Goal: Complete application form: Complete application form

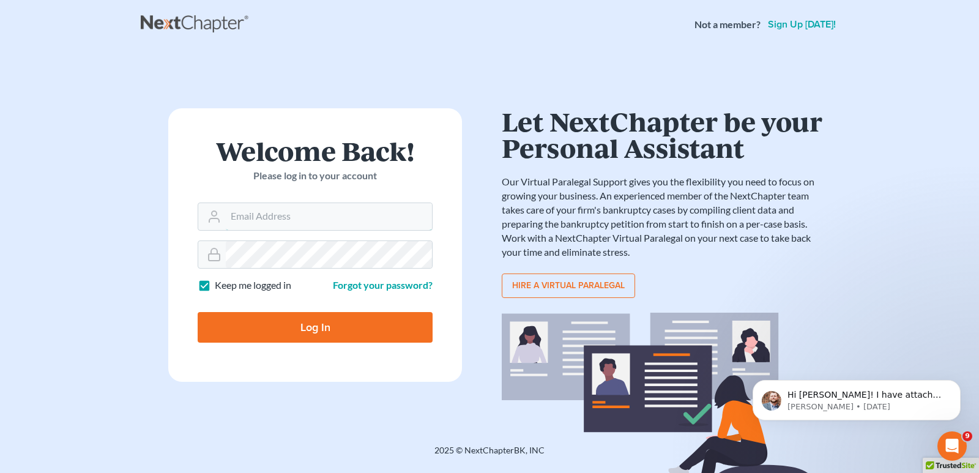
type input "[EMAIL_ADDRESS][DOMAIN_NAME]"
click at [310, 322] on input "Log In" at bounding box center [315, 327] width 235 height 31
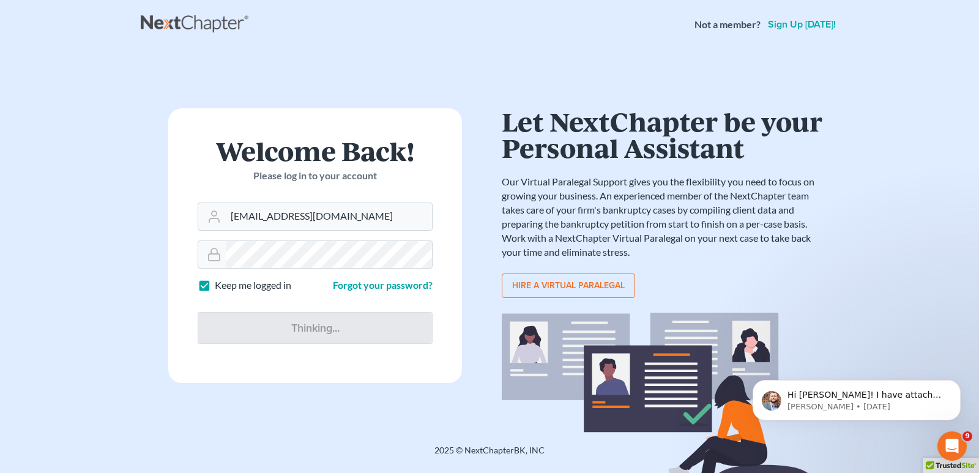
type input "Thinking..."
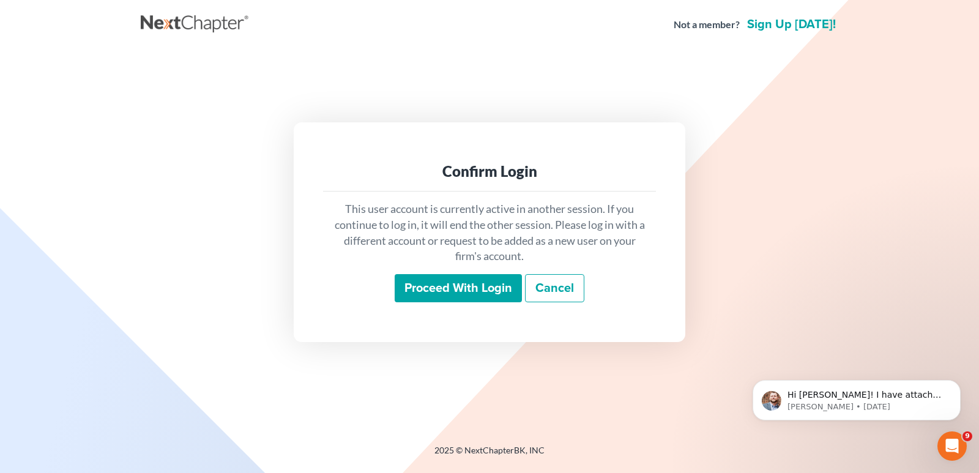
click at [449, 293] on input "Proceed with login" at bounding box center [458, 288] width 127 height 28
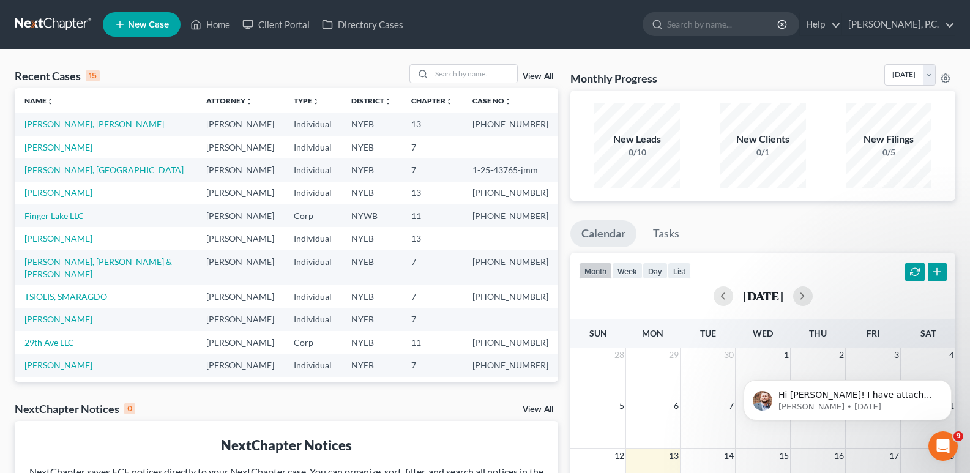
click at [165, 28] on span "New Case" at bounding box center [148, 24] width 41 height 9
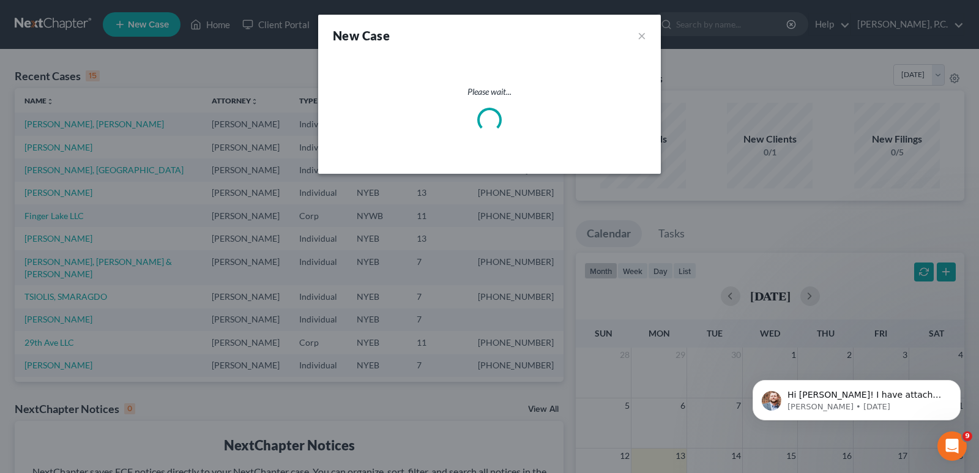
select select "53"
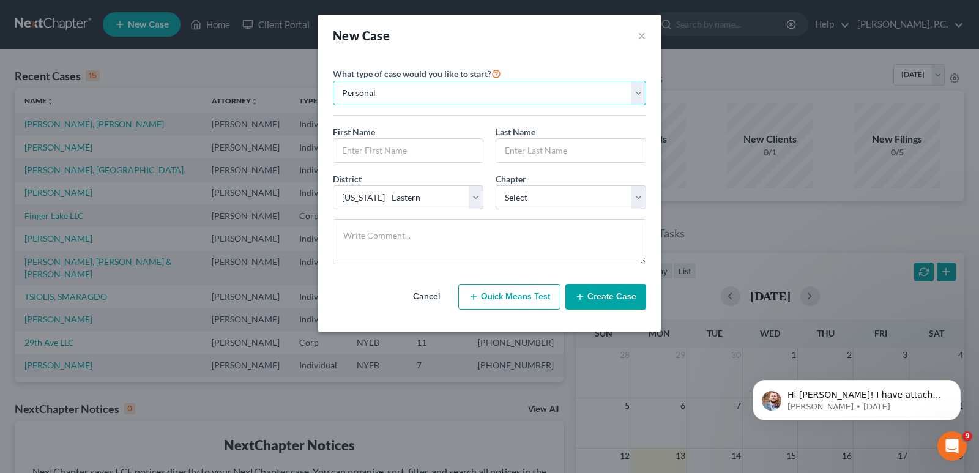
click at [459, 96] on select "Personal Business" at bounding box center [489, 93] width 313 height 24
click at [460, 96] on select "Personal Business" at bounding box center [489, 93] width 313 height 24
click at [367, 151] on input "text" at bounding box center [408, 150] width 149 height 23
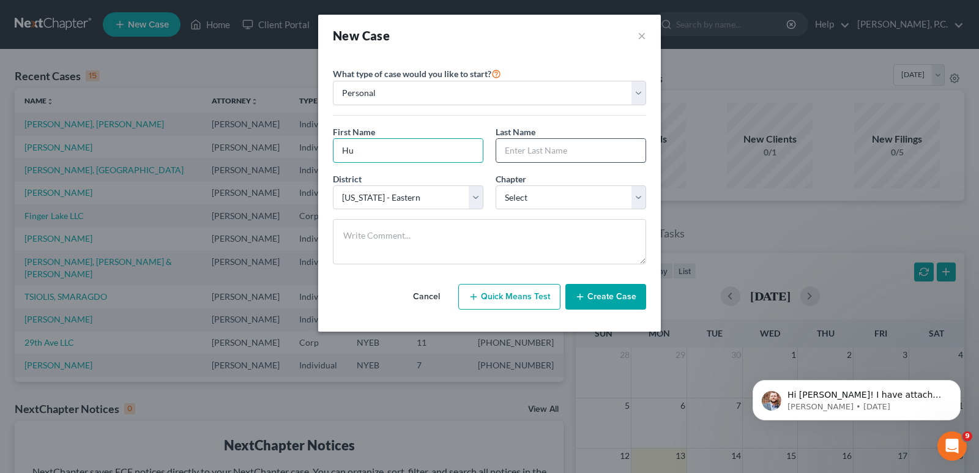
type input "Hu"
click at [528, 154] on input "text" at bounding box center [570, 150] width 149 height 23
type input "[PERSON_NAME]"
click at [564, 198] on select "Select 7 11 12 13" at bounding box center [571, 197] width 151 height 24
select select "0"
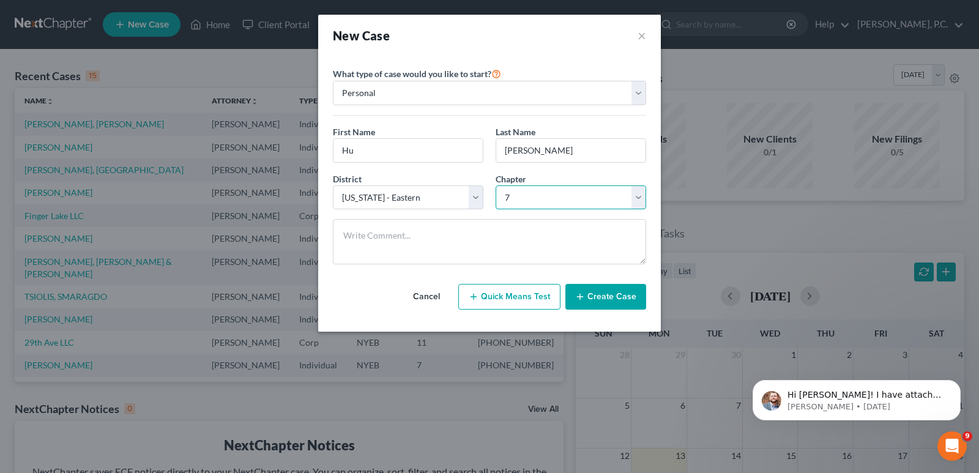
click at [496, 185] on select "Select 7 11 12 13" at bounding box center [571, 197] width 151 height 24
click at [589, 292] on button "Create Case" at bounding box center [606, 297] width 81 height 26
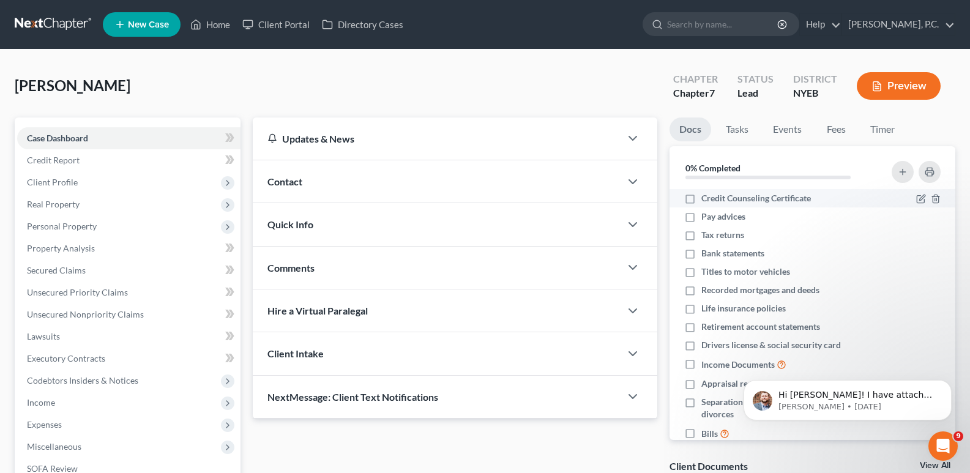
click at [701, 199] on label "Credit Counseling Certificate" at bounding box center [756, 198] width 110 height 12
click at [706, 199] on input "Credit Counseling Certificate" at bounding box center [710, 196] width 8 height 8
checkbox input "true"
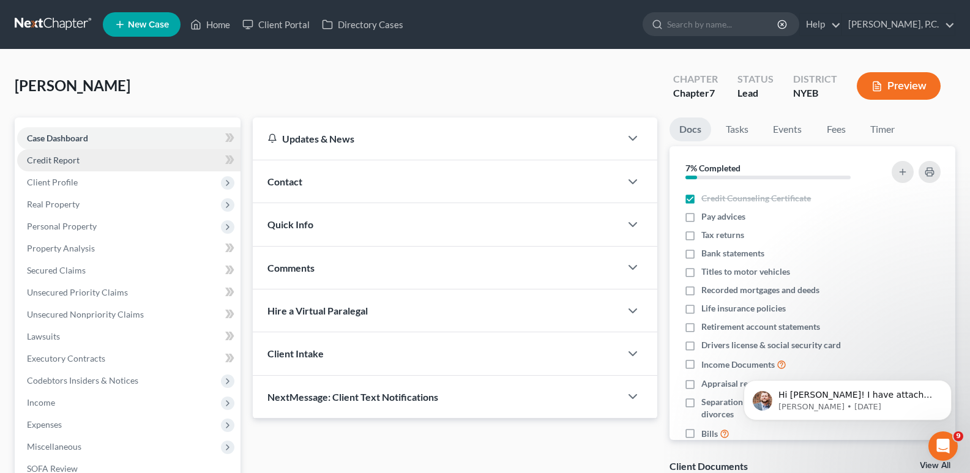
click at [32, 156] on span "Credit Report" at bounding box center [53, 160] width 53 height 10
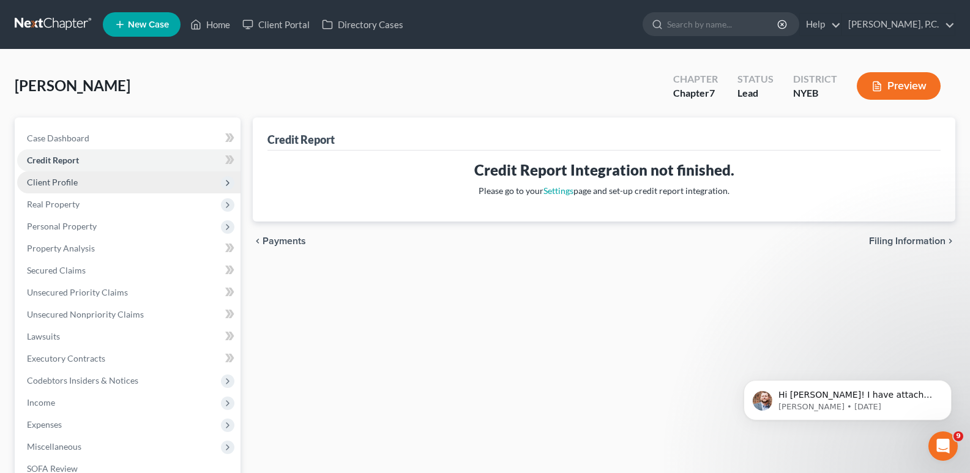
click at [55, 182] on span "Client Profile" at bounding box center [52, 182] width 51 height 10
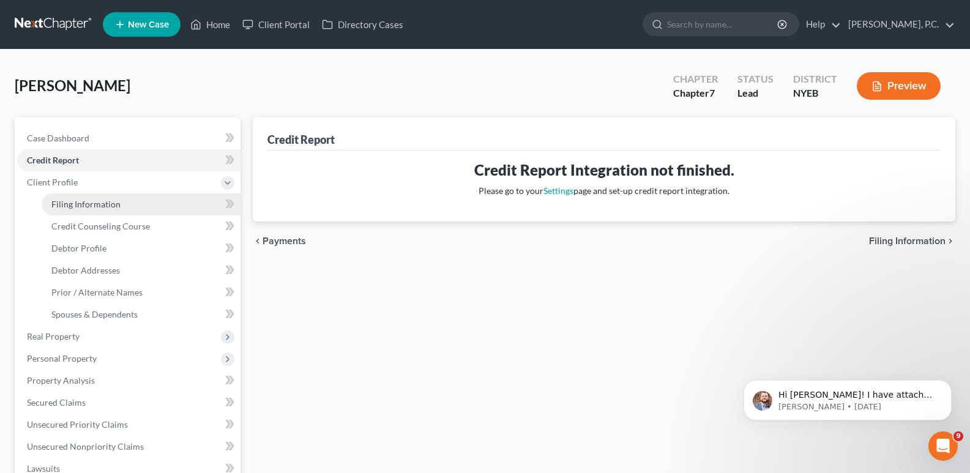
click at [72, 211] on link "Filing Information" at bounding box center [141, 204] width 199 height 22
select select "1"
select select "0"
select select "53"
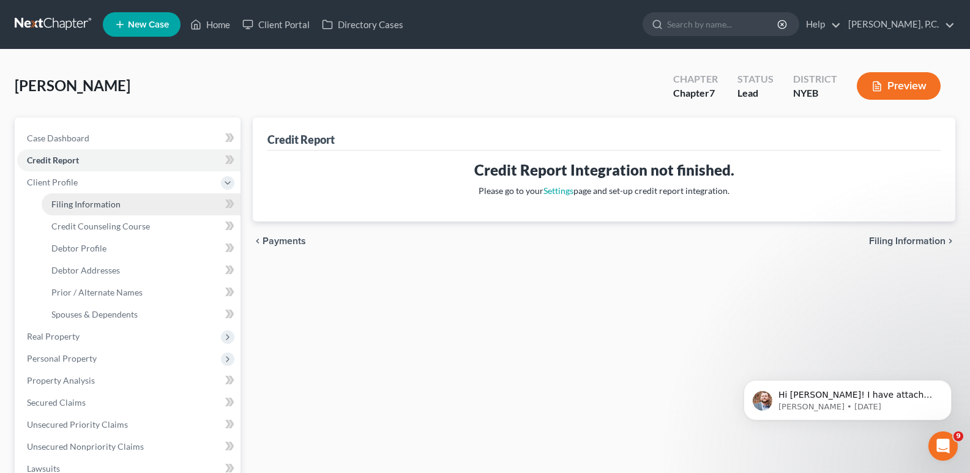
select select "35"
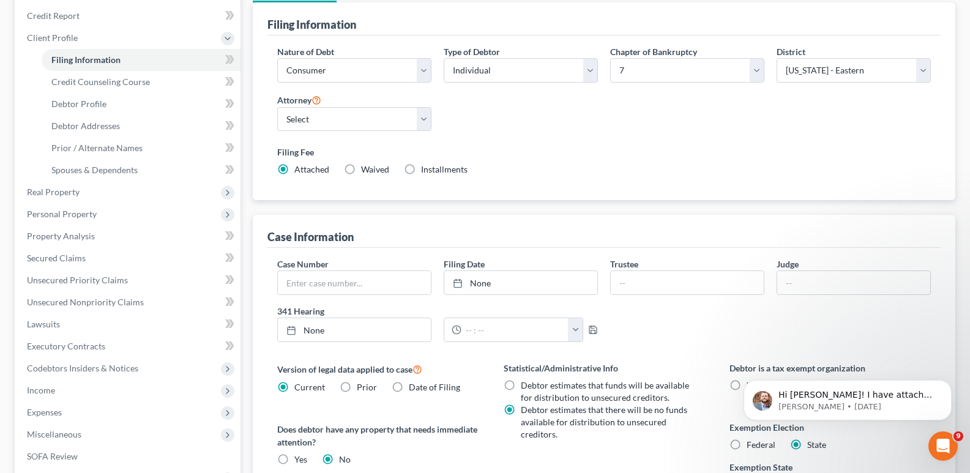
scroll to position [164, 0]
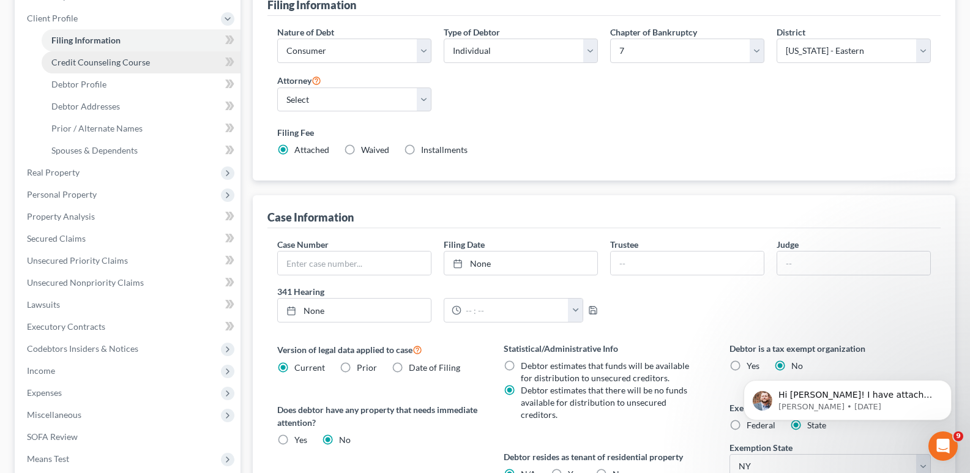
click at [159, 69] on link "Credit Counseling Course" at bounding box center [141, 62] width 199 height 22
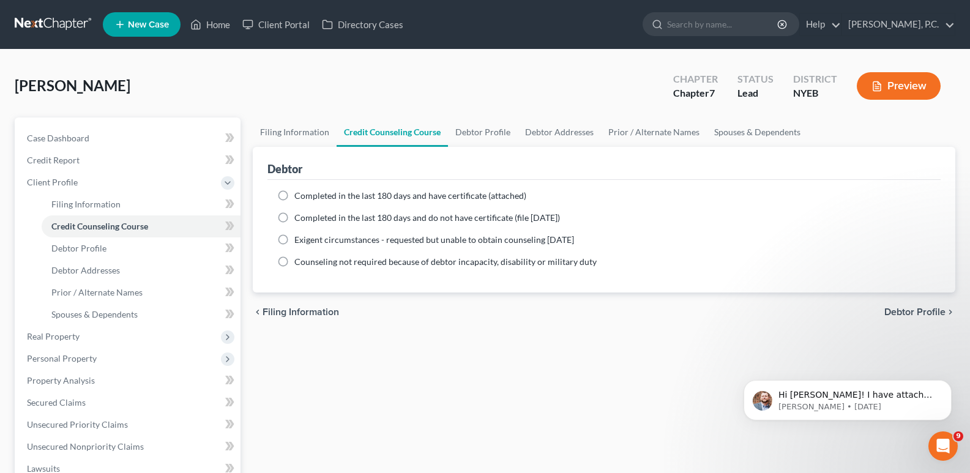
click at [294, 198] on label "Completed in the last 180 days and have certificate (attached)" at bounding box center [410, 196] width 232 height 12
click at [299, 198] on input "Completed in the last 180 days and have certificate (attached)" at bounding box center [303, 194] width 8 height 8
radio input "true"
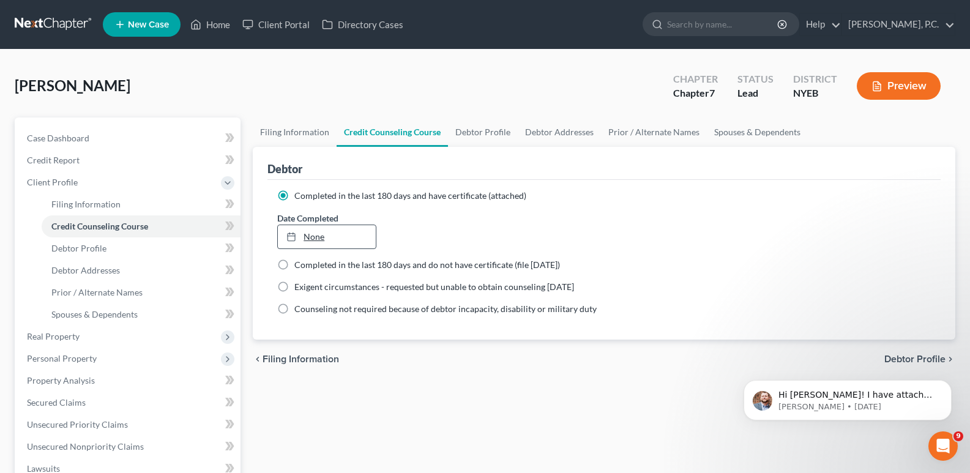
click at [320, 234] on link "None" at bounding box center [326, 236] width 97 height 23
type input "[DATE]"
click at [948, 383] on icon "Dismiss notification" at bounding box center [948, 383] width 7 height 7
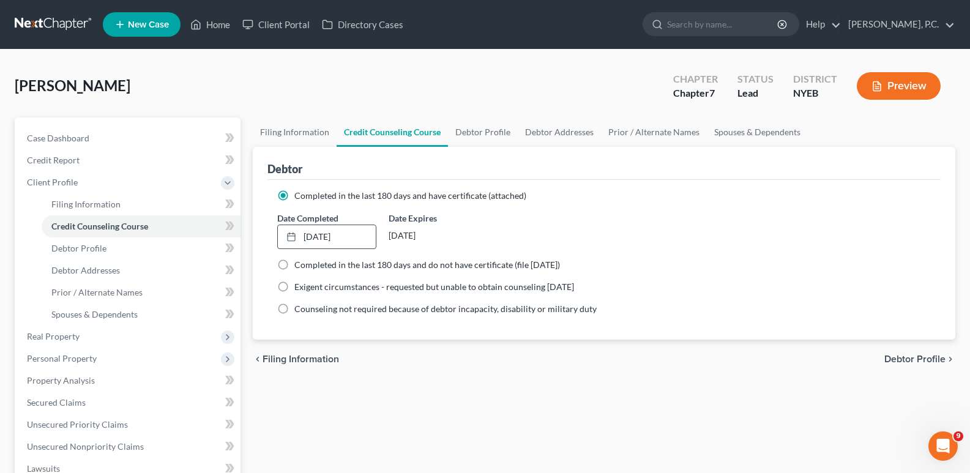
click at [922, 360] on span "Debtor Profile" at bounding box center [914, 359] width 61 height 10
select select "0"
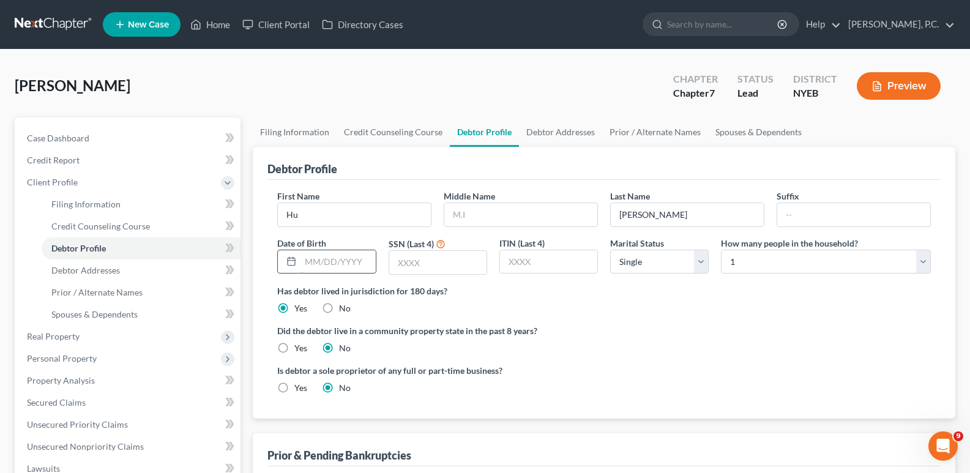
click at [356, 266] on input "text" at bounding box center [338, 261] width 75 height 23
type input "[DATE]"
click at [401, 264] on input "text" at bounding box center [437, 262] width 97 height 23
type input "8326"
click at [508, 316] on ng-include "First Name Hu Middle Name Last Name [PERSON_NAME] Date of Birth [DEMOGRAPHIC_DA…" at bounding box center [604, 297] width 654 height 214
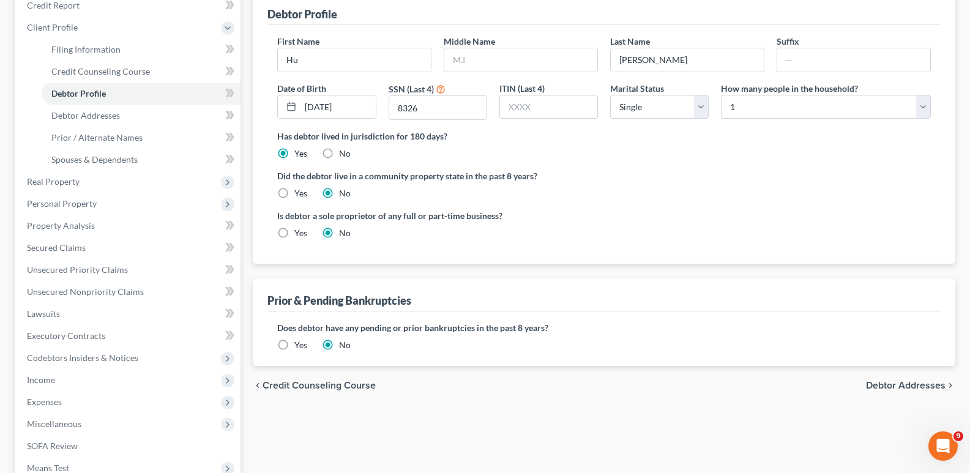
scroll to position [194, 0]
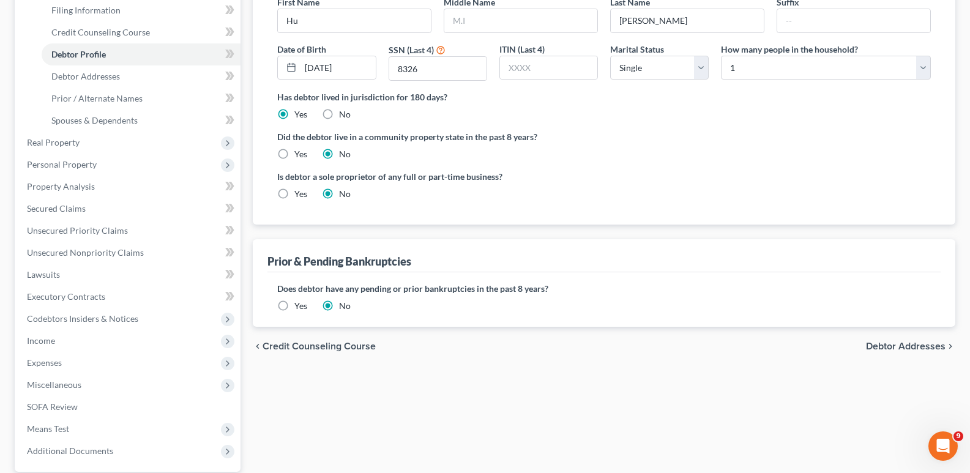
click at [942, 345] on span "Debtor Addresses" at bounding box center [906, 347] width 80 height 10
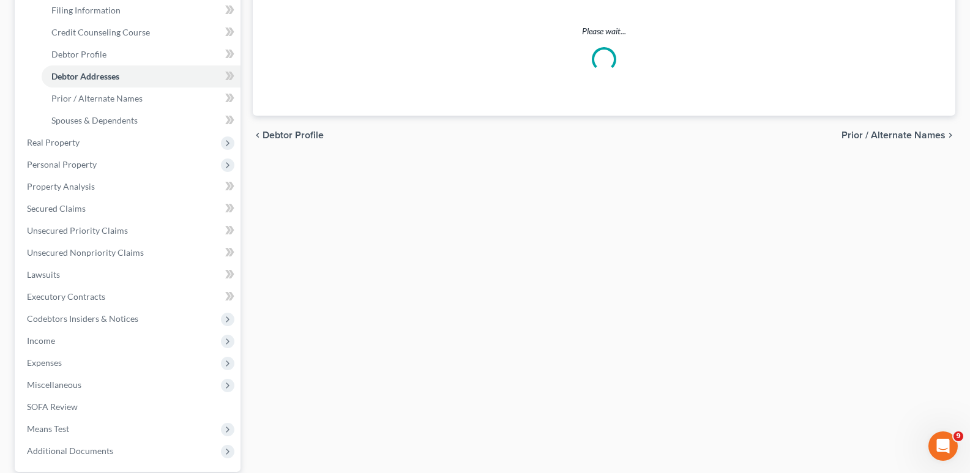
scroll to position [2, 0]
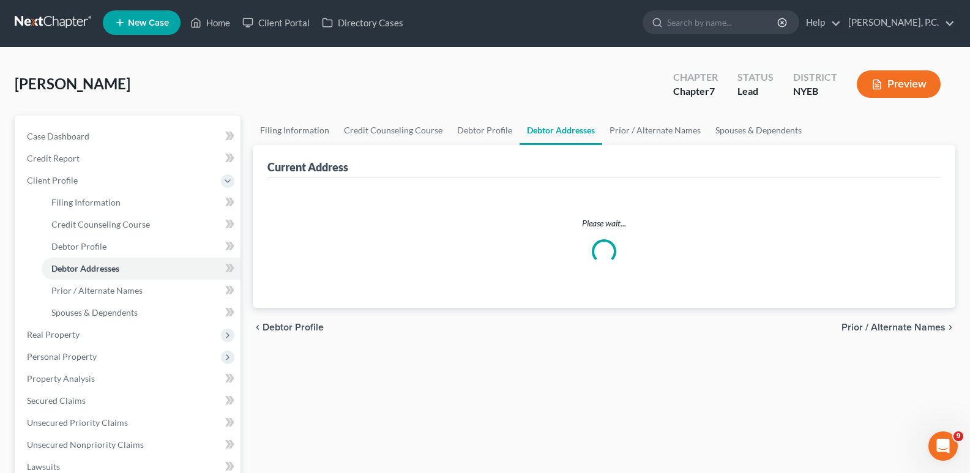
select select "0"
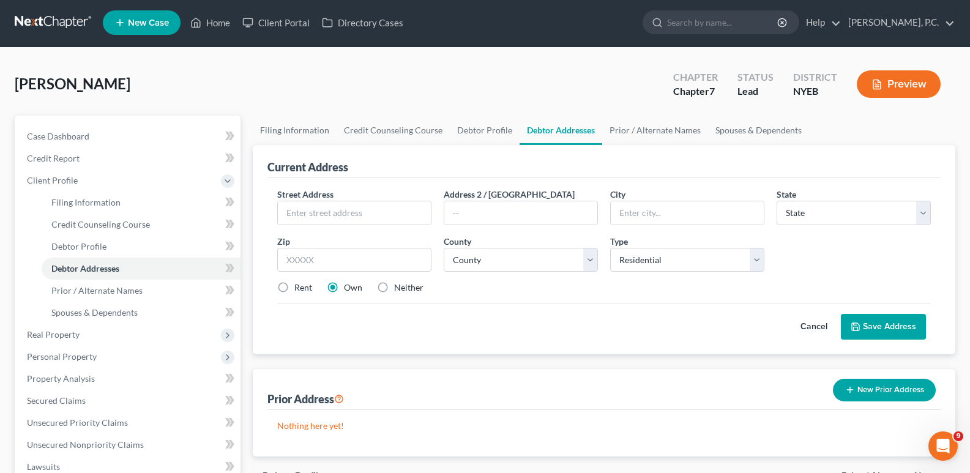
scroll to position [0, 0]
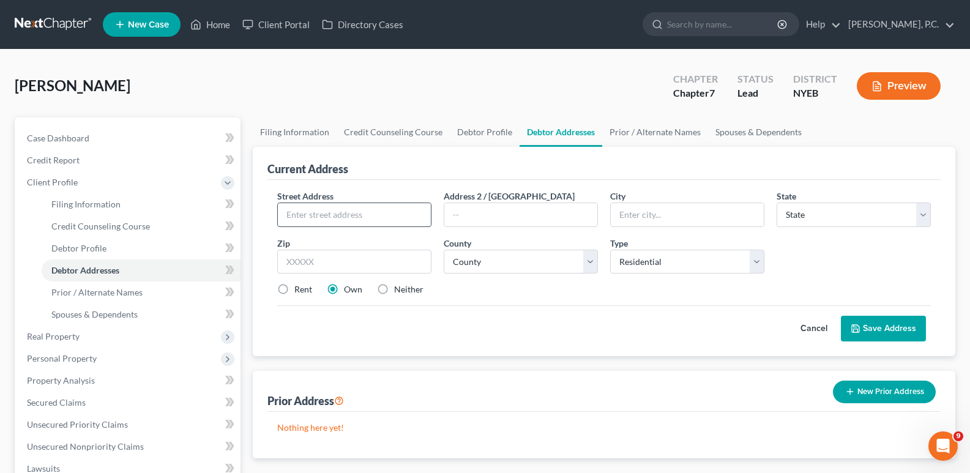
click at [330, 212] on input "text" at bounding box center [354, 214] width 153 height 23
type input "[STREET_ADDRESS]"
type input "[GEOGRAPHIC_DATA]"
select select "35"
type input "11596"
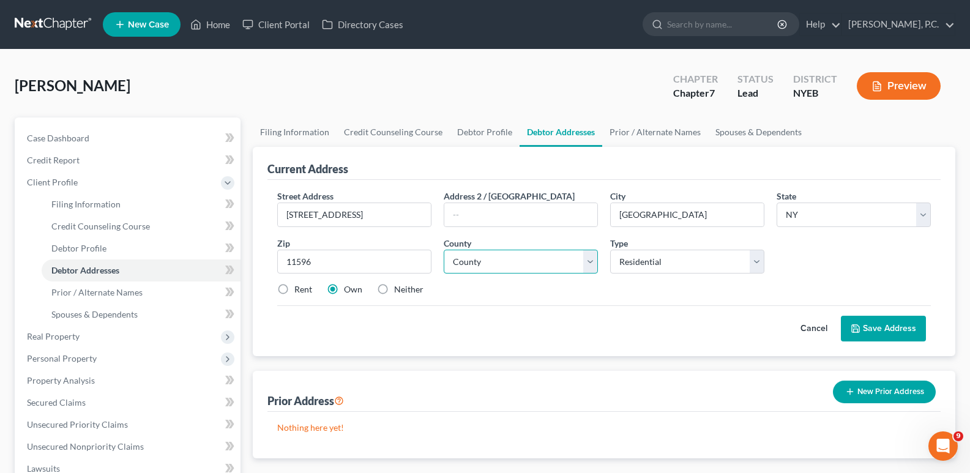
click at [500, 253] on select "County" at bounding box center [521, 262] width 154 height 24
click at [507, 349] on div "Street Address * [STREET_ADDRESS] * [GEOGRAPHIC_DATA] * State [US_STATE] AK AR …" at bounding box center [603, 268] width 673 height 176
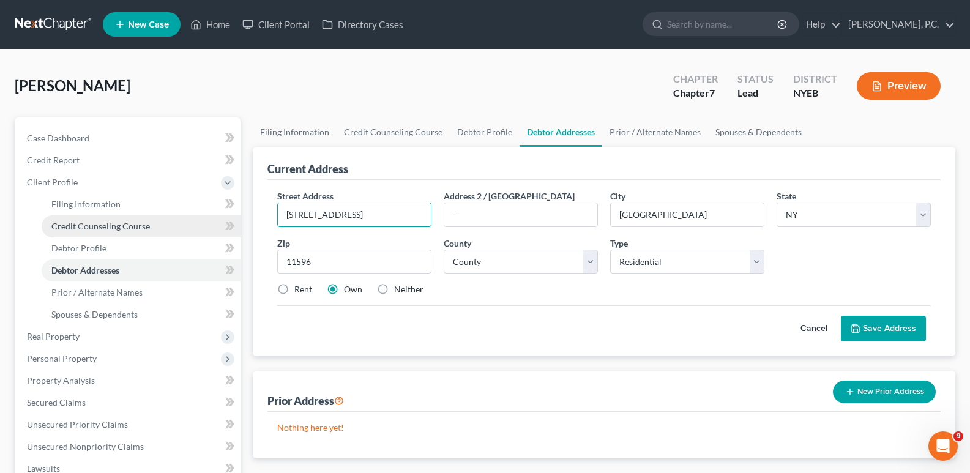
drag, startPoint x: 373, startPoint y: 220, endPoint x: 214, endPoint y: 219, distance: 159.1
click at [214, 219] on div "Petition Navigation Case Dashboard Payments Invoices Payments Payments Credit R…" at bounding box center [485, 427] width 953 height 619
type input "21-09 Utopia PKWY"
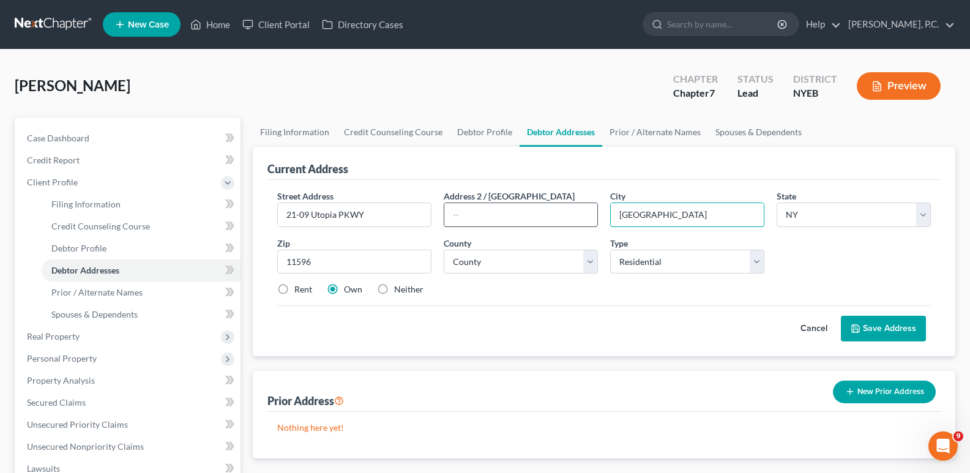
drag, startPoint x: 687, startPoint y: 219, endPoint x: 564, endPoint y: 208, distance: 124.1
click at [564, 208] on div "Street Address * 21-09 Utopia PKWY Address 2 / [GEOGRAPHIC_DATA] * [GEOGRAPHIC_…" at bounding box center [604, 248] width 666 height 116
type input "Flushing"
click at [717, 157] on div "Current Address" at bounding box center [603, 163] width 673 height 33
click at [294, 287] on label "Rent" at bounding box center [303, 289] width 18 height 12
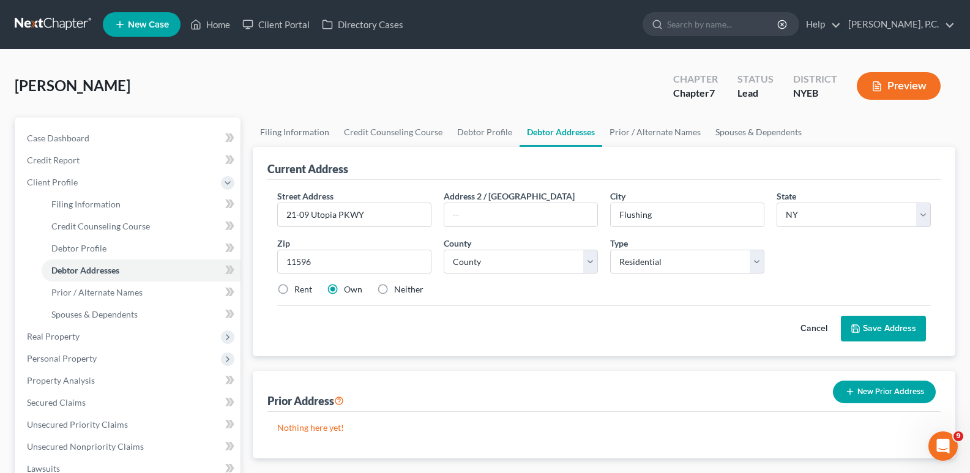
click at [299, 287] on input "Rent" at bounding box center [303, 287] width 8 height 8
radio input "true"
click at [881, 332] on button "Save Address" at bounding box center [883, 329] width 85 height 26
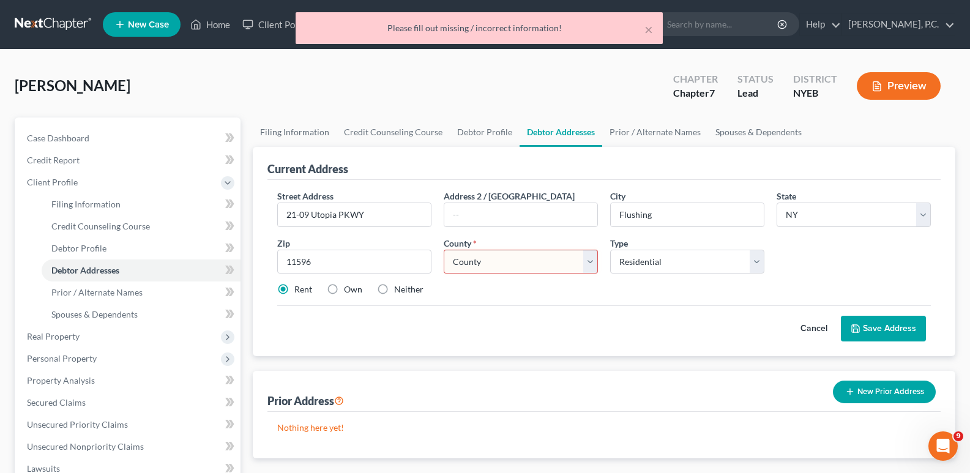
click at [559, 264] on select "County [GEOGRAPHIC_DATA] [GEOGRAPHIC_DATA] [GEOGRAPHIC_DATA] [GEOGRAPHIC_DATA] …" at bounding box center [521, 262] width 154 height 24
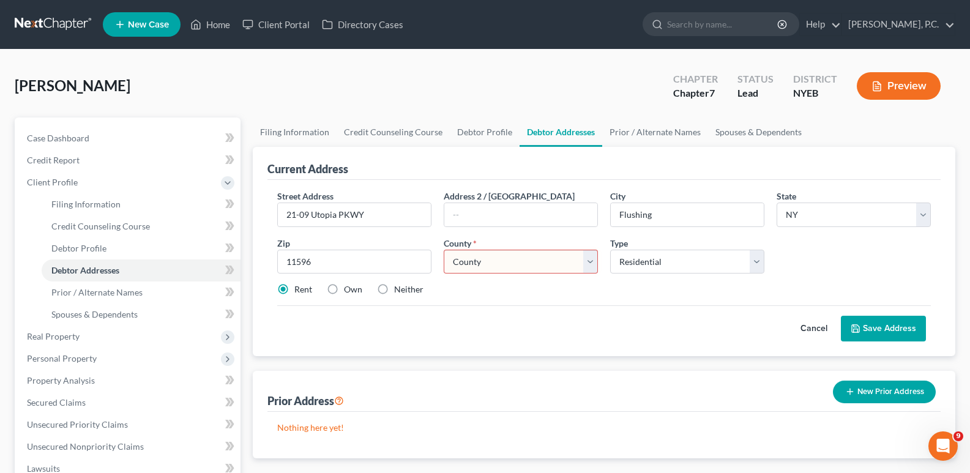
select select "40"
click at [444, 250] on select "County [GEOGRAPHIC_DATA] [GEOGRAPHIC_DATA] [GEOGRAPHIC_DATA] [GEOGRAPHIC_DATA] …" at bounding box center [521, 262] width 154 height 24
click at [863, 330] on button "Save Address" at bounding box center [883, 329] width 85 height 26
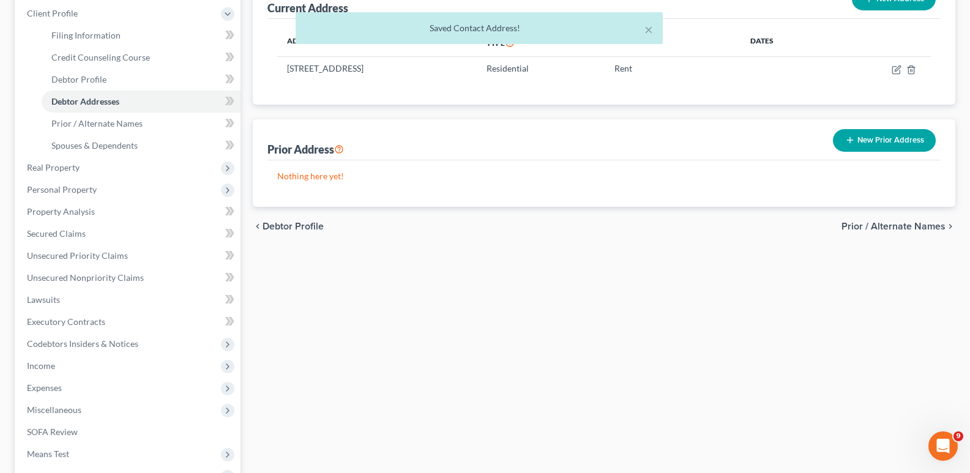
scroll to position [170, 0]
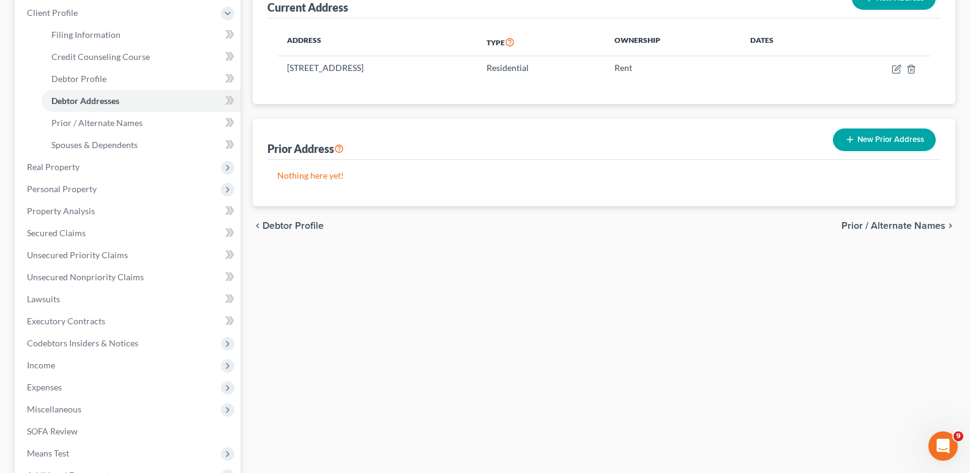
click at [925, 234] on div "chevron_left Debtor Profile Prior / Alternate Names chevron_right" at bounding box center [604, 225] width 703 height 39
click at [919, 225] on span "Prior / Alternate Names" at bounding box center [894, 226] width 104 height 10
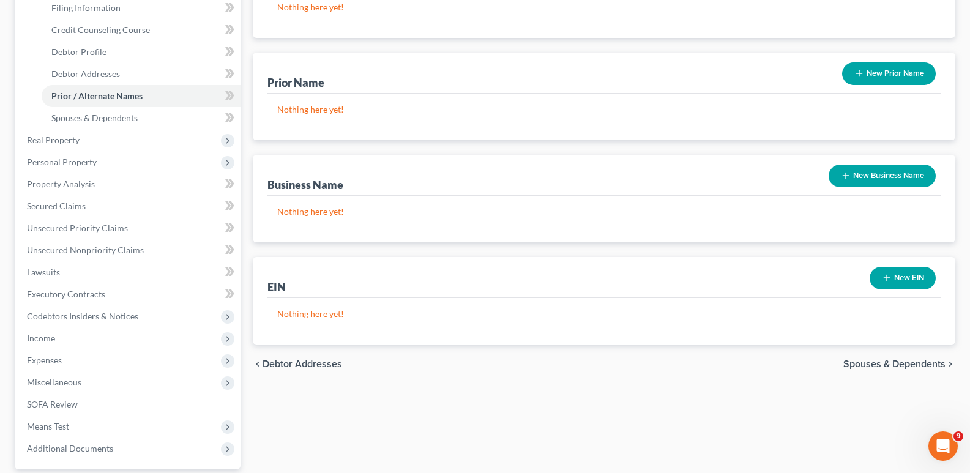
scroll to position [197, 0]
click at [924, 359] on span "Spouses & Dependents" at bounding box center [894, 364] width 102 height 10
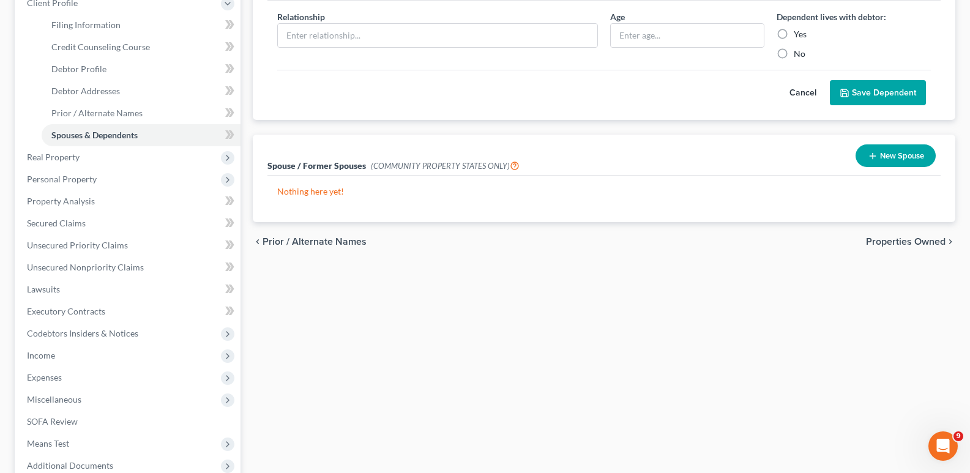
scroll to position [213, 0]
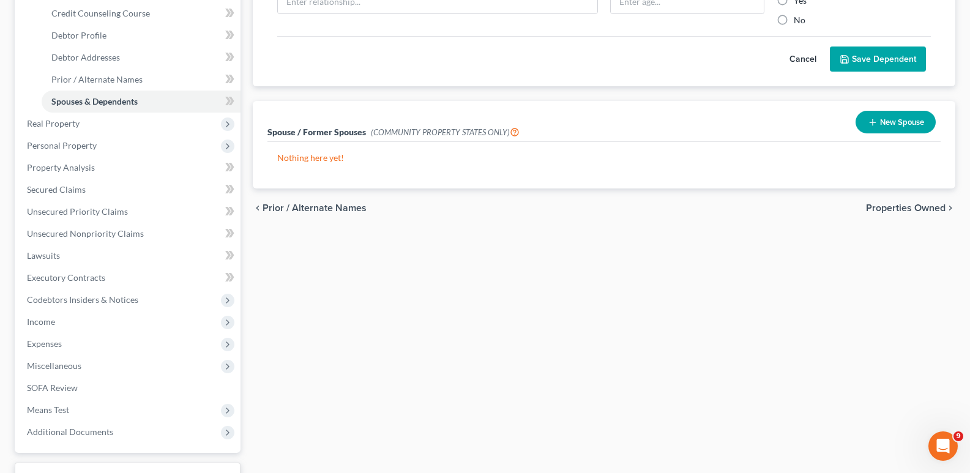
click at [906, 211] on span "Properties Owned" at bounding box center [906, 208] width 80 height 10
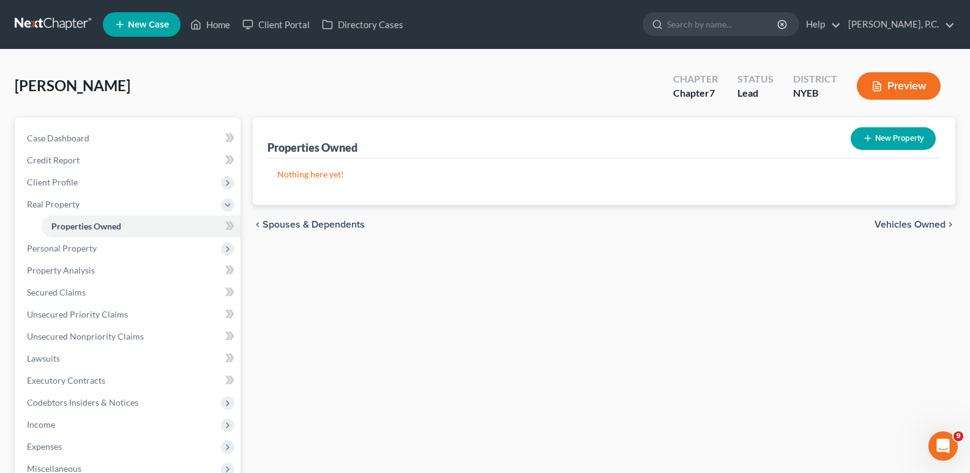
click at [868, 138] on line "button" at bounding box center [868, 139] width 0 height 6
select select "35"
select select "40"
select select "0"
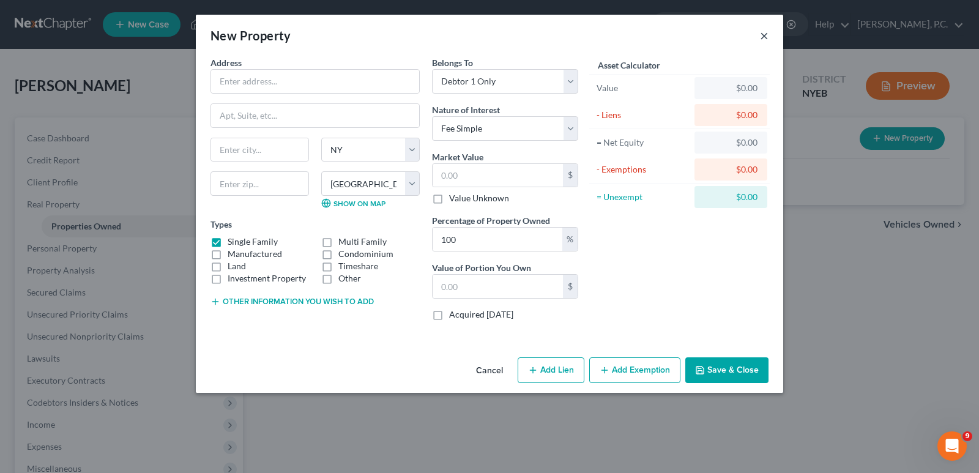
click at [764, 35] on button "×" at bounding box center [764, 35] width 9 height 15
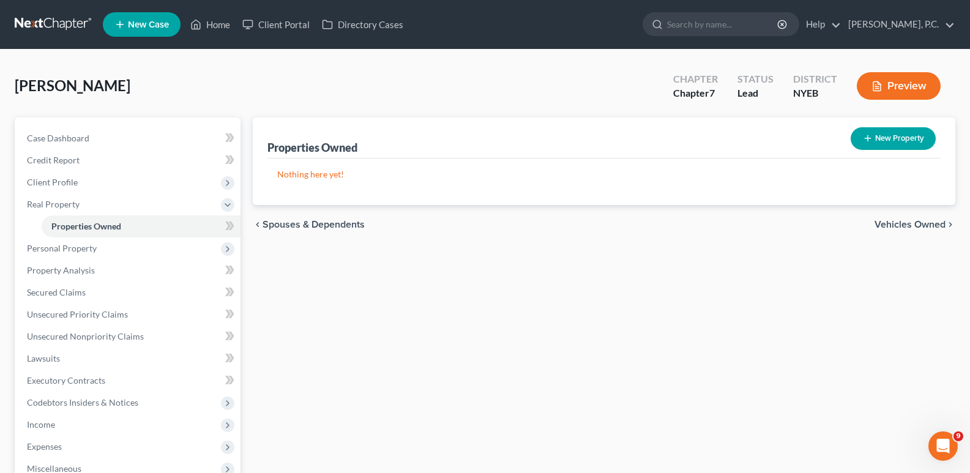
click at [897, 227] on span "Vehicles Owned" at bounding box center [910, 225] width 71 height 10
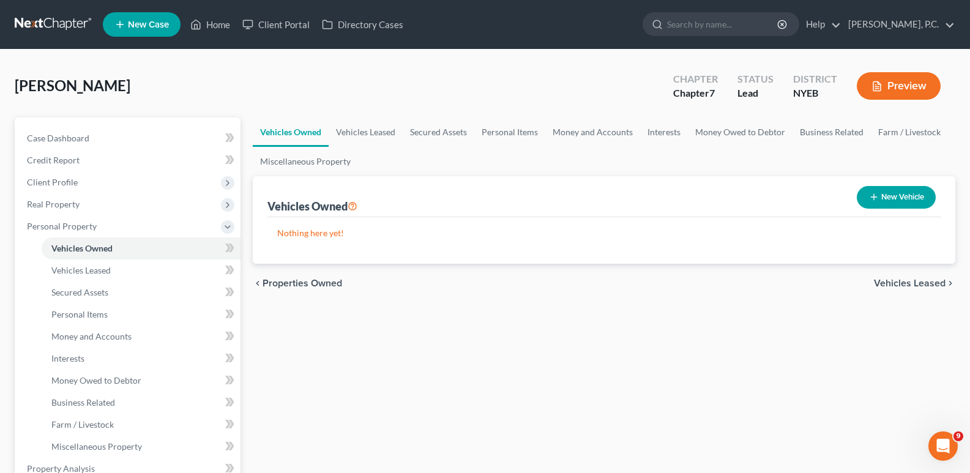
click at [877, 201] on icon "button" at bounding box center [874, 197] width 10 height 10
select select "0"
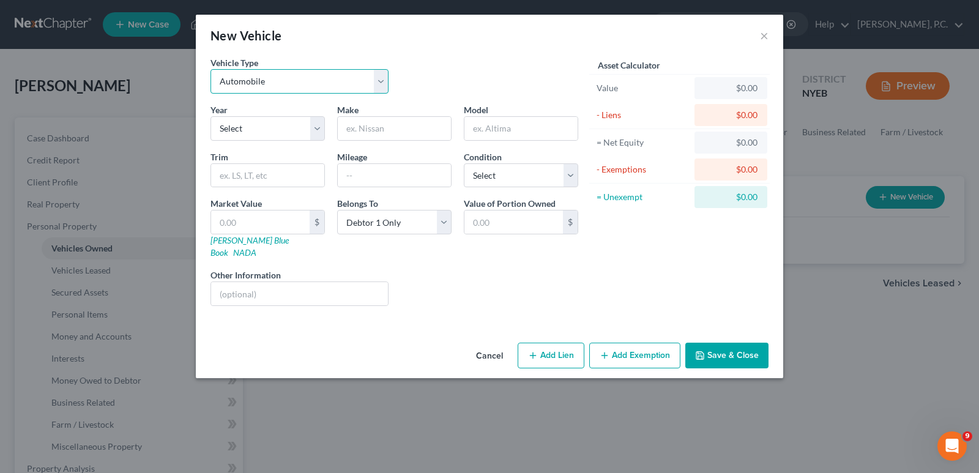
click at [375, 87] on select "Select Automobile Truck Trailer Watercraft Aircraft Motor Home Atv Other Vehicle" at bounding box center [300, 81] width 178 height 24
click at [211, 69] on select "Select Automobile Truck Trailer Watercraft Aircraft Motor Home Atv Other Vehicle" at bounding box center [300, 81] width 178 height 24
click at [289, 128] on select "Select 2026 2025 2024 2023 2022 2021 2020 2019 2018 2017 2016 2015 2014 2013 20…" at bounding box center [268, 128] width 114 height 24
select select "15"
click at [211, 116] on select "Select 2026 2025 2024 2023 2022 2021 2020 2019 2018 2017 2016 2015 2014 2013 20…" at bounding box center [268, 128] width 114 height 24
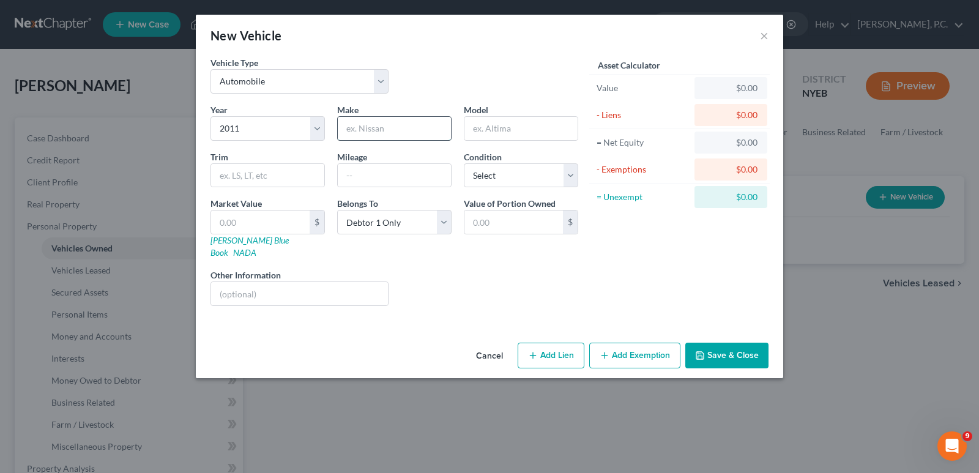
click at [357, 123] on input "text" at bounding box center [394, 128] width 113 height 23
type input "2011"
drag, startPoint x: 384, startPoint y: 125, endPoint x: 325, endPoint y: 125, distance: 59.4
click at [325, 125] on div "Year Select 2026 2025 2024 2023 2022 2021 2020 2019 2018 2017 2016 2015 2014 20…" at bounding box center [394, 209] width 380 height 212
type input "Toyota"
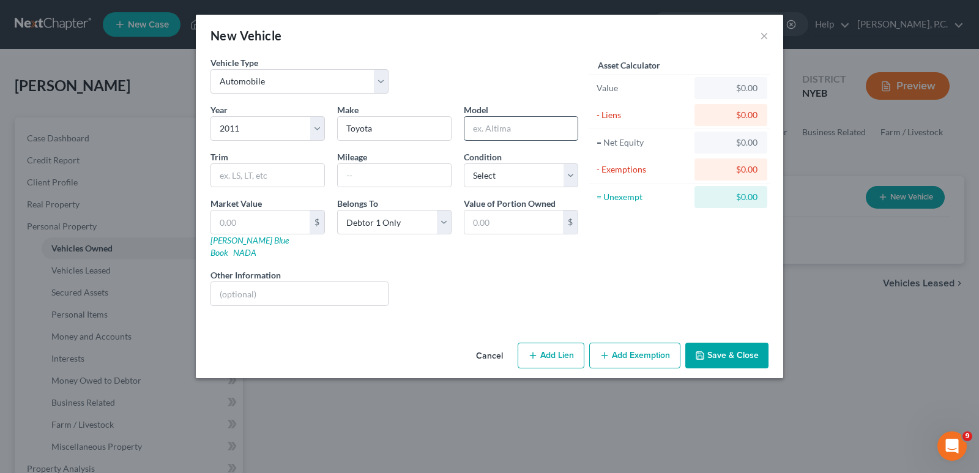
click at [526, 124] on input "text" at bounding box center [521, 128] width 113 height 23
type input "SNA"
click at [251, 218] on input "text" at bounding box center [260, 222] width 99 height 23
type input "5"
type input "5.00"
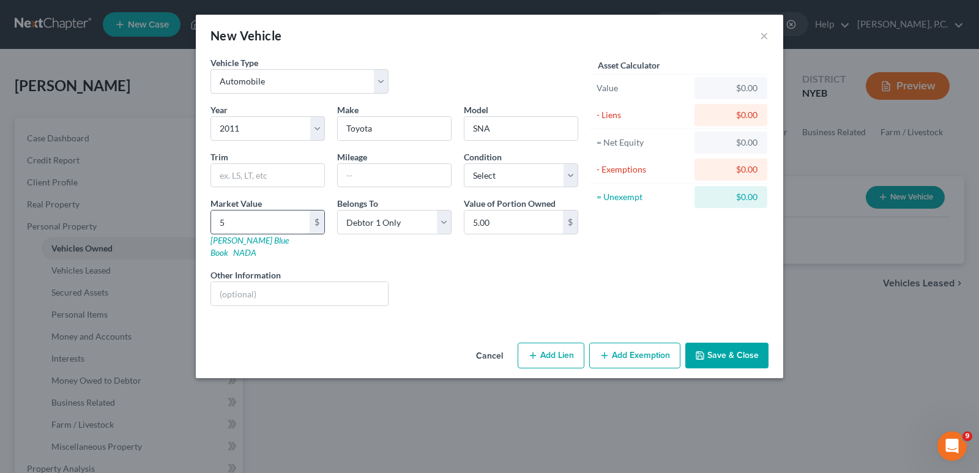
type input "50"
type input "50.00"
type input "500"
type input "500.00"
type input "5000"
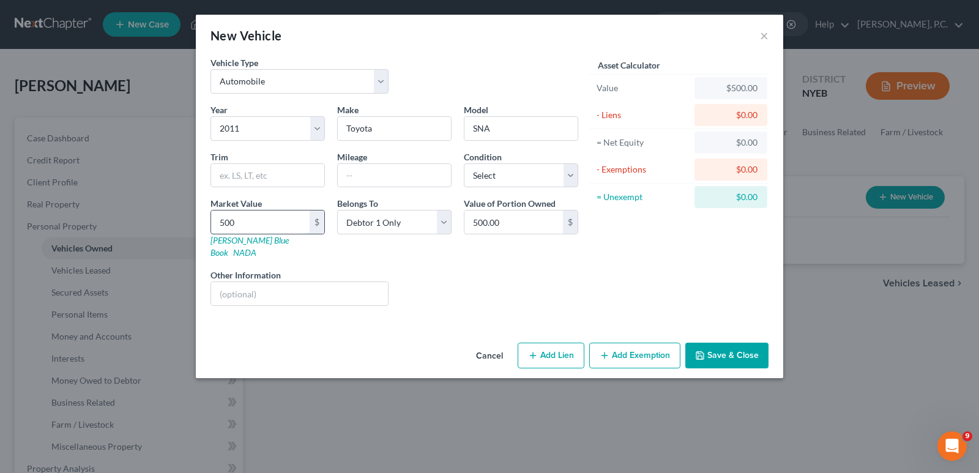
type input "5,000.00"
type input "5,000"
click at [564, 176] on select "Select Excellent Very Good Good Fair Poor" at bounding box center [521, 175] width 114 height 24
select select "3"
click at [464, 163] on select "Select Excellent Very Good Good Fair Poor" at bounding box center [521, 175] width 114 height 24
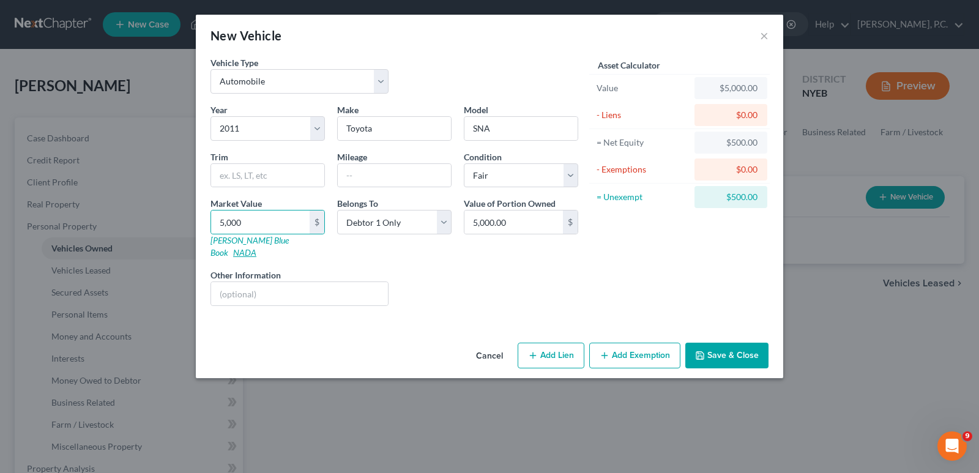
click at [256, 247] on link "NADA" at bounding box center [244, 252] width 23 height 10
click at [247, 241] on link "[PERSON_NAME] Blue Book" at bounding box center [250, 246] width 78 height 23
click at [255, 177] on input "text" at bounding box center [267, 175] width 113 height 23
click at [366, 190] on div "Year Select 2026 2025 2024 2023 2022 2021 2020 2019 2018 2017 2016 2015 2014 20…" at bounding box center [394, 209] width 380 height 212
click at [357, 168] on input "text" at bounding box center [394, 175] width 113 height 23
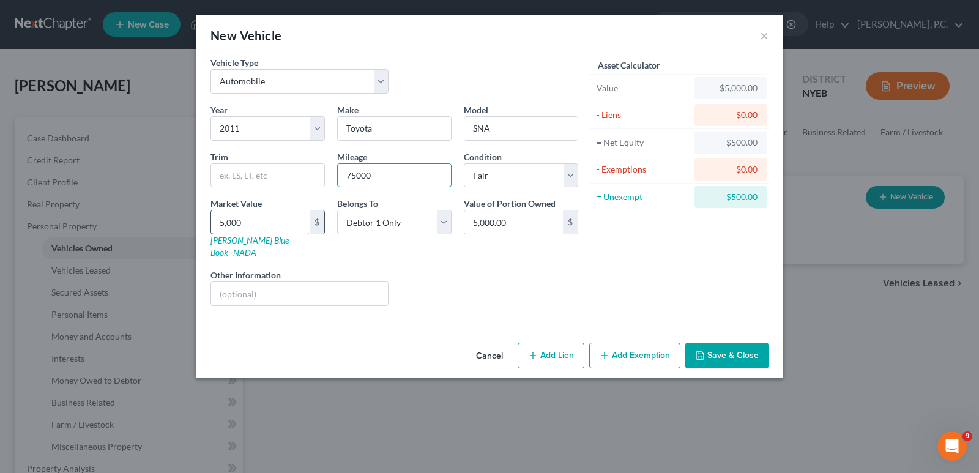
type input "75000"
click at [252, 223] on input "5,000" at bounding box center [260, 222] width 99 height 23
click at [285, 226] on input "5,000" at bounding box center [260, 222] width 99 height 23
click at [651, 346] on button "Add Exemption" at bounding box center [634, 356] width 91 height 26
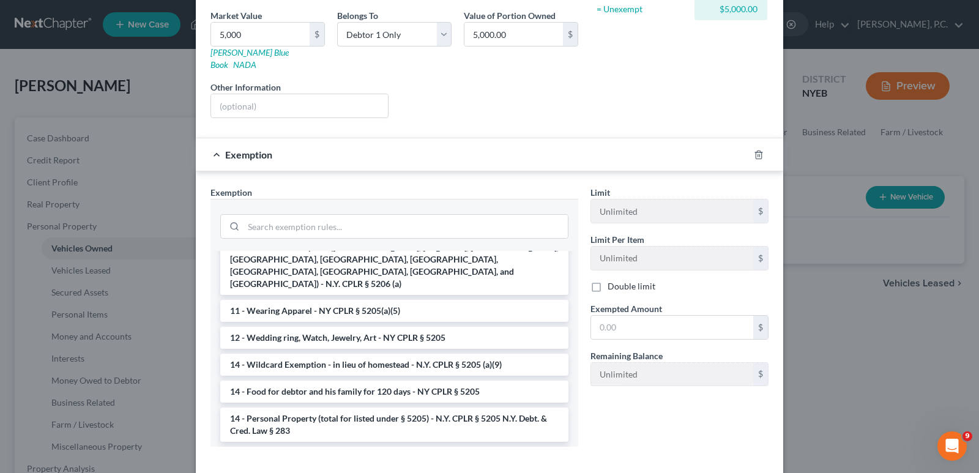
scroll to position [297, 0]
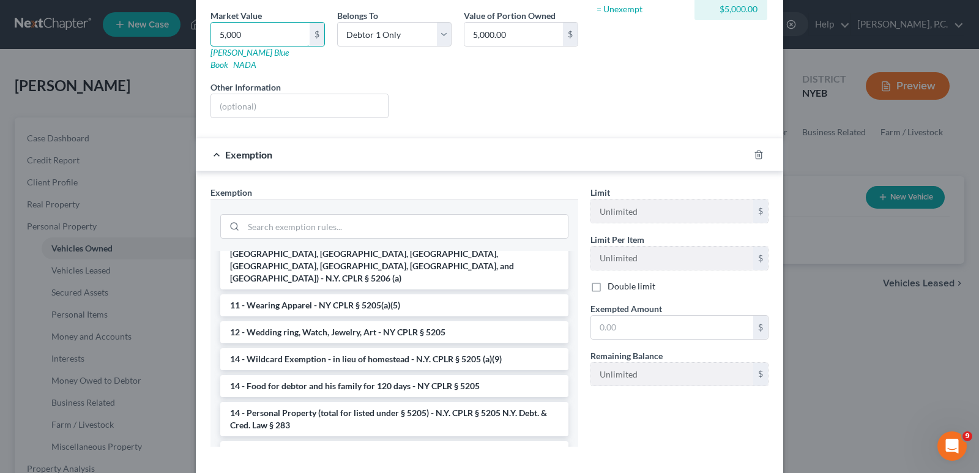
type input "4"
type input "4.00"
type input "48"
type input "48.00"
type input "480"
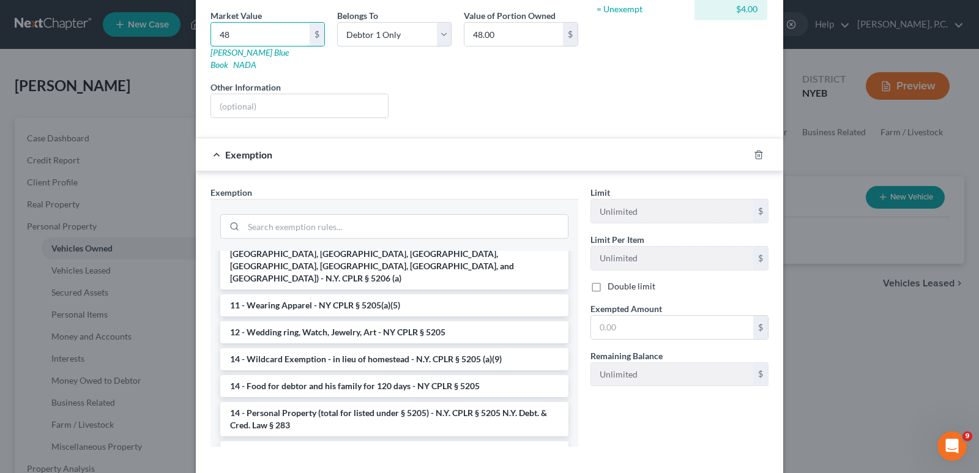
type input "480.00"
type input "4800"
type input "4,800.00"
type input "4,800"
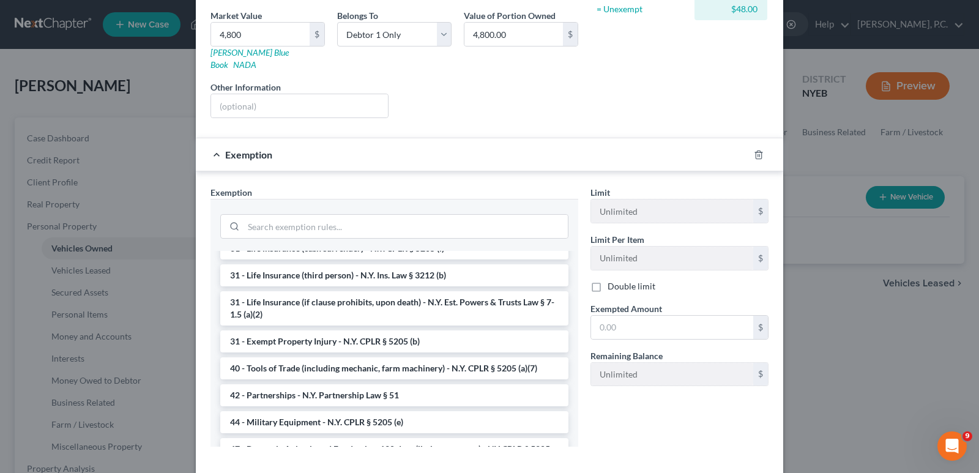
scroll to position [1491, 0]
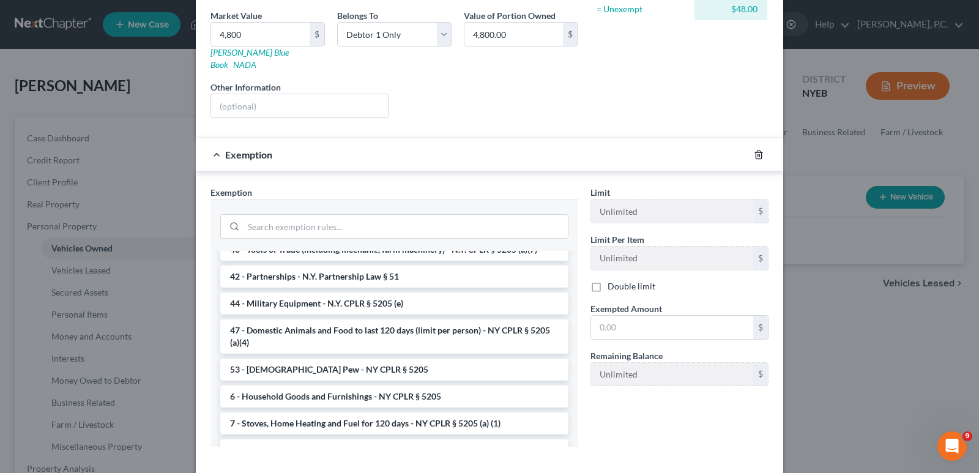
click at [755, 150] on icon "button" at bounding box center [759, 155] width 10 height 10
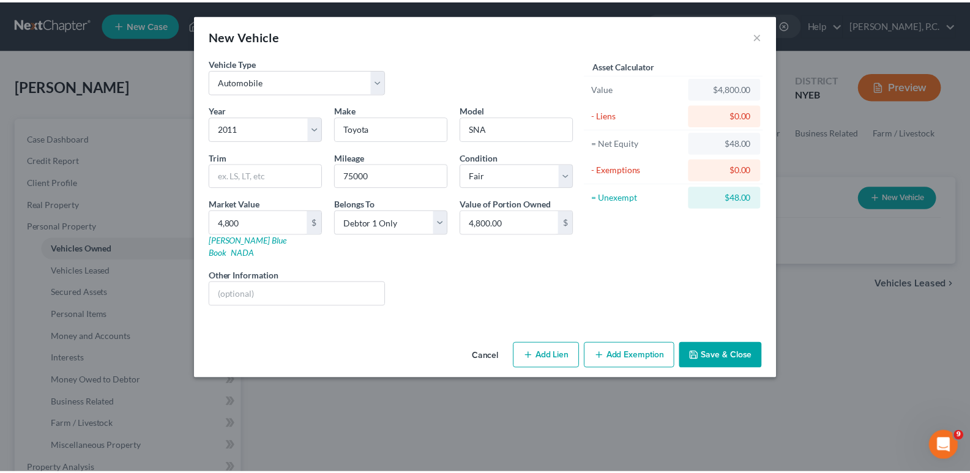
scroll to position [0, 0]
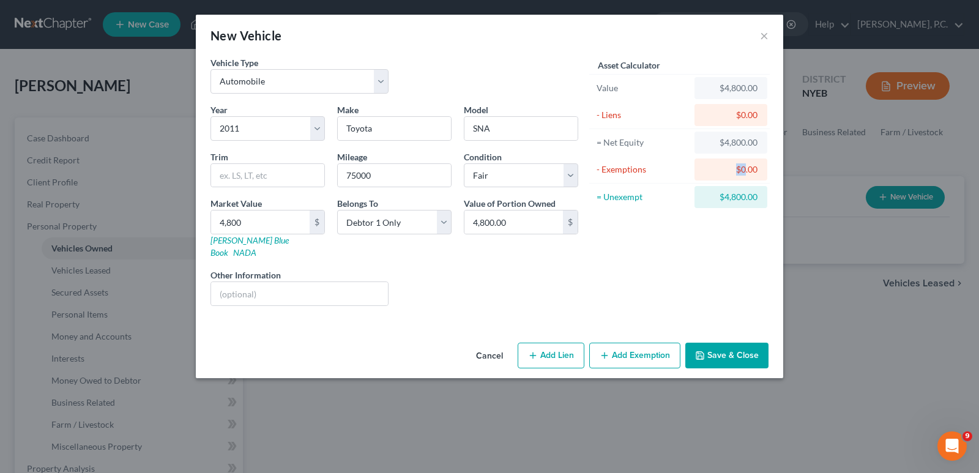
drag, startPoint x: 734, startPoint y: 170, endPoint x: 744, endPoint y: 170, distance: 9.8
click at [744, 170] on div "$0.00" at bounding box center [730, 169] width 53 height 12
click at [737, 170] on div "$0.00" at bounding box center [730, 169] width 53 height 12
click at [733, 121] on div "$0.00" at bounding box center [730, 115] width 53 height 12
click at [728, 168] on div "$0.00" at bounding box center [730, 169] width 53 height 12
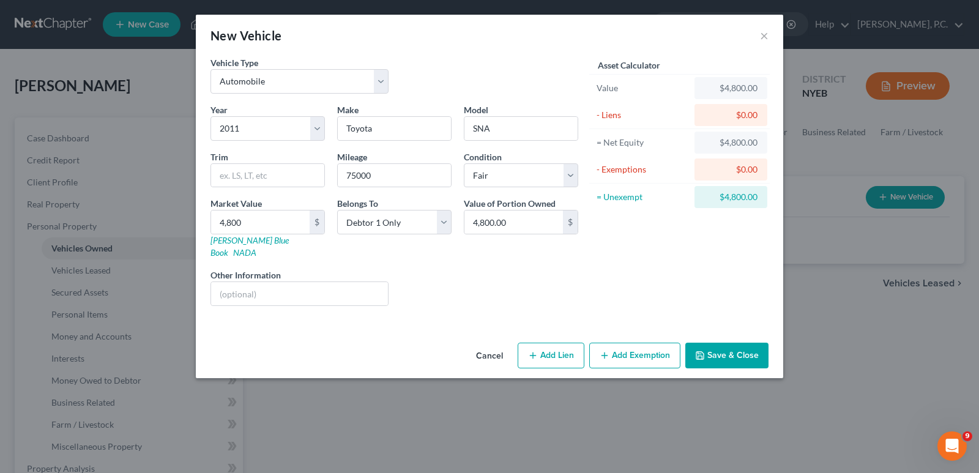
click at [744, 170] on div "$0.00" at bounding box center [730, 169] width 53 height 12
click at [721, 343] on button "Save & Close" at bounding box center [726, 356] width 83 height 26
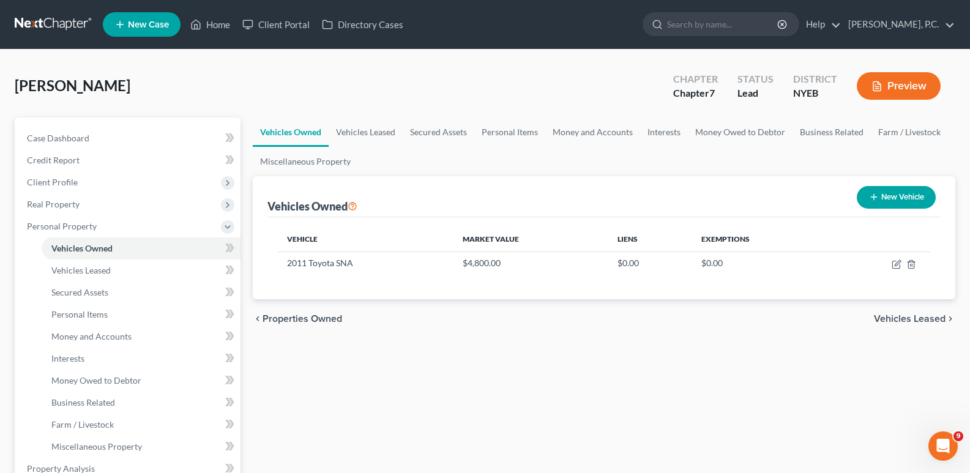
click at [896, 195] on button "New Vehicle" at bounding box center [896, 197] width 79 height 23
select select "0"
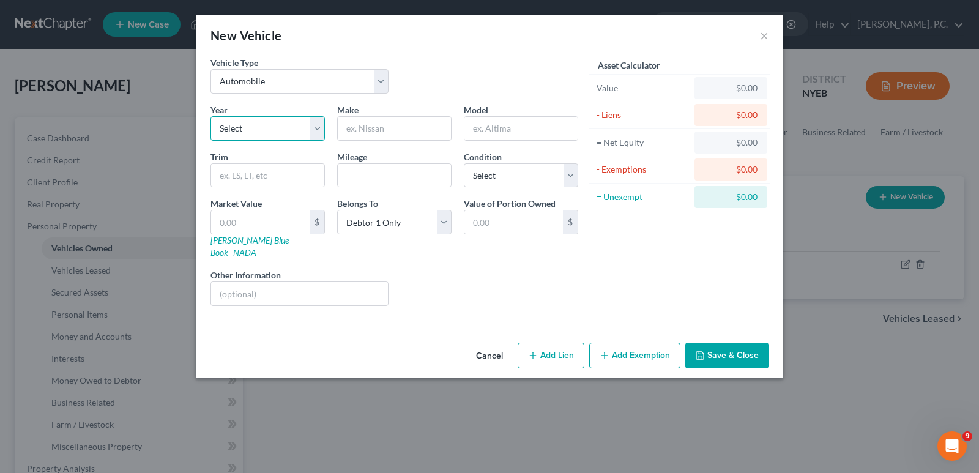
click at [303, 132] on select "Select 2026 2025 2024 2023 2022 2021 2020 2019 2018 2017 2016 2015 2014 2013 20…" at bounding box center [268, 128] width 114 height 24
select select "6"
click at [211, 116] on select "Select 2026 2025 2024 2023 2022 2021 2020 2019 2018 2017 2016 2015 2014 2013 20…" at bounding box center [268, 128] width 114 height 24
click at [388, 116] on div at bounding box center [394, 128] width 114 height 24
click at [386, 128] on input "text" at bounding box center [394, 128] width 113 height 23
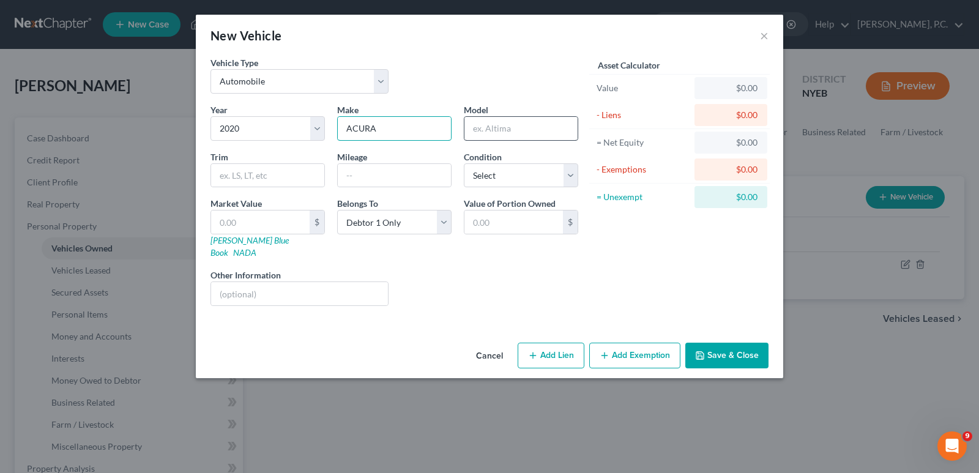
type input "ACURA"
click at [501, 135] on input "text" at bounding box center [521, 128] width 113 height 23
type input "ILX"
click at [279, 224] on input "text" at bounding box center [260, 222] width 99 height 23
click at [266, 166] on input "text" at bounding box center [267, 175] width 113 height 23
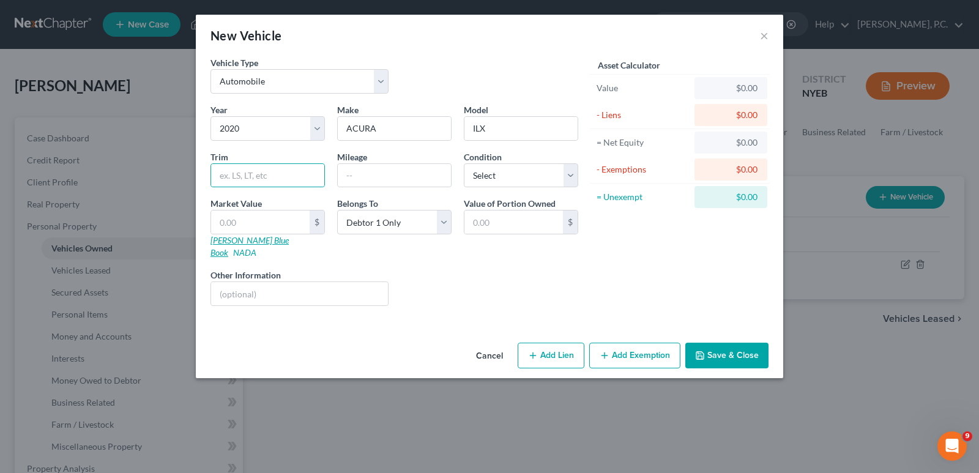
click at [234, 242] on link "[PERSON_NAME] Blue Book" at bounding box center [250, 246] width 78 height 23
click at [549, 179] on select "Select Excellent Very Good Good Fair Poor" at bounding box center [521, 175] width 114 height 24
select select "2"
click at [464, 163] on select "Select Excellent Very Good Good Fair Poor" at bounding box center [521, 175] width 114 height 24
click at [523, 219] on input "text" at bounding box center [514, 222] width 99 height 23
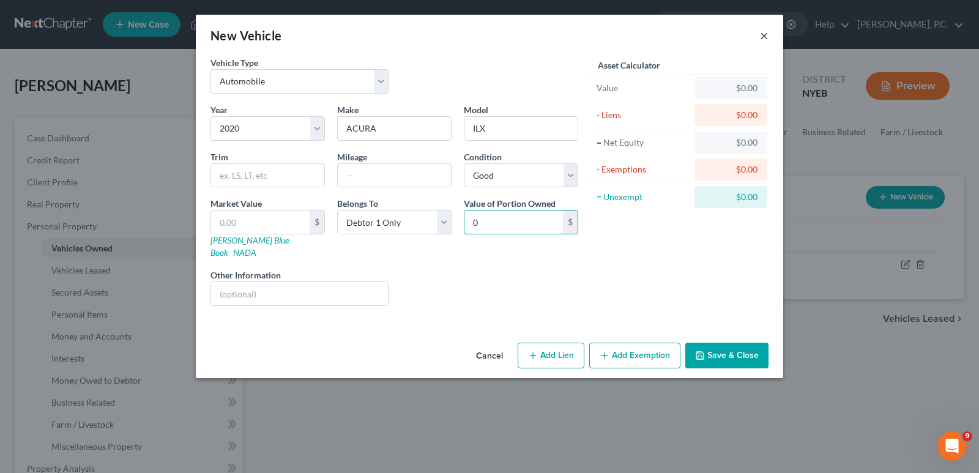
type input "0"
click at [762, 37] on button "×" at bounding box center [764, 35] width 9 height 15
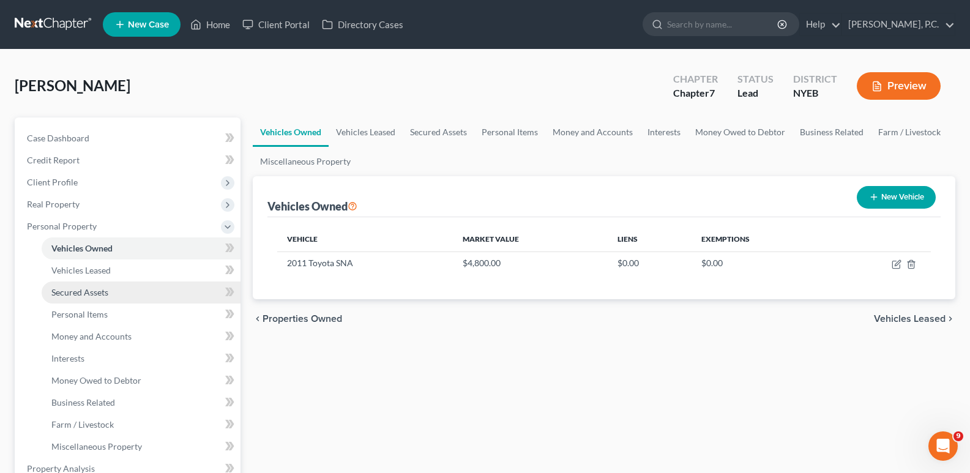
click at [136, 289] on link "Secured Assets" at bounding box center [141, 293] width 199 height 22
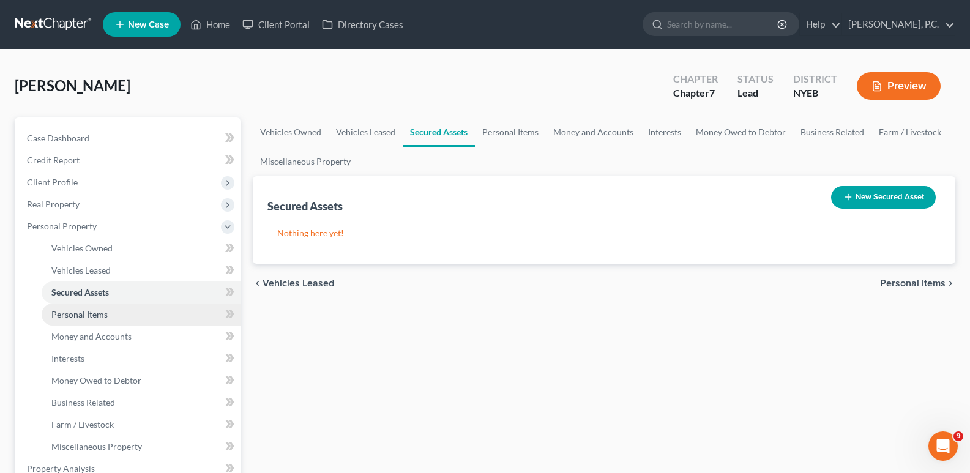
click at [119, 313] on link "Personal Items" at bounding box center [141, 315] width 199 height 22
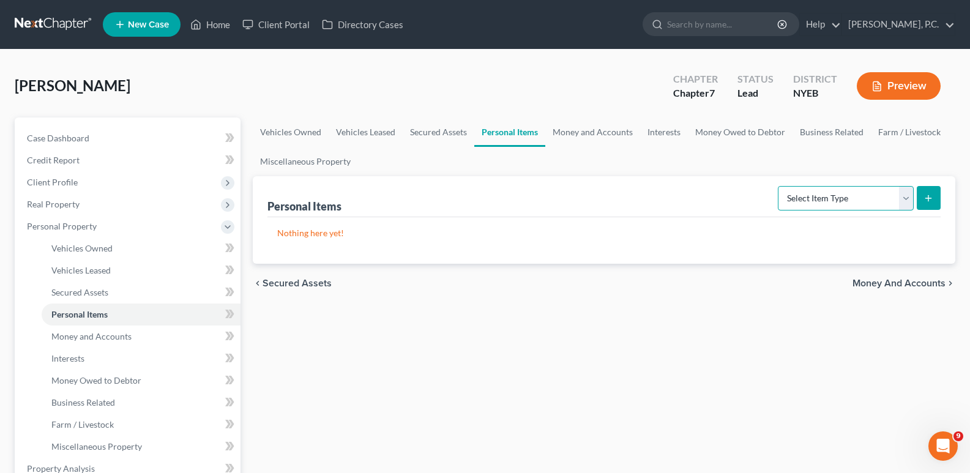
click at [839, 192] on select "Select Item Type Clothing Collectibles Of Value Electronics Firearms Household …" at bounding box center [846, 198] width 136 height 24
select select "clothing"
click at [779, 186] on select "Select Item Type Clothing Collectibles Of Value Electronics Firearms Household …" at bounding box center [846, 198] width 136 height 24
click at [925, 198] on icon "submit" at bounding box center [929, 198] width 10 height 10
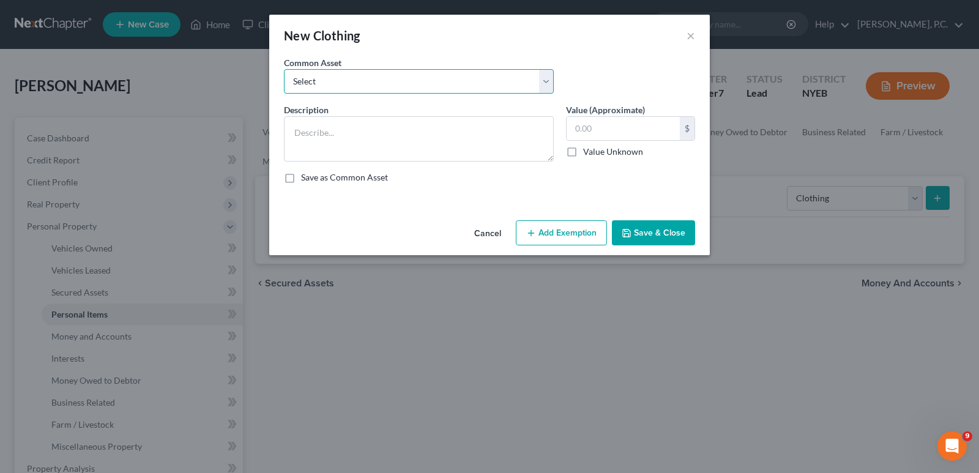
click at [520, 76] on select "Select All clothing combined for all seasons All clothing combined for all seas…" at bounding box center [419, 81] width 270 height 24
select select "0"
click at [284, 69] on select "Select All clothing combined for all seasons All clothing combined for all seas…" at bounding box center [419, 81] width 270 height 24
type textarea "All clothing combined for all seasons"
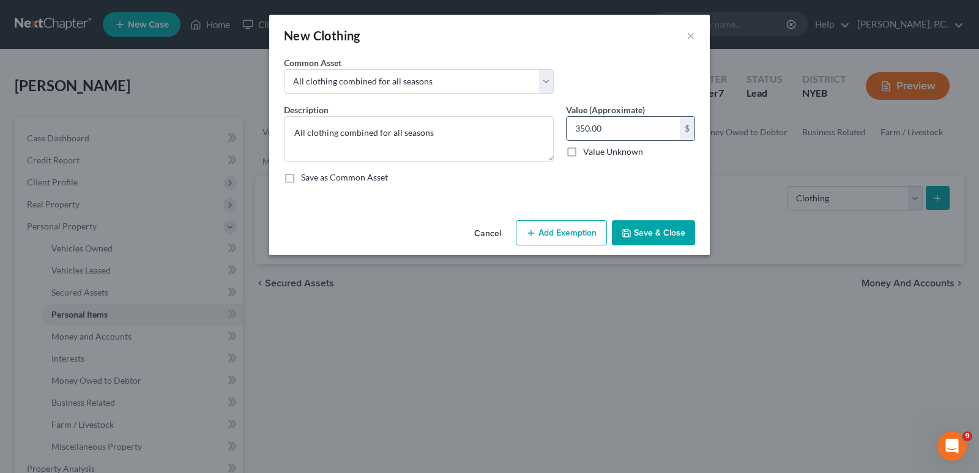
click at [585, 126] on input "350.00" at bounding box center [623, 128] width 113 height 23
click at [586, 127] on input "350.00" at bounding box center [623, 128] width 113 height 23
click at [591, 127] on input "350.00" at bounding box center [623, 128] width 113 height 23
type input "300.00"
click at [667, 232] on button "Save & Close" at bounding box center [653, 233] width 83 height 26
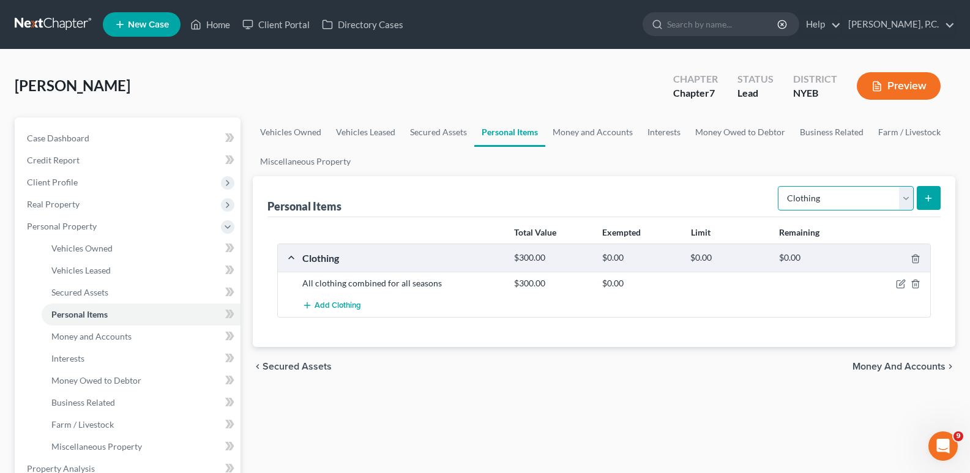
click at [911, 197] on select "Select Item Type Clothing Collectibles Of Value Electronics Firearms Household …" at bounding box center [846, 198] width 136 height 24
select select "electronics"
click at [779, 186] on select "Select Item Type Clothing Collectibles Of Value Electronics Firearms Household …" at bounding box center [846, 198] width 136 height 24
click at [924, 202] on icon "submit" at bounding box center [929, 198] width 10 height 10
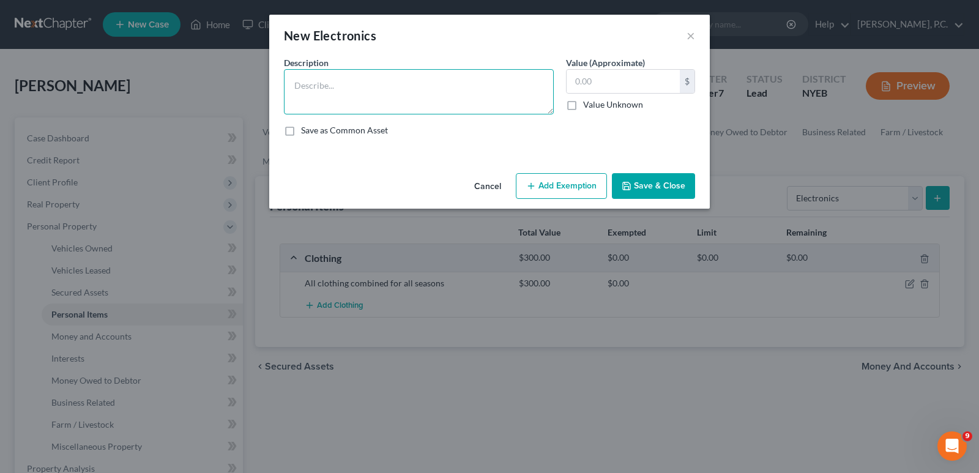
click at [461, 92] on textarea at bounding box center [419, 91] width 270 height 45
type textarea "I"
click at [690, 35] on button "×" at bounding box center [691, 35] width 9 height 15
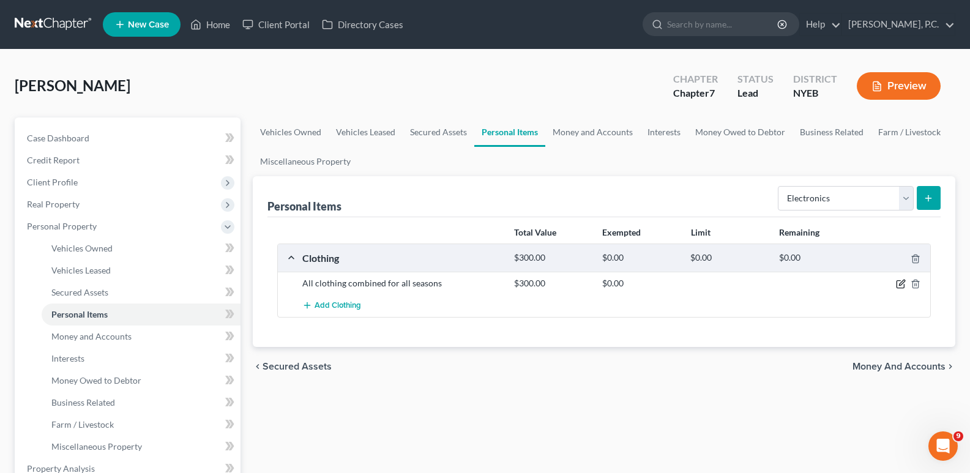
click at [898, 282] on icon "button" at bounding box center [901, 284] width 10 height 10
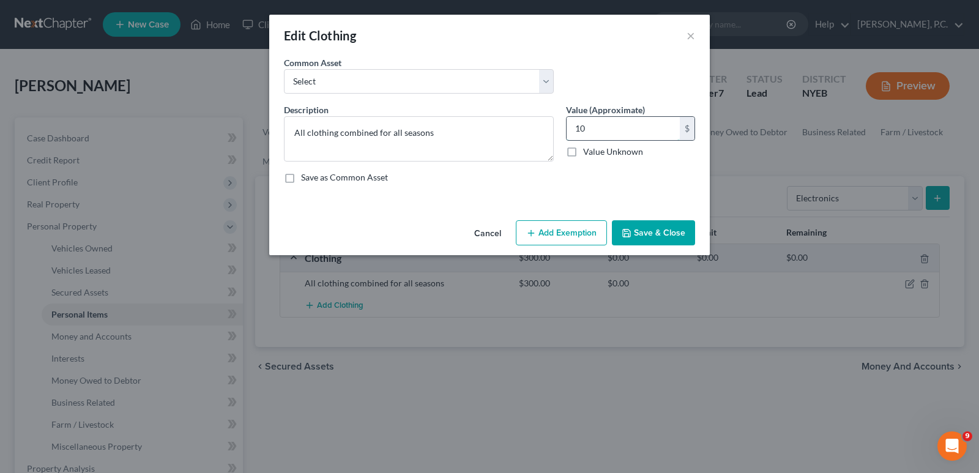
type input "1"
type input "150"
click at [651, 233] on button "Save & Close" at bounding box center [653, 233] width 83 height 26
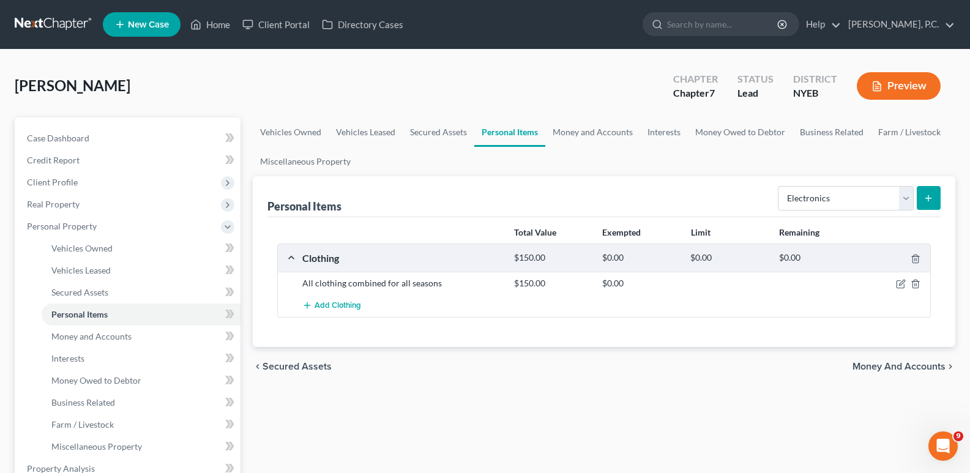
click at [928, 198] on icon "submit" at bounding box center [929, 198] width 10 height 10
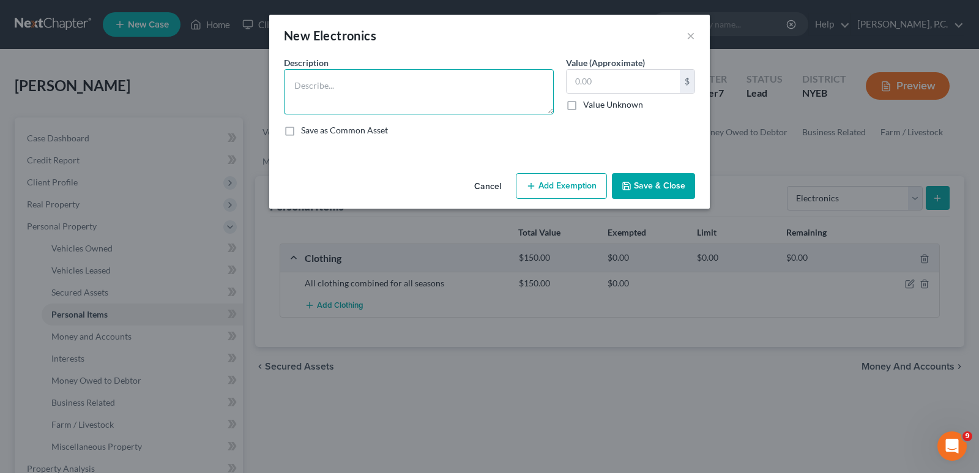
click at [417, 89] on textarea at bounding box center [419, 91] width 270 height 45
type textarea "I"
type textarea "C"
type textarea "cell phone"
click at [573, 84] on input "text" at bounding box center [623, 81] width 113 height 23
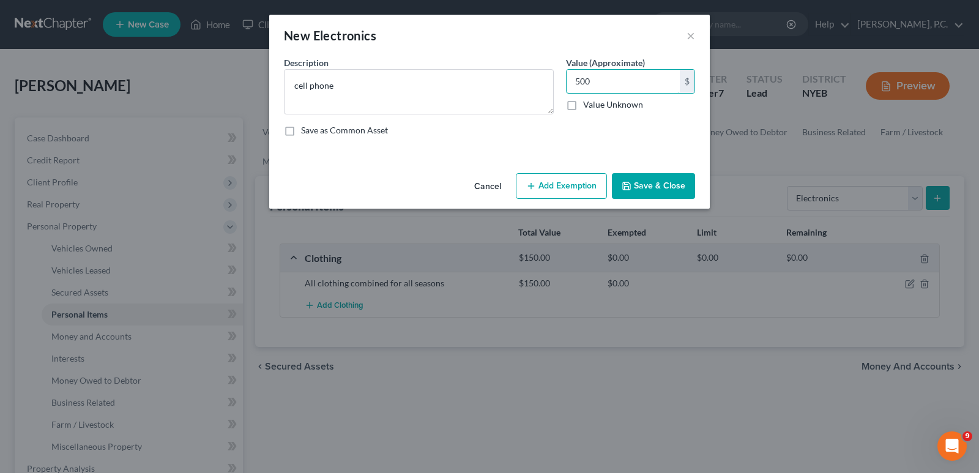
drag, startPoint x: 597, startPoint y: 84, endPoint x: 559, endPoint y: 79, distance: 37.7
click at [559, 79] on div "Description * cell phone Value (Approximate) 500.00 $ Value Unknown Balance Und…" at bounding box center [490, 101] width 424 height 90
type input "300"
click at [638, 182] on button "Save & Close" at bounding box center [653, 186] width 83 height 26
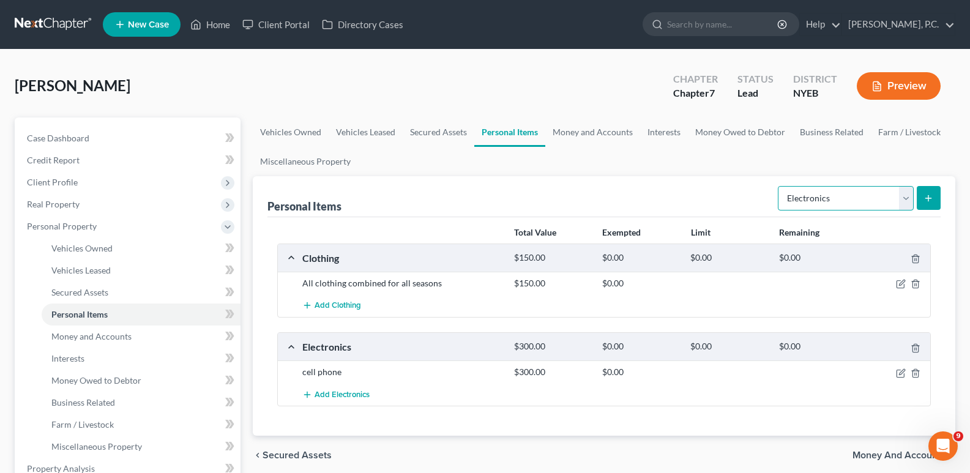
click at [908, 198] on select "Select Item Type Clothing Collectibles Of Value Electronics Firearms Household …" at bounding box center [846, 198] width 136 height 24
select select "household_goods"
click at [779, 186] on select "Select Item Type Clothing Collectibles Of Value Electronics Firearms Household …" at bounding box center [846, 198] width 136 height 24
click at [928, 200] on line "submit" at bounding box center [928, 198] width 0 height 6
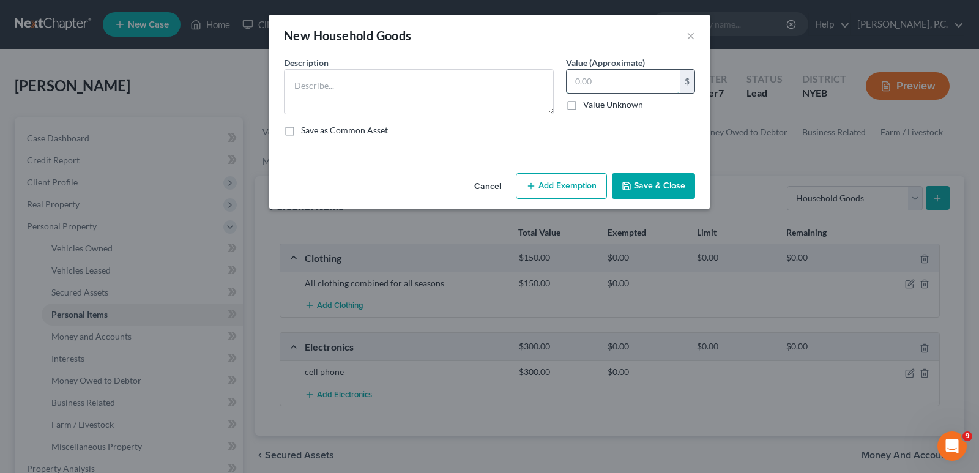
click at [578, 78] on input "text" at bounding box center [623, 81] width 113 height 23
type input "50"
click at [373, 89] on textarea at bounding box center [419, 91] width 270 height 45
click at [655, 190] on button "Save & Close" at bounding box center [653, 186] width 83 height 26
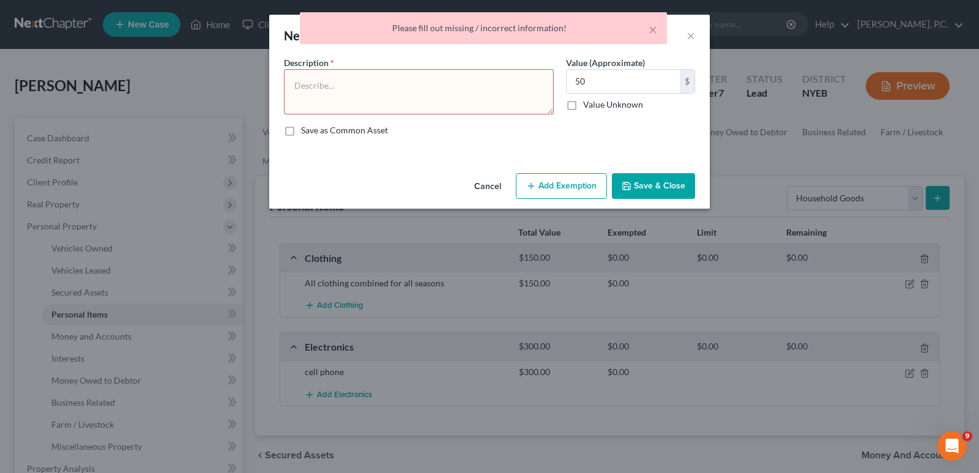
click at [405, 93] on textarea at bounding box center [419, 91] width 270 height 45
click at [337, 88] on textarea at bounding box center [419, 91] width 270 height 45
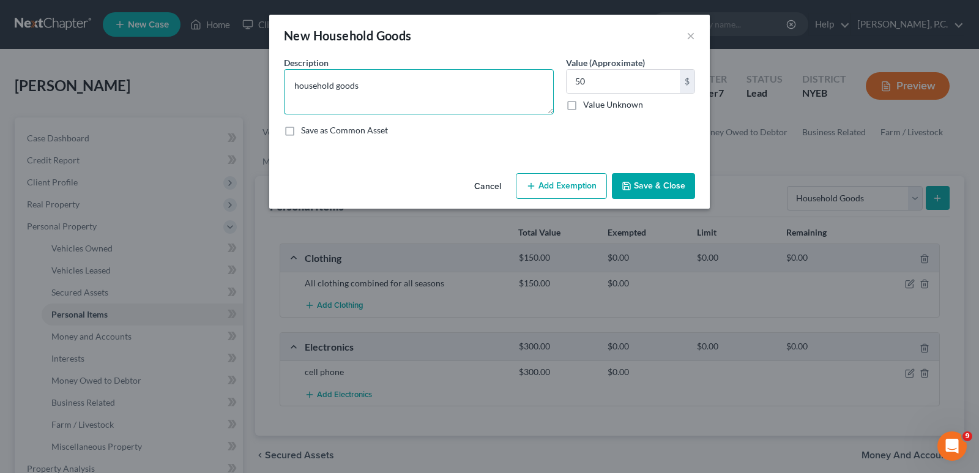
type textarea "household goods"
click at [677, 185] on button "Save & Close" at bounding box center [653, 186] width 83 height 26
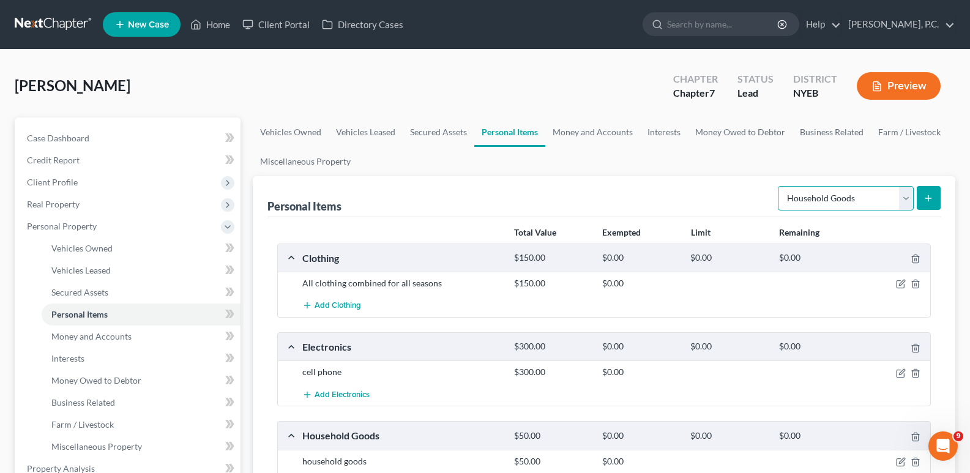
click at [874, 198] on select "Select Item Type Clothing Collectibles Of Value Electronics Firearms Household …" at bounding box center [846, 198] width 136 height 24
select select "other"
click at [779, 186] on select "Select Item Type Clothing Collectibles Of Value Electronics Firearms Household …" at bounding box center [846, 198] width 136 height 24
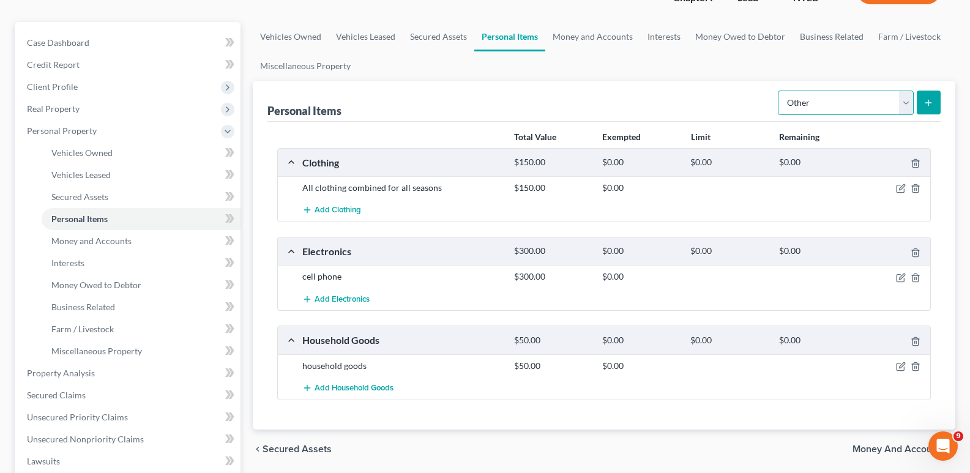
scroll to position [92, 0]
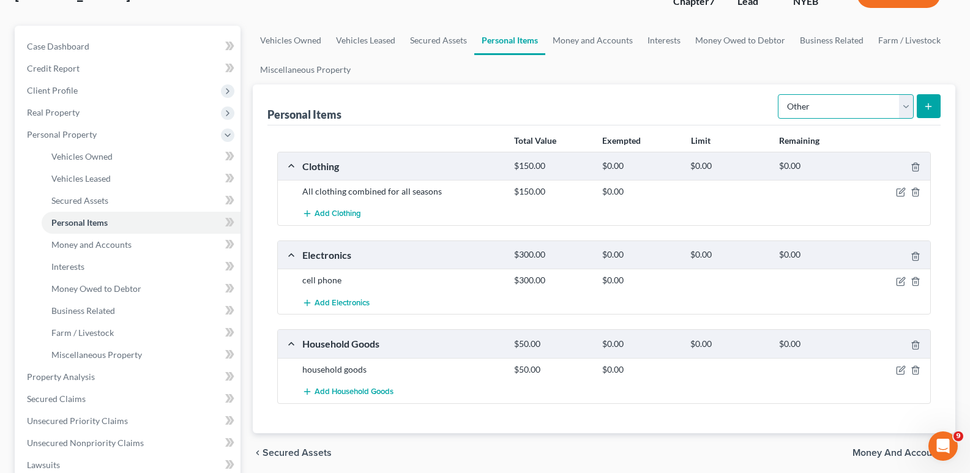
click at [898, 111] on select "Select Item Type Clothing Collectibles Of Value Electronics Firearms Household …" at bounding box center [846, 106] width 136 height 24
click at [779, 94] on select "Select Item Type Clothing Collectibles Of Value Electronics Firearms Household …" at bounding box center [846, 106] width 136 height 24
click at [928, 108] on line "submit" at bounding box center [928, 106] width 0 height 6
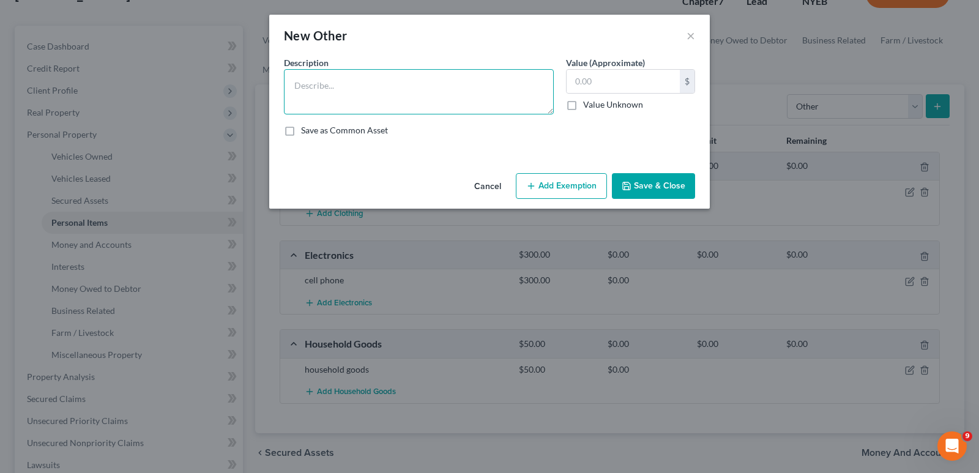
click at [345, 88] on textarea at bounding box center [419, 91] width 270 height 45
type textarea "trade tools"
click at [601, 95] on div "$ Value Unknown" at bounding box center [630, 90] width 129 height 42
click at [596, 83] on input "text" at bounding box center [623, 81] width 113 height 23
type input "250"
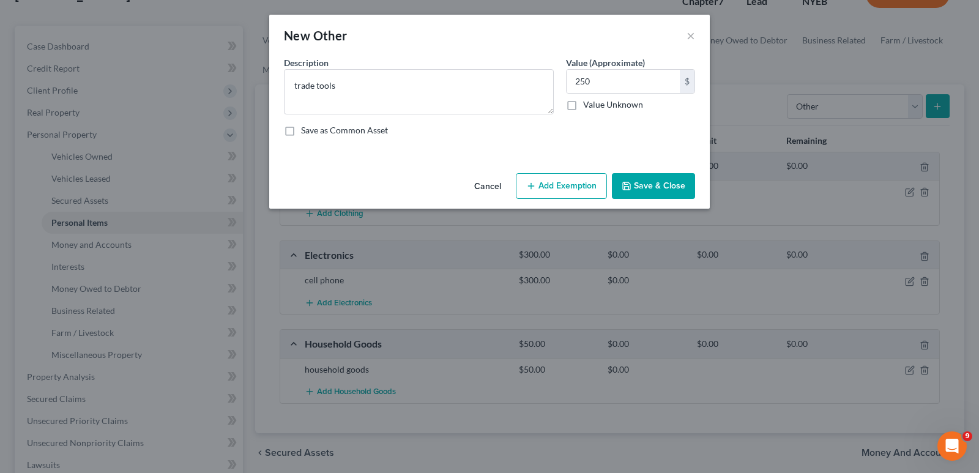
click at [640, 195] on button "Save & Close" at bounding box center [653, 186] width 83 height 26
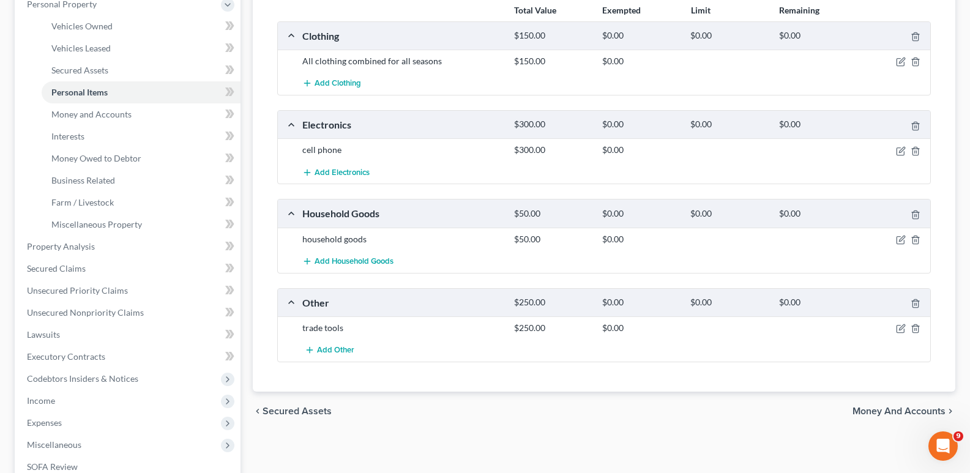
scroll to position [166, 0]
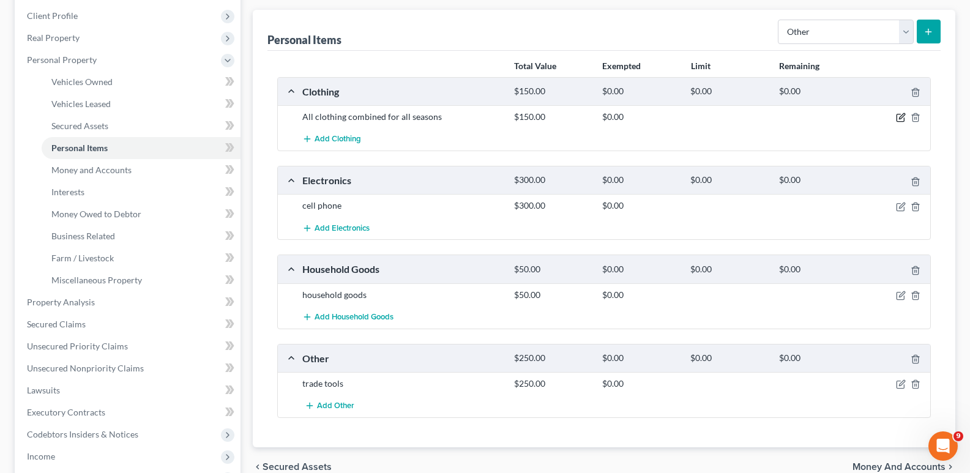
click at [900, 118] on icon "button" at bounding box center [901, 118] width 10 height 10
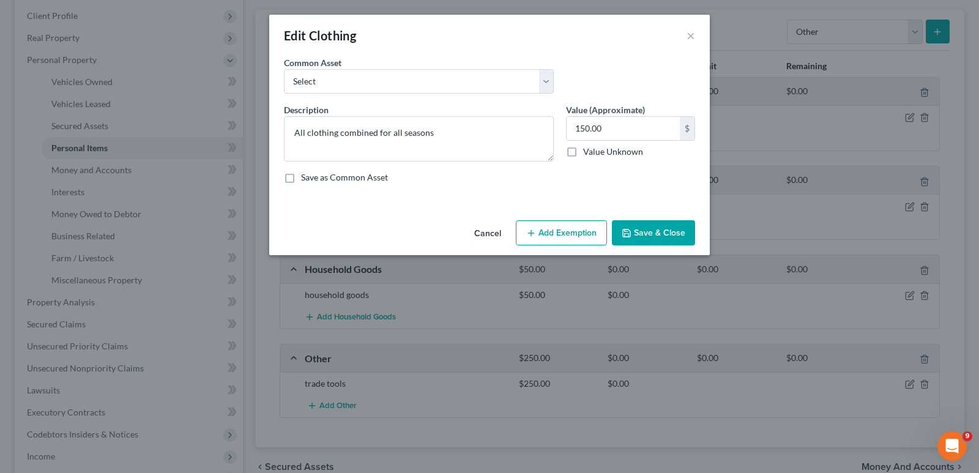
drag, startPoint x: 581, startPoint y: 83, endPoint x: 603, endPoint y: 86, distance: 22.3
click at [588, 83] on div "Common Asset Select All clothing combined for all seasons All clothing combined…" at bounding box center [490, 79] width 424 height 47
click at [579, 121] on input "150.00" at bounding box center [623, 128] width 113 height 23
click at [578, 125] on input "150.00" at bounding box center [623, 128] width 113 height 23
type input "350.00"
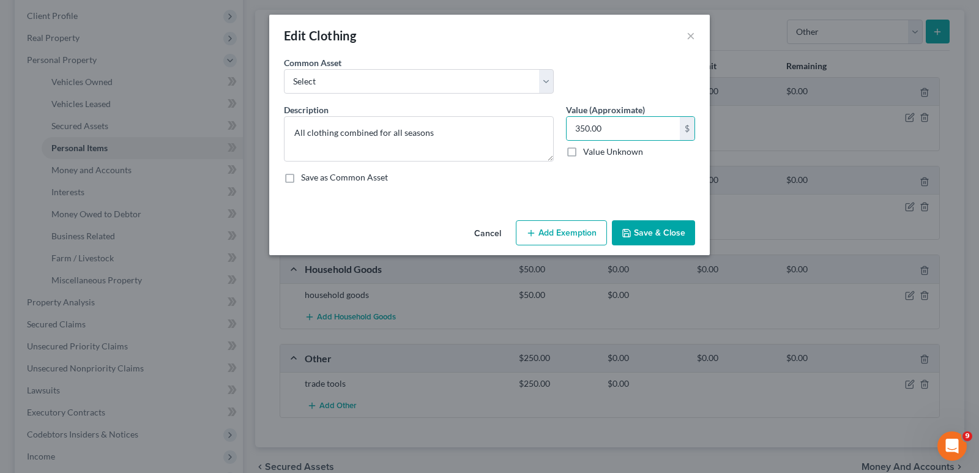
click at [640, 226] on button "Save & Close" at bounding box center [653, 233] width 83 height 26
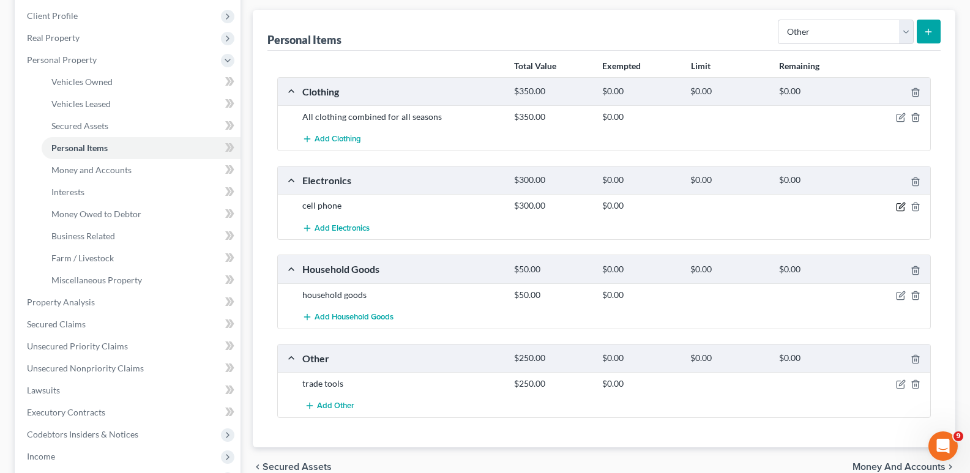
click at [898, 202] on icon "button" at bounding box center [901, 207] width 10 height 10
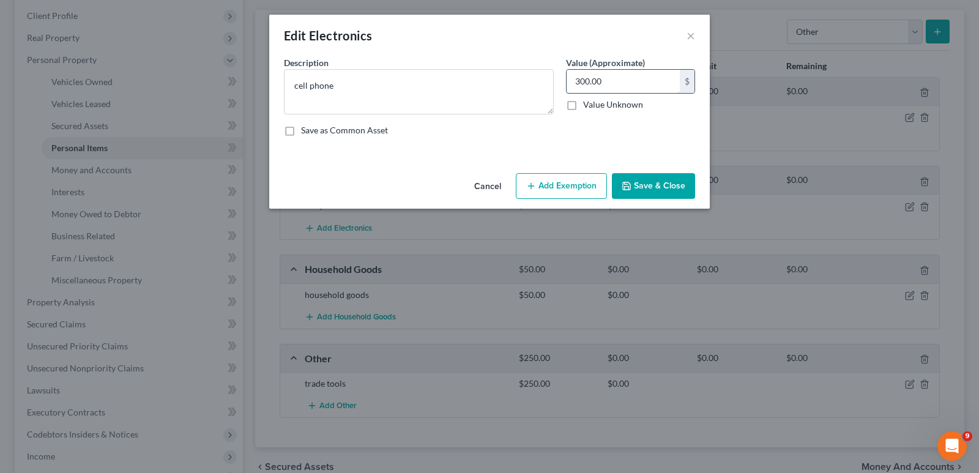
click at [588, 84] on input "300.00" at bounding box center [623, 81] width 113 height 23
click at [584, 83] on input "300.00" at bounding box center [623, 81] width 113 height 23
click at [580, 82] on input "300.00" at bounding box center [623, 81] width 113 height 23
click at [584, 84] on input "400.00" at bounding box center [623, 81] width 113 height 23
type input "430.00"
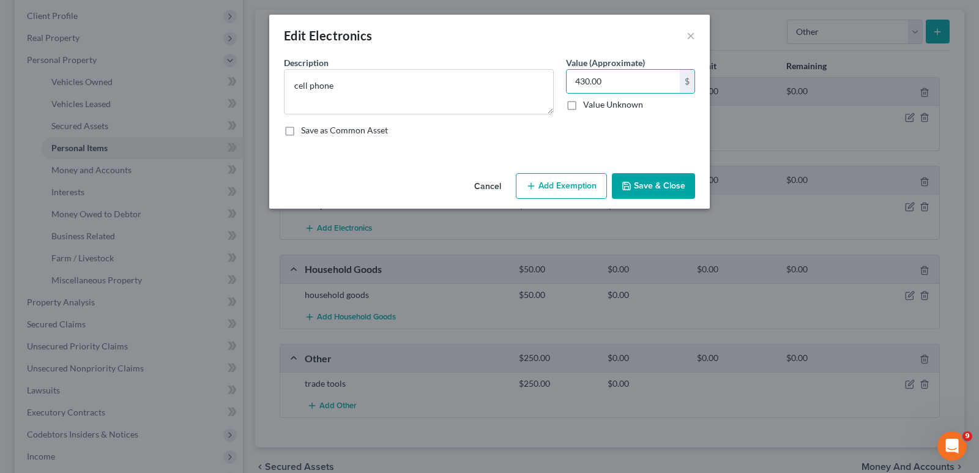
click at [633, 179] on button "Save & Close" at bounding box center [653, 186] width 83 height 26
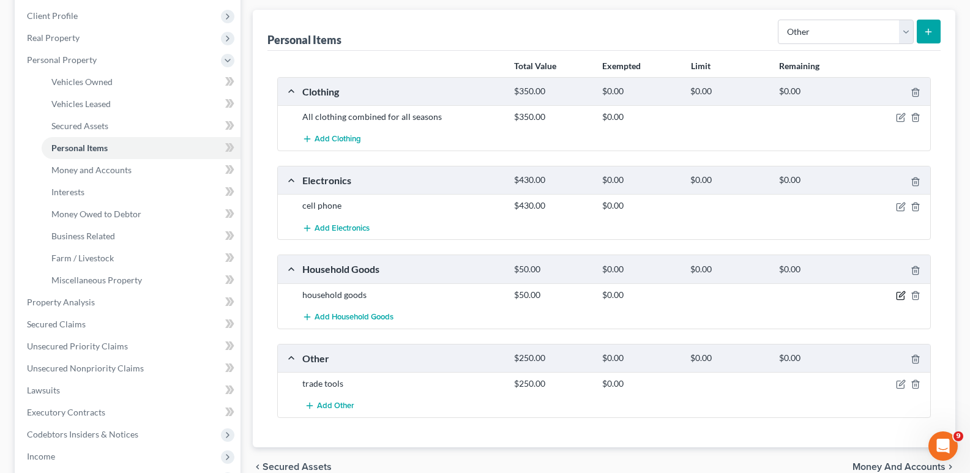
click at [899, 296] on icon "button" at bounding box center [901, 296] width 10 height 10
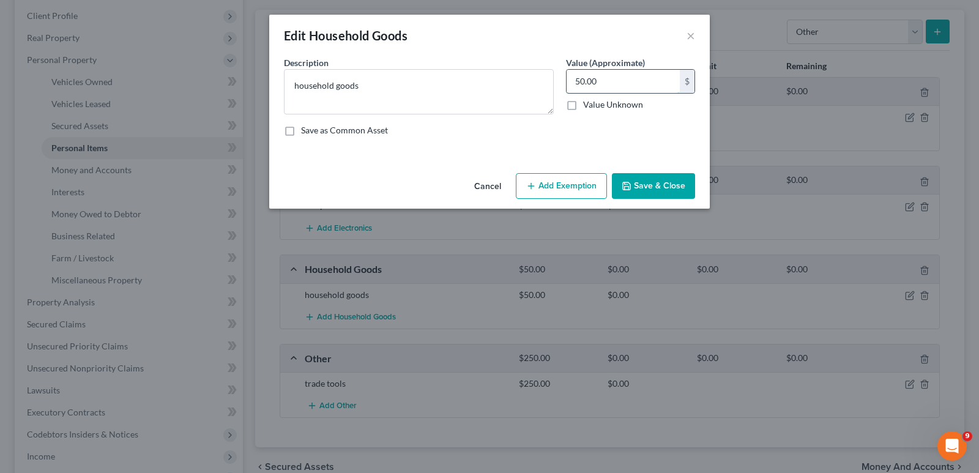
click at [583, 83] on input "50.00" at bounding box center [623, 81] width 113 height 23
click at [579, 83] on input "50.00" at bounding box center [623, 81] width 113 height 23
type input "500.00"
click at [662, 186] on button "Save & Close" at bounding box center [653, 186] width 83 height 26
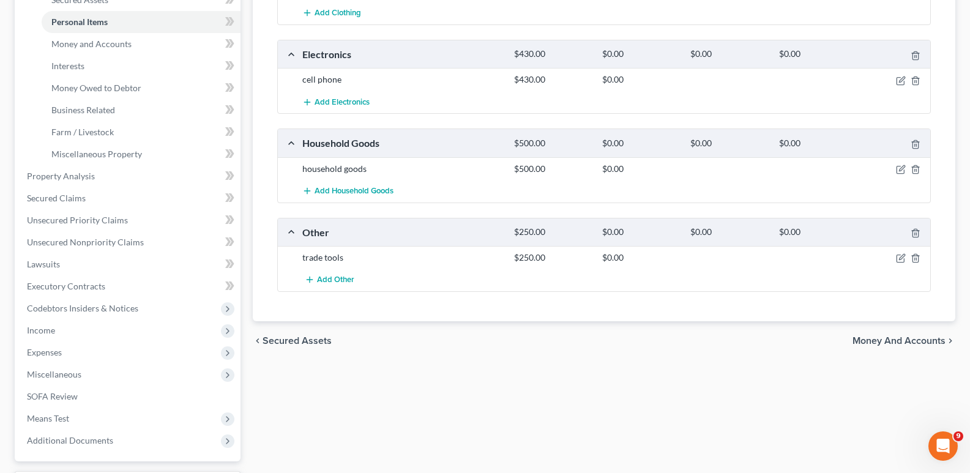
scroll to position [294, 0]
click at [923, 338] on span "Money and Accounts" at bounding box center [899, 340] width 93 height 10
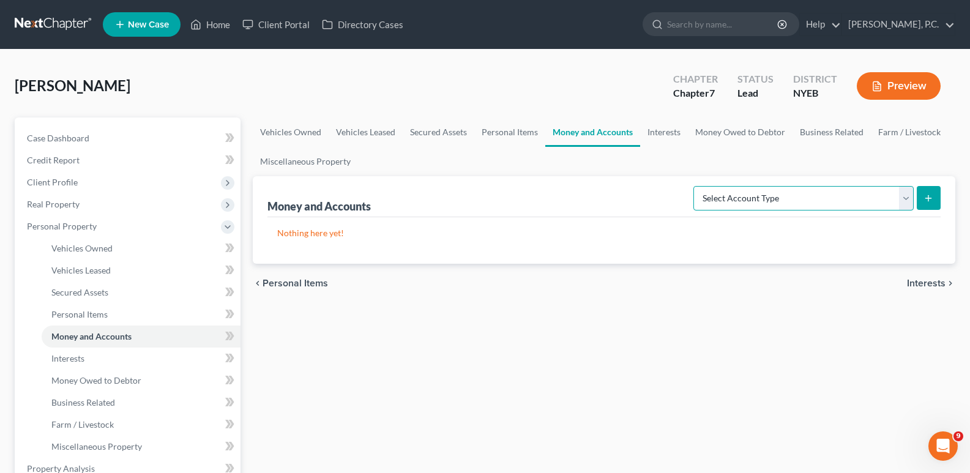
click at [885, 199] on select "Select Account Type Brokerage Cash on Hand Certificates of Deposit Checking Acc…" at bounding box center [803, 198] width 220 height 24
click at [930, 280] on span "Interests" at bounding box center [926, 283] width 39 height 10
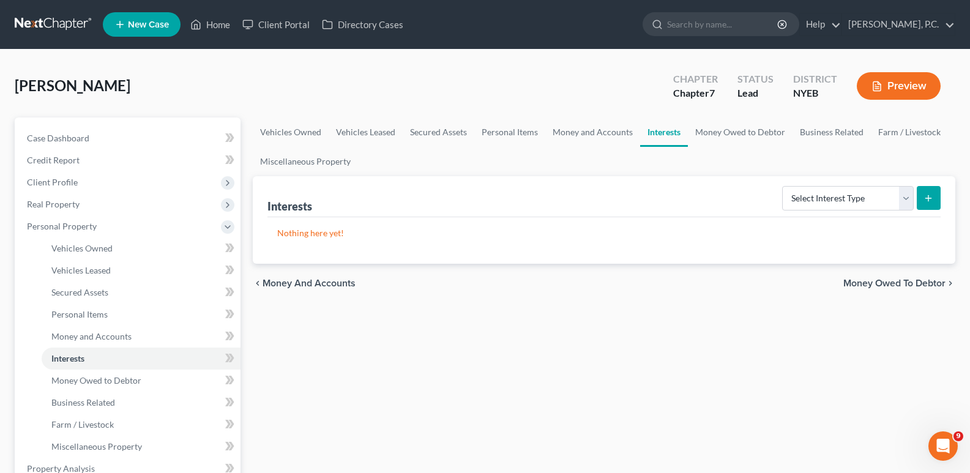
click at [930, 280] on span "Money Owed to Debtor" at bounding box center [894, 283] width 102 height 10
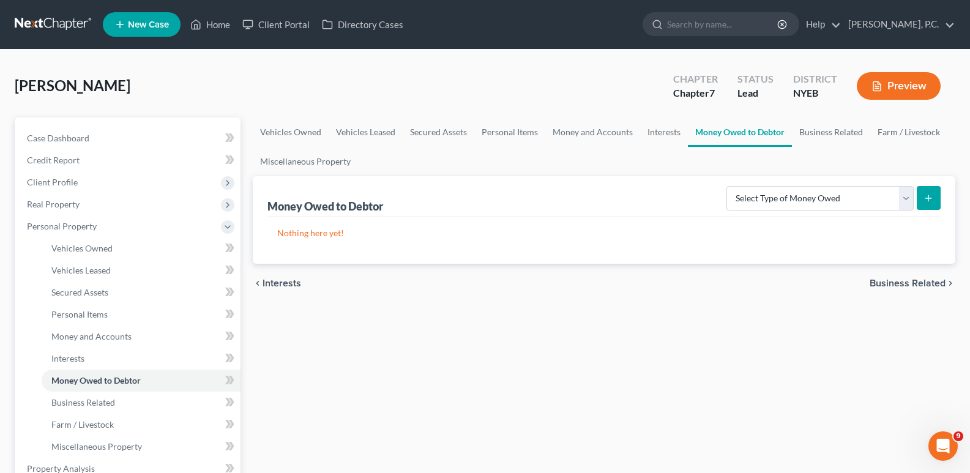
click at [932, 280] on span "Business Related" at bounding box center [908, 283] width 76 height 10
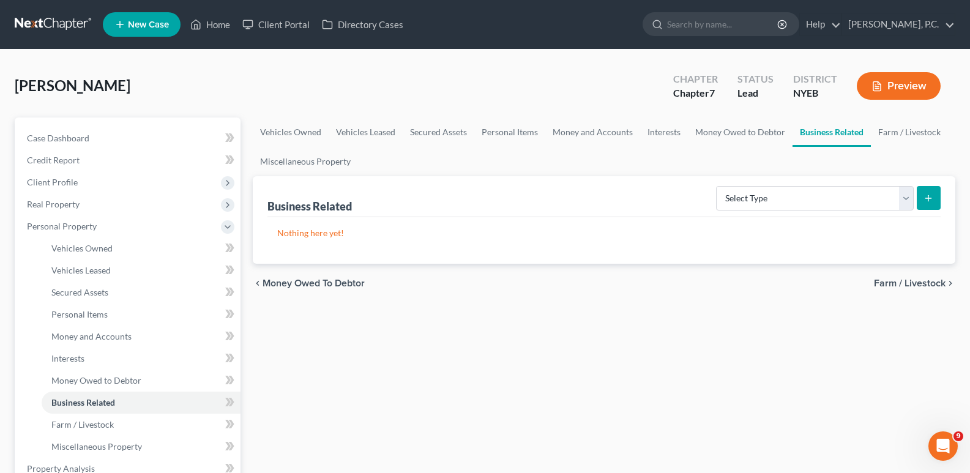
click at [932, 279] on span "Farm / Livestock" at bounding box center [910, 283] width 72 height 10
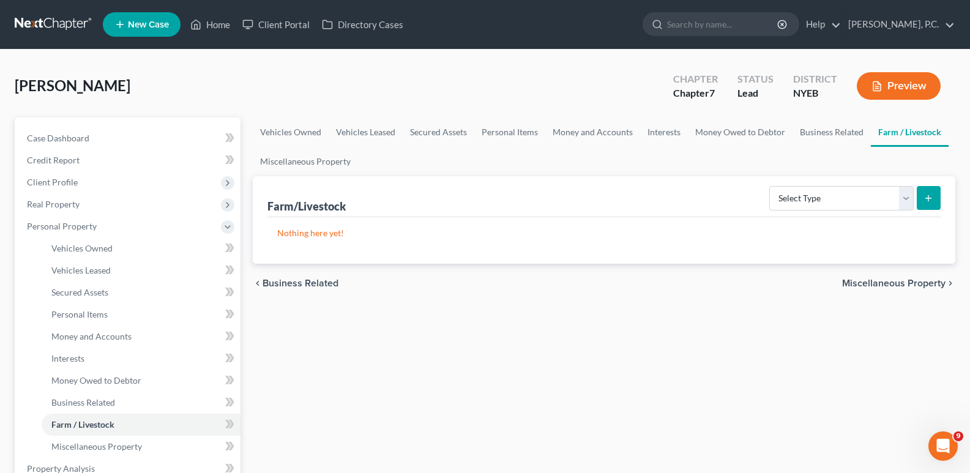
click at [932, 279] on span "Miscellaneous Property" at bounding box center [893, 283] width 103 height 10
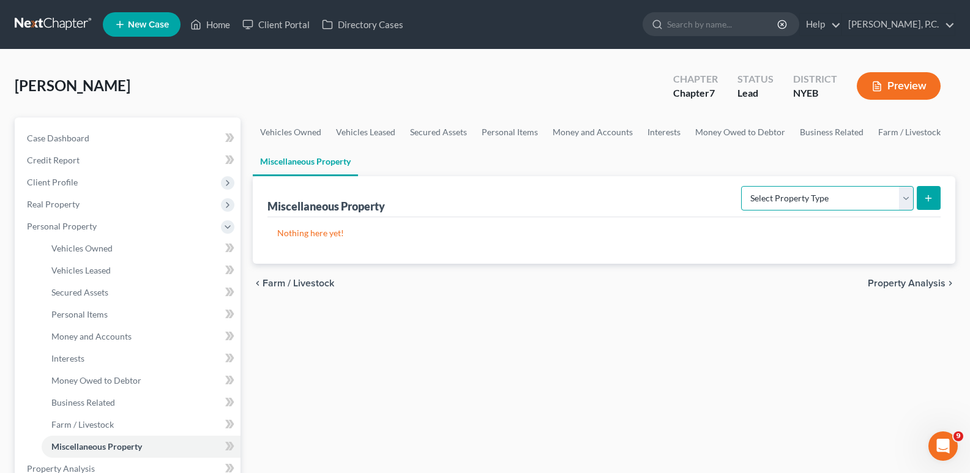
click at [911, 187] on select "Select Property Type Assigned for Creditor Benefit [DATE] Holding for Another N…" at bounding box center [827, 198] width 173 height 24
click at [679, 159] on ul "Vehicles Owned Vehicles Leased Secured Assets Personal Items Money and Accounts…" at bounding box center [604, 147] width 703 height 59
click at [928, 283] on span "Property Analysis" at bounding box center [907, 283] width 78 height 10
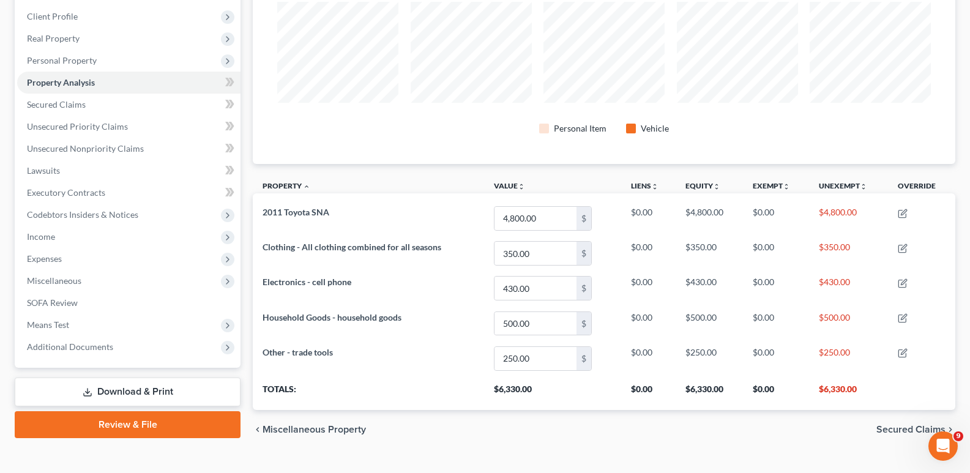
scroll to position [176, 0]
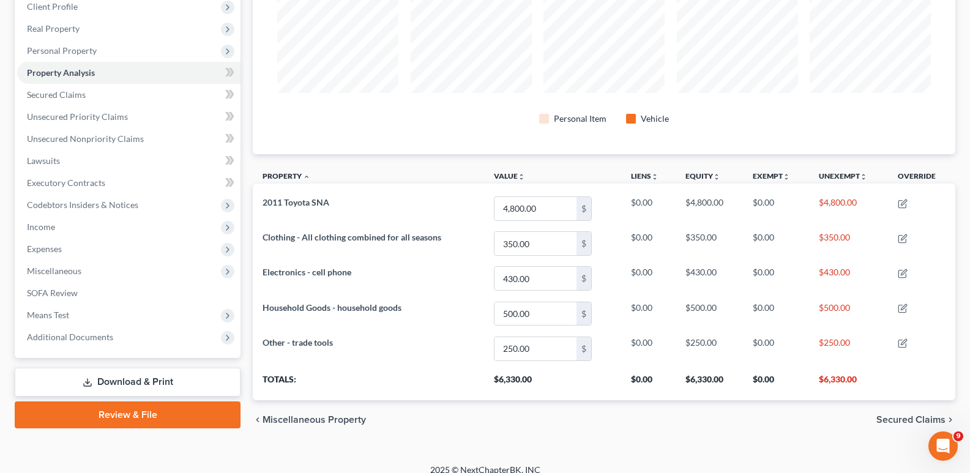
click at [903, 418] on span "Secured Claims" at bounding box center [910, 420] width 69 height 10
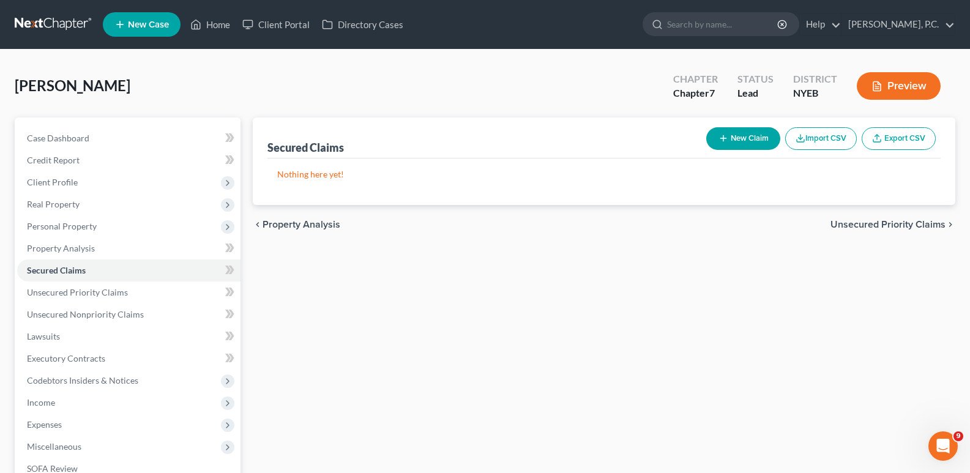
click at [862, 226] on span "Unsecured Priority Claims" at bounding box center [888, 225] width 115 height 10
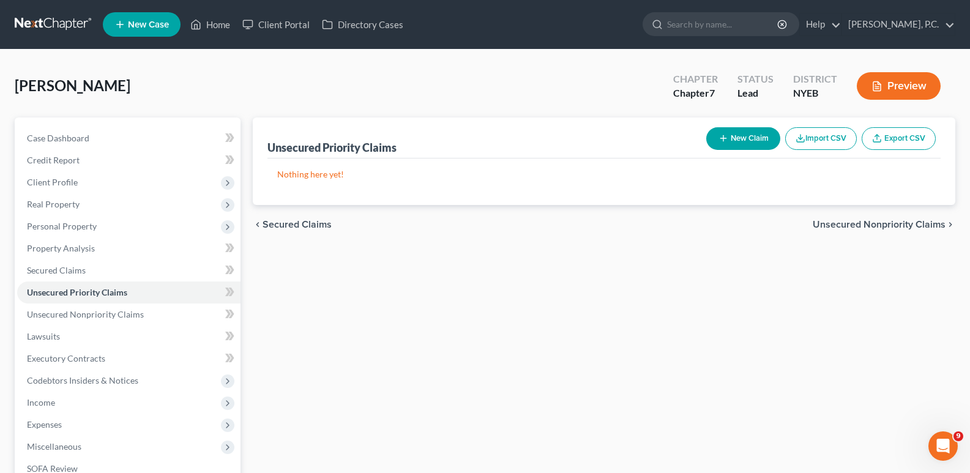
click at [862, 226] on span "Unsecured Nonpriority Claims" at bounding box center [879, 225] width 133 height 10
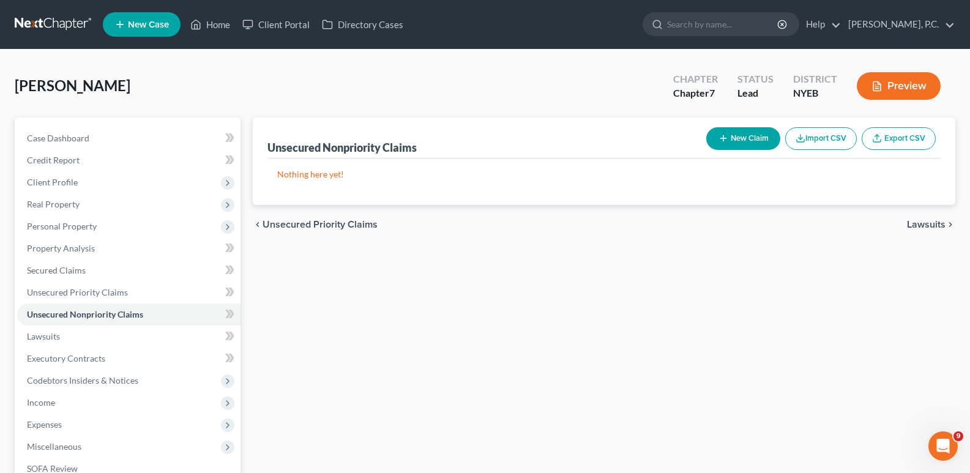
click at [919, 228] on span "Lawsuits" at bounding box center [926, 225] width 39 height 10
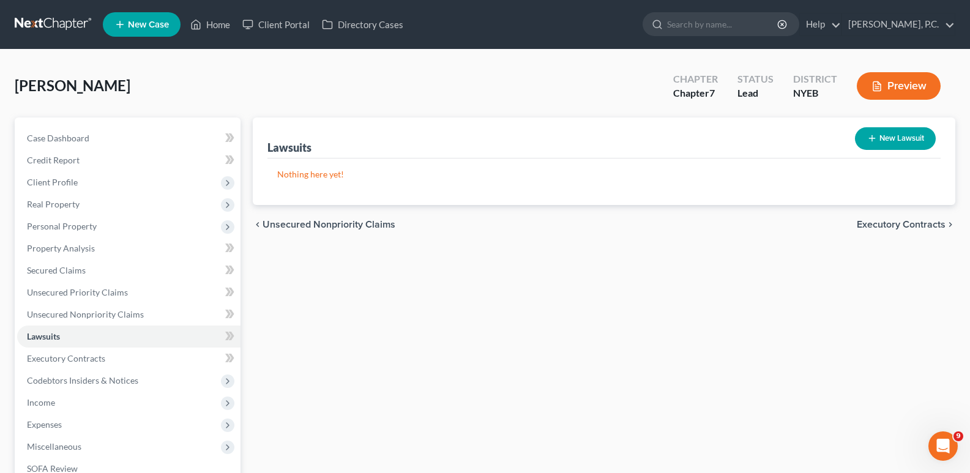
click at [908, 228] on span "Executory Contracts" at bounding box center [901, 225] width 89 height 10
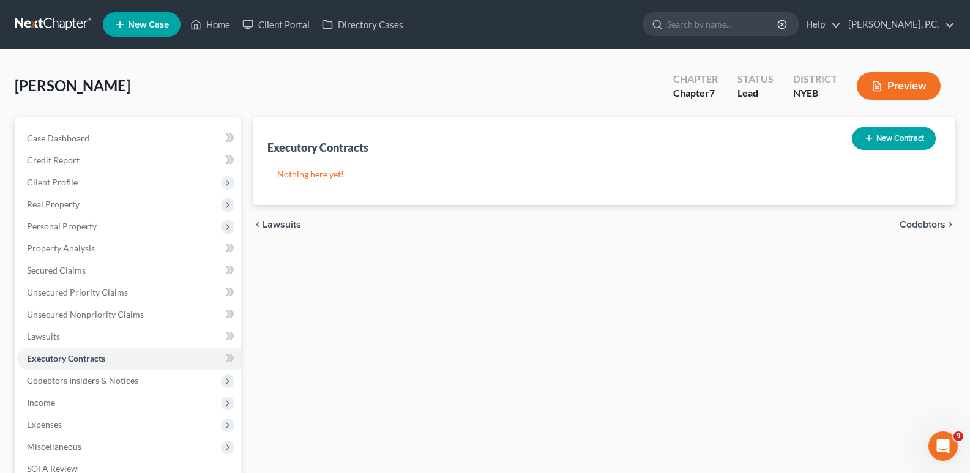
click at [908, 228] on span "Codebtors" at bounding box center [923, 225] width 46 height 10
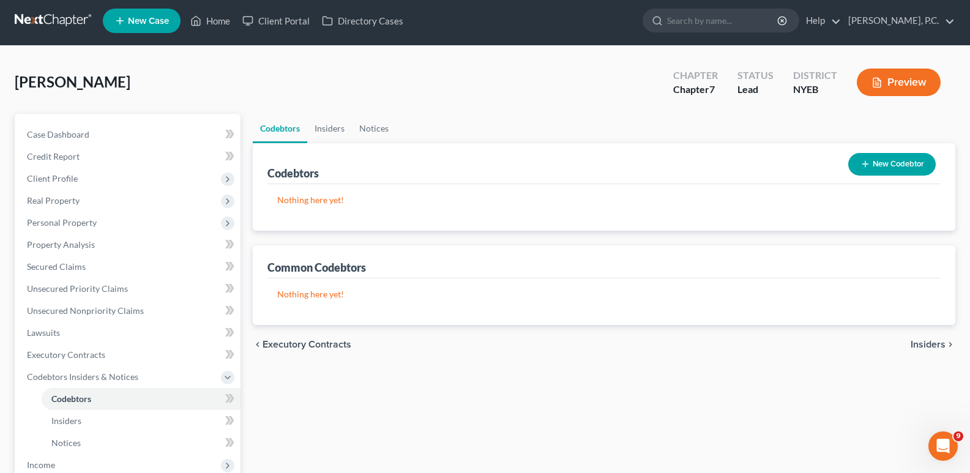
scroll to position [32, 0]
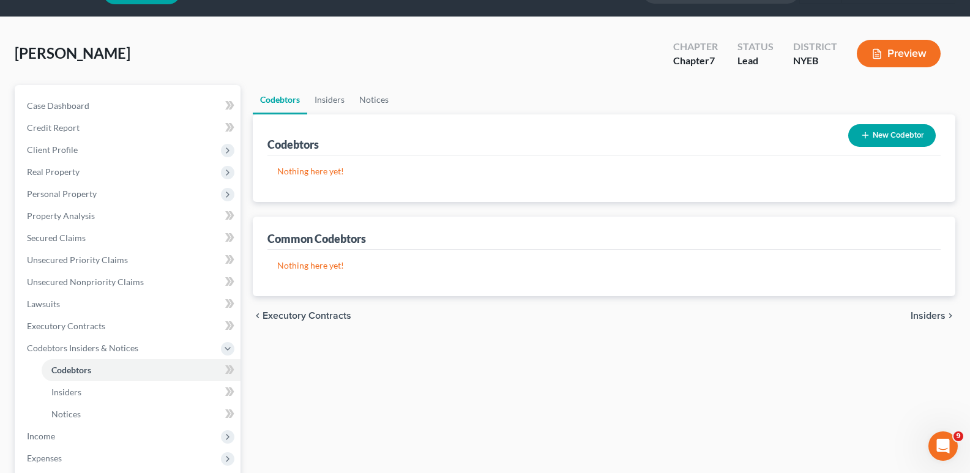
click at [929, 318] on span "Insiders" at bounding box center [928, 316] width 35 height 10
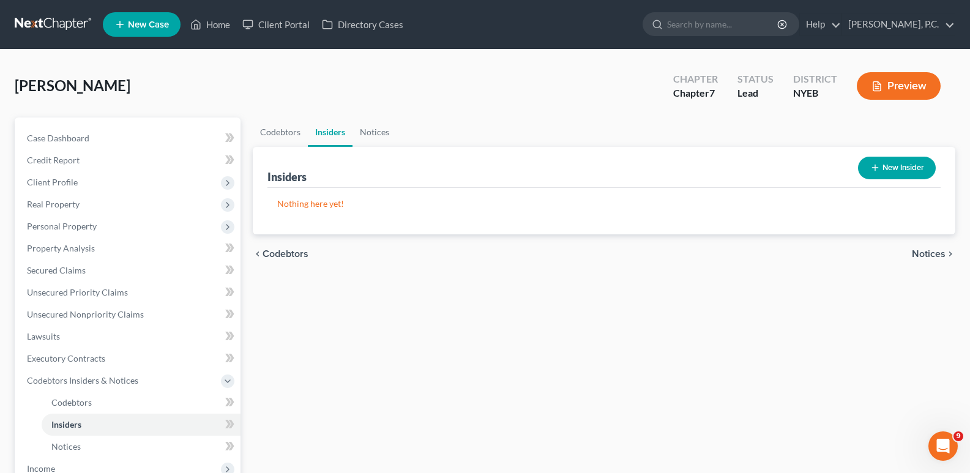
click at [927, 256] on span "Notices" at bounding box center [929, 254] width 34 height 10
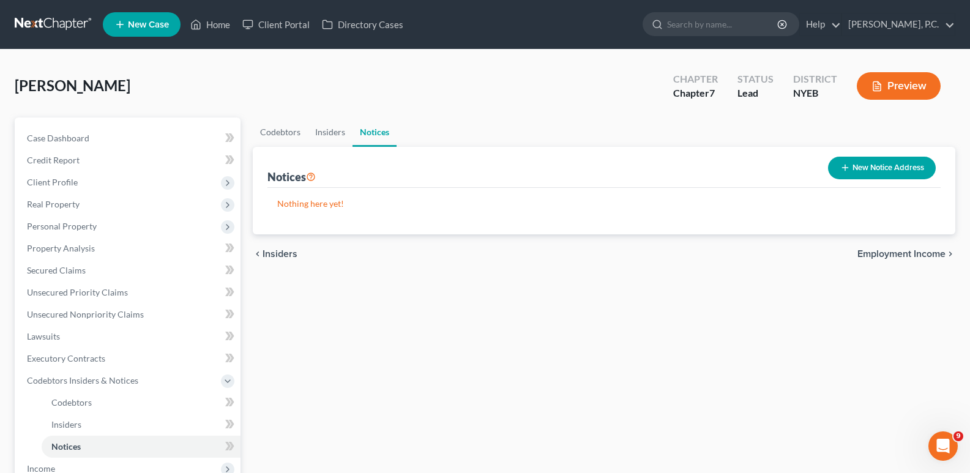
click at [927, 256] on span "Employment Income" at bounding box center [901, 254] width 88 height 10
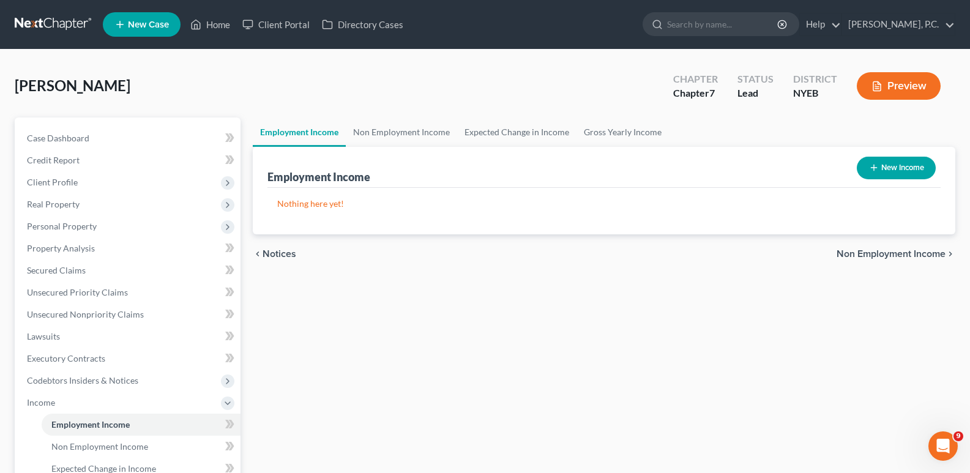
click at [908, 171] on button "New Income" at bounding box center [896, 168] width 79 height 23
select select "0"
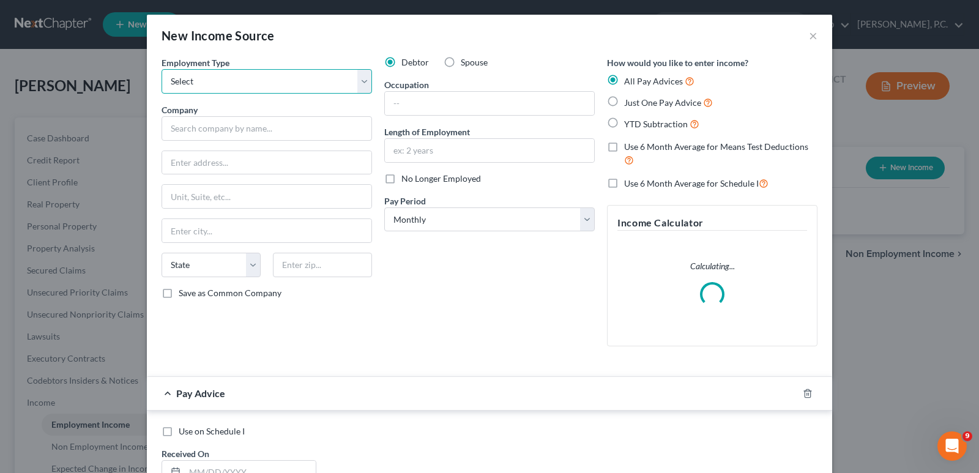
click at [218, 80] on select "Select Full or [DEMOGRAPHIC_DATA] Employment Self Employment" at bounding box center [267, 81] width 211 height 24
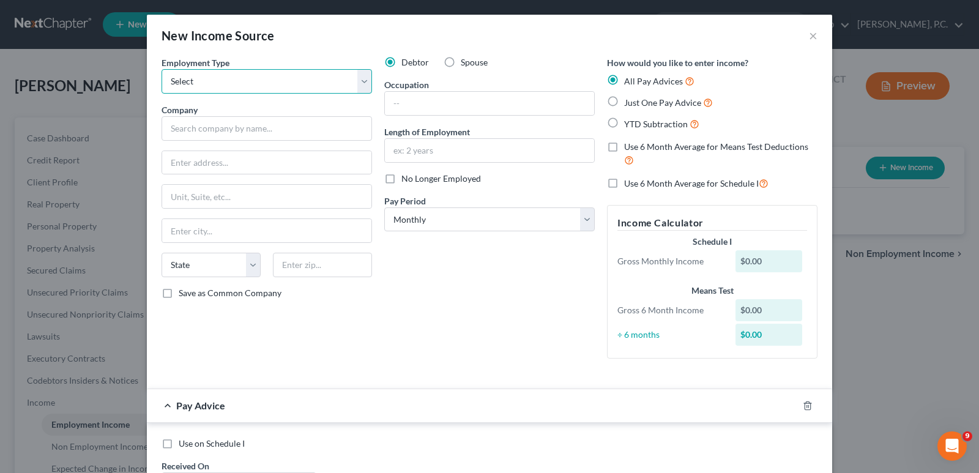
select select "0"
click at [162, 69] on select "Select Full or [DEMOGRAPHIC_DATA] Employment Self Employment" at bounding box center [267, 81] width 211 height 24
click at [402, 105] on input "text" at bounding box center [489, 103] width 209 height 23
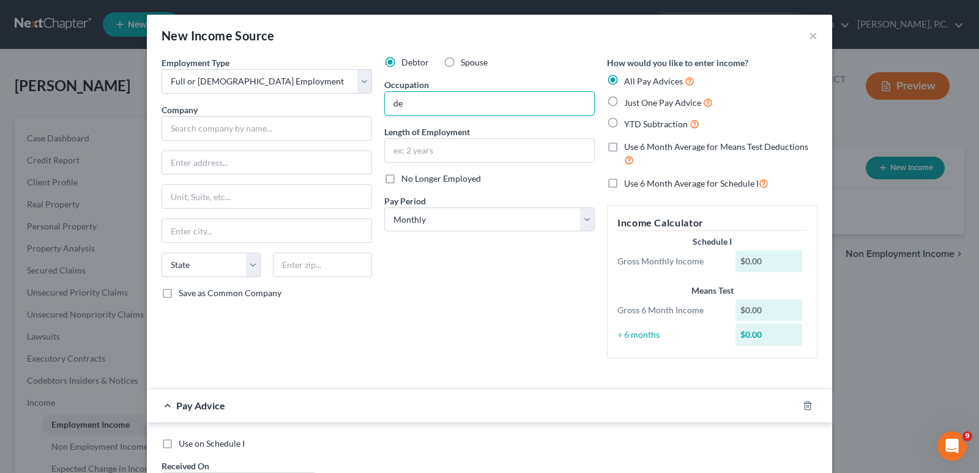
type input "d"
type input "warehouse assistant"
click at [404, 155] on input "text" at bounding box center [489, 150] width 209 height 23
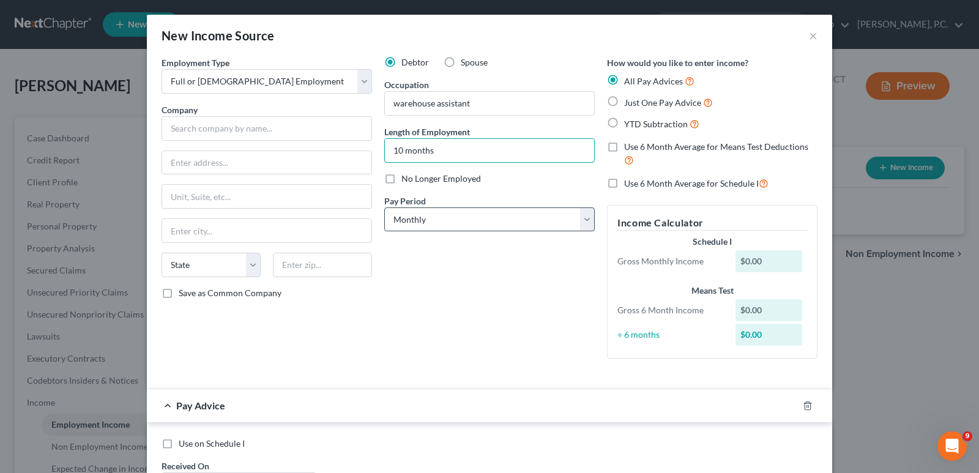
type input "10 months"
click at [457, 221] on select "Select Monthly Twice Monthly Every Other Week Weekly" at bounding box center [489, 219] width 211 height 24
select select "3"
click at [384, 207] on select "Select Monthly Twice Monthly Every Other Week Weekly" at bounding box center [489, 219] width 211 height 24
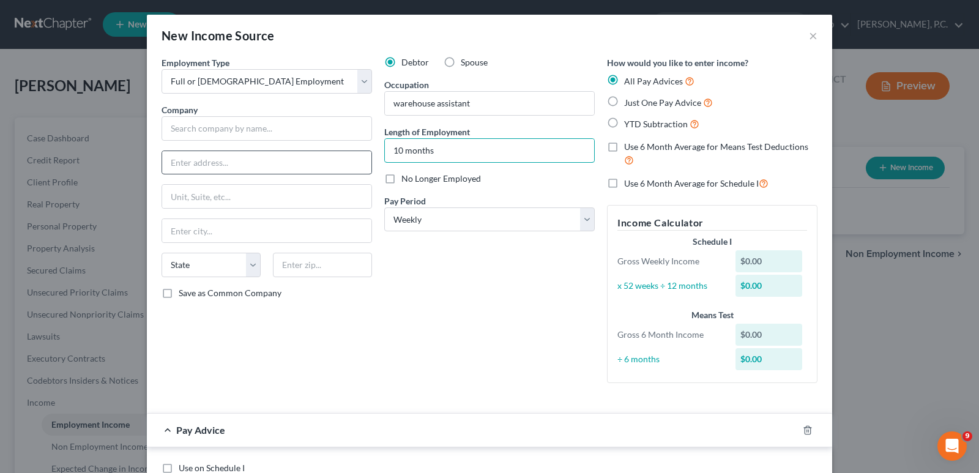
drag, startPoint x: 398, startPoint y: 151, endPoint x: 364, endPoint y: 151, distance: 34.3
click at [364, 151] on div "Employment Type * Select Full or [DEMOGRAPHIC_DATA] Employment Self Employment …" at bounding box center [489, 229] width 668 height 347
type input "3 months"
click at [433, 284] on div "Debtor Spouse Occupation warehouse assistant Length of Employment 3 months No L…" at bounding box center [489, 224] width 223 height 337
click at [226, 127] on input "text" at bounding box center [267, 128] width 211 height 24
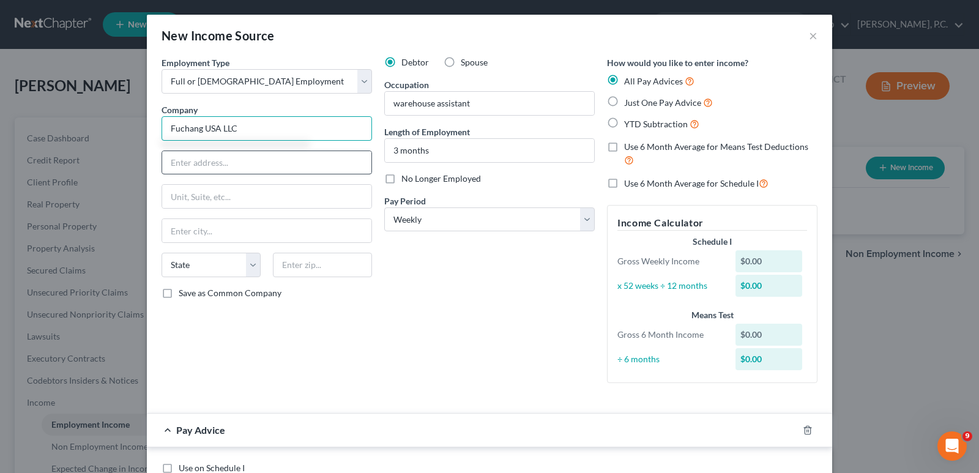
type input "Fuchang USA LLC"
click at [207, 168] on input "text" at bounding box center [266, 162] width 209 height 23
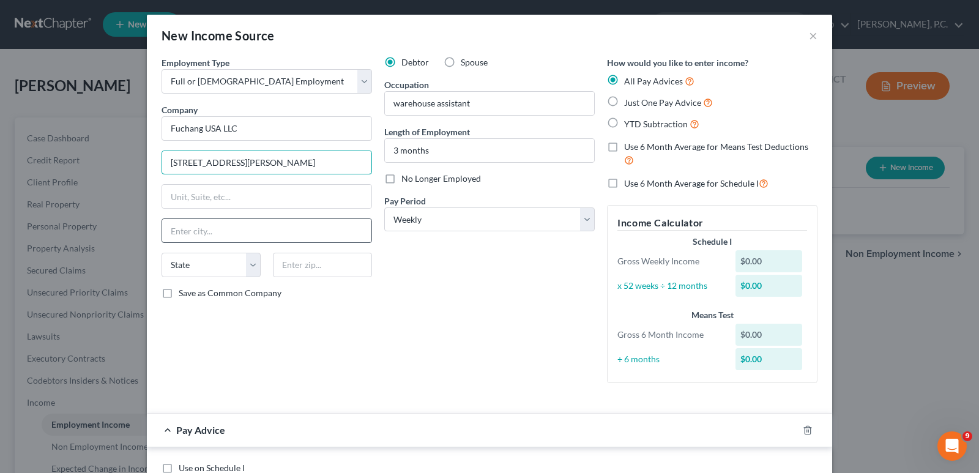
type input "[STREET_ADDRESS][PERSON_NAME]"
click at [201, 226] on input "text" at bounding box center [266, 230] width 209 height 23
type input "[GEOGRAPHIC_DATA]"
click at [230, 271] on select "State [US_STATE] AK AR AZ CA CO CT DE DC [GEOGRAPHIC_DATA] [GEOGRAPHIC_DATA] GU…" at bounding box center [211, 265] width 99 height 24
select select "35"
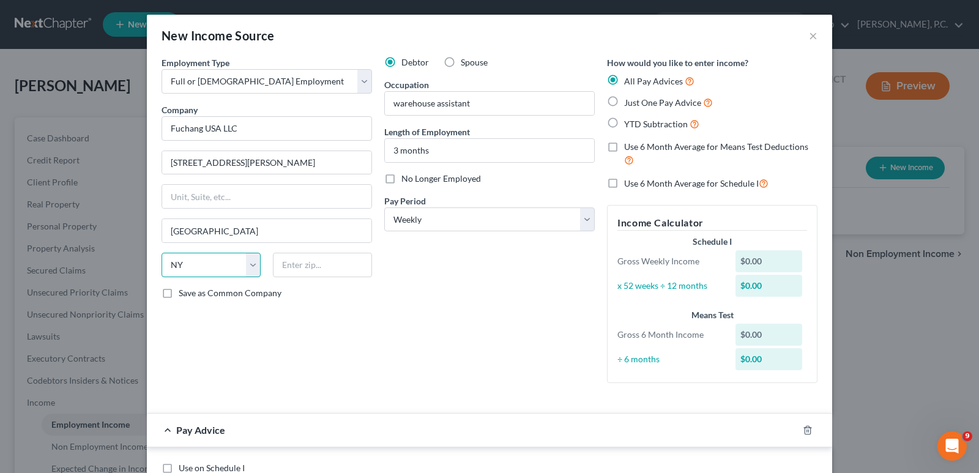
click at [162, 253] on select "State [US_STATE] AK AR AZ CA CO CT DE DC [GEOGRAPHIC_DATA] [GEOGRAPHIC_DATA] GU…" at bounding box center [211, 265] width 99 height 24
click at [295, 266] on input "text" at bounding box center [322, 265] width 99 height 24
type input "11596"
type input "[GEOGRAPHIC_DATA]"
click at [458, 282] on div "Debtor Spouse Occupation warehouse assistant Length of Employment 3 months No L…" at bounding box center [489, 224] width 223 height 337
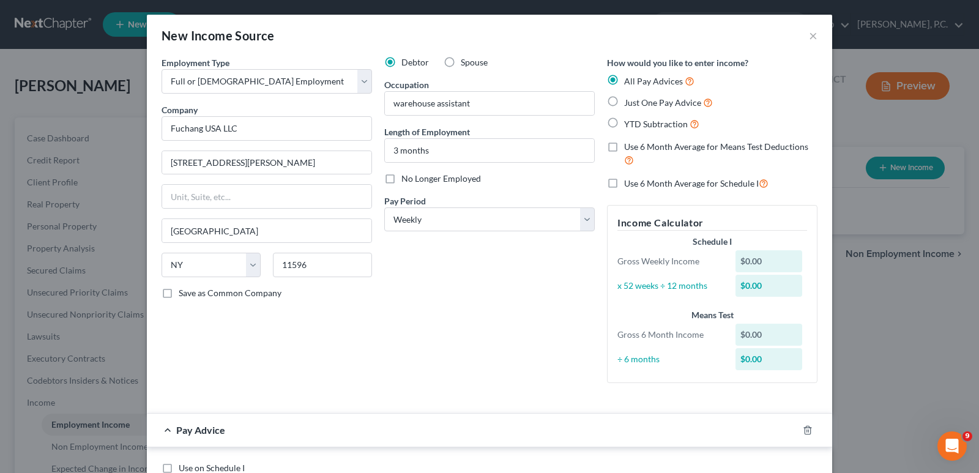
click at [457, 282] on div "Debtor Spouse Occupation warehouse assistant Length of Employment 3 months No L…" at bounding box center [489, 224] width 223 height 337
click at [244, 430] on div "Pay Advice" at bounding box center [472, 430] width 651 height 32
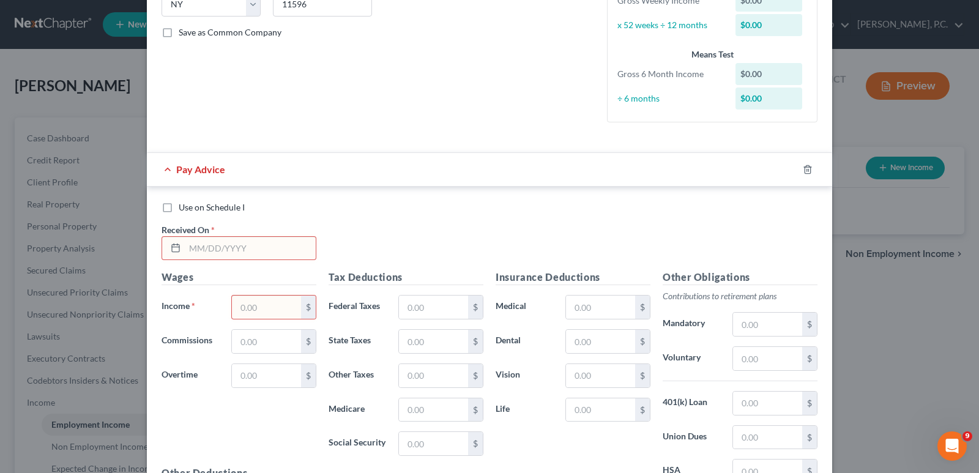
scroll to position [273, 0]
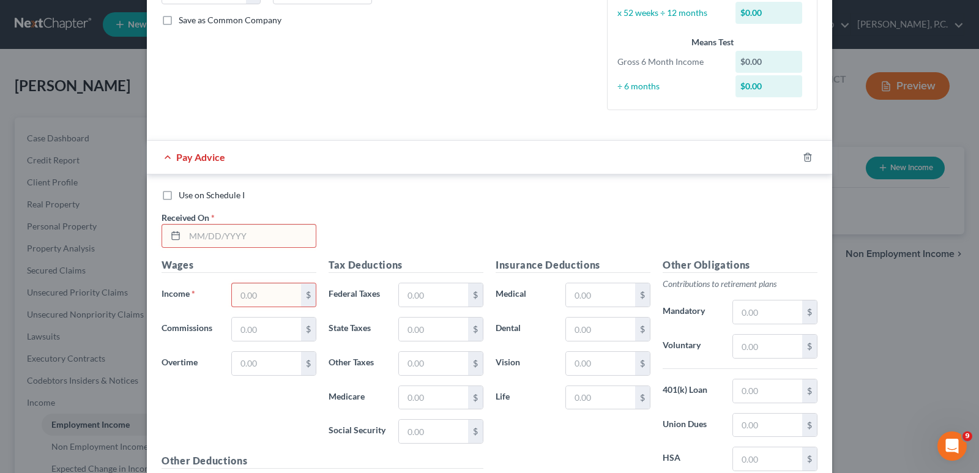
click at [223, 241] on input "text" at bounding box center [250, 236] width 131 height 23
type input "[DATE]"
click at [248, 296] on input "text" at bounding box center [266, 294] width 69 height 23
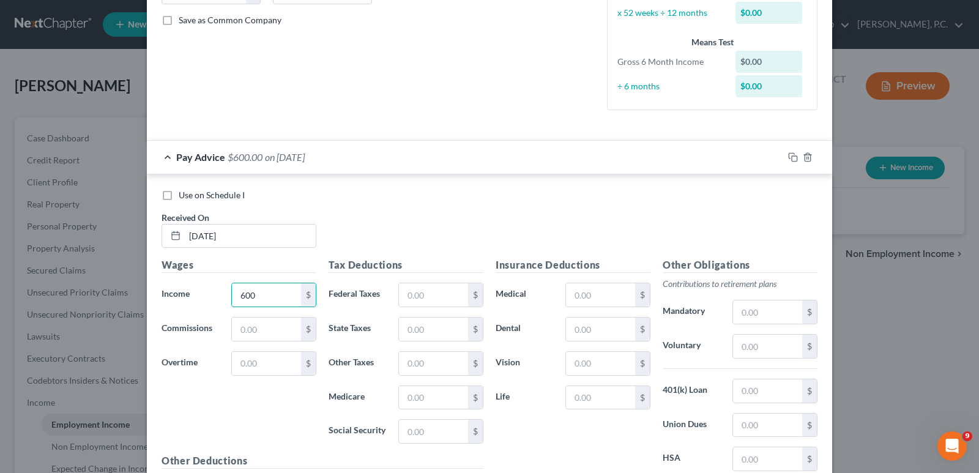
type input "600"
click at [200, 313] on div "Wages Income * 600 $ Commissions $ Overtime $" at bounding box center [238, 356] width 167 height 196
click at [420, 400] on input "text" at bounding box center [433, 397] width 69 height 23
drag, startPoint x: 307, startPoint y: 415, endPoint x: 324, endPoint y: 415, distance: 17.1
click at [312, 415] on div "Wages Income * 600 $ Commissions $ Overtime $" at bounding box center [238, 356] width 167 height 196
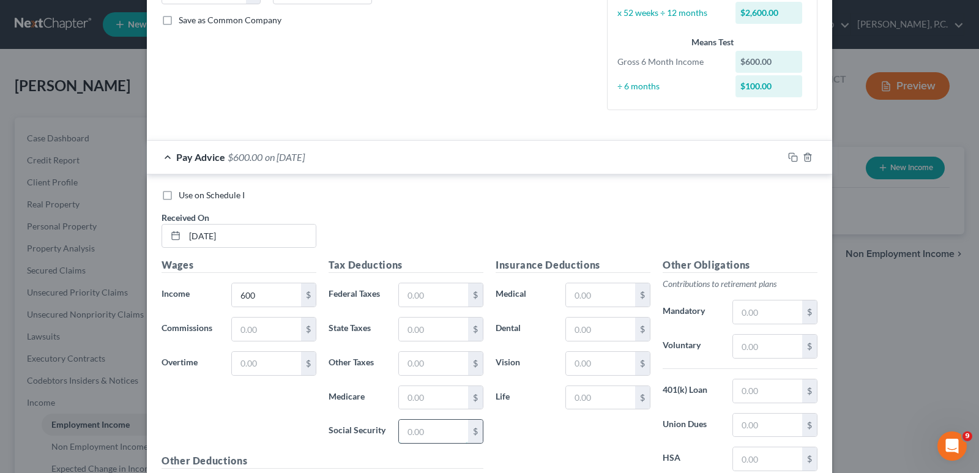
click at [416, 423] on input "text" at bounding box center [433, 431] width 69 height 23
type input "37.20"
click at [285, 413] on div "Wages Income * 600 $ Commissions $ Overtime $" at bounding box center [238, 356] width 167 height 196
click at [411, 366] on input "text" at bounding box center [433, 363] width 69 height 23
type input "2.93"
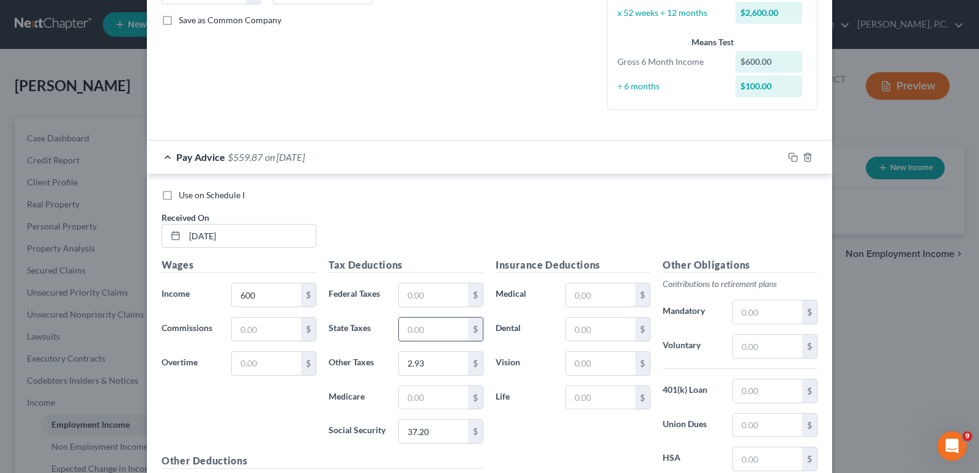
click at [407, 332] on input "text" at bounding box center [433, 329] width 69 height 23
type input "7"
type input "8.70"
click at [241, 397] on div "Wages Income * 600 $ Commissions $ Overtime $" at bounding box center [238, 356] width 167 height 196
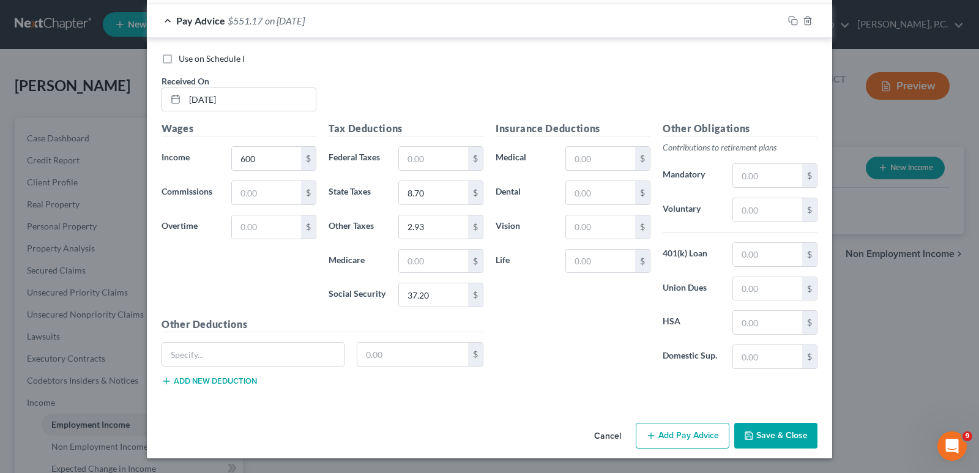
click at [683, 436] on button "Add Pay Advice" at bounding box center [683, 436] width 94 height 26
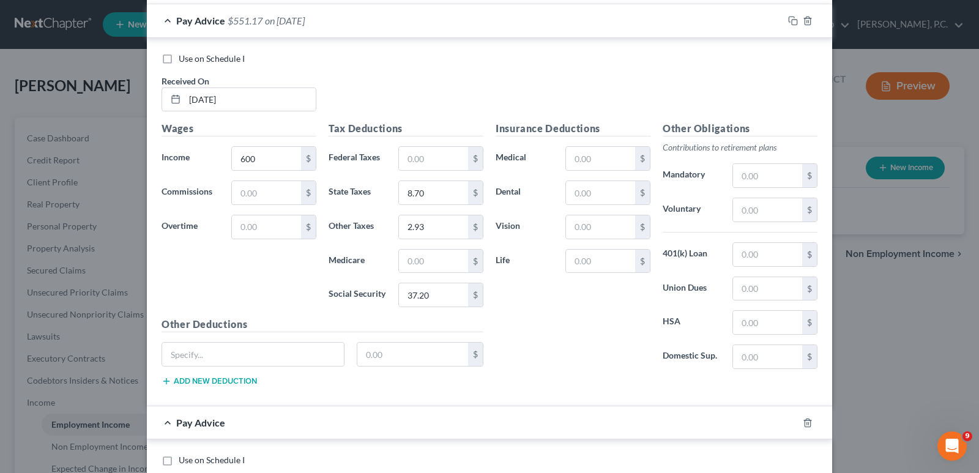
scroll to position [539, 0]
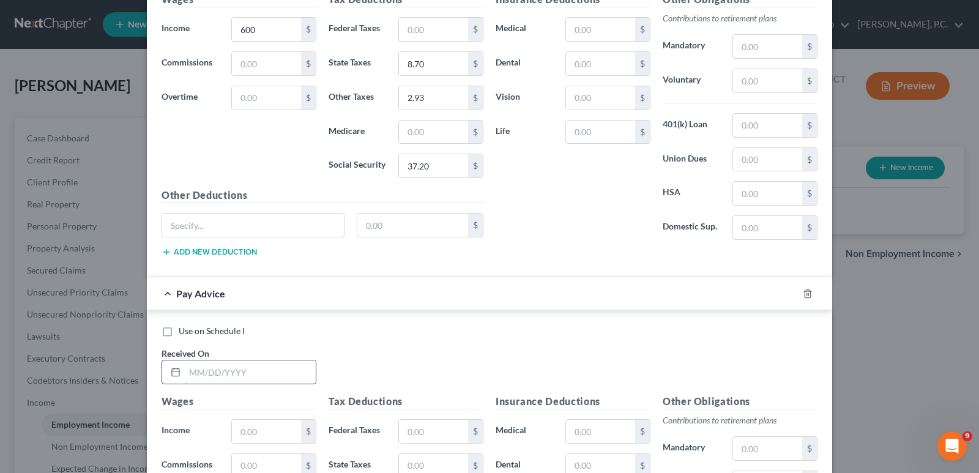
click at [207, 379] on input "text" at bounding box center [250, 371] width 131 height 23
type input "[DATE]"
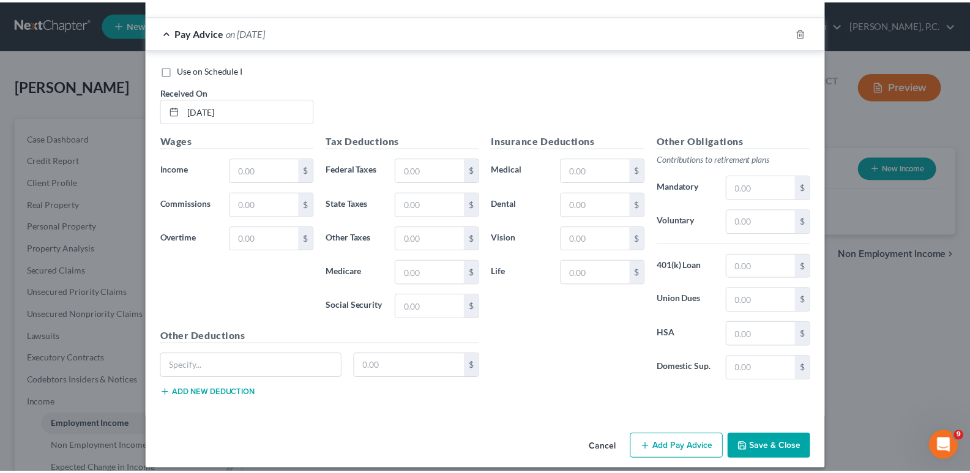
scroll to position [791, 0]
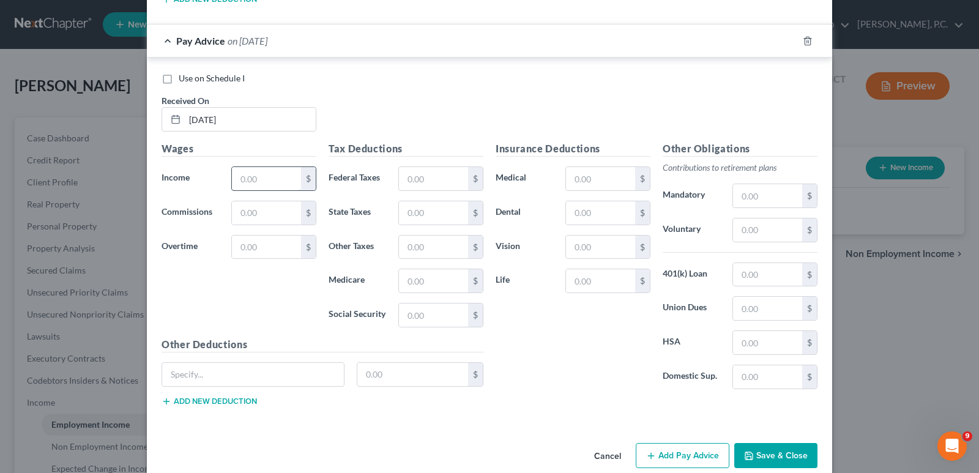
drag, startPoint x: 236, startPoint y: 166, endPoint x: 252, endPoint y: 173, distance: 17.5
click at [241, 166] on div "Wages Income * $ Commissions $ Overtime $" at bounding box center [238, 239] width 167 height 196
click at [252, 173] on input "text" at bounding box center [266, 178] width 69 height 23
type input "600"
click at [403, 177] on input "text" at bounding box center [433, 178] width 69 height 23
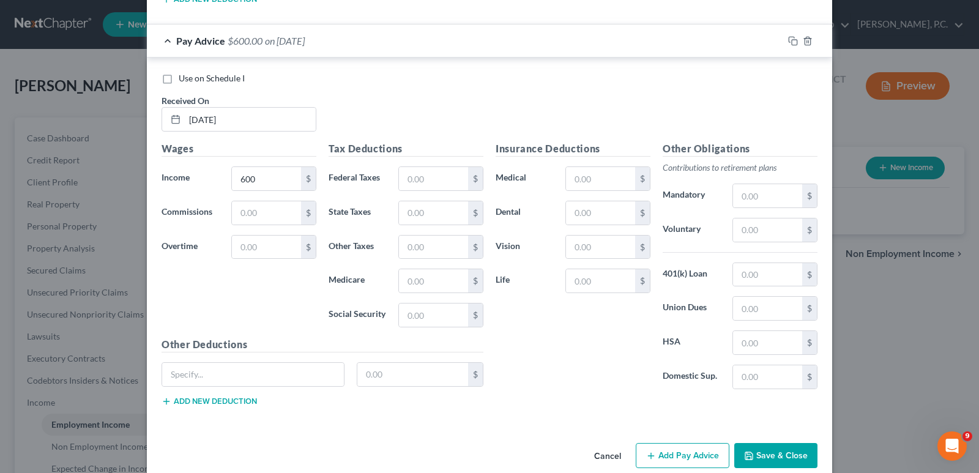
click at [368, 228] on div "Tax Deductions Federal Taxes $ State Taxes $ Other Taxes $ Medicare $ Social Se…" at bounding box center [406, 239] width 167 height 196
click at [415, 217] on input "text" at bounding box center [433, 212] width 69 height 23
click at [356, 255] on label "Other Taxes" at bounding box center [358, 247] width 70 height 24
click at [406, 278] on input "text" at bounding box center [433, 280] width 69 height 23
type input "8.70"
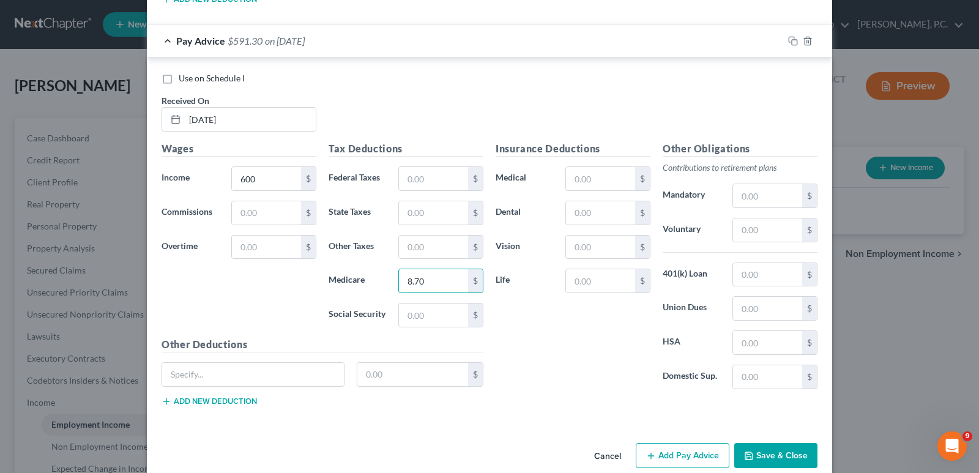
click at [351, 269] on label "Medicare" at bounding box center [358, 281] width 70 height 24
click at [427, 315] on input "text" at bounding box center [433, 315] width 69 height 23
type input "37.20"
click at [296, 277] on div "Wages Income * 600 $ Commissions $ Overtime $" at bounding box center [238, 239] width 167 height 196
click at [433, 237] on input "text" at bounding box center [433, 247] width 69 height 23
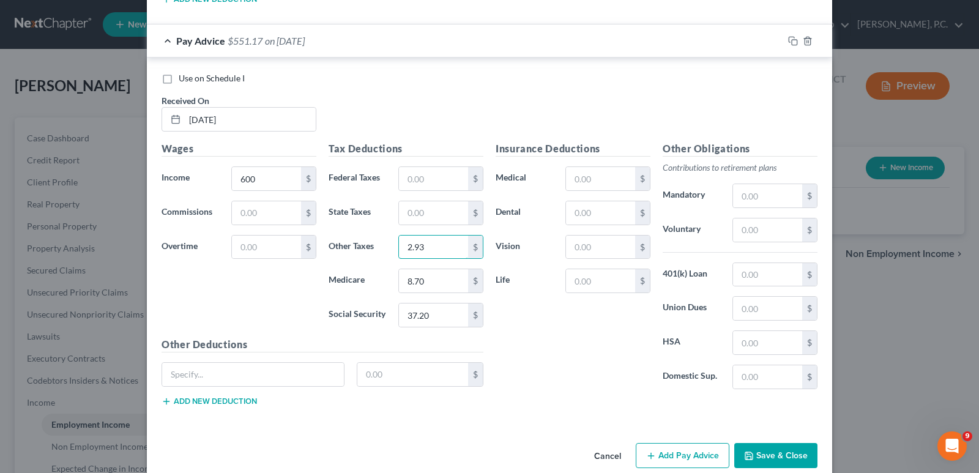
type input "2.93"
click at [749, 462] on button "Save & Close" at bounding box center [775, 456] width 83 height 26
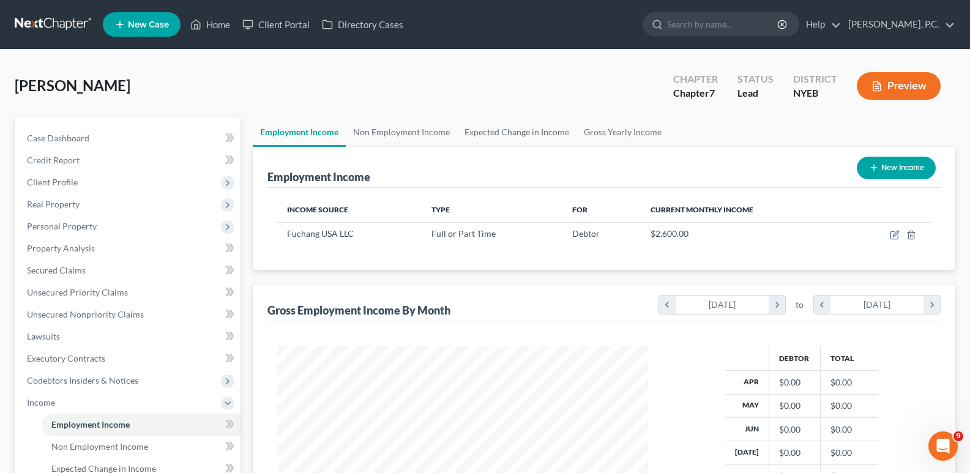
scroll to position [145, 0]
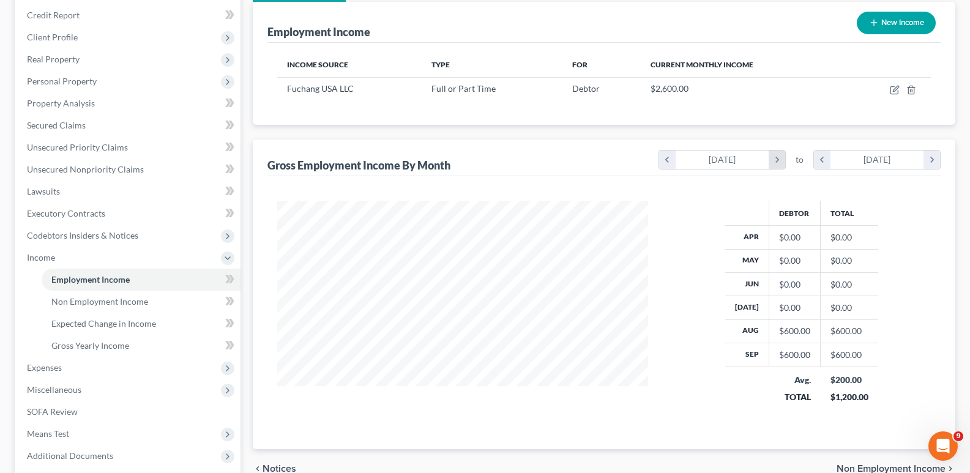
click at [780, 159] on icon "chevron_right" at bounding box center [777, 160] width 17 height 18
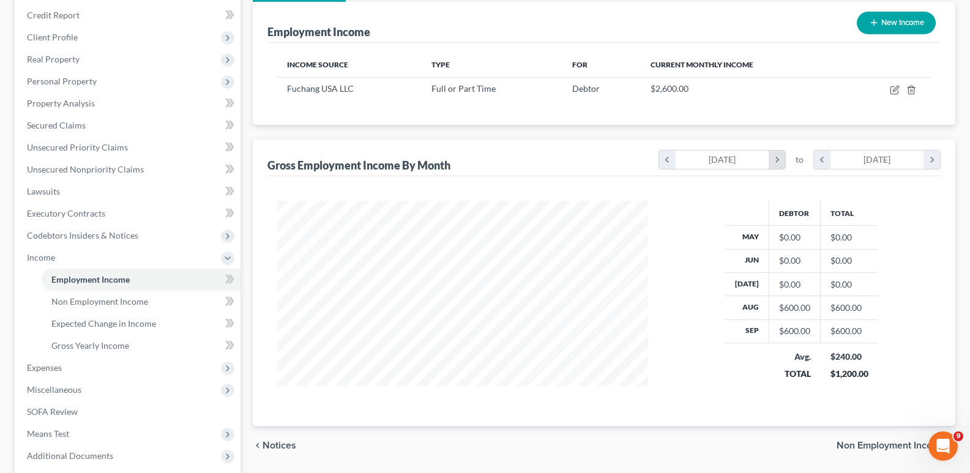
scroll to position [611837, 611638]
click at [780, 159] on icon "chevron_right" at bounding box center [777, 160] width 17 height 18
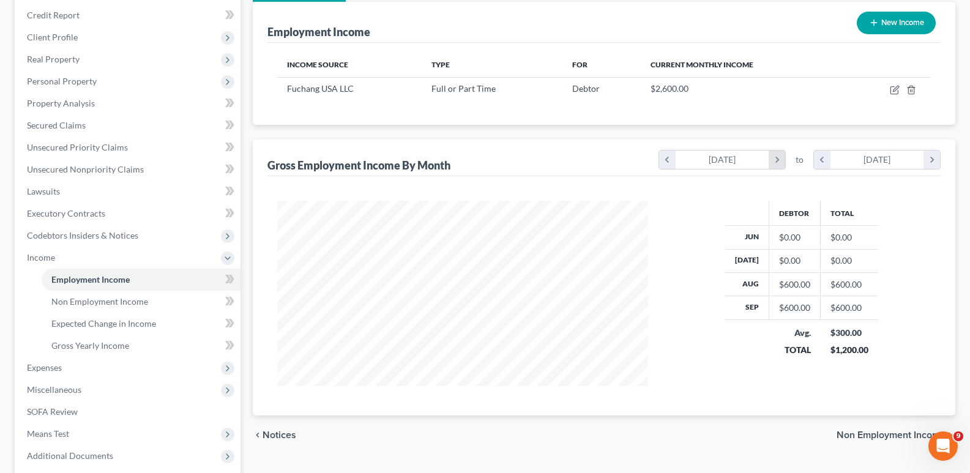
scroll to position [611848, 611638]
click at [780, 159] on icon "chevron_right" at bounding box center [777, 160] width 17 height 18
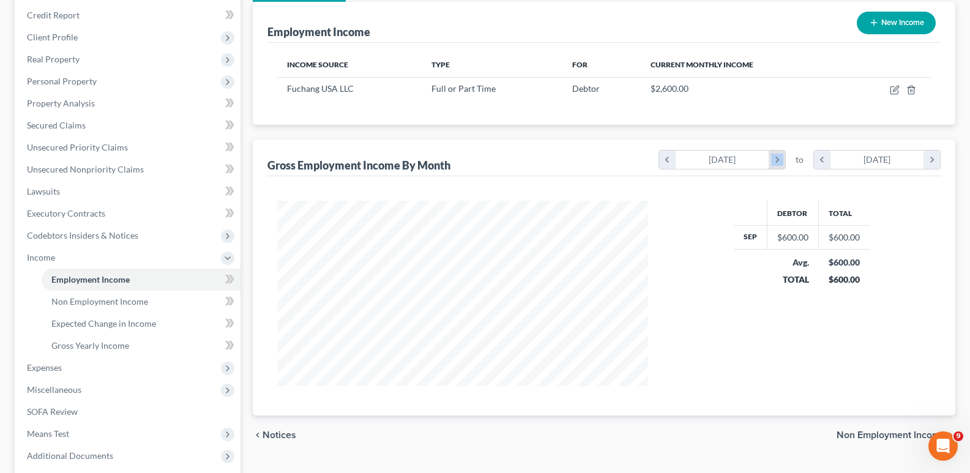
click at [780, 159] on icon "chevron_right" at bounding box center [777, 160] width 17 height 18
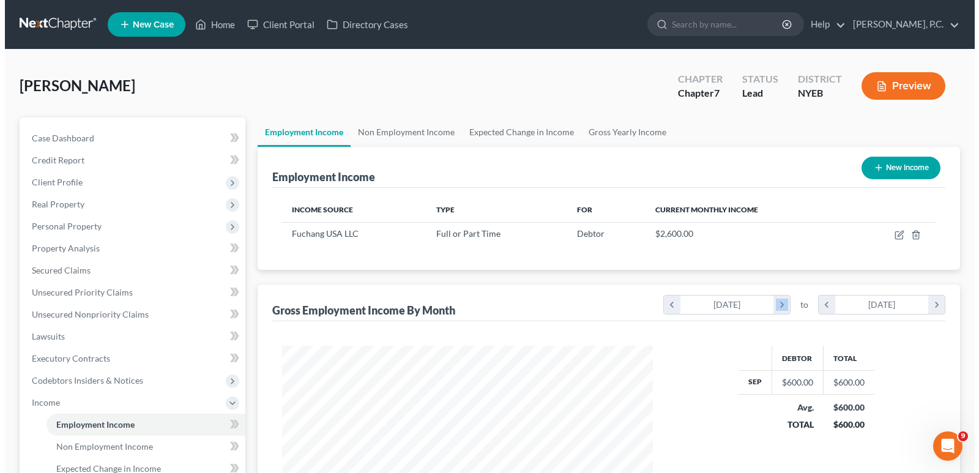
scroll to position [19, 0]
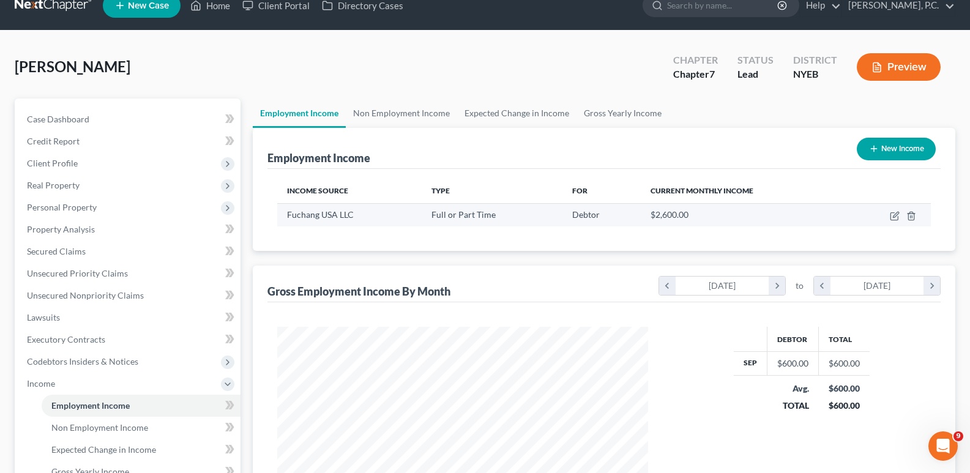
click at [889, 213] on td at bounding box center [888, 214] width 85 height 23
click at [898, 215] on icon "button" at bounding box center [896, 215] width 6 height 6
select select "0"
select select "35"
select select "3"
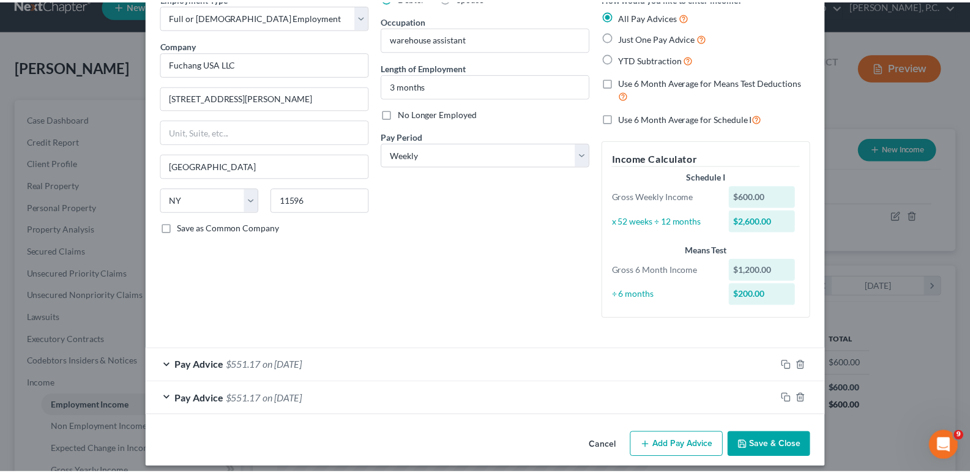
scroll to position [74, 0]
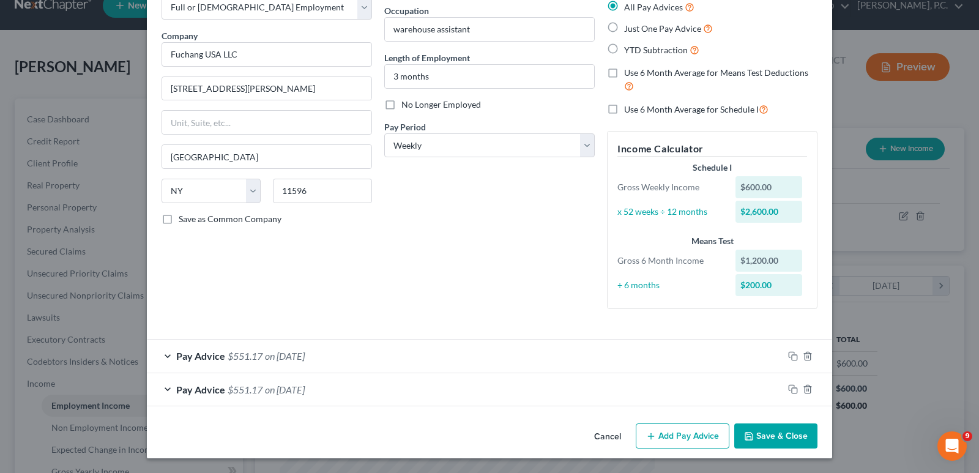
click at [776, 435] on button "Save & Close" at bounding box center [775, 437] width 83 height 26
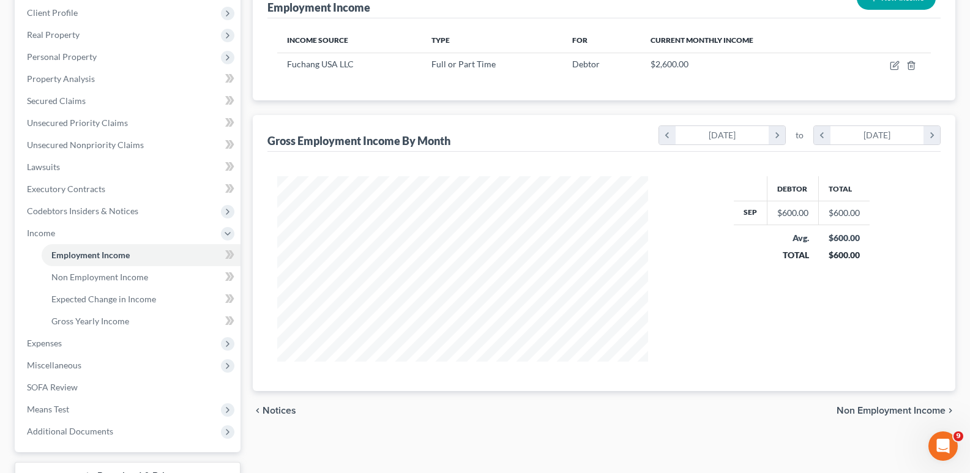
scroll to position [212, 0]
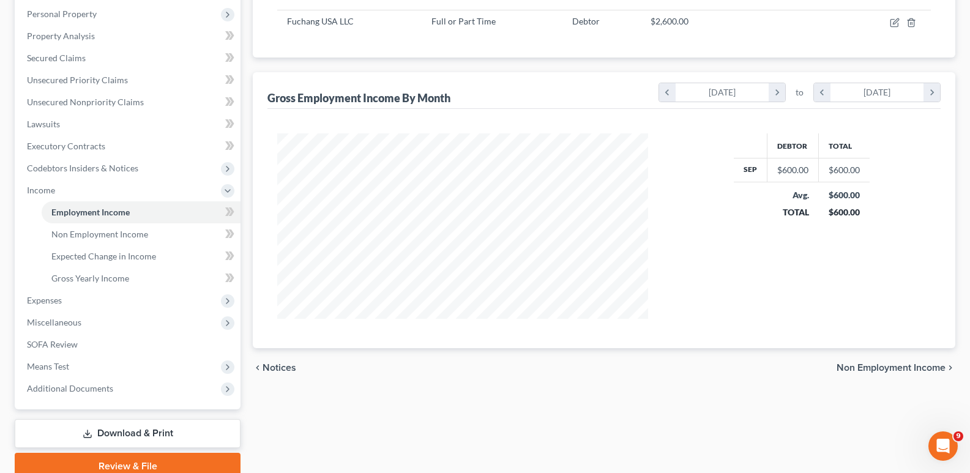
click at [903, 369] on span "Non Employment Income" at bounding box center [891, 368] width 109 height 10
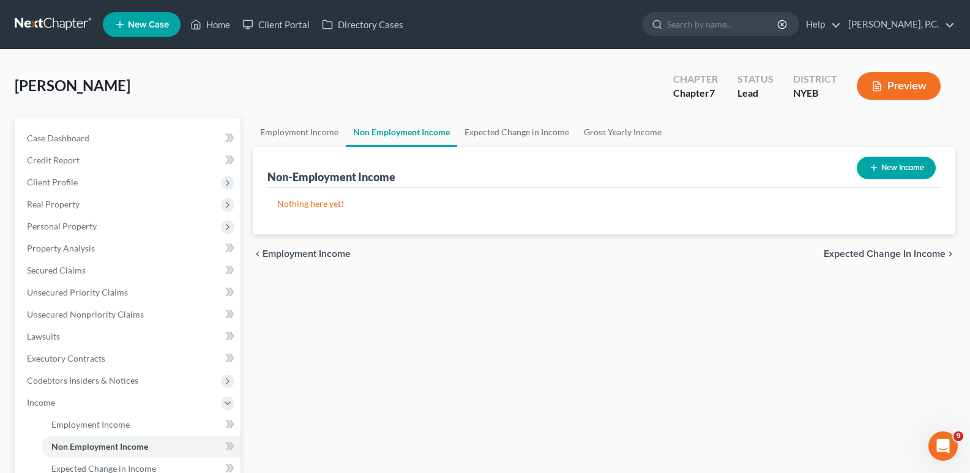
click at [888, 256] on span "Expected Change in Income" at bounding box center [885, 254] width 122 height 10
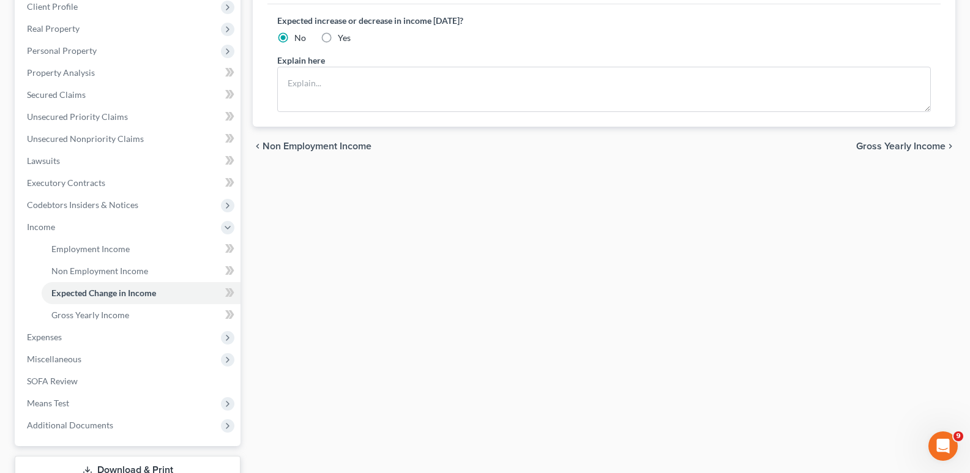
scroll to position [156, 0]
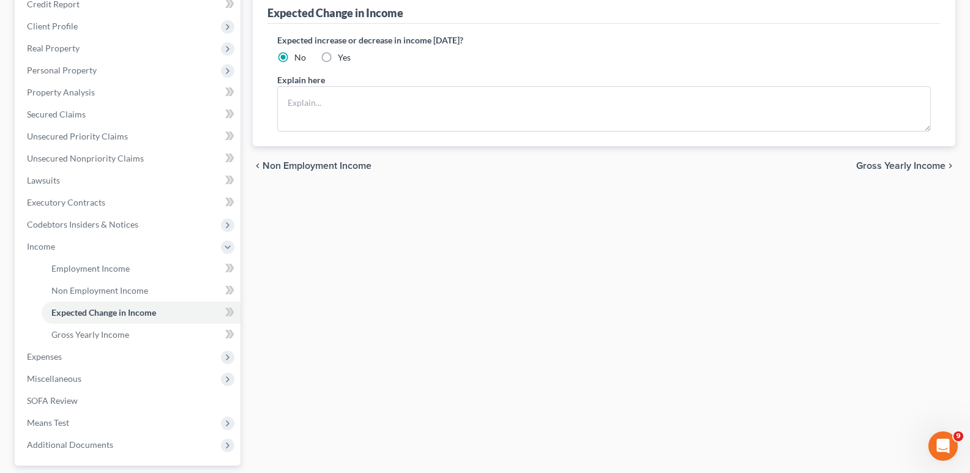
click at [897, 170] on span "Gross Yearly Income" at bounding box center [900, 166] width 89 height 10
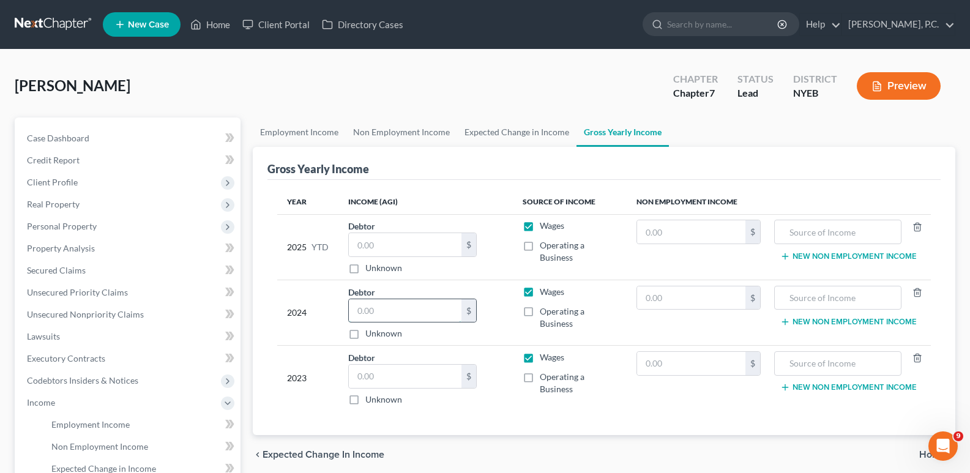
click at [368, 315] on input "text" at bounding box center [405, 310] width 113 height 23
type input "17,194"
click at [323, 338] on div "2024" at bounding box center [308, 313] width 42 height 54
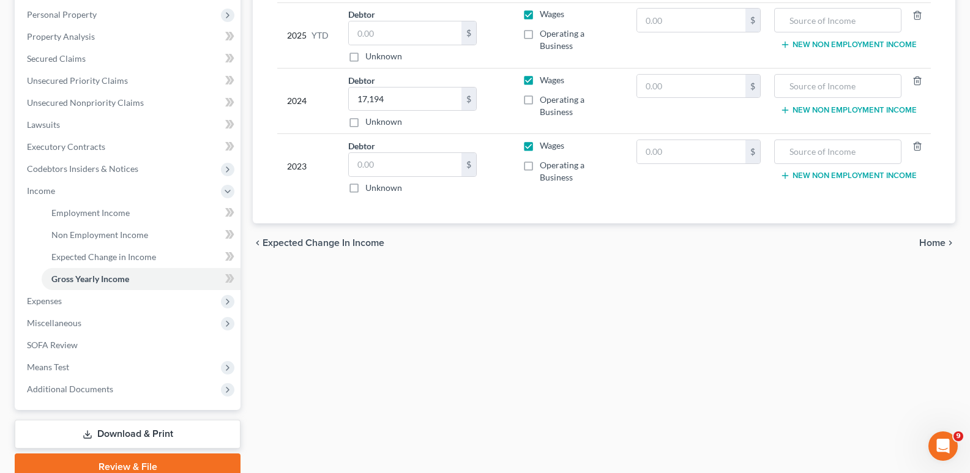
click at [927, 241] on span "Home" at bounding box center [932, 243] width 26 height 10
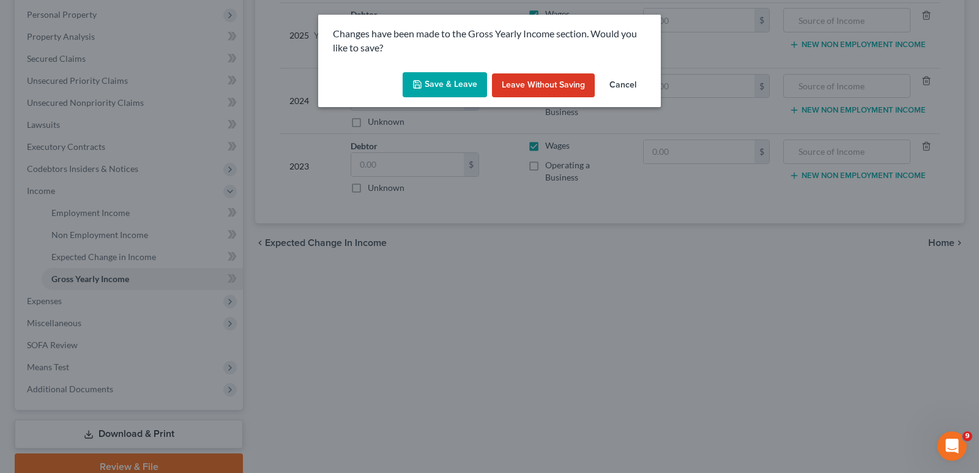
click at [442, 83] on button "Save & Leave" at bounding box center [445, 85] width 84 height 26
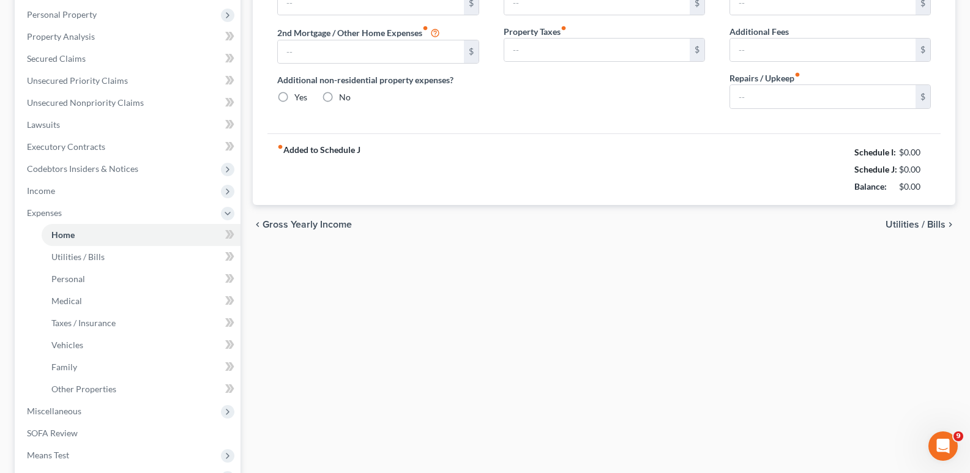
type input "0.00"
radio input "true"
type input "0.00"
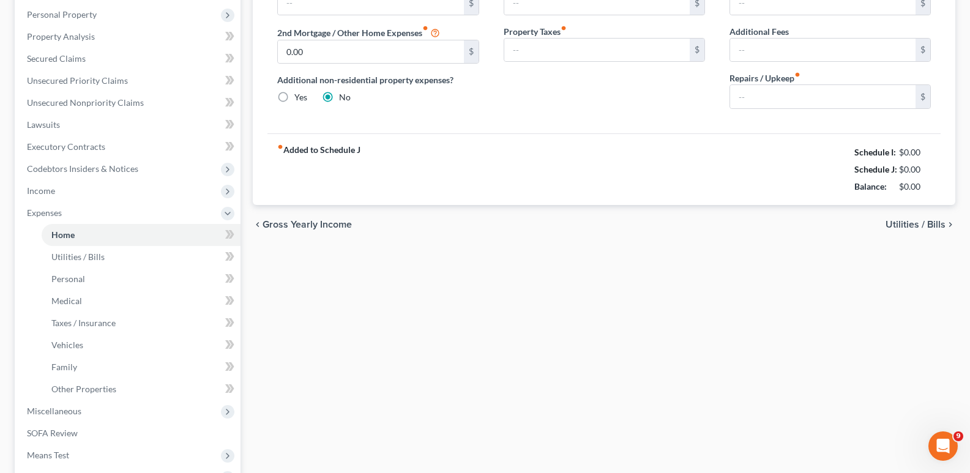
type input "0.00"
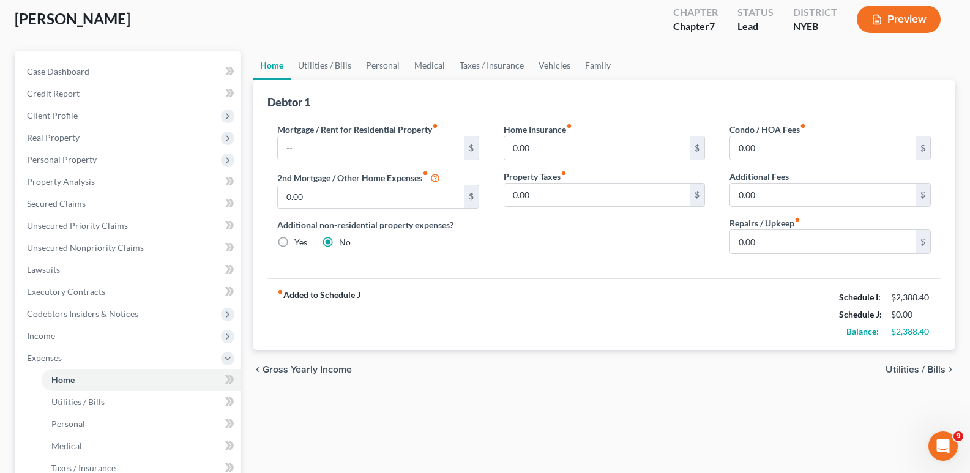
scroll to position [58, 0]
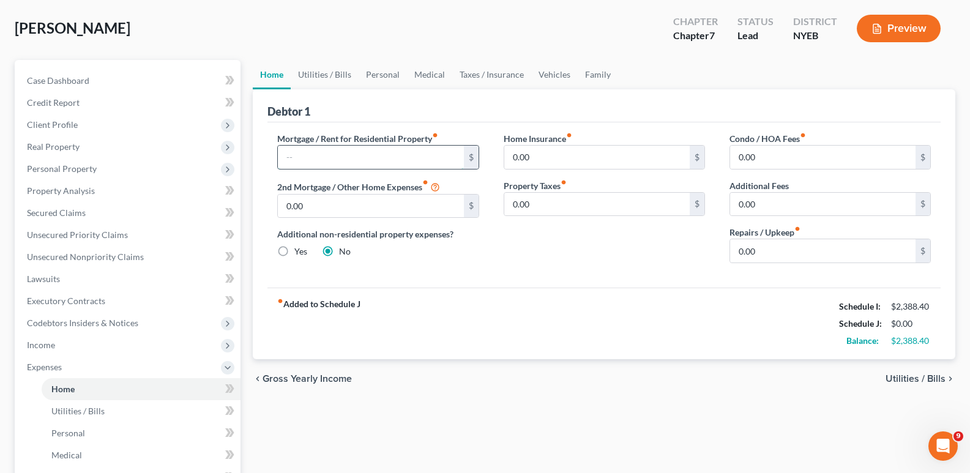
click at [370, 157] on input "text" at bounding box center [370, 157] width 185 height 23
type input "800"
click at [455, 278] on div "Mortgage / Rent for Residential Property fiber_manual_record 800 $ 2nd Mortgage…" at bounding box center [603, 204] width 673 height 165
click at [512, 244] on div "Home Insurance fiber_manual_record 0.00 $ Property Taxes fiber_manual_record 0.…" at bounding box center [604, 202] width 226 height 141
click at [931, 375] on span "Utilities / Bills" at bounding box center [916, 379] width 60 height 10
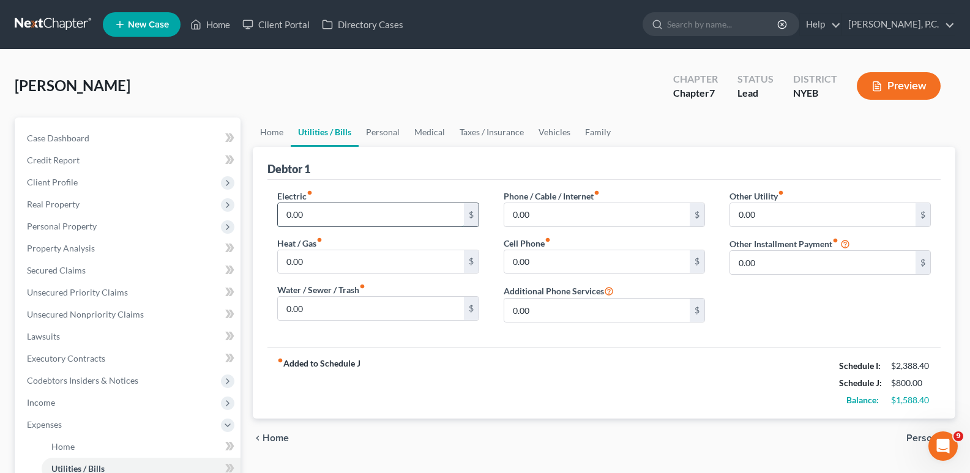
click at [392, 216] on input "0.00" at bounding box center [370, 214] width 185 height 23
type input "35"
click at [335, 257] on input "0.00" at bounding box center [370, 261] width 185 height 23
drag, startPoint x: 329, startPoint y: 263, endPoint x: 226, endPoint y: 252, distance: 102.7
click at [226, 252] on div "Petition Navigation Case Dashboard Payments Invoices Payments Payments Credit R…" at bounding box center [485, 438] width 953 height 641
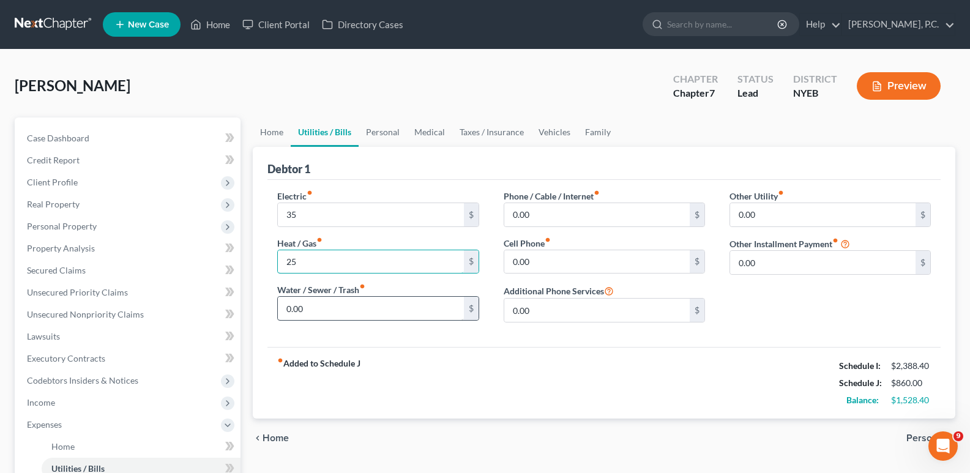
type input "25"
click at [306, 310] on input "0.00" at bounding box center [370, 308] width 185 height 23
type input "15"
click at [549, 214] on input "0.00" at bounding box center [596, 214] width 185 height 23
drag, startPoint x: 539, startPoint y: 217, endPoint x: 484, endPoint y: 217, distance: 55.1
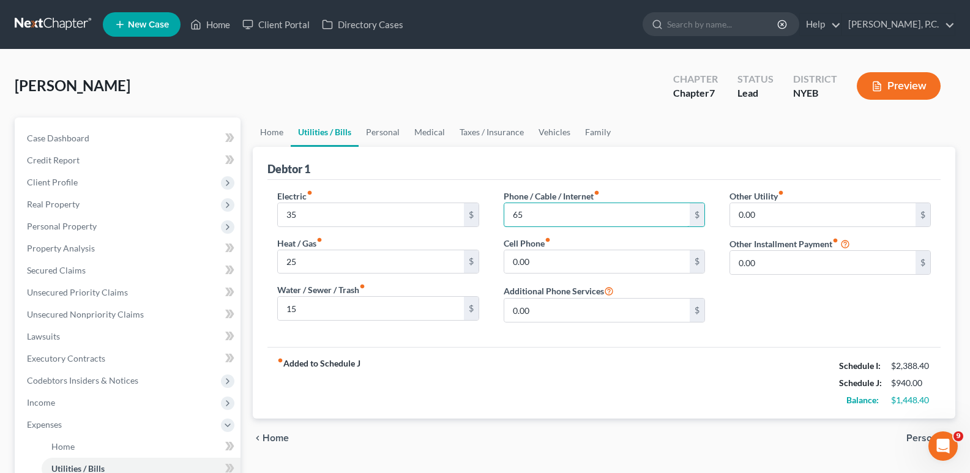
click at [484, 217] on div "Electric fiber_manual_record 35 $ Heat / Gas fiber_manual_record 25 $ Water / S…" at bounding box center [604, 261] width 678 height 143
type input "35"
click at [550, 266] on input "0.00" at bounding box center [596, 261] width 185 height 23
type input "65"
click at [785, 219] on input "0.00" at bounding box center [822, 214] width 185 height 23
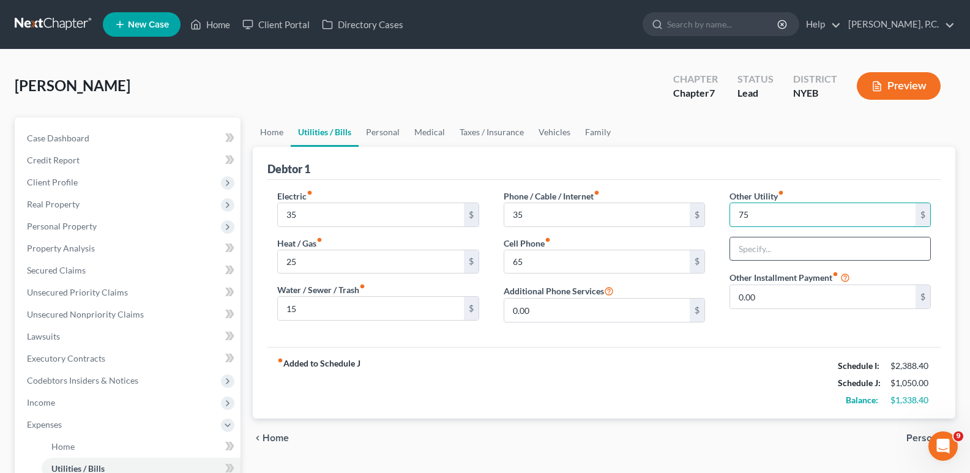
type input "75"
click at [761, 248] on input "text" at bounding box center [830, 248] width 200 height 23
type input "cable"
click at [712, 327] on div "Phone / Cable / Internet fiber_manual_record 35 $ Cell Phone fiber_manual_recor…" at bounding box center [604, 261] width 226 height 143
drag, startPoint x: 745, startPoint y: 247, endPoint x: 698, endPoint y: 247, distance: 47.1
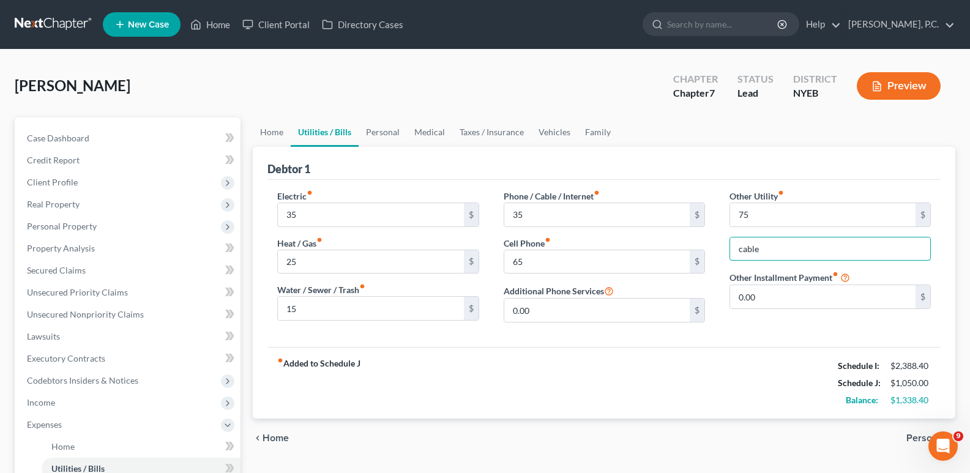
click at [698, 247] on div "Electric fiber_manual_record 35 $ Heat / Gas fiber_manual_record 25 $ Water / S…" at bounding box center [604, 261] width 678 height 143
click at [695, 155] on div "Debtor 1" at bounding box center [603, 163] width 673 height 33
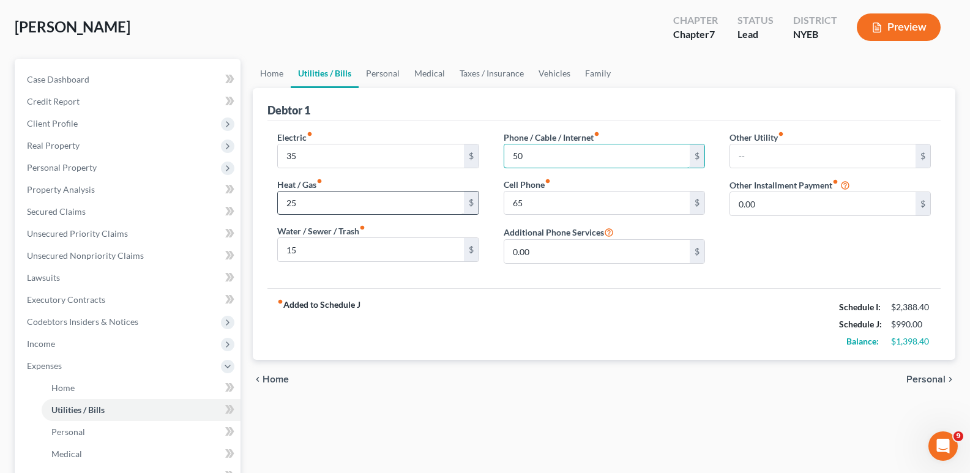
type input "50"
click at [810, 144] on input "text" at bounding box center [822, 155] width 185 height 23
click at [807, 152] on input "text" at bounding box center [822, 155] width 185 height 23
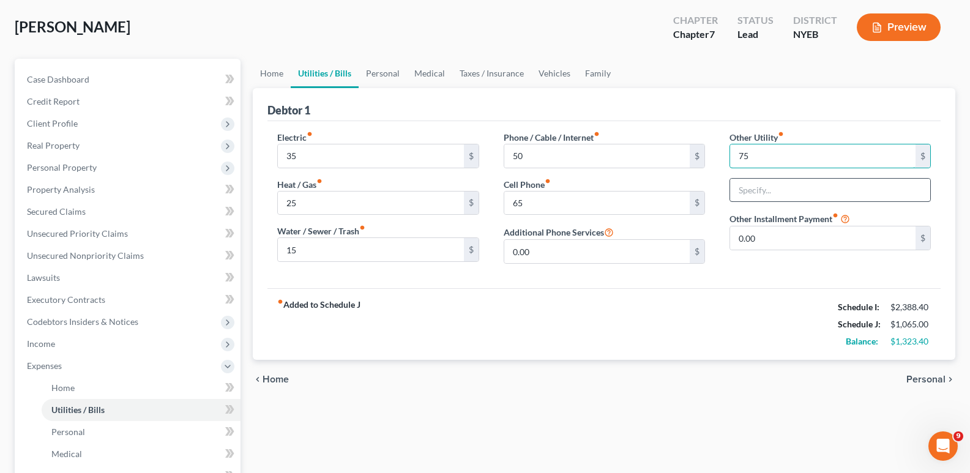
type input "75"
click at [764, 190] on input "text" at bounding box center [830, 190] width 200 height 23
type input "AC fee"
click at [674, 299] on div "fiber_manual_record Added to Schedule J Schedule I: $2,388.40 Schedule J: $1,06…" at bounding box center [603, 324] width 673 height 72
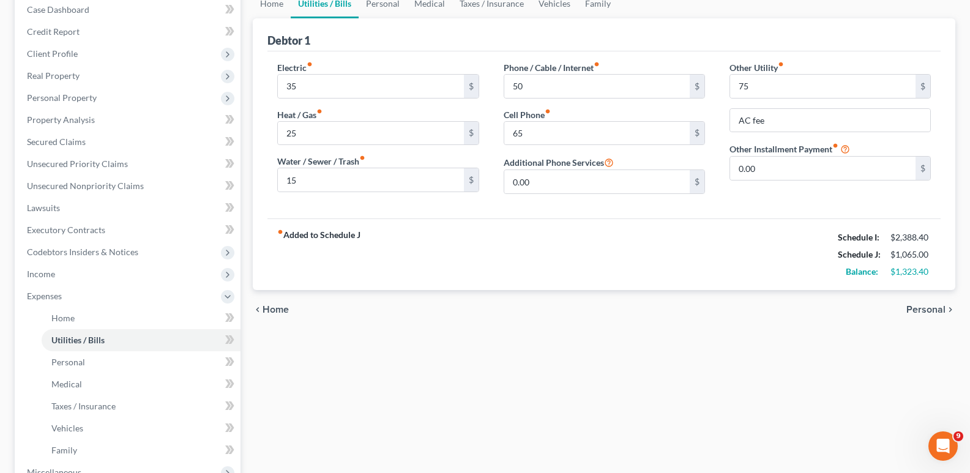
scroll to position [144, 0]
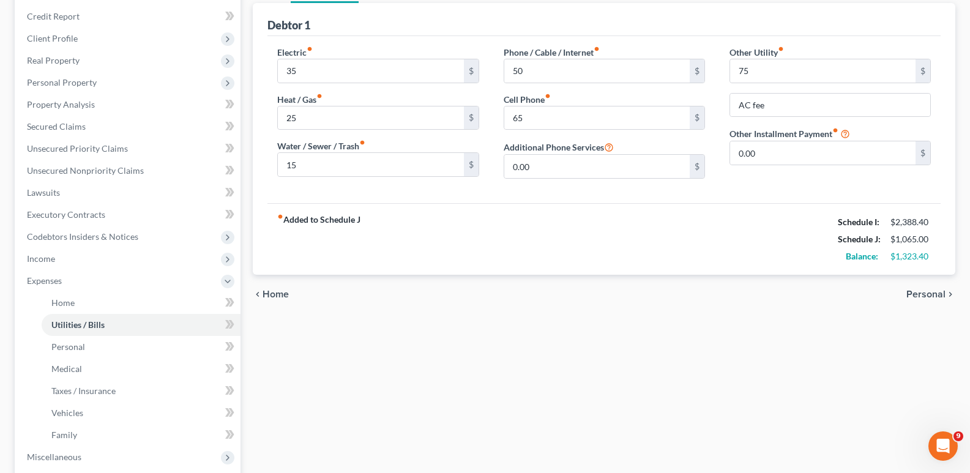
click at [938, 293] on span "Personal" at bounding box center [925, 294] width 39 height 10
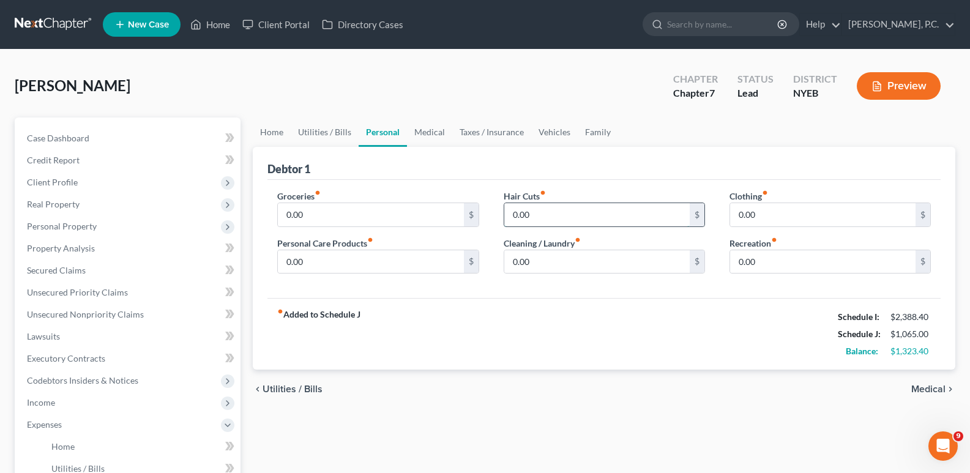
click at [563, 211] on input "0.00" at bounding box center [596, 214] width 185 height 23
type input "25"
click at [752, 212] on input "0.00" at bounding box center [822, 214] width 185 height 23
type input "6"
type input "85"
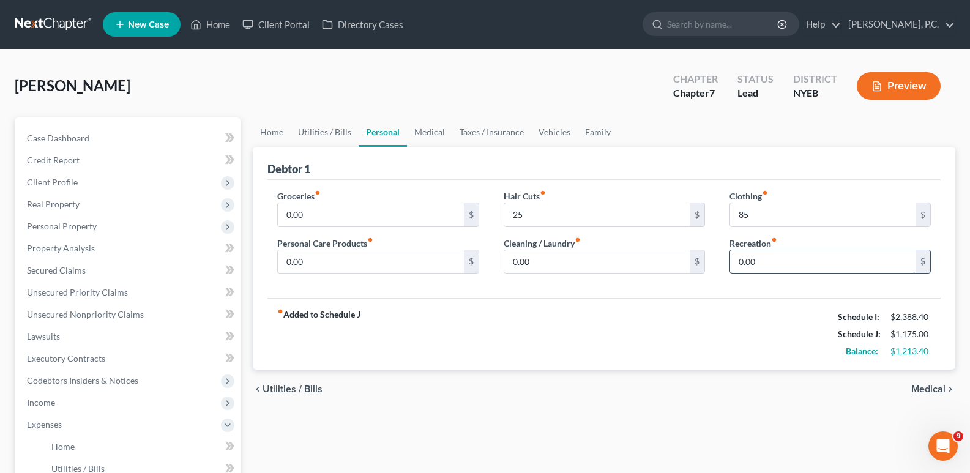
click at [766, 263] on input "0.00" at bounding box center [822, 261] width 185 height 23
type input "350"
click at [597, 270] on input "0.00" at bounding box center [596, 261] width 185 height 23
type input "50"
click at [319, 258] on input "0.00" at bounding box center [370, 261] width 185 height 23
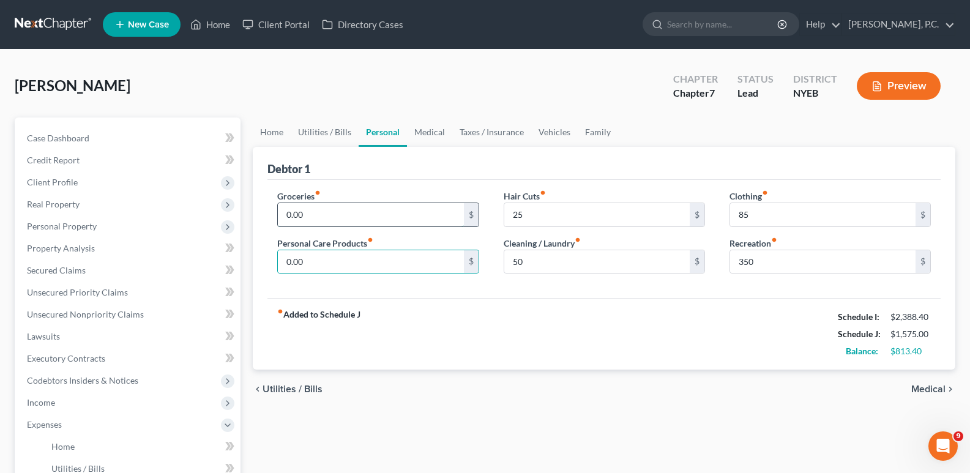
click at [308, 213] on input "0.00" at bounding box center [370, 214] width 185 height 23
type input "1,000"
click at [321, 257] on input "0.00" at bounding box center [370, 261] width 185 height 23
type input "70"
click at [351, 344] on strong "fiber_manual_record Added to Schedule J" at bounding box center [318, 333] width 83 height 51
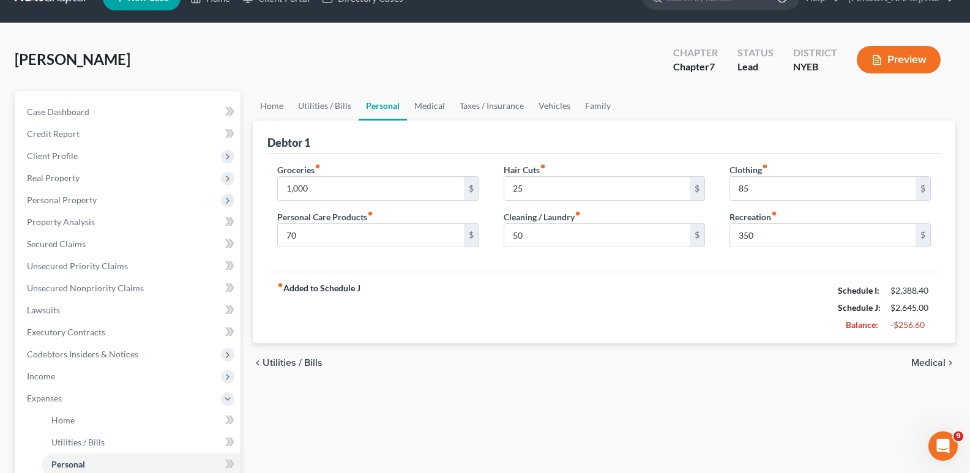
scroll to position [28, 0]
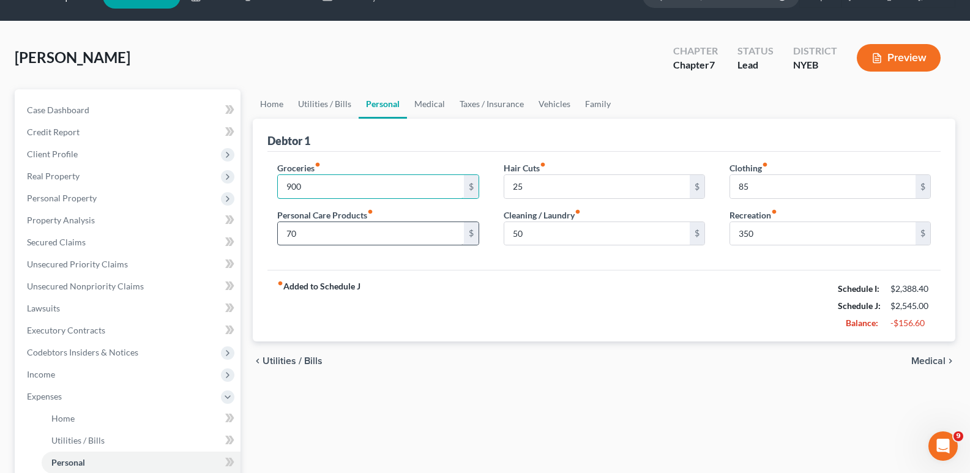
type input "900"
click at [317, 228] on input "70" at bounding box center [370, 233] width 185 height 23
type input "50"
click at [381, 264] on div "Groceries fiber_manual_record 900 $ Personal Care Products fiber_manual_record …" at bounding box center [603, 211] width 673 height 119
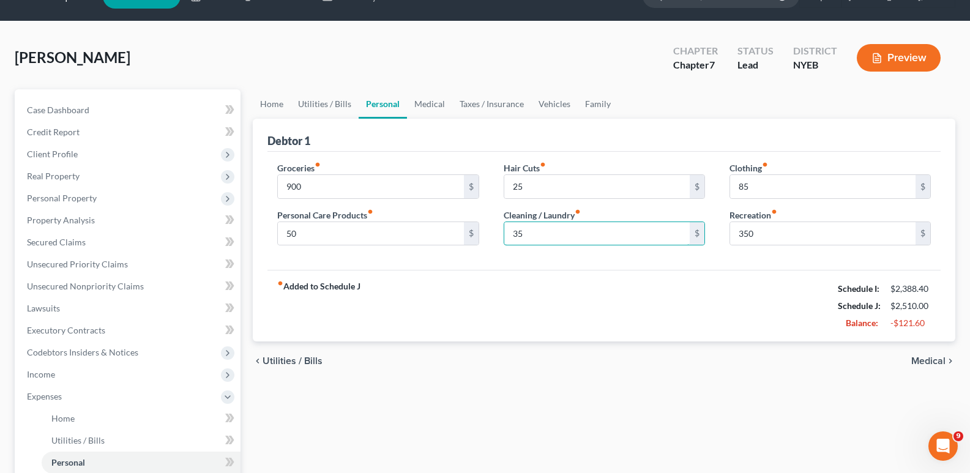
type input "35"
click at [927, 357] on span "Medical" at bounding box center [928, 361] width 34 height 10
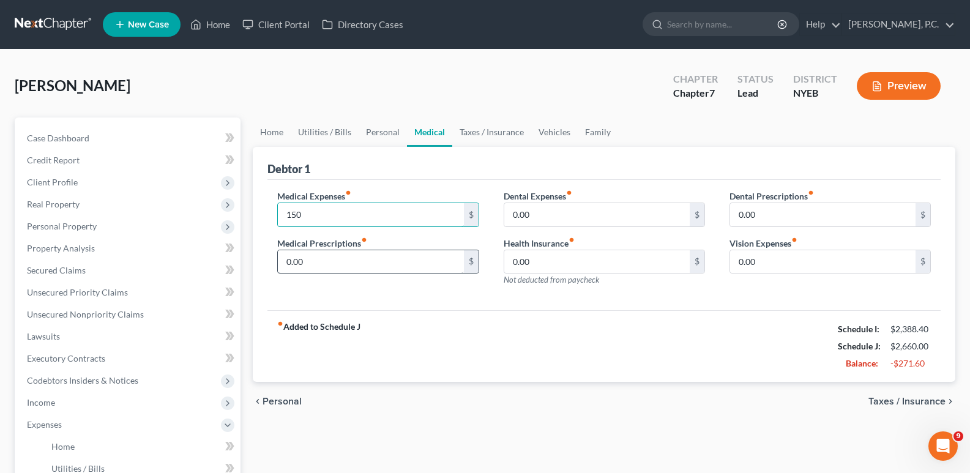
type input "150"
click at [323, 267] on input "0.00" at bounding box center [370, 261] width 185 height 23
type input "55"
click at [340, 313] on div "fiber_manual_record Added to Schedule J Schedule I: $2,388.40 Schedule J: $2,71…" at bounding box center [603, 346] width 673 height 72
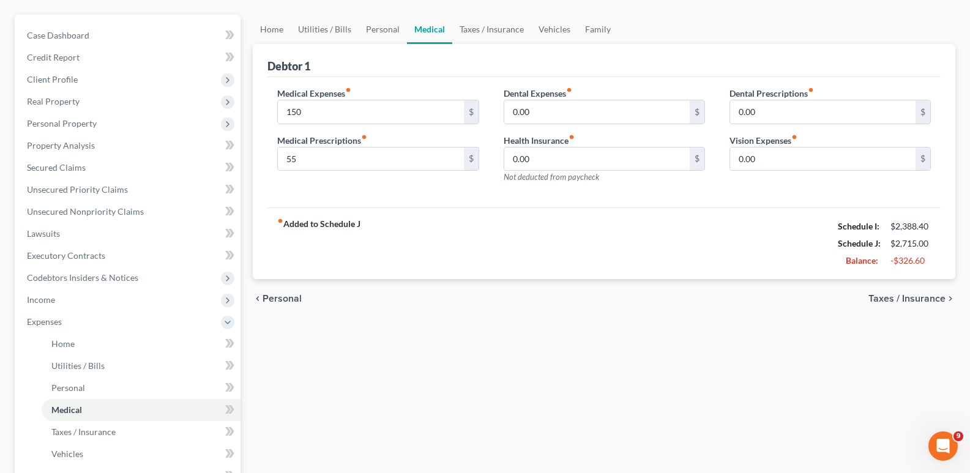
scroll to position [97, 0]
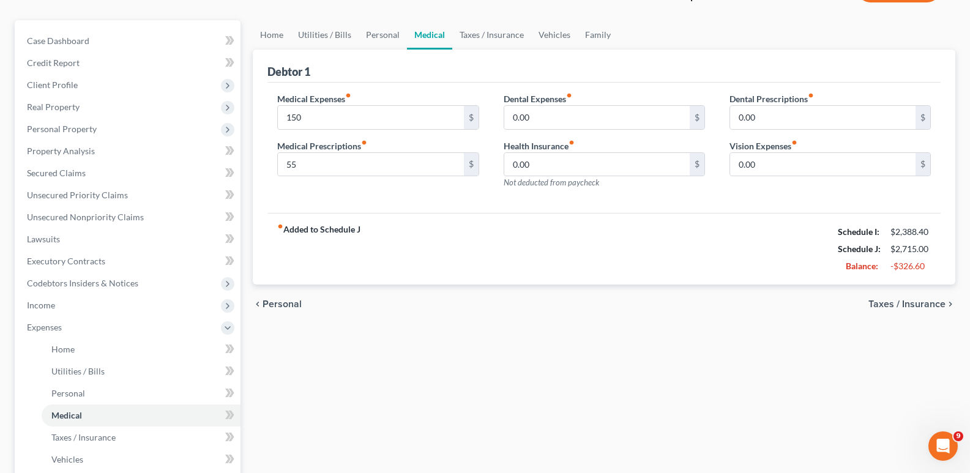
click at [898, 303] on span "Taxes / Insurance" at bounding box center [906, 304] width 77 height 10
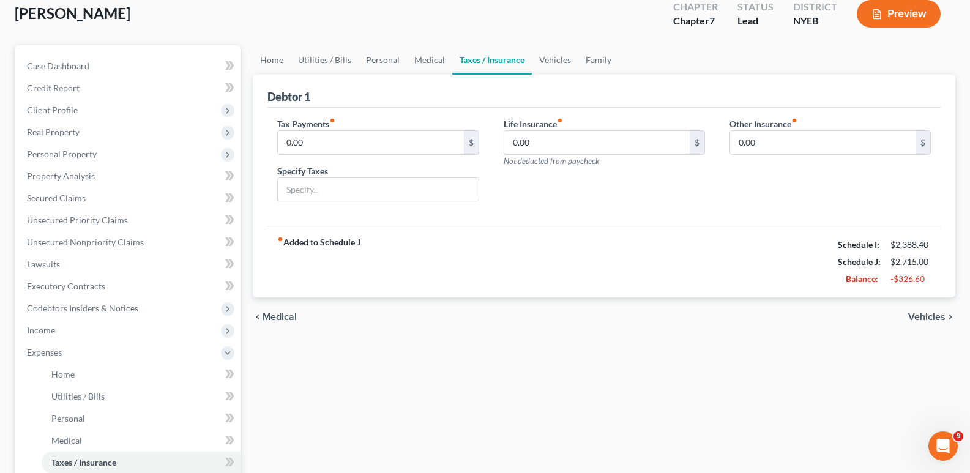
scroll to position [95, 0]
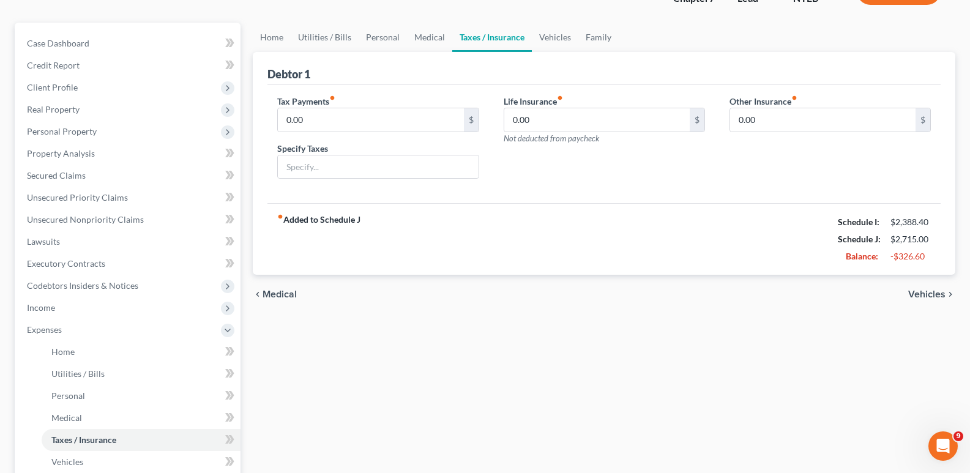
click at [933, 289] on span "Vehicles" at bounding box center [926, 294] width 37 height 10
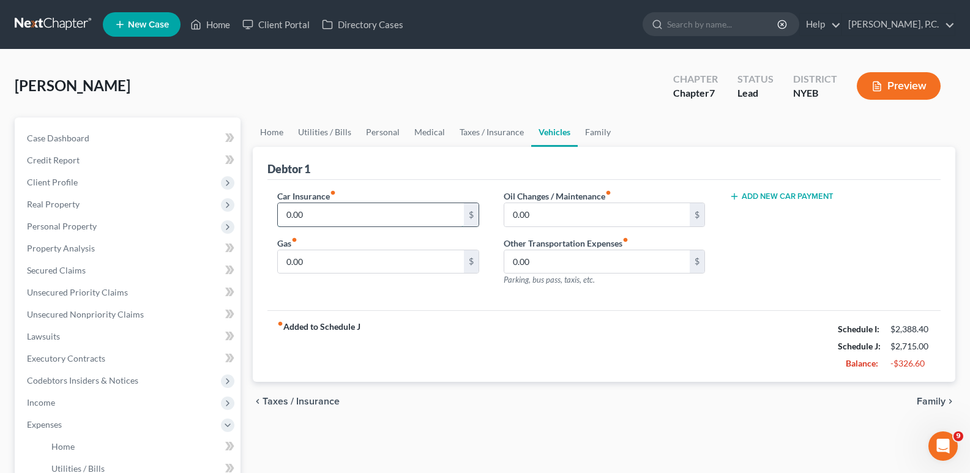
click at [409, 217] on input "0.00" at bounding box center [370, 214] width 185 height 23
type input "280"
click at [342, 266] on input "0.00" at bounding box center [370, 261] width 185 height 23
type input "300"
click at [375, 323] on div "fiber_manual_record Added to Schedule J Schedule I: $2,388.40 Schedule J: $3,29…" at bounding box center [603, 346] width 673 height 72
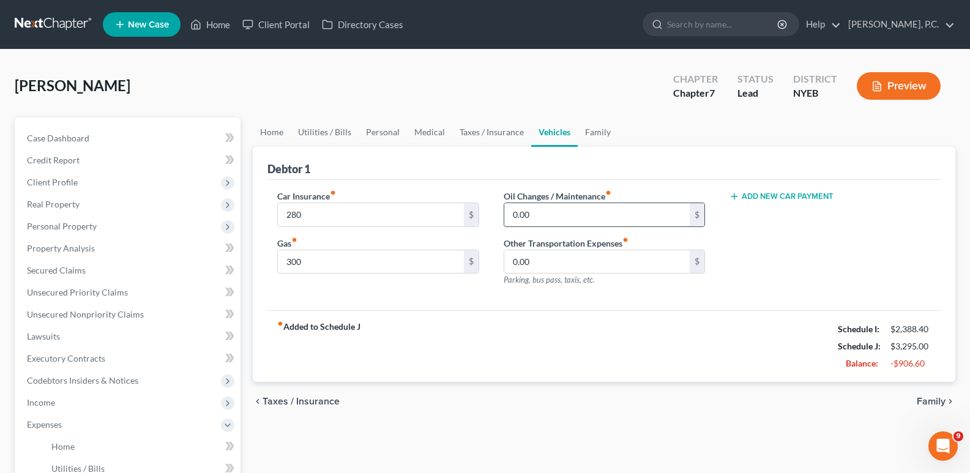
click at [551, 217] on input "0.00" at bounding box center [596, 214] width 185 height 23
type input "100"
click at [552, 263] on input "0.00" at bounding box center [596, 261] width 185 height 23
type input "50"
click at [607, 291] on div "Oil Changes / Maintenance fiber_manual_record 100 $ Other Transportation Expens…" at bounding box center [604, 243] width 226 height 106
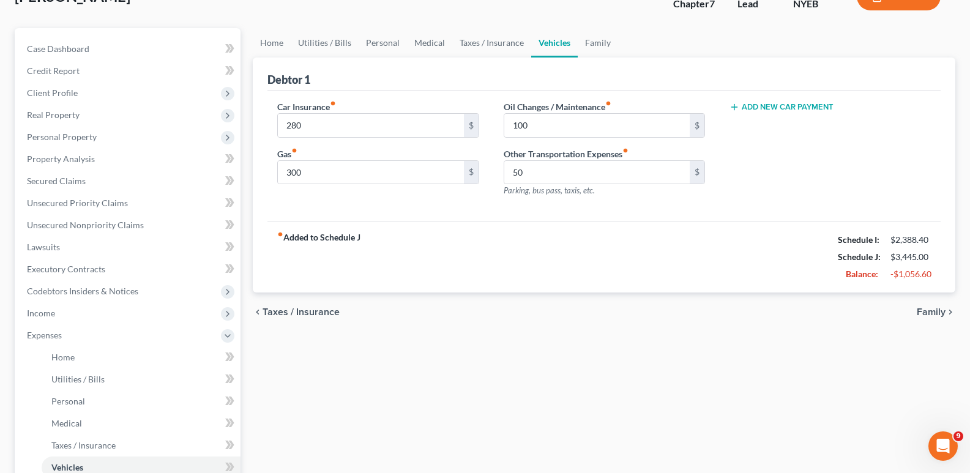
scroll to position [102, 0]
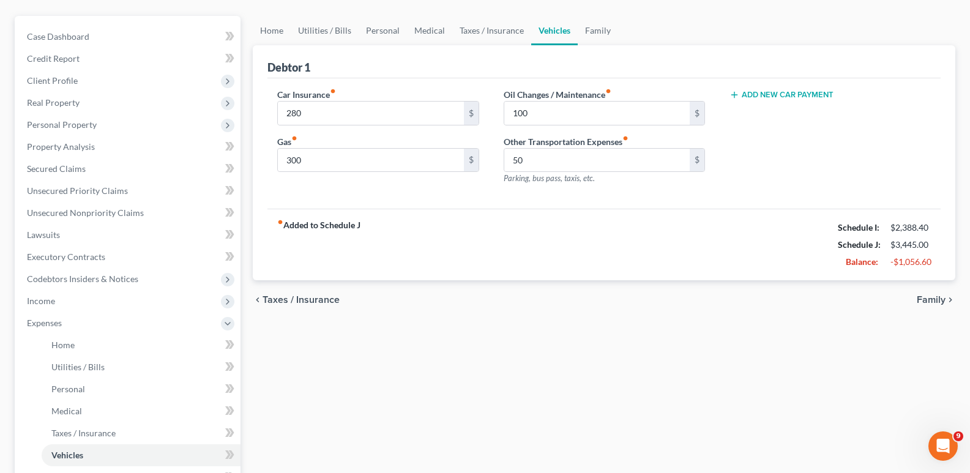
click at [935, 299] on span "Family" at bounding box center [931, 300] width 29 height 10
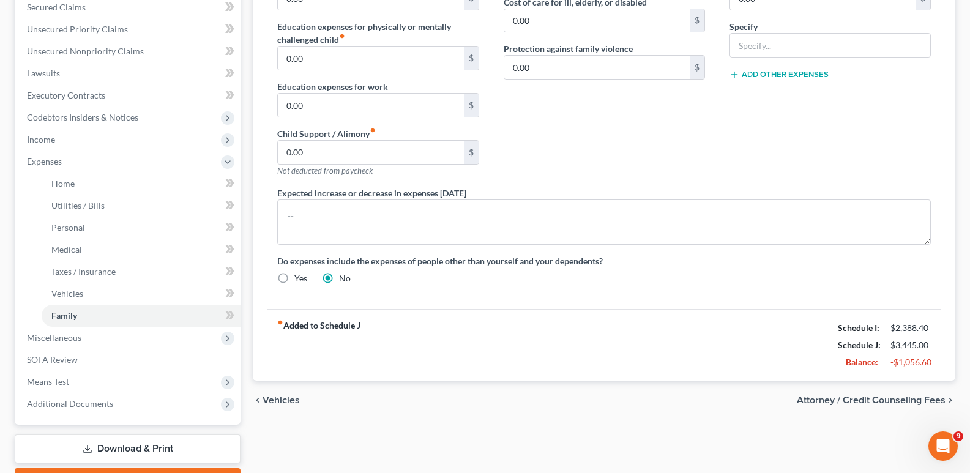
scroll to position [272, 0]
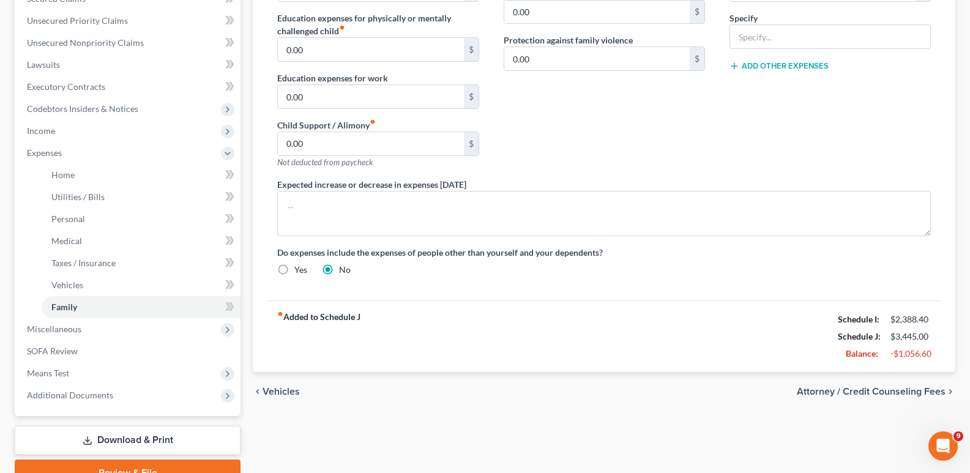
click at [870, 392] on span "Attorney / Credit Counseling Fees" at bounding box center [871, 392] width 149 height 10
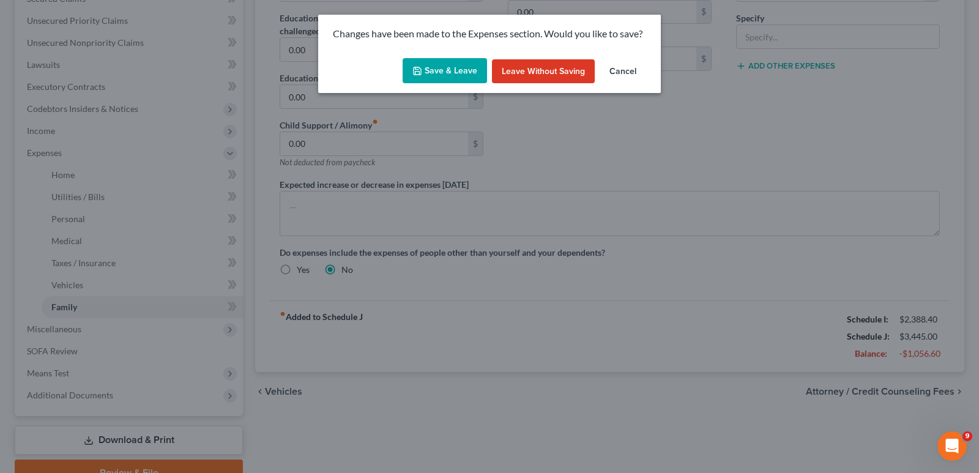
click at [469, 74] on button "Save & Leave" at bounding box center [445, 71] width 84 height 26
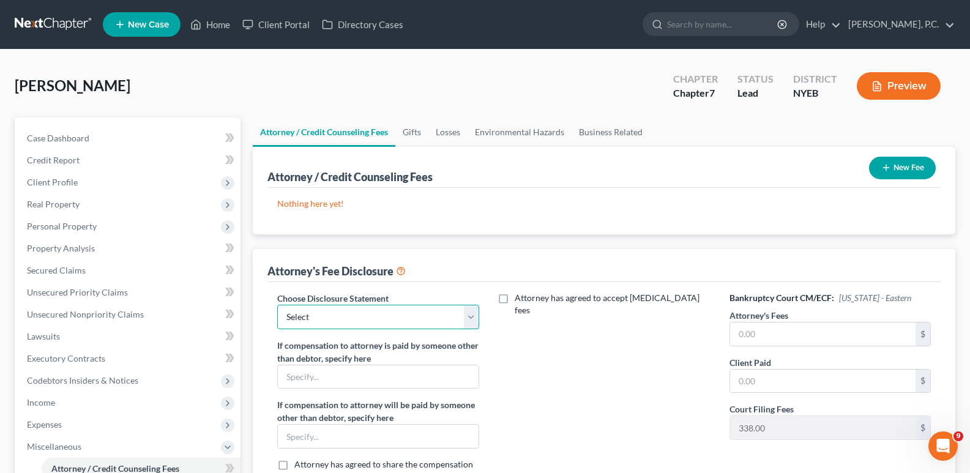
click at [392, 316] on select "Select Firm Fee Disclosure" at bounding box center [377, 317] width 201 height 24
select select "0"
click at [277, 305] on select "Select Firm Fee Disclosure" at bounding box center [377, 317] width 201 height 24
click at [515, 297] on label "Attorney has agreed to accept [MEDICAL_DATA] fees" at bounding box center [613, 304] width 196 height 24
click at [520, 297] on input "Attorney has agreed to accept [MEDICAL_DATA] fees" at bounding box center [524, 296] width 8 height 8
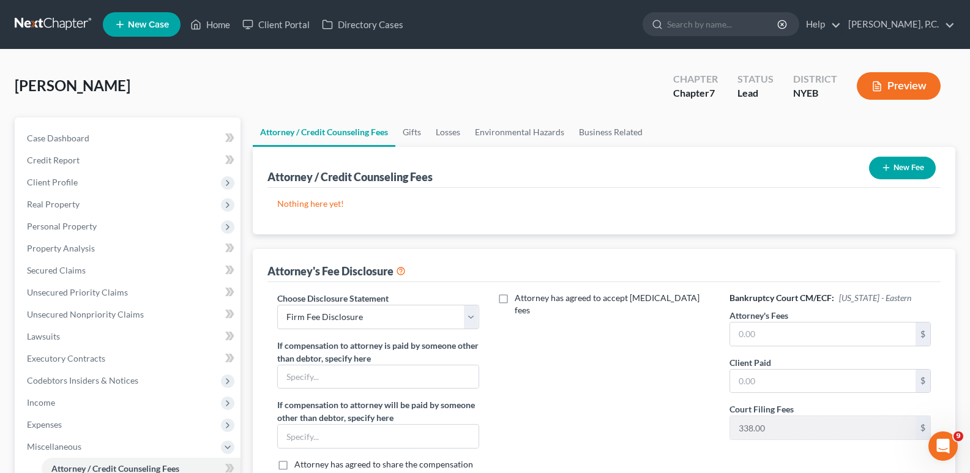
checkbox input "true"
click at [532, 327] on input "text" at bounding box center [596, 338] width 185 height 23
type input "2,000"
click at [696, 264] on div "Attorney's Fee Disclosure" at bounding box center [603, 265] width 673 height 33
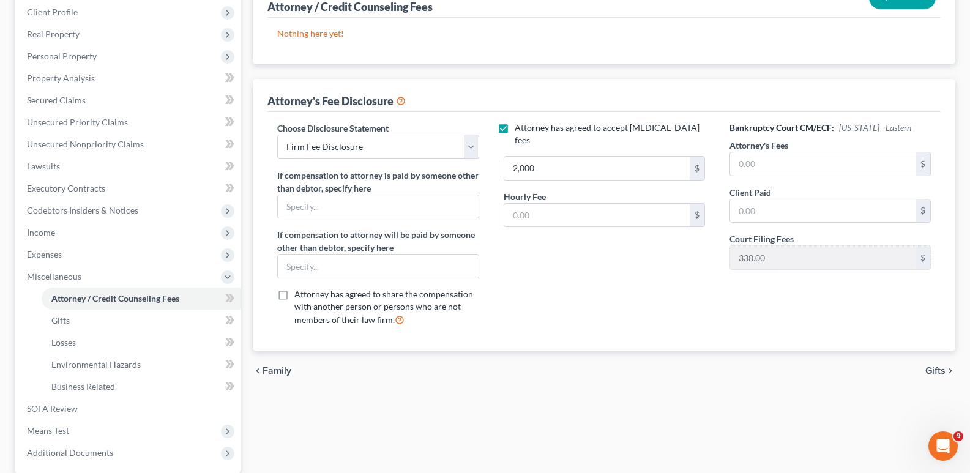
scroll to position [167, 0]
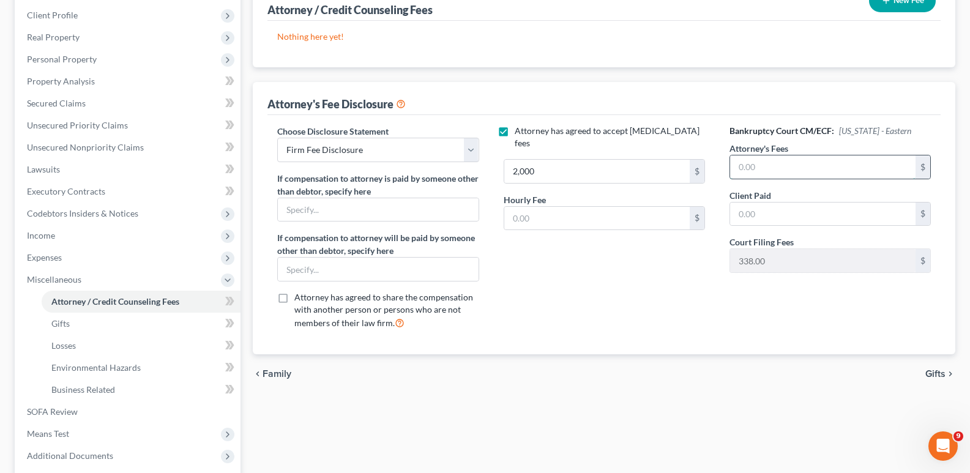
click at [753, 176] on input "text" at bounding box center [822, 166] width 185 height 23
type input "2,000"
click at [751, 210] on input "text" at bounding box center [822, 214] width 185 height 23
type input "2,000"
click at [603, 297] on div "Attorney has agreed to accept [MEDICAL_DATA] fees 2,000 $ Hourly Fee $" at bounding box center [604, 232] width 226 height 215
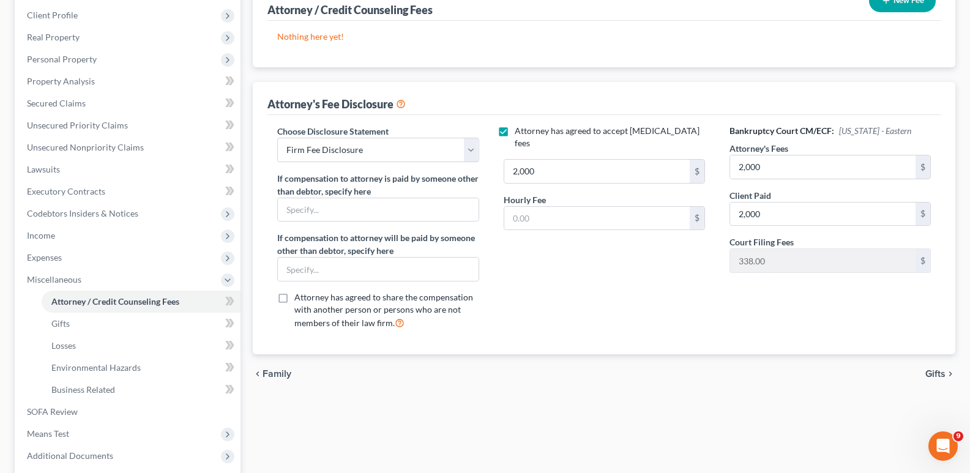
click at [946, 373] on icon "chevron_right" at bounding box center [951, 374] width 10 height 10
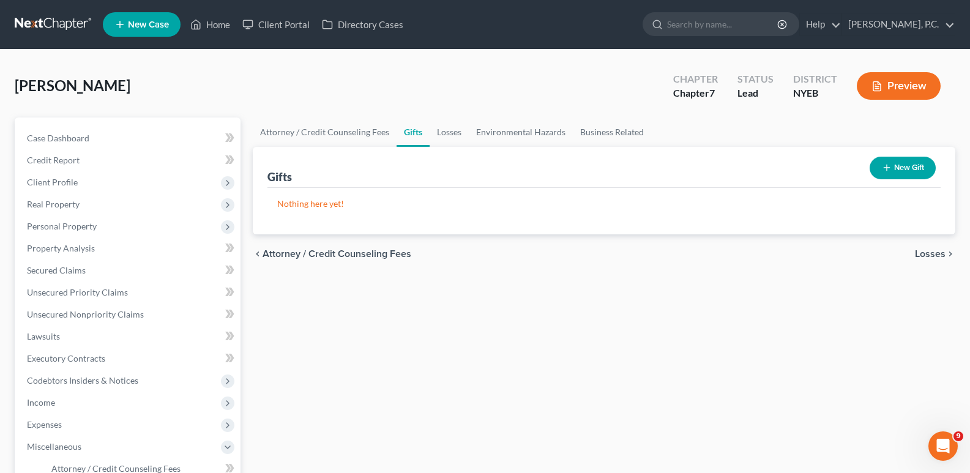
click at [938, 256] on span "Losses" at bounding box center [930, 254] width 31 height 10
click at [939, 256] on span "Environmental Hazards" at bounding box center [894, 254] width 103 height 10
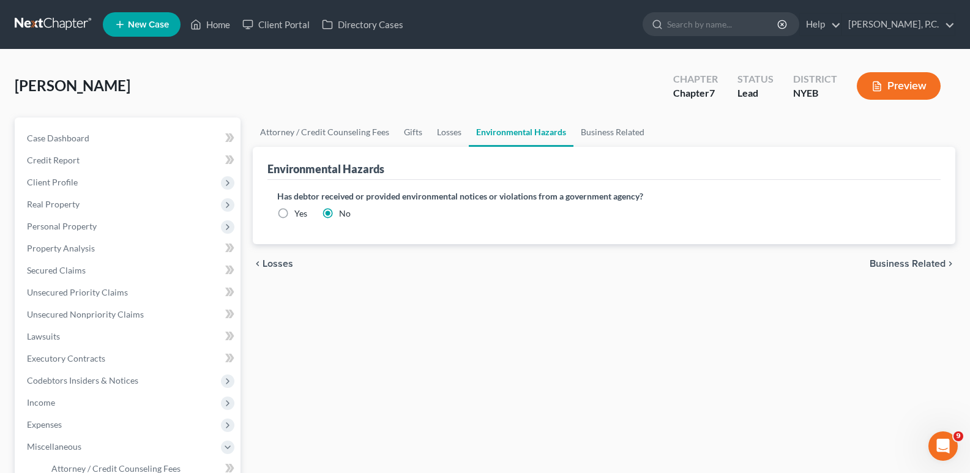
click at [903, 263] on span "Business Related" at bounding box center [908, 264] width 76 height 10
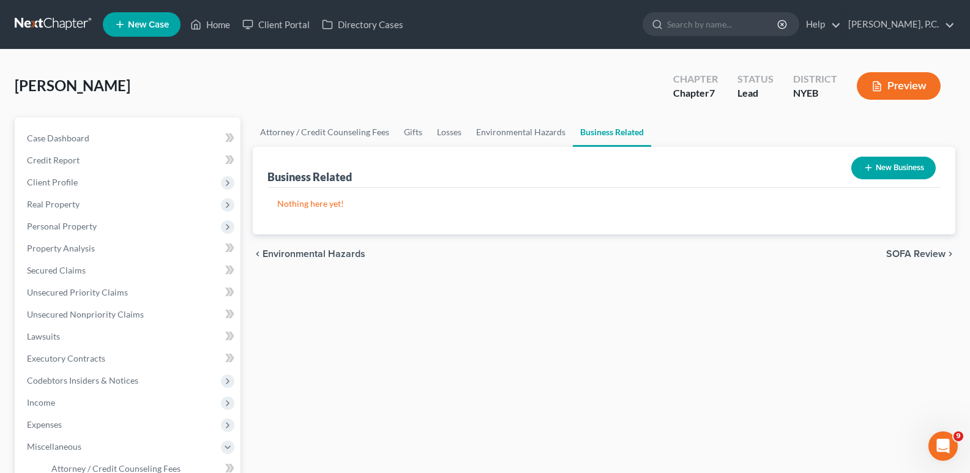
click at [903, 263] on div "chevron_left Environmental Hazards SOFA Review chevron_right" at bounding box center [604, 253] width 703 height 39
click at [911, 258] on span "SOFA Review" at bounding box center [915, 254] width 59 height 10
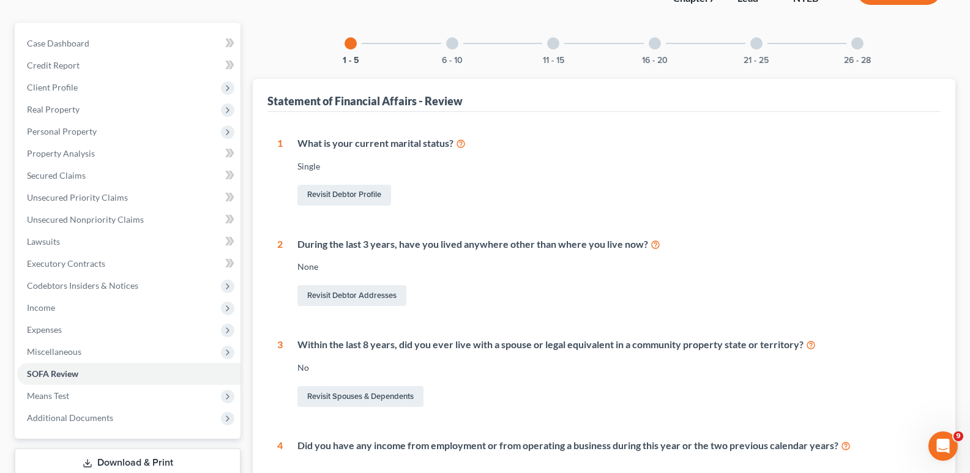
scroll to position [69, 0]
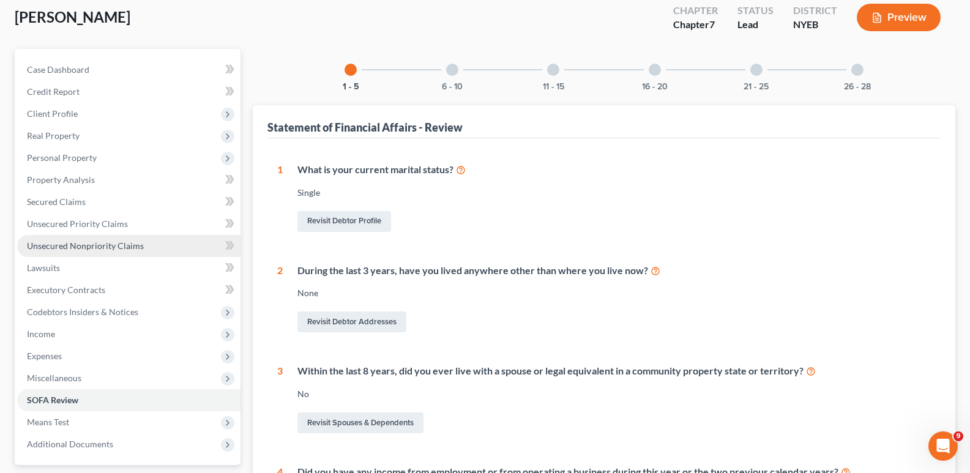
click at [121, 247] on span "Unsecured Nonpriority Claims" at bounding box center [85, 246] width 117 height 10
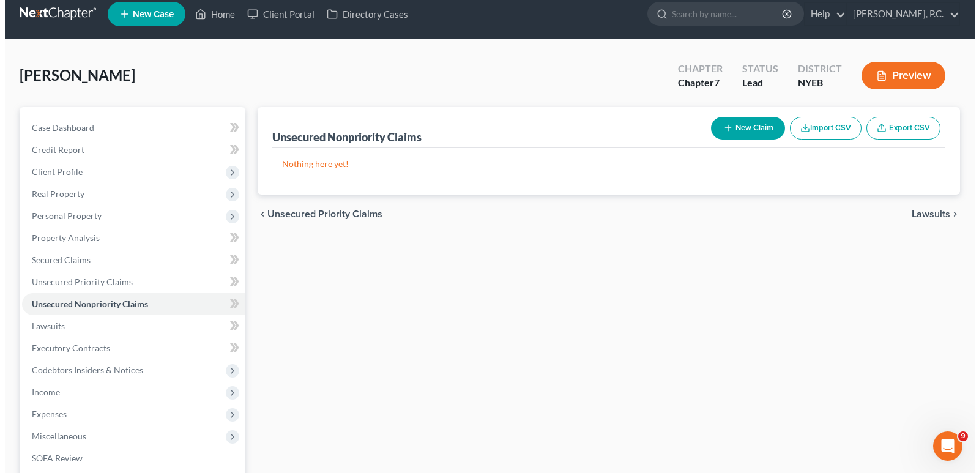
scroll to position [9, 0]
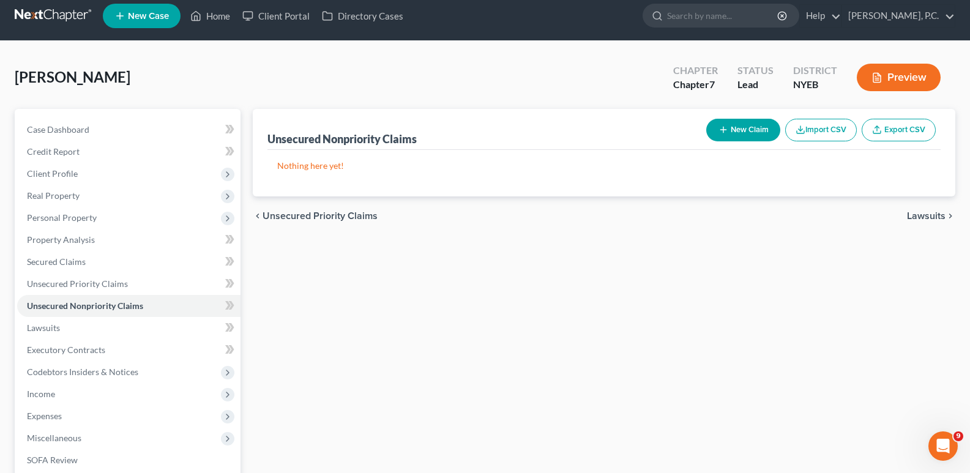
click at [727, 131] on button "New Claim" at bounding box center [743, 130] width 74 height 23
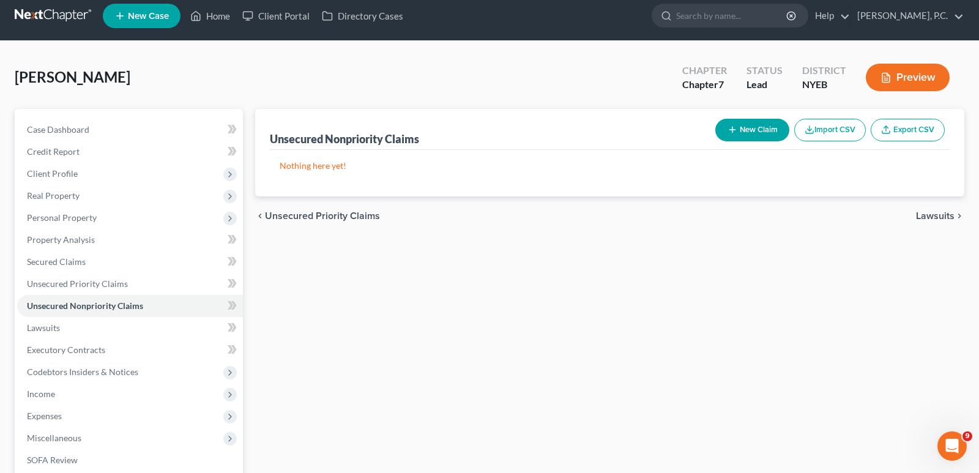
select select "0"
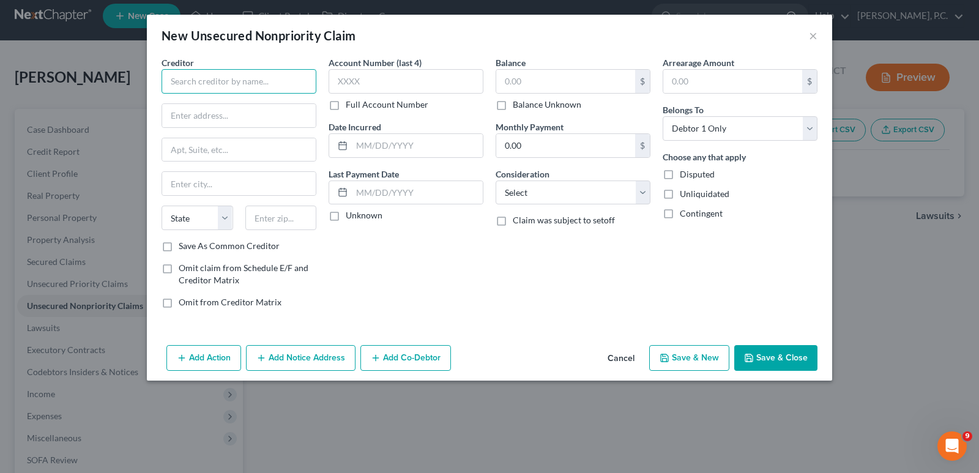
click at [222, 82] on input "text" at bounding box center [239, 81] width 155 height 24
paste input "[PERSON_NAME] Fargo Card Services"
type input "[PERSON_NAME] Fargo Card Services"
click at [498, 92] on input "text" at bounding box center [565, 81] width 139 height 23
click at [513, 94] on div "$ Balance Unknown" at bounding box center [573, 90] width 155 height 42
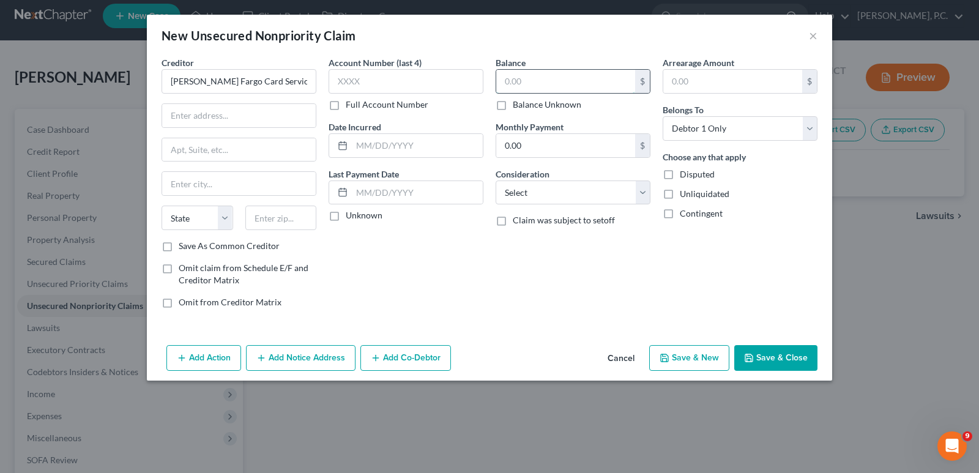
click at [517, 87] on input "text" at bounding box center [565, 81] width 139 height 23
type input "12,073"
click at [566, 191] on select "Select Cable / Satellite Services Collection Agency Credit Card Debt Debt Couns…" at bounding box center [573, 193] width 155 height 24
select select "2"
click at [496, 181] on select "Select Cable / Satellite Services Collection Agency Credit Card Debt Debt Couns…" at bounding box center [573, 193] width 155 height 24
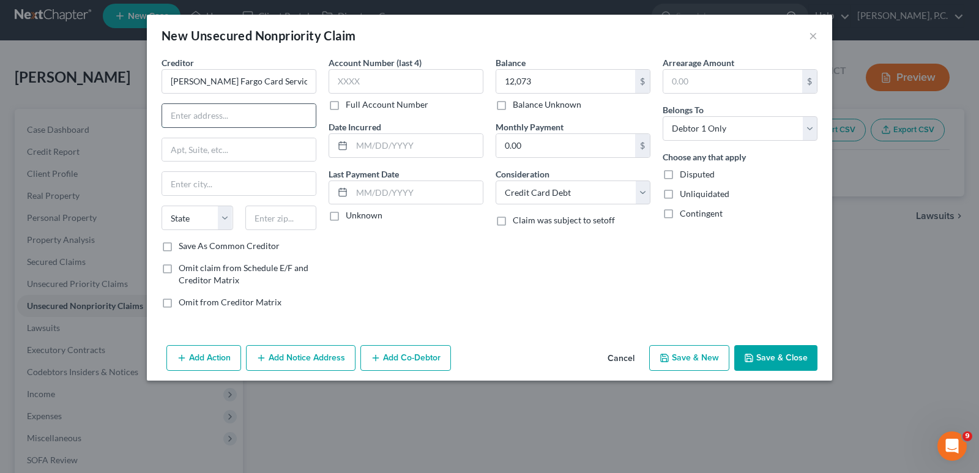
click at [215, 118] on input "text" at bounding box center [239, 115] width 154 height 23
paste input "P.O. Box 51193"
type input "P.O. Box 51193"
click at [201, 180] on input "text" at bounding box center [239, 183] width 154 height 23
paste input "[GEOGRAPHIC_DATA]"
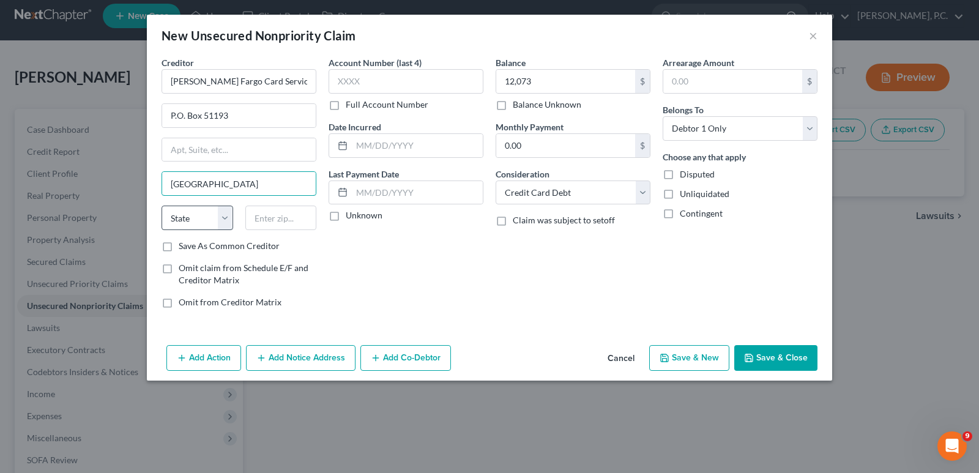
type input "[GEOGRAPHIC_DATA]"
click at [224, 218] on select "State [US_STATE] AK AR AZ CA CO CT DE DC [GEOGRAPHIC_DATA] [GEOGRAPHIC_DATA] GU…" at bounding box center [198, 218] width 72 height 24
select select "4"
click at [162, 206] on select "State [US_STATE] AK AR AZ CA CO CT DE DC [GEOGRAPHIC_DATA] [GEOGRAPHIC_DATA] GU…" at bounding box center [198, 218] width 72 height 24
click at [266, 216] on input "text" at bounding box center [281, 218] width 72 height 24
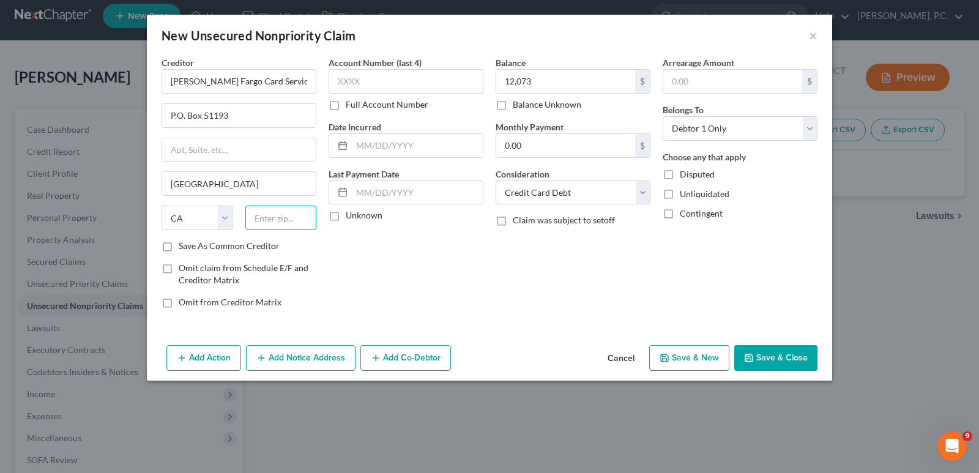
paste input "90051-5493"
type input "90051-5493"
click at [387, 184] on input "text" at bounding box center [417, 192] width 131 height 23
click at [408, 188] on input "[DATE]" at bounding box center [417, 192] width 131 height 23
click at [378, 195] on input "[DATE]" at bounding box center [417, 192] width 131 height 23
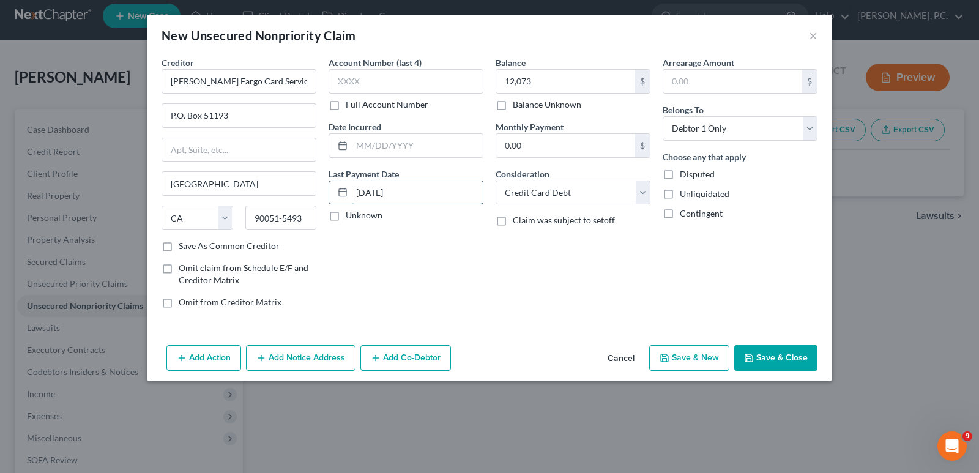
click at [365, 193] on input "[DATE]" at bounding box center [417, 192] width 131 height 23
click at [377, 192] on input "[DATE]" at bounding box center [417, 192] width 131 height 23
type input "[DATE]"
click at [384, 144] on input "text" at bounding box center [417, 145] width 131 height 23
click at [416, 198] on input "[DATE]" at bounding box center [417, 192] width 131 height 23
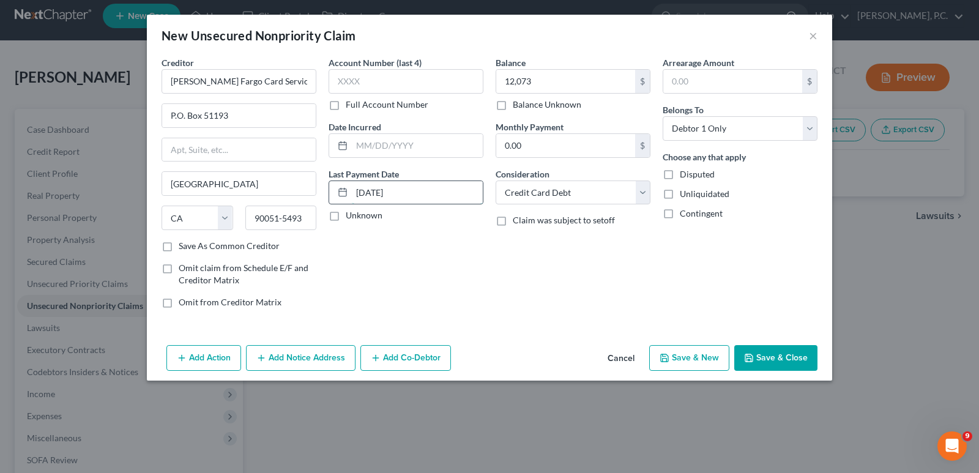
drag, startPoint x: 411, startPoint y: 193, endPoint x: 371, endPoint y: 196, distance: 40.5
click at [359, 196] on input "[DATE]" at bounding box center [417, 192] width 131 height 23
click at [384, 139] on input "text" at bounding box center [417, 145] width 131 height 23
paste input "[DATE]"
type input "[DATE]"
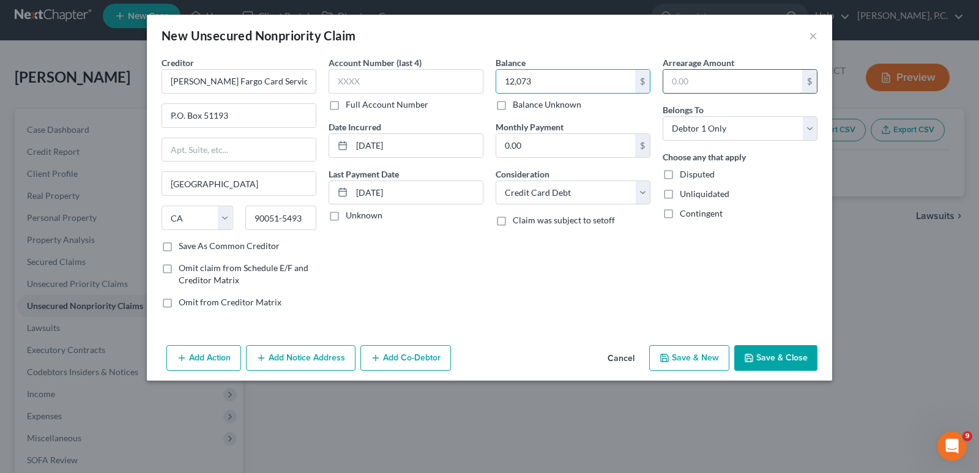
click at [680, 81] on input "text" at bounding box center [732, 81] width 139 height 23
type input "12,073"
click at [696, 362] on button "Save & New" at bounding box center [689, 358] width 80 height 26
select select "0"
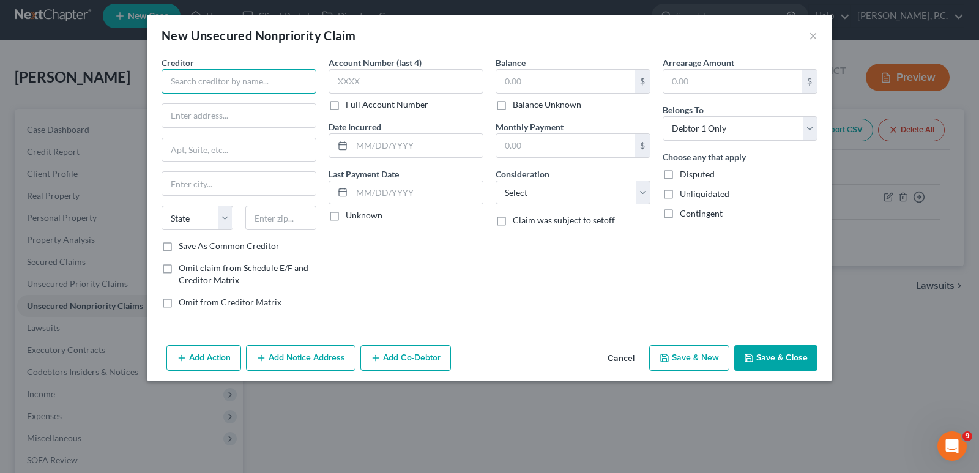
click at [179, 82] on input "text" at bounding box center [239, 81] width 155 height 24
type input "Bank of America"
click at [238, 111] on input "text" at bounding box center [239, 115] width 154 height 23
paste input "PO Box 15019"
type input "PO Box 15019"
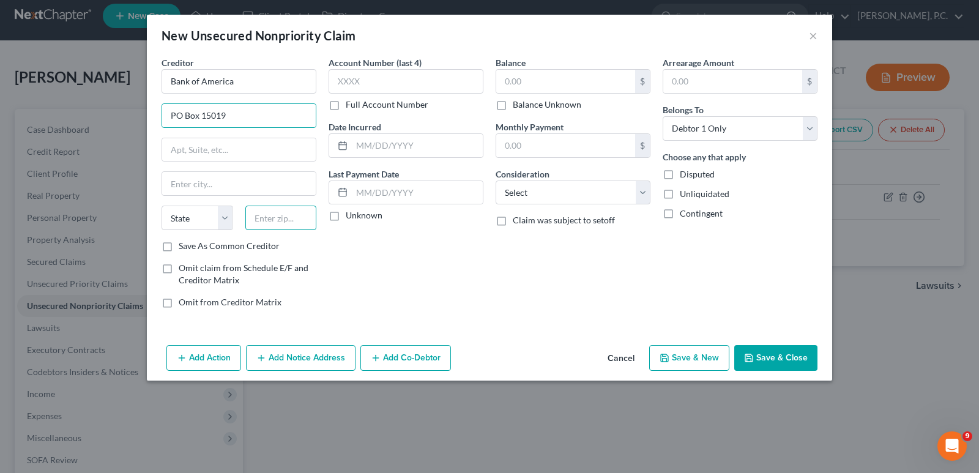
click at [270, 224] on input "text" at bounding box center [281, 218] width 72 height 24
paste input "19886-5019"
type input "19886-5019"
click at [225, 219] on select "State [US_STATE] AK AR AZ CA CO CT DE DC [GEOGRAPHIC_DATA] [GEOGRAPHIC_DATA] GU…" at bounding box center [198, 218] width 72 height 24
select select "7"
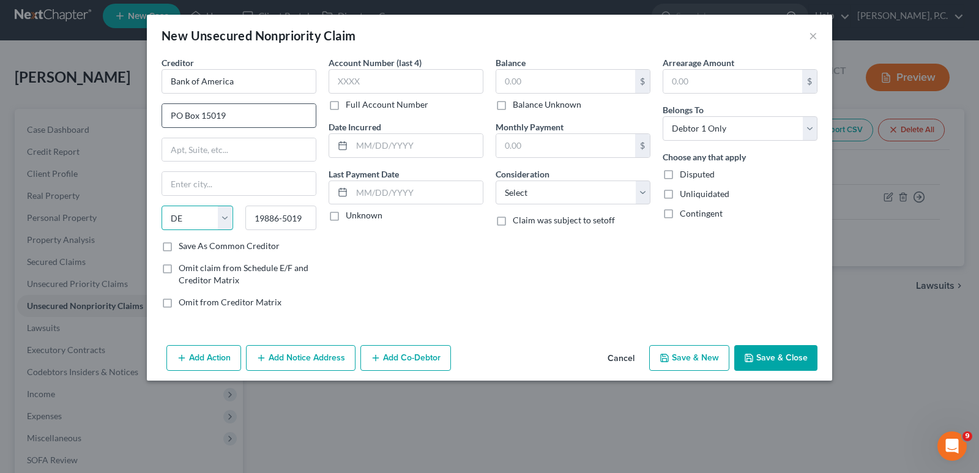
click at [162, 206] on select "State [US_STATE] AK AR AZ CA CO CT DE DC [GEOGRAPHIC_DATA] [GEOGRAPHIC_DATA] GU…" at bounding box center [198, 218] width 72 height 24
click at [390, 80] on input "text" at bounding box center [406, 81] width 155 height 24
type input "7029"
click at [545, 86] on input "text" at bounding box center [565, 81] width 139 height 23
type input "14,367"
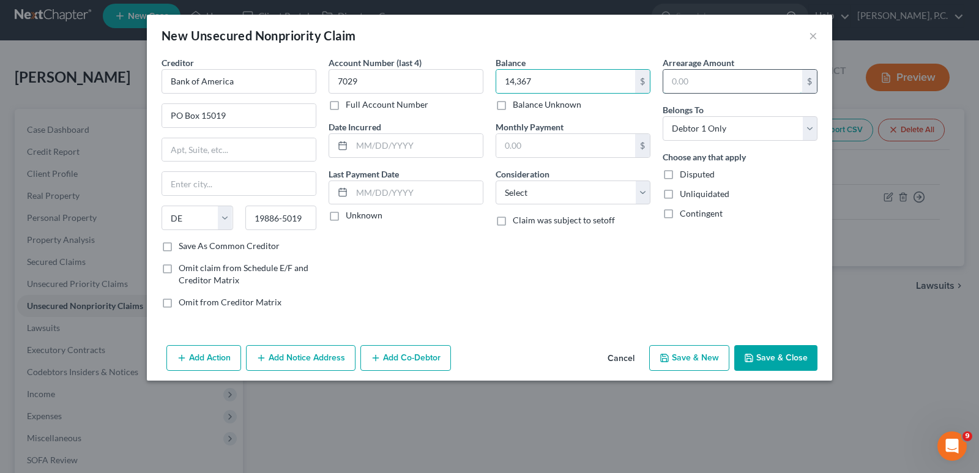
click at [702, 77] on input "text" at bounding box center [732, 81] width 139 height 23
type input "14,367"
click at [394, 189] on input "text" at bounding box center [417, 192] width 131 height 23
click at [373, 191] on input "[DATE]" at bounding box center [417, 192] width 131 height 23
type input "[DATE]"
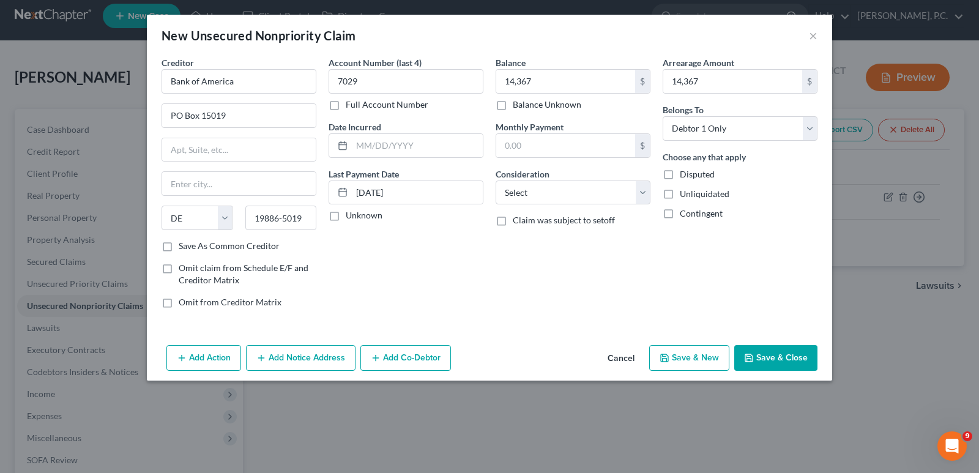
click at [410, 250] on div "Account Number (last 4) 7029 Full Account Number Date Incurred Last Payment Dat…" at bounding box center [406, 187] width 167 height 262
click at [387, 141] on input "text" at bounding box center [417, 145] width 131 height 23
click at [376, 186] on input "[DATE]" at bounding box center [417, 192] width 131 height 23
click at [375, 143] on input "text" at bounding box center [417, 145] width 131 height 23
type input "[DATE]"
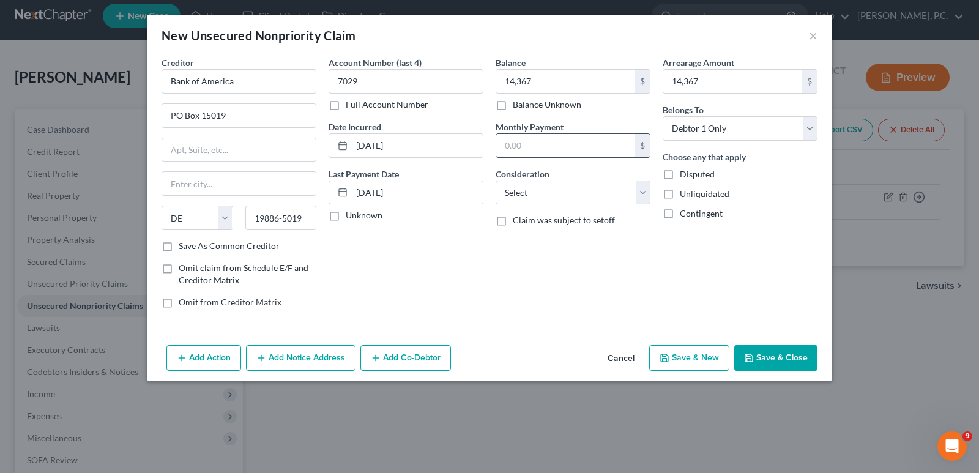
click at [513, 143] on input "text" at bounding box center [565, 145] width 139 height 23
click at [507, 134] on input "text" at bounding box center [565, 145] width 139 height 23
click at [527, 184] on select "Select Cable / Satellite Services Collection Agency Credit Card Debt Debt Couns…" at bounding box center [573, 193] width 155 height 24
select select "2"
click at [496, 181] on select "Select Cable / Satellite Services Collection Agency Credit Card Debt Debt Couns…" at bounding box center [573, 193] width 155 height 24
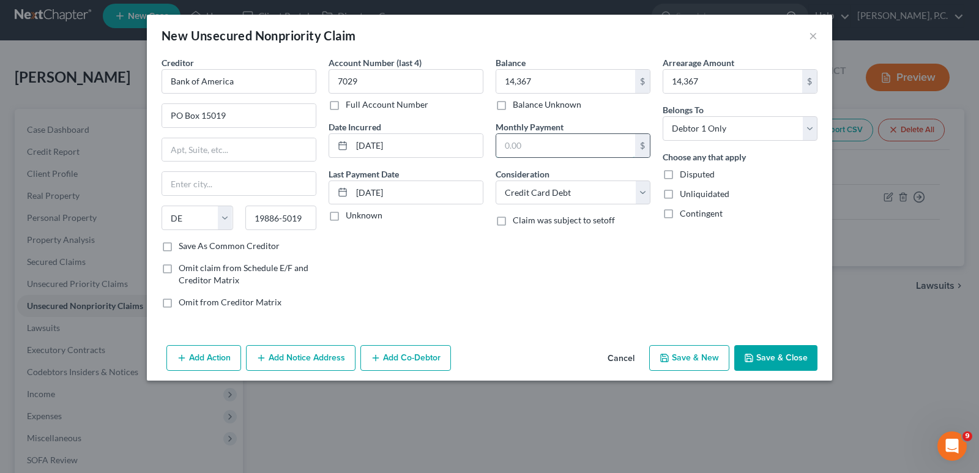
click at [520, 148] on input "text" at bounding box center [565, 145] width 139 height 23
click at [703, 363] on button "Save & New" at bounding box center [689, 358] width 80 height 26
select select "0"
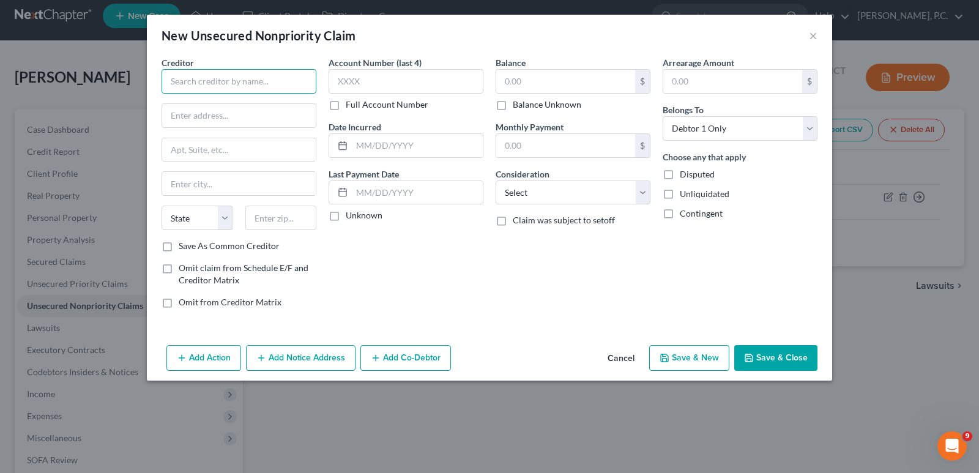
click at [236, 83] on input "text" at bounding box center [239, 81] width 155 height 24
paste input "[PERSON_NAME], Commercial Card Solutions"
type input "[PERSON_NAME], Commercial Card Solutions"
click at [370, 84] on input "text" at bounding box center [406, 81] width 155 height 24
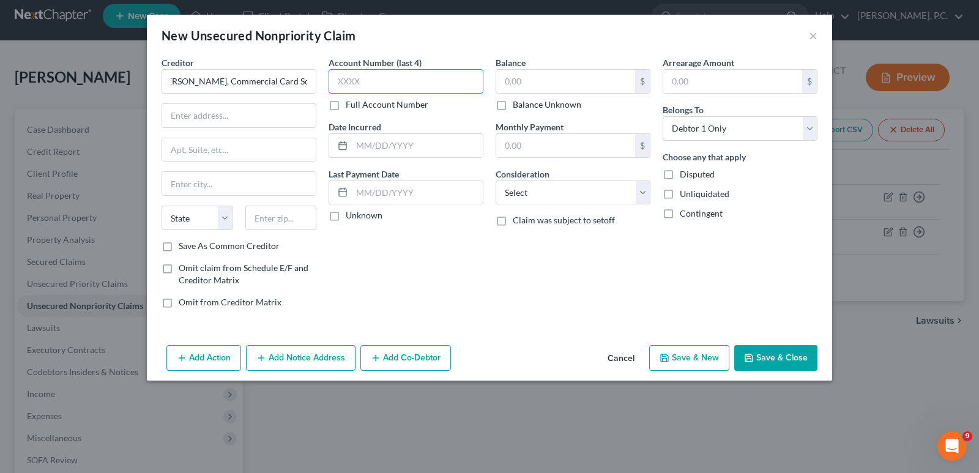
scroll to position [0, 0]
click at [572, 72] on input "text" at bounding box center [565, 81] width 139 height 23
type input "3,207"
click at [401, 83] on input "text" at bounding box center [406, 81] width 155 height 24
click at [532, 136] on input "text" at bounding box center [565, 145] width 139 height 23
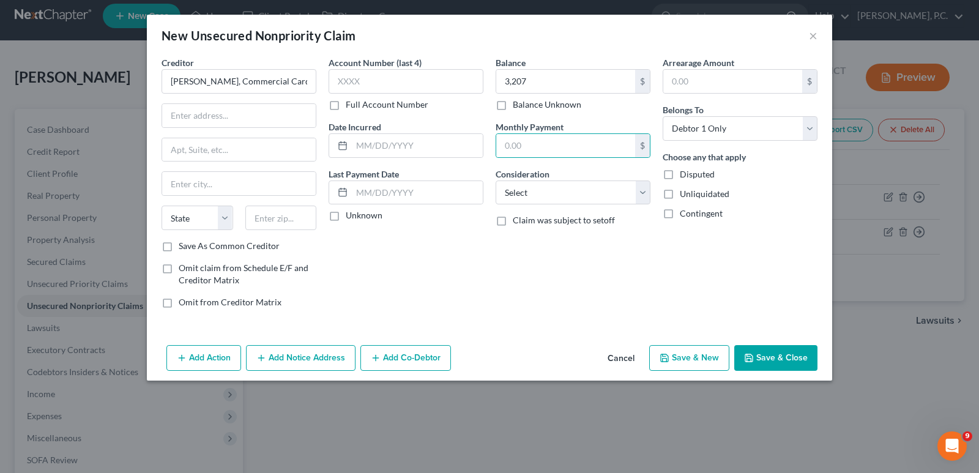
click at [684, 51] on div "New Unsecured Nonpriority Claim ×" at bounding box center [489, 36] width 685 height 42
click at [696, 88] on input "text" at bounding box center [732, 81] width 139 height 23
type input "3,207"
click at [634, 122] on div "Monthly Payment $" at bounding box center [573, 139] width 155 height 37
click at [185, 148] on input "text" at bounding box center [239, 149] width 154 height 23
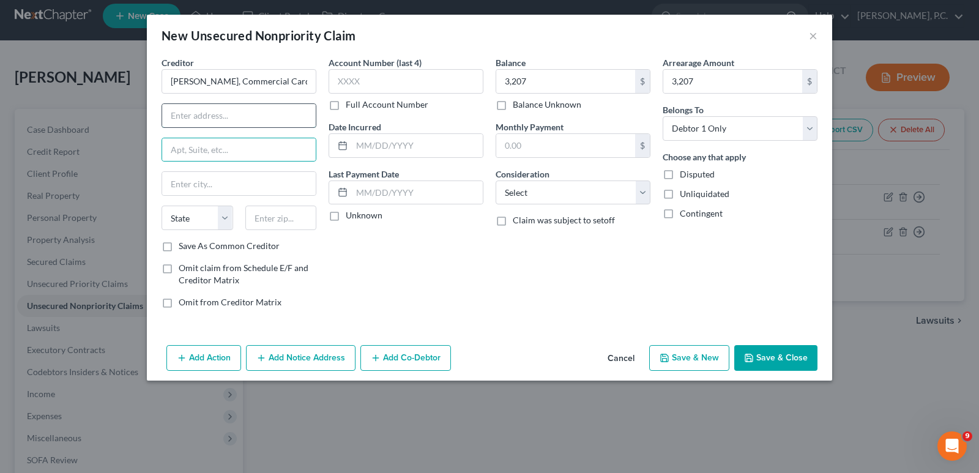
click at [207, 114] on input "text" at bounding box center [239, 115] width 154 height 23
paste input "P.O. Box 4475"
type input "P.O. Box 4475"
click at [198, 179] on input "text" at bounding box center [239, 183] width 154 height 23
click at [198, 185] on input "text" at bounding box center [239, 183] width 154 height 23
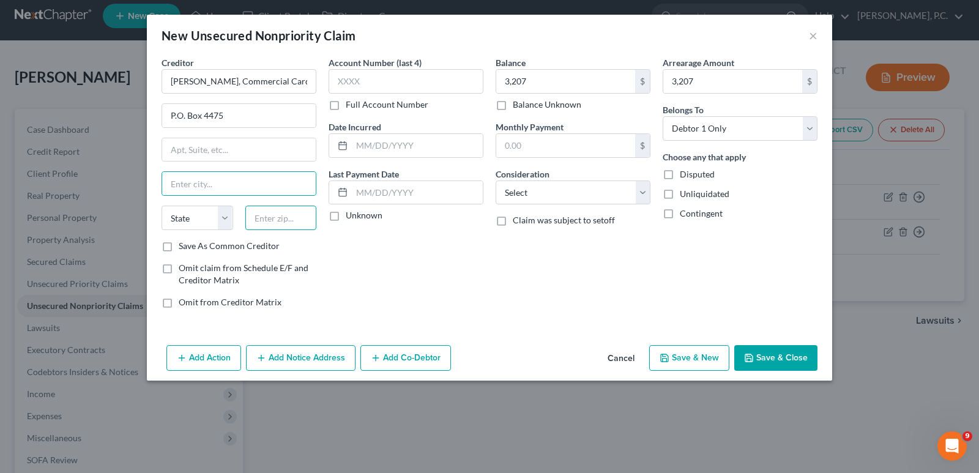
click at [277, 220] on input "text" at bounding box center [281, 218] width 72 height 24
click at [223, 187] on input "text" at bounding box center [239, 183] width 154 height 23
paste input "[PERSON_NAME] Stream"
type input "[PERSON_NAME] Stream"
click at [265, 214] on input "text" at bounding box center [281, 218] width 72 height 24
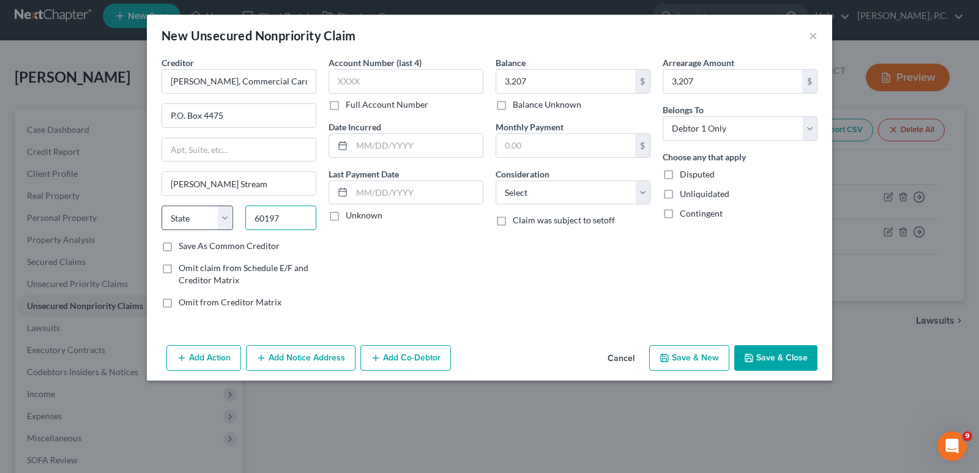
type input "60197"
click at [216, 221] on select "State [US_STATE] AK AR AZ CA CO CT DE DC [GEOGRAPHIC_DATA] [GEOGRAPHIC_DATA] GU…" at bounding box center [198, 218] width 72 height 24
select select "14"
click at [162, 206] on select "State [US_STATE] AK AR AZ CA CO CT DE DC [GEOGRAPHIC_DATA] [GEOGRAPHIC_DATA] GU…" at bounding box center [198, 218] width 72 height 24
click at [521, 195] on select "Select Cable / Satellite Services Collection Agency Credit Card Debt Debt Couns…" at bounding box center [573, 193] width 155 height 24
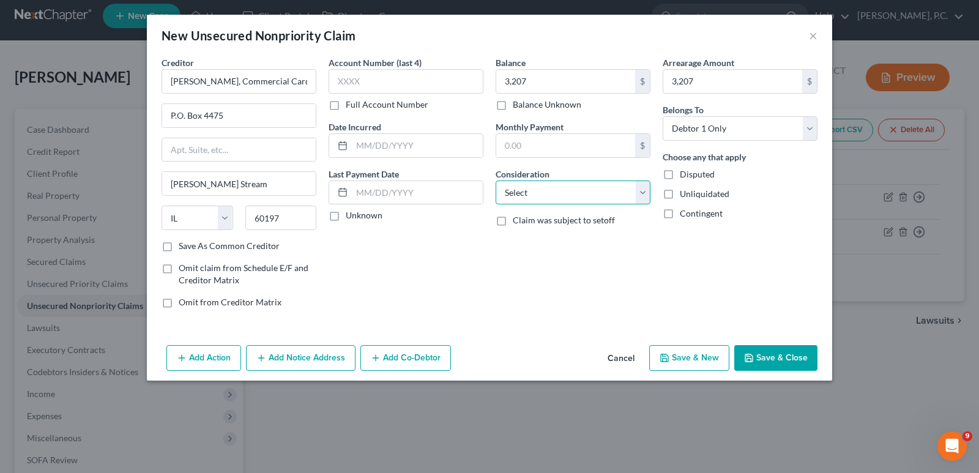
select select "2"
click at [496, 181] on select "Select Cable / Satellite Services Collection Agency Credit Card Debt Debt Couns…" at bounding box center [573, 193] width 155 height 24
click at [395, 193] on input "text" at bounding box center [417, 192] width 131 height 23
type input "[DATE]"
click at [552, 271] on div "Balance 3,207.00 $ Balance Unknown Balance Undetermined 3,207 $ Balance Unknown…" at bounding box center [573, 187] width 167 height 262
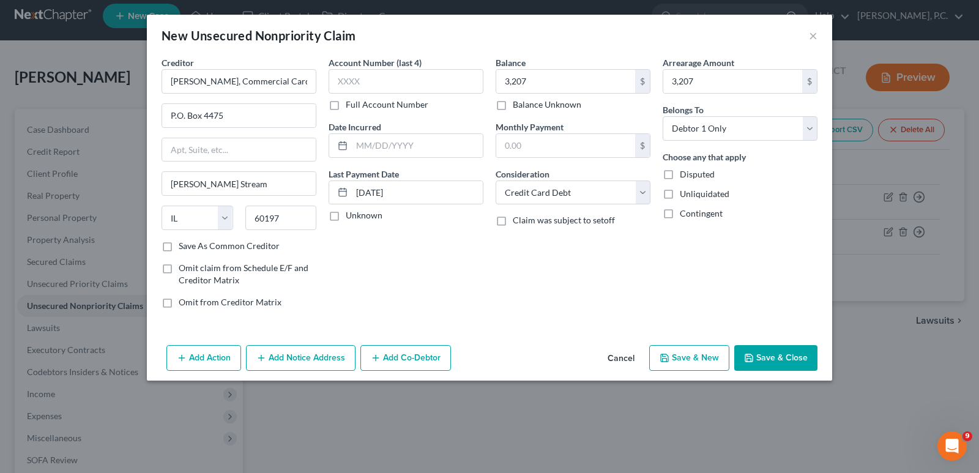
click at [705, 360] on button "Save & New" at bounding box center [689, 358] width 80 height 26
select select "0"
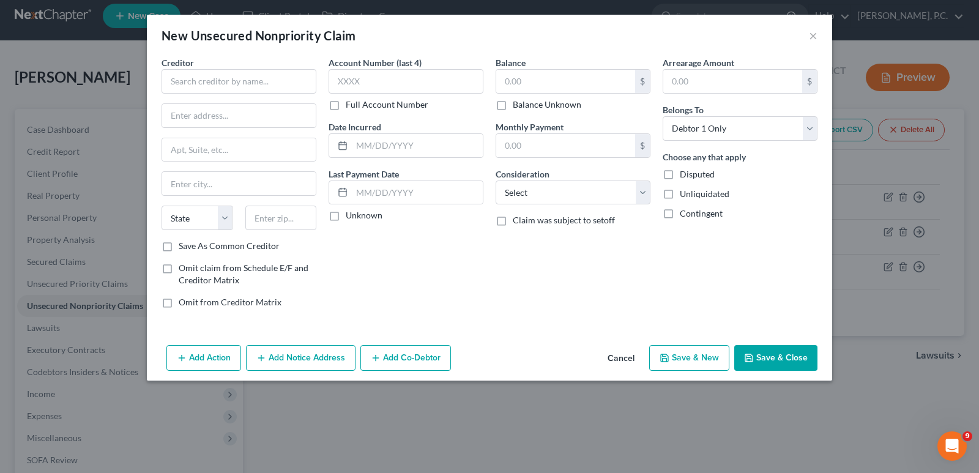
click at [192, 64] on span "Creditor" at bounding box center [178, 63] width 32 height 10
click at [196, 80] on input "text" at bounding box center [239, 81] width 155 height 24
type input "J"
paste input "[PERSON_NAME] Commercial Card Solutions"
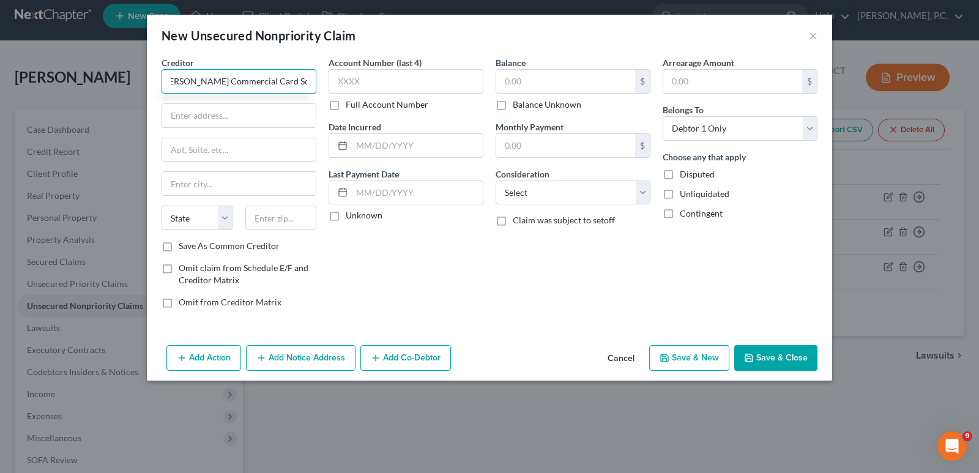
type input "[PERSON_NAME] Commercial Card Solutions"
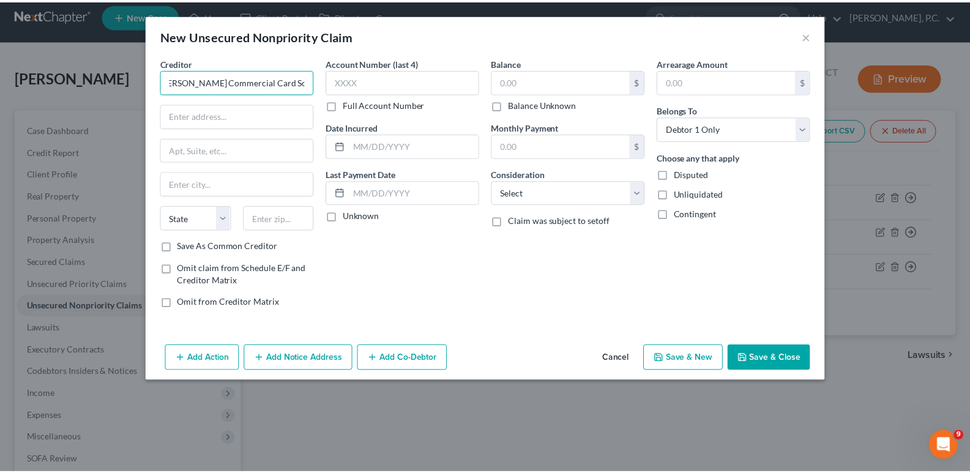
scroll to position [0, 0]
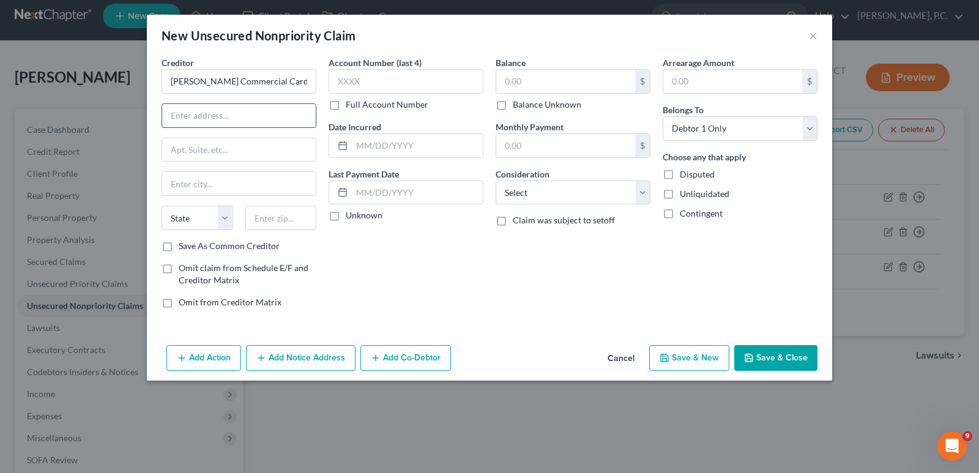
click at [183, 122] on input "text" at bounding box center [239, 115] width 154 height 23
paste input "P.O. Box 4475"
type input "P.O. Box 4475"
click at [188, 215] on select "State [US_STATE] AK AR AZ CA CO CT DE DC [GEOGRAPHIC_DATA] [GEOGRAPHIC_DATA] GU…" at bounding box center [198, 218] width 72 height 24
select select "14"
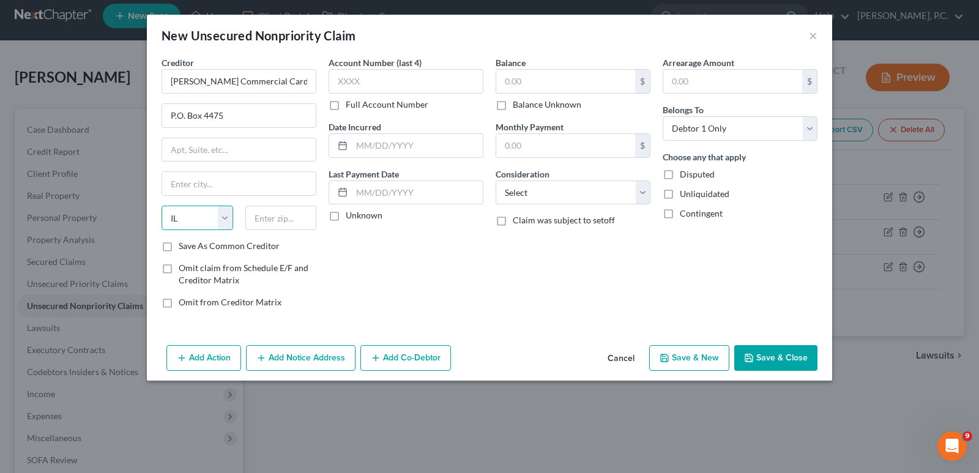
click at [162, 206] on select "State [US_STATE] AK AR AZ CA CO CT DE DC [GEOGRAPHIC_DATA] [GEOGRAPHIC_DATA] GU…" at bounding box center [198, 218] width 72 height 24
click at [273, 214] on input "text" at bounding box center [281, 218] width 72 height 24
click at [212, 185] on input "text" at bounding box center [239, 183] width 154 height 23
paste input "P.O. Box 4475"
type input "P.O. Box 4475"
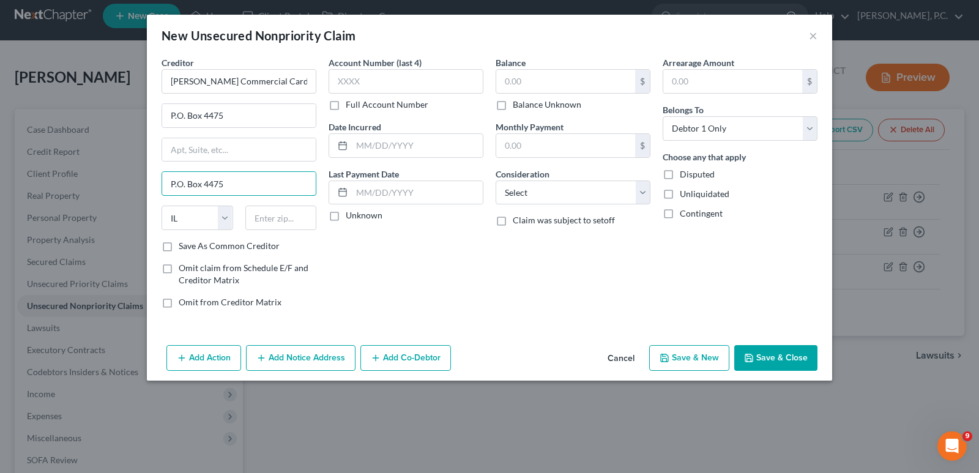
drag, startPoint x: 231, startPoint y: 188, endPoint x: 159, endPoint y: 176, distance: 73.2
click at [156, 177] on div "Creditor * [PERSON_NAME] Commercial Card Solutions P.O. Box 4475 P.O. [GEOGRAPH…" at bounding box center [238, 187] width 167 height 262
click at [231, 179] on input "text" at bounding box center [239, 183] width 154 height 23
paste input "[PERSON_NAME] Stream"
type input "[PERSON_NAME] Stream"
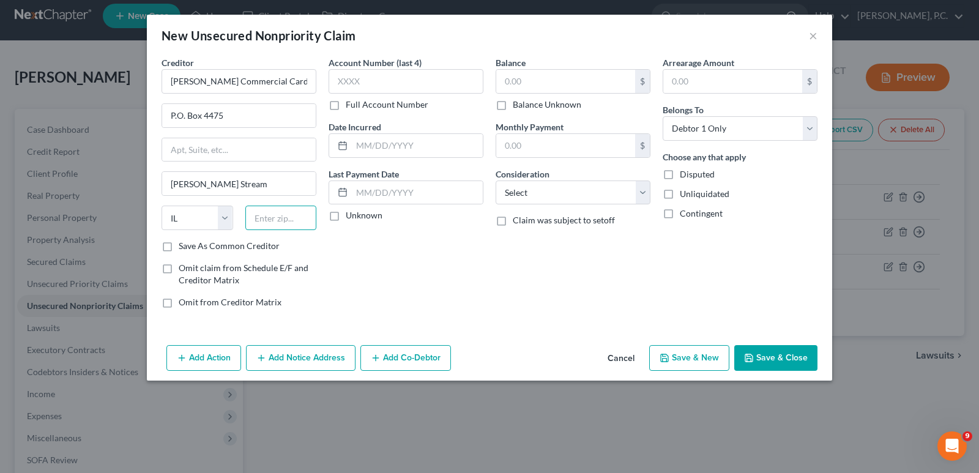
click at [269, 217] on input "text" at bounding box center [281, 218] width 72 height 24
paste input "60197-4475"
type input "60197-4475"
click at [532, 83] on input "text" at bounding box center [565, 81] width 139 height 23
type input "10,667"
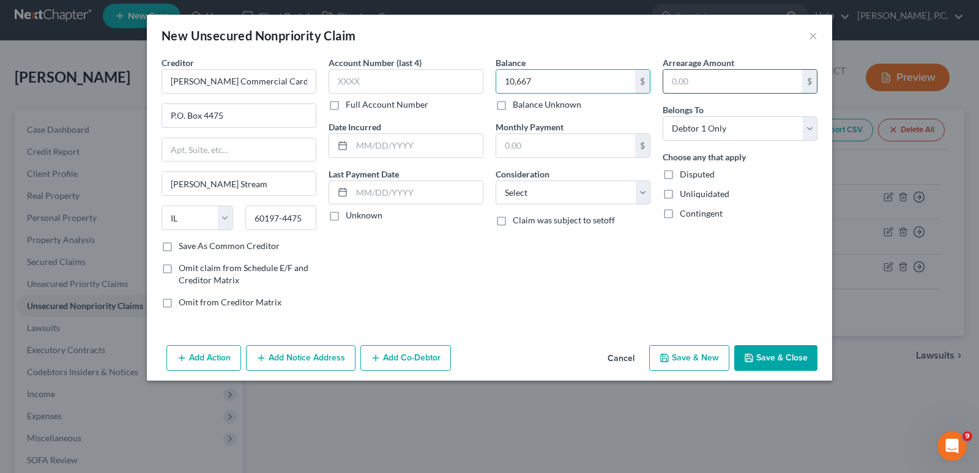
click at [684, 75] on input "text" at bounding box center [732, 81] width 139 height 23
type input "10,667"
click at [639, 113] on div "Balance 10,667.00 $ Balance Unknown Balance Undetermined 10,667 $ Balance Unkno…" at bounding box center [573, 187] width 167 height 262
click at [549, 190] on select "Select Cable / Satellite Services Collection Agency Credit Card Debt Debt Couns…" at bounding box center [573, 193] width 155 height 24
select select "2"
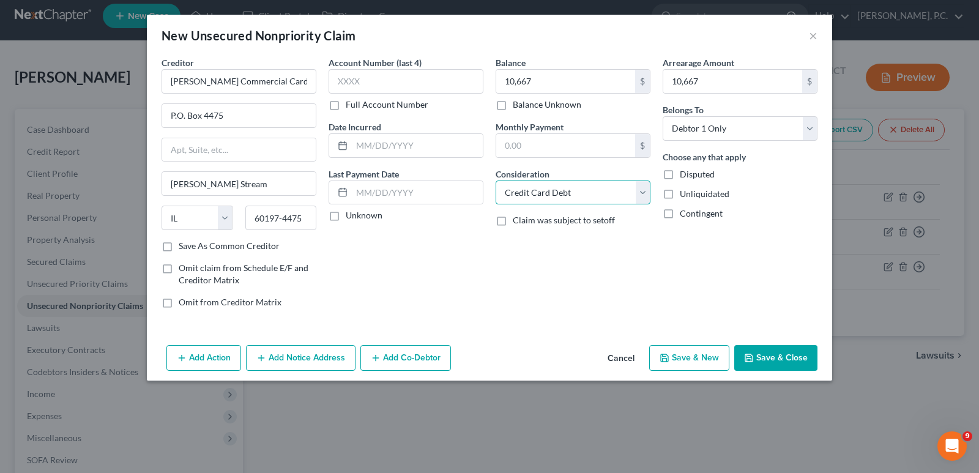
click at [496, 181] on select "Select Cable / Satellite Services Collection Agency Credit Card Debt Debt Couns…" at bounding box center [573, 193] width 155 height 24
click at [395, 195] on input "text" at bounding box center [417, 192] width 131 height 23
click at [373, 192] on input "[DATE]" at bounding box center [417, 192] width 131 height 23
click at [378, 192] on input "[DATE]" at bounding box center [417, 192] width 131 height 23
drag, startPoint x: 410, startPoint y: 195, endPoint x: 373, endPoint y: 182, distance: 39.7
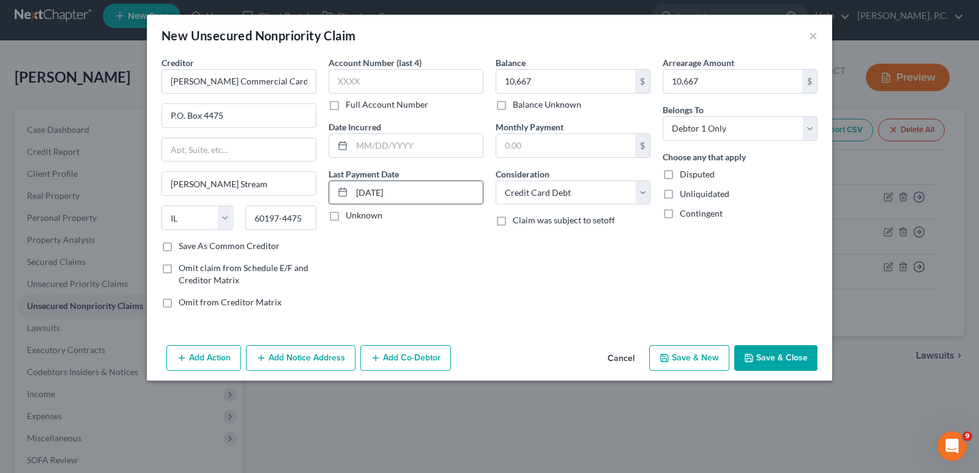
click at [350, 182] on div "[DATE]" at bounding box center [406, 193] width 155 height 24
type input "[DATE]"
click at [365, 143] on input "text" at bounding box center [417, 145] width 131 height 23
paste input "[DATE]"
type input "[DATE]"
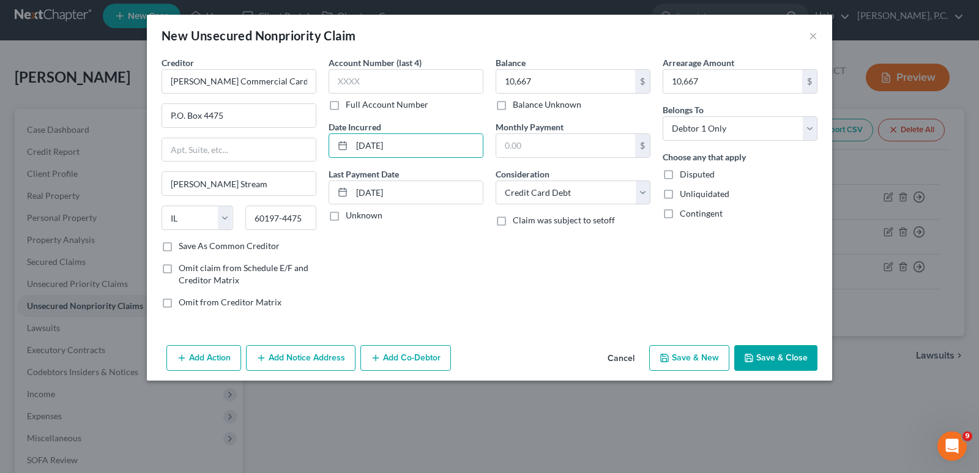
click at [447, 269] on div "Account Number (last 4) Full Account Number Date Incurred [DATE] Last Payment D…" at bounding box center [406, 187] width 167 height 262
click at [714, 359] on button "Save & New" at bounding box center [689, 358] width 80 height 26
select select "0"
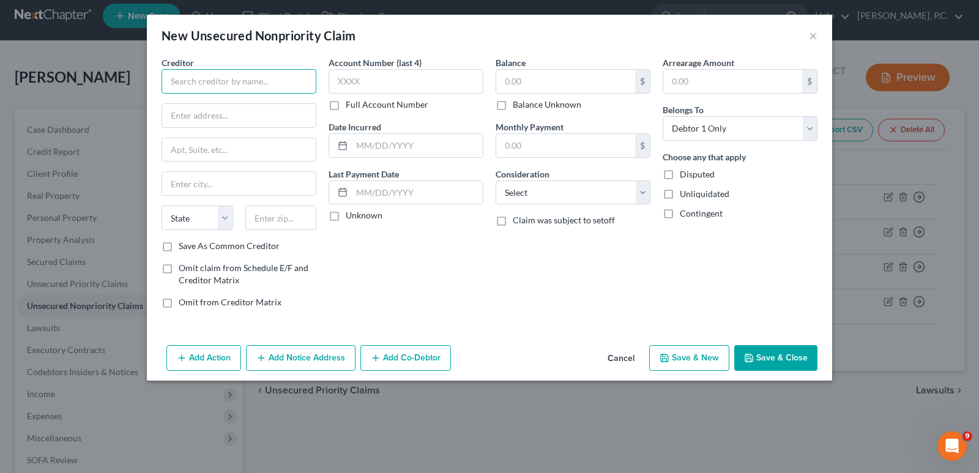
click at [207, 80] on input "text" at bounding box center [239, 81] width 155 height 24
click at [211, 143] on input "text" at bounding box center [239, 149] width 154 height 23
type input "Bank of America"
click at [209, 104] on input "text" at bounding box center [239, 115] width 154 height 23
paste input "PO Box 15019"
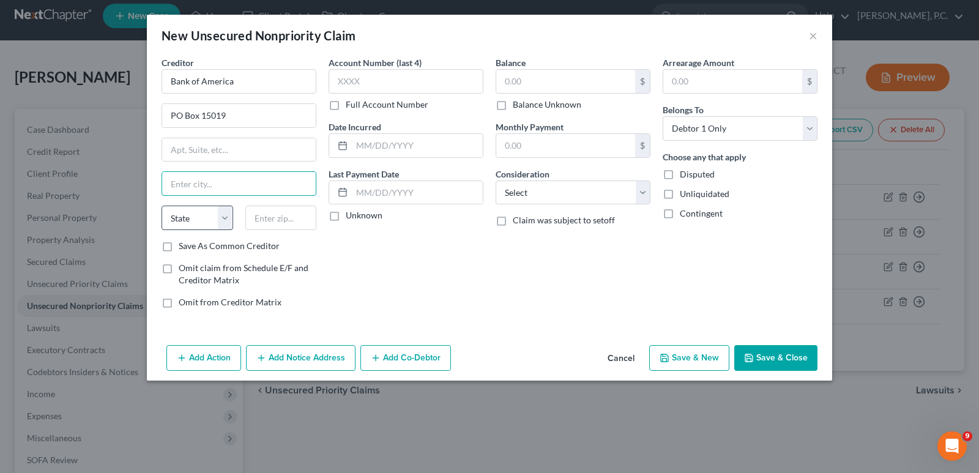
drag, startPoint x: 200, startPoint y: 192, endPoint x: 200, endPoint y: 209, distance: 16.5
click at [200, 192] on input "text" at bounding box center [239, 183] width 154 height 23
click at [200, 218] on select "State [US_STATE] AK AR AZ CA CO CT DE DC [GEOGRAPHIC_DATA] [GEOGRAPHIC_DATA] GU…" at bounding box center [198, 218] width 72 height 24
click at [162, 206] on select "State [US_STATE] AK AR AZ CA CO CT DE DC [GEOGRAPHIC_DATA] [GEOGRAPHIC_DATA] GU…" at bounding box center [198, 218] width 72 height 24
click at [233, 179] on input "text" at bounding box center [239, 183] width 154 height 23
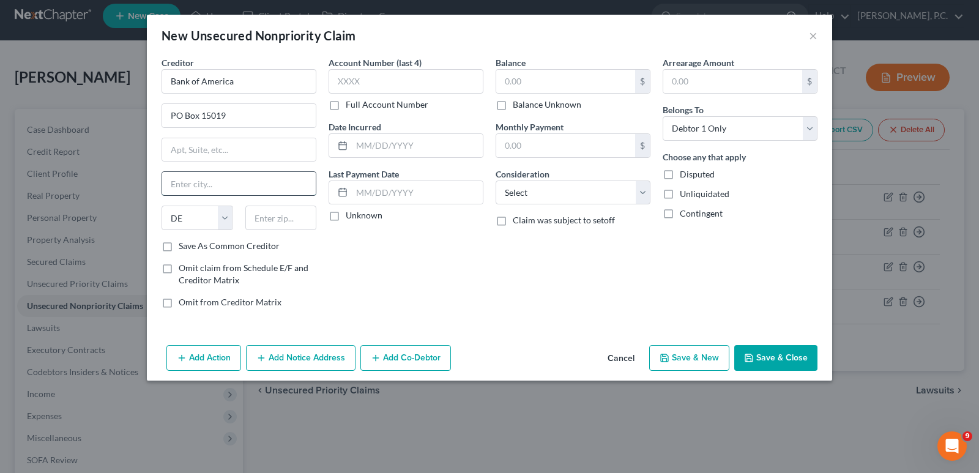
paste input "Wilmington"
click at [283, 207] on input "text" at bounding box center [281, 218] width 72 height 24
paste input "19886-5019"
click at [381, 190] on input "text" at bounding box center [417, 192] width 131 height 23
click at [376, 138] on input "text" at bounding box center [417, 145] width 131 height 23
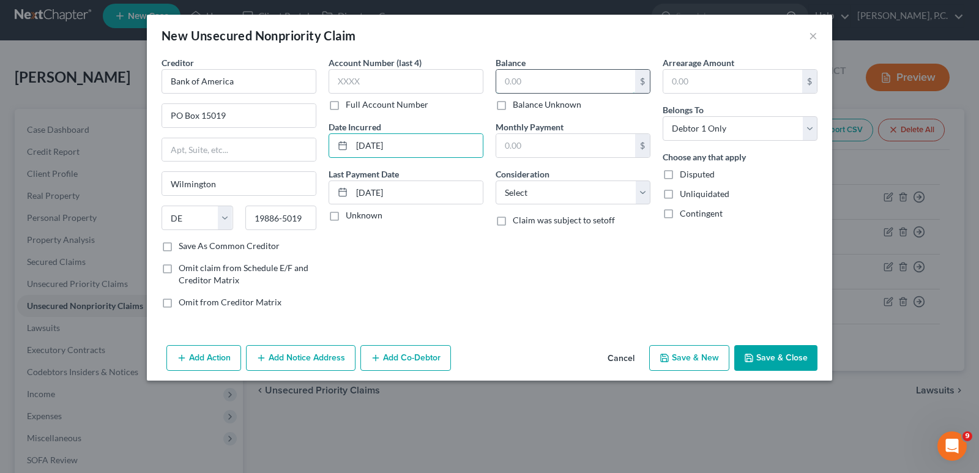
click at [542, 77] on input "text" at bounding box center [565, 81] width 139 height 23
click at [696, 86] on input "text" at bounding box center [732, 81] width 139 height 23
click at [568, 206] on div "Balance 15,351.00 $ Balance Unknown Balance Undetermined 15,351 $ Balance Unkno…" at bounding box center [573, 187] width 167 height 262
click at [567, 193] on select "Select Cable / Satellite Services Collection Agency Credit Card Debt Debt Couns…" at bounding box center [573, 193] width 155 height 24
click at [496, 181] on select "Select Cable / Satellite Services Collection Agency Credit Card Debt Debt Couns…" at bounding box center [573, 193] width 155 height 24
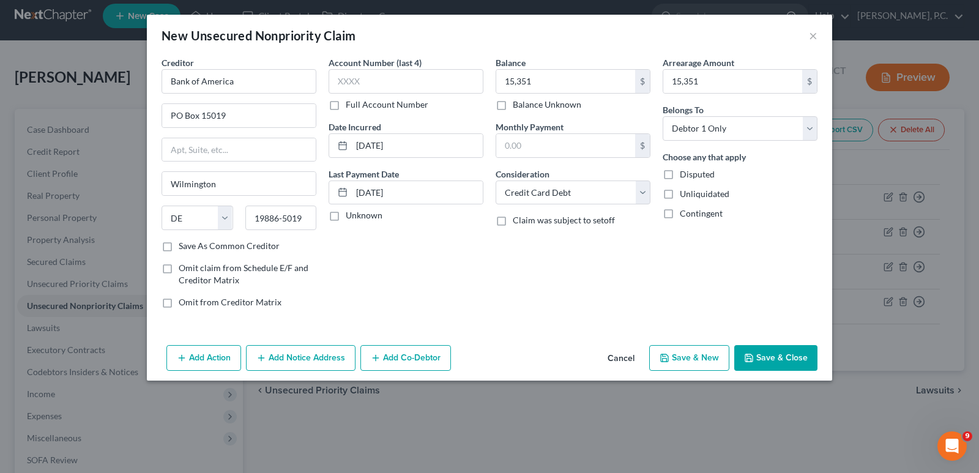
click at [674, 359] on button "Save & New" at bounding box center [689, 358] width 80 height 26
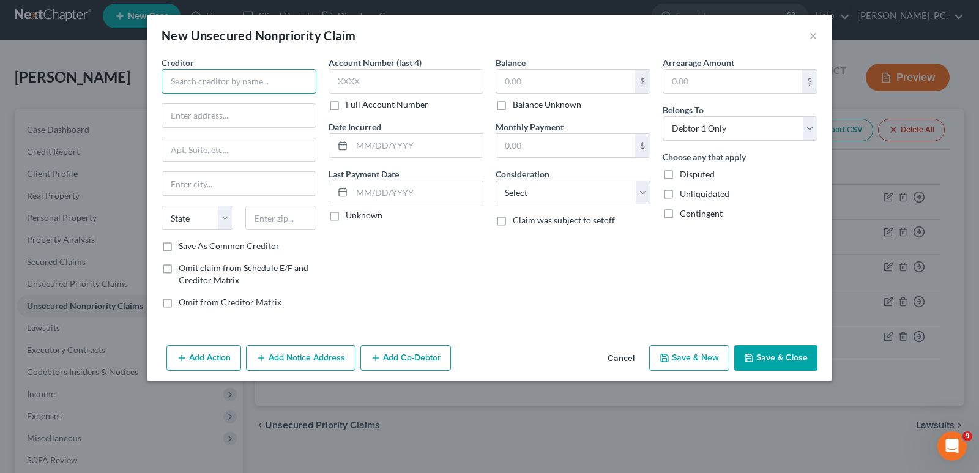
click at [247, 86] on input "text" at bounding box center [239, 81] width 155 height 24
paste input "American Express"
click at [291, 218] on input "text" at bounding box center [281, 218] width 72 height 24
click at [230, 213] on select "State [US_STATE] AK AR AZ CA CO CT DE DC [GEOGRAPHIC_DATA] [GEOGRAPHIC_DATA] GU…" at bounding box center [198, 218] width 72 height 24
click at [162, 206] on select "State [US_STATE] AK AR AZ CA CO CT DE DC [GEOGRAPHIC_DATA] [GEOGRAPHIC_DATA] GU…" at bounding box center [198, 218] width 72 height 24
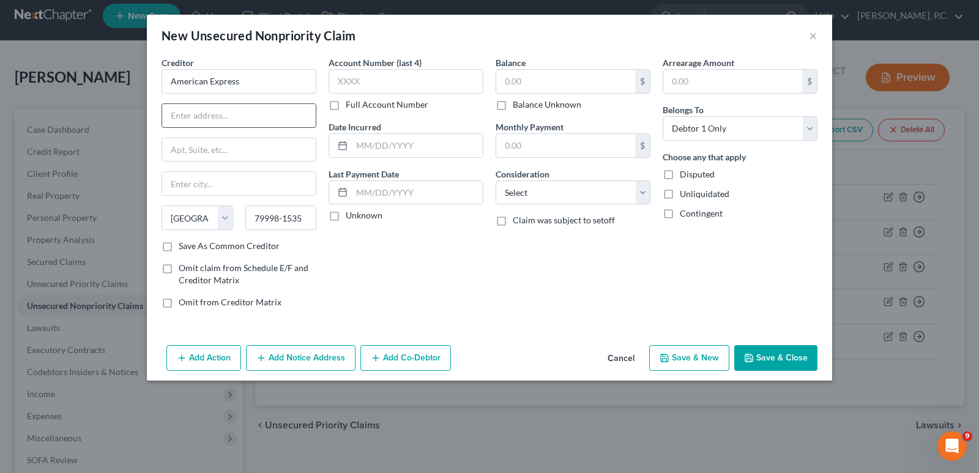
click at [202, 122] on input "text" at bounding box center [239, 115] width 154 height 23
paste input "P.O. Box 96001"
click at [376, 144] on input "text" at bounding box center [417, 145] width 131 height 23
click at [399, 184] on input "text" at bounding box center [417, 192] width 131 height 23
click at [409, 194] on input "[DATE]" at bounding box center [417, 192] width 131 height 23
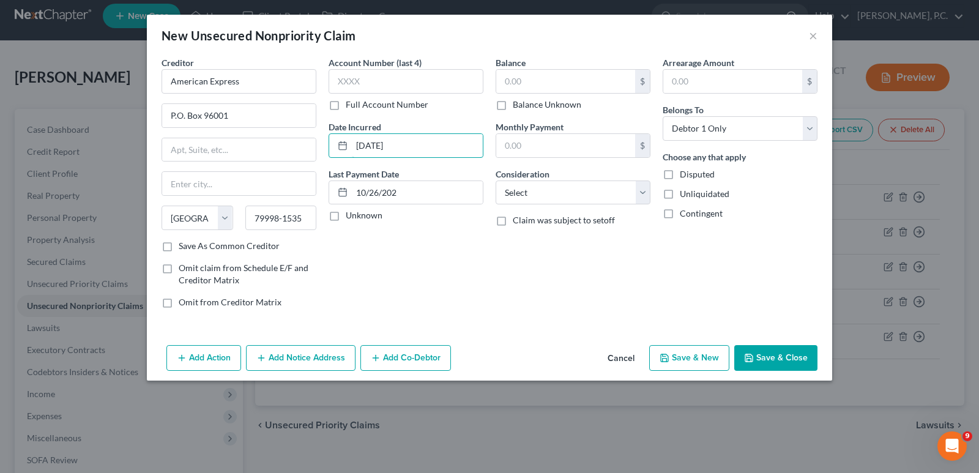
drag, startPoint x: 403, startPoint y: 148, endPoint x: 321, endPoint y: 148, distance: 81.4
click at [321, 148] on div "Creditor * American Express P.O. [GEOGRAPHIC_DATA][US_STATE] AZ CA CO CT DE DC …" at bounding box center [489, 187] width 668 height 262
drag, startPoint x: 413, startPoint y: 192, endPoint x: 337, endPoint y: 195, distance: 76.0
click at [337, 195] on div "10/26/202" at bounding box center [406, 193] width 155 height 24
paste input "[DATE]"
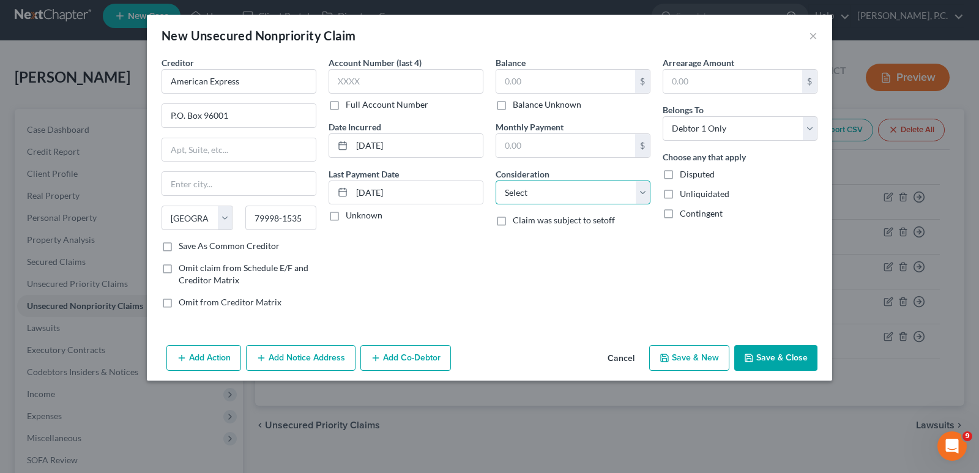
click at [573, 197] on select "Select Cable / Satellite Services Collection Agency Credit Card Debt Debt Couns…" at bounding box center [573, 193] width 155 height 24
click at [496, 181] on select "Select Cable / Satellite Services Collection Agency Credit Card Debt Debt Couns…" at bounding box center [573, 193] width 155 height 24
click at [540, 80] on input "text" at bounding box center [565, 81] width 139 height 23
click at [682, 80] on input "text" at bounding box center [732, 81] width 139 height 23
click at [492, 237] on div "Balance 577.00 $ Balance Unknown Balance Undetermined 577 $ Balance Unknown Mon…" at bounding box center [573, 187] width 167 height 262
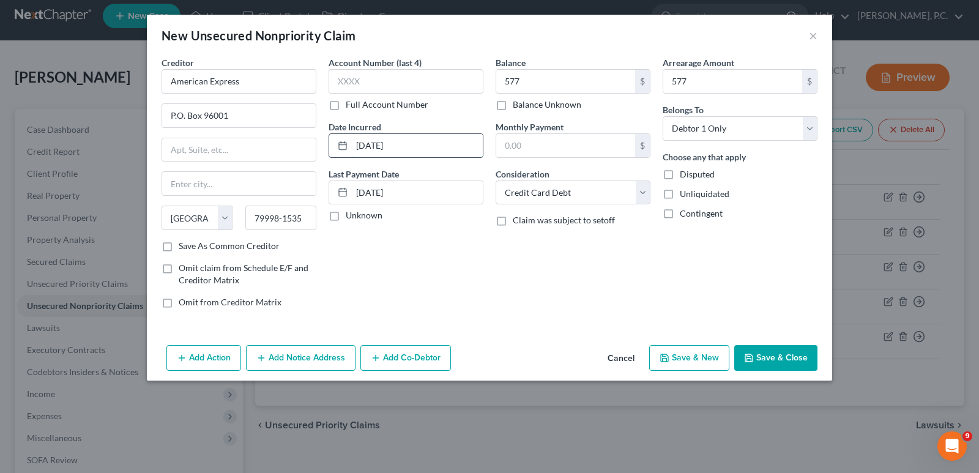
drag, startPoint x: 407, startPoint y: 142, endPoint x: 340, endPoint y: 149, distance: 67.7
click at [340, 149] on div "[DATE]" at bounding box center [406, 145] width 155 height 24
drag, startPoint x: 405, startPoint y: 149, endPoint x: 347, endPoint y: 142, distance: 58.6
click at [347, 142] on div "[DATE]" at bounding box center [406, 145] width 155 height 24
drag, startPoint x: 409, startPoint y: 196, endPoint x: 354, endPoint y: 192, distance: 54.6
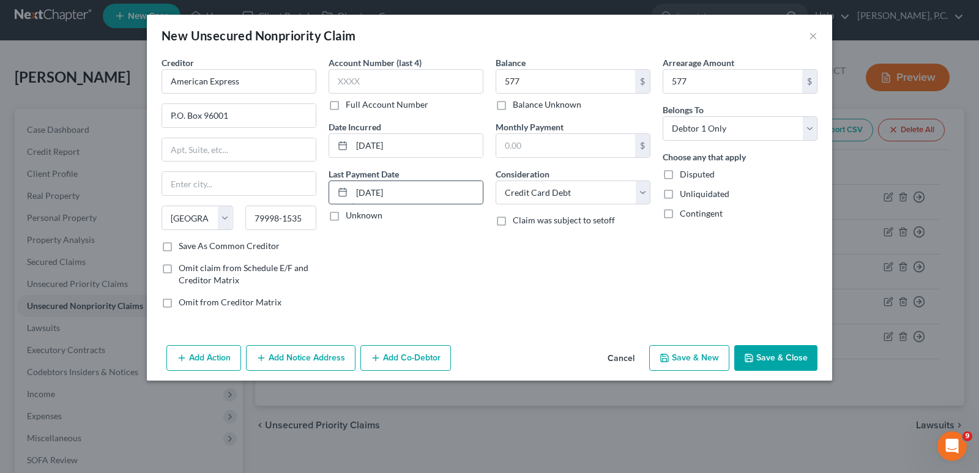
click at [351, 192] on div "[DATE]" at bounding box center [406, 193] width 155 height 24
paste input "10/20"
click at [509, 260] on div "Balance 577.00 $ Balance Unknown Balance Undetermined 577 $ Balance Unknown Mon…" at bounding box center [573, 187] width 167 height 262
click at [692, 354] on button "Save & New" at bounding box center [689, 358] width 80 height 26
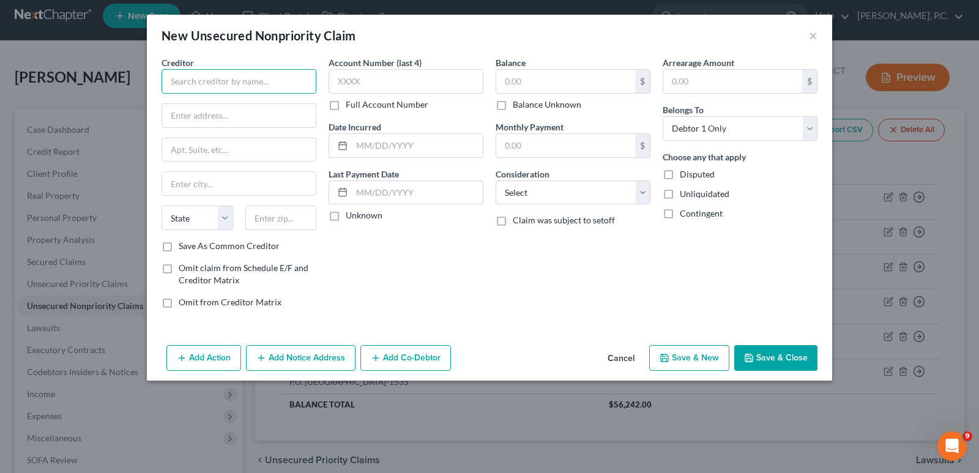
click at [199, 80] on input "text" at bounding box center [239, 81] width 155 height 24
paste input "[PERSON_NAME] [PERSON_NAME] credit card"
click at [225, 118] on input "text" at bounding box center [239, 115] width 154 height 23
paste input "Lockbox 6112, P.O. Box 7247"
click at [212, 220] on select "State [US_STATE] AK AR AZ CA CO CT DE DC [GEOGRAPHIC_DATA] [GEOGRAPHIC_DATA] GU…" at bounding box center [198, 218] width 72 height 24
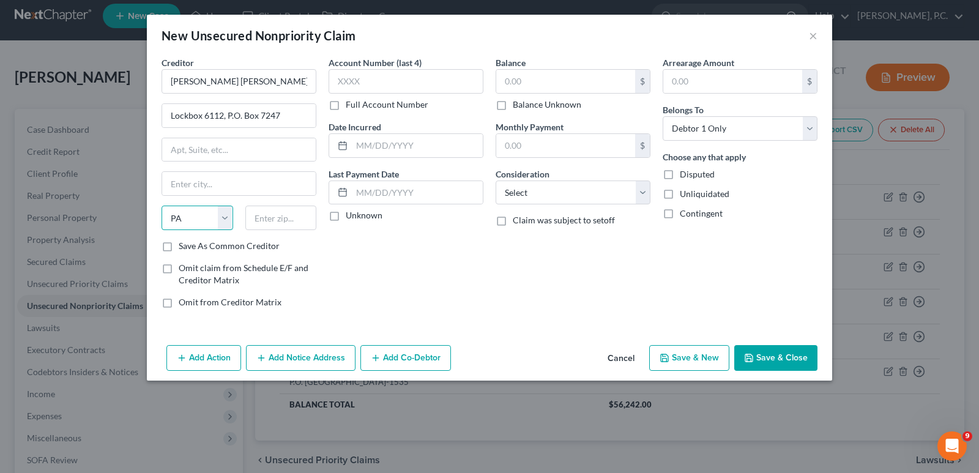
click at [162, 206] on select "State [US_STATE] AK AR AZ CA CO CT DE DC [GEOGRAPHIC_DATA] [GEOGRAPHIC_DATA] GU…" at bounding box center [198, 218] width 72 height 24
click at [281, 215] on input "text" at bounding box center [281, 218] width 72 height 24
paste input "19170-6112"
click at [378, 144] on input "text" at bounding box center [417, 145] width 131 height 23
drag, startPoint x: 414, startPoint y: 145, endPoint x: 363, endPoint y: 149, distance: 51.6
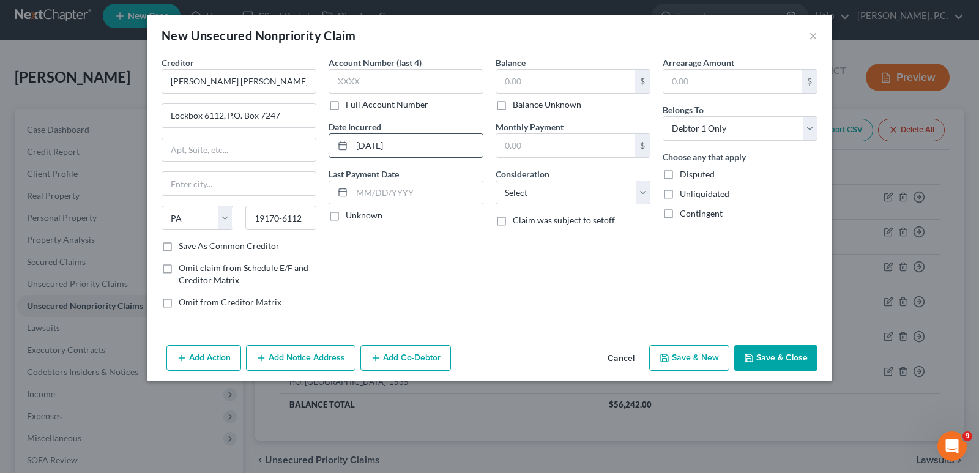
click at [332, 151] on div "[DATE]" at bounding box center [406, 145] width 155 height 24
click at [378, 190] on input "text" at bounding box center [417, 192] width 131 height 23
paste input "[DATE]"
click at [531, 78] on input "text" at bounding box center [565, 81] width 139 height 23
click at [684, 87] on input "text" at bounding box center [732, 81] width 139 height 23
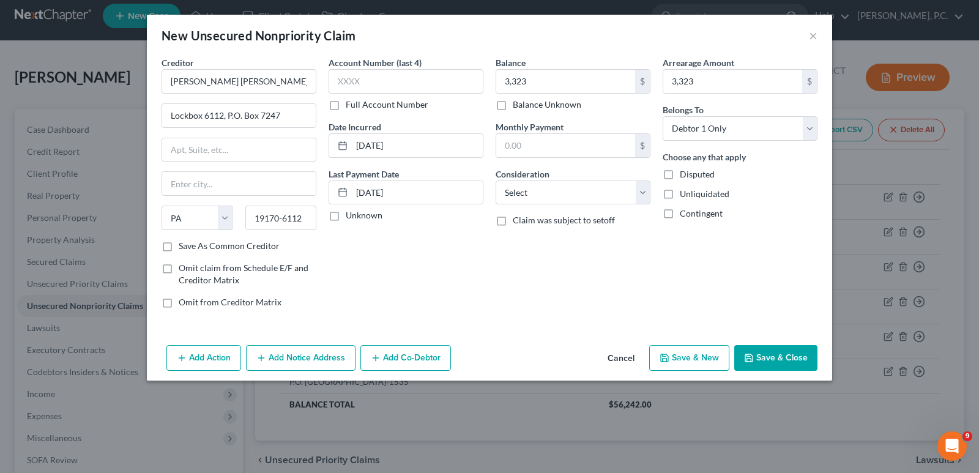
click at [627, 260] on div "Balance 3,323.00 $ Balance Unknown Balance Undetermined 3,323 $ Balance Unknown…" at bounding box center [573, 187] width 167 height 262
click at [582, 196] on select "Select Cable / Satellite Services Collection Agency Credit Card Debt Debt Couns…" at bounding box center [573, 193] width 155 height 24
click at [496, 181] on select "Select Cable / Satellite Services Collection Agency Credit Card Debt Debt Couns…" at bounding box center [573, 193] width 155 height 24
click at [764, 360] on button "Save & Close" at bounding box center [775, 358] width 83 height 26
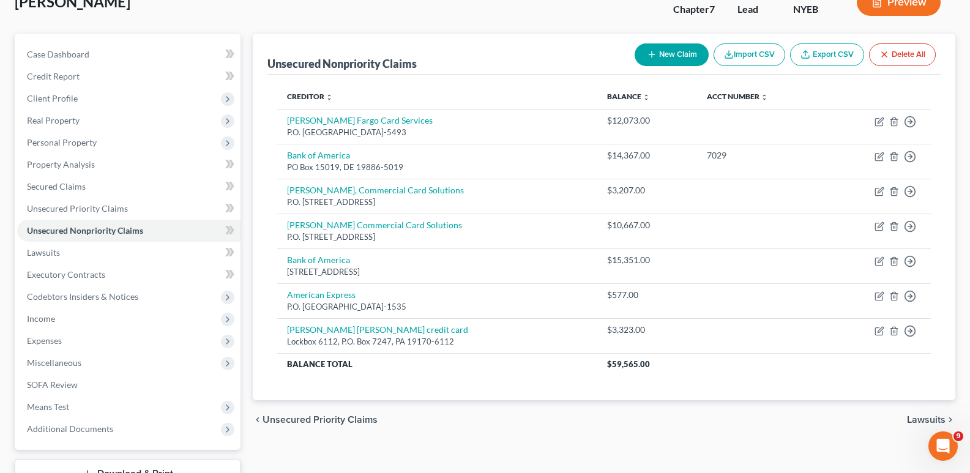
scroll to position [82, 0]
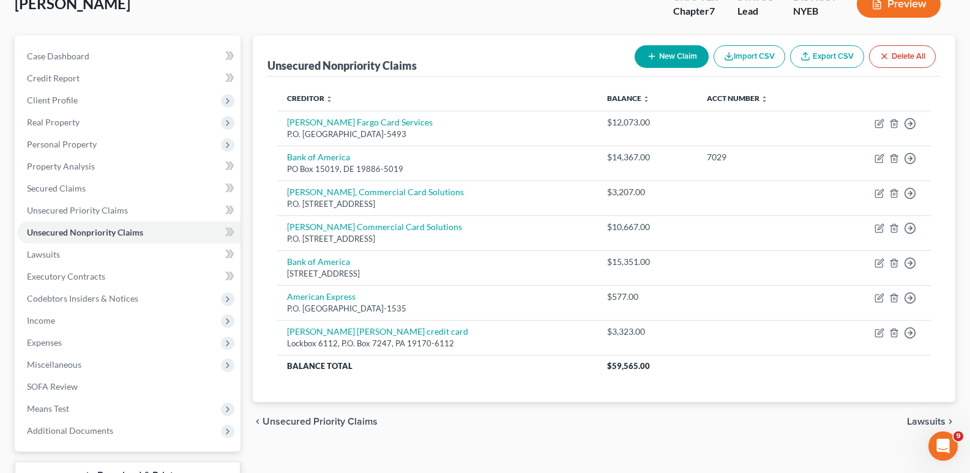
click at [642, 56] on button "New Claim" at bounding box center [672, 56] width 74 height 23
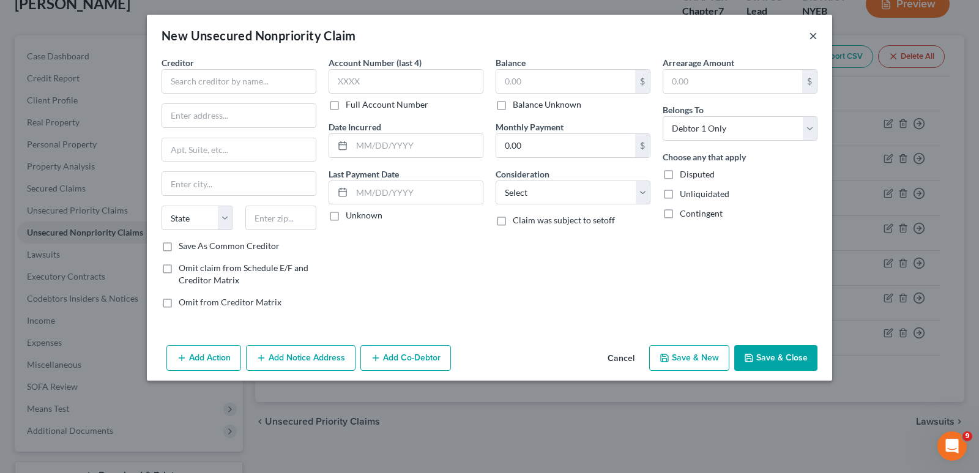
click at [812, 32] on button "×" at bounding box center [813, 35] width 9 height 15
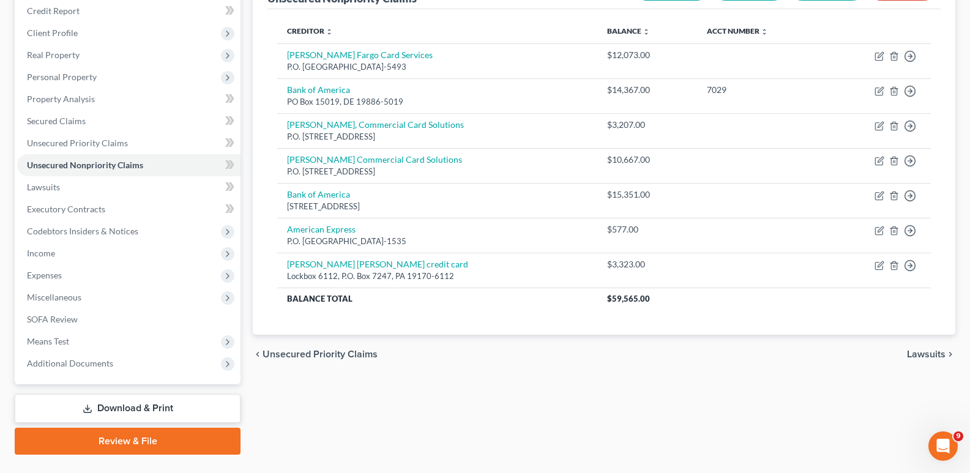
scroll to position [161, 0]
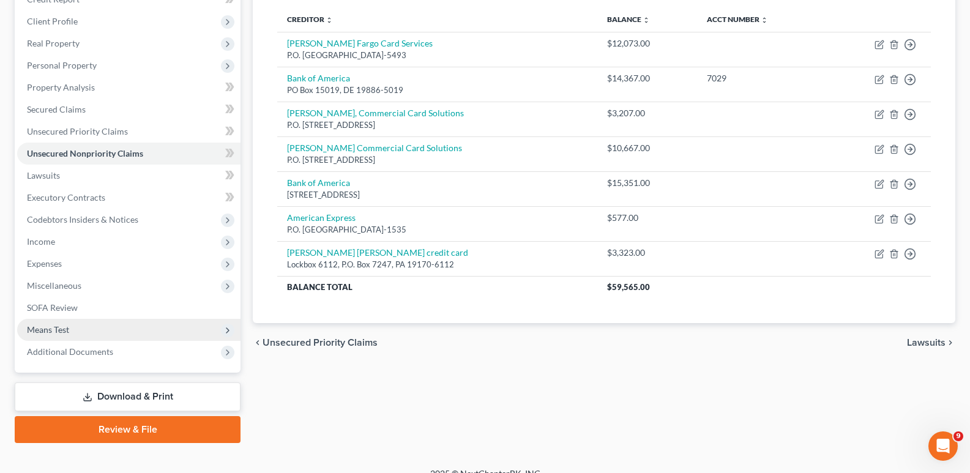
click at [84, 329] on span "Means Test" at bounding box center [128, 330] width 223 height 22
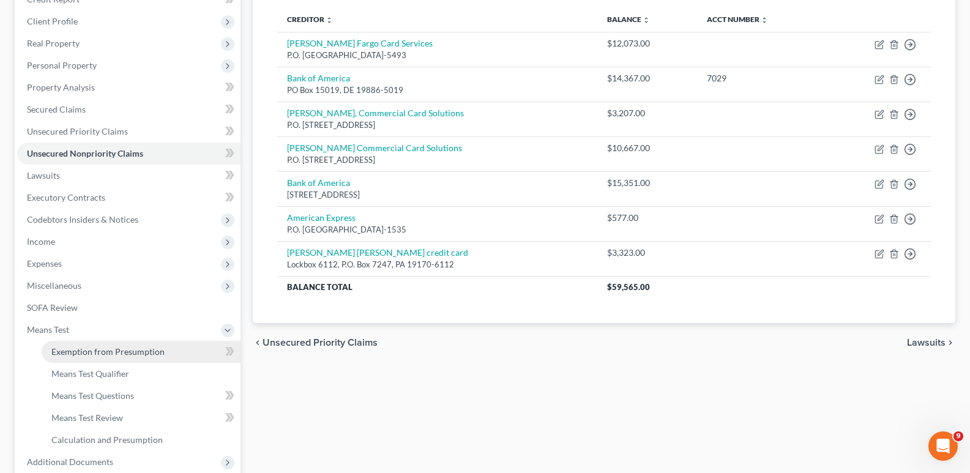
click at [103, 352] on span "Exemption from Presumption" at bounding box center [107, 351] width 113 height 10
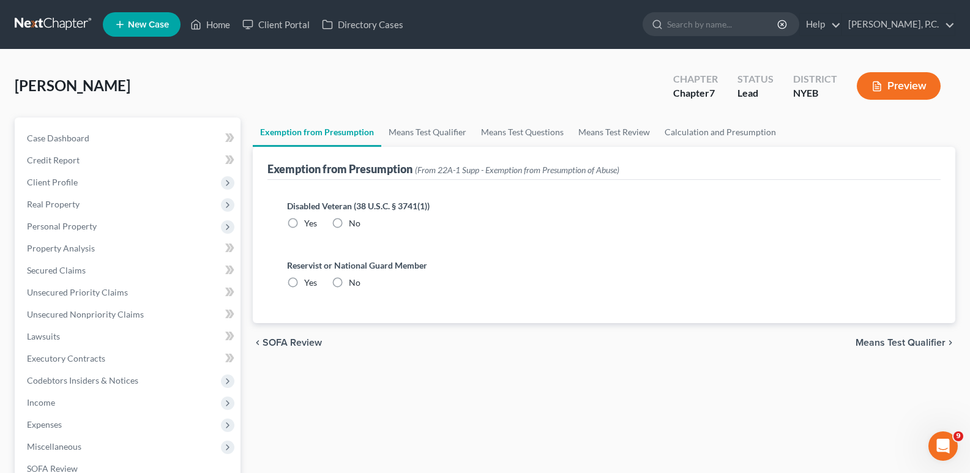
drag, startPoint x: 331, startPoint y: 220, endPoint x: 337, endPoint y: 223, distance: 6.6
click at [349, 220] on label "No" at bounding box center [355, 223] width 12 height 12
click at [349, 225] on label "No" at bounding box center [355, 223] width 12 height 12
click at [354, 225] on input "No" at bounding box center [358, 221] width 8 height 8
click at [349, 230] on label "No" at bounding box center [355, 223] width 12 height 12
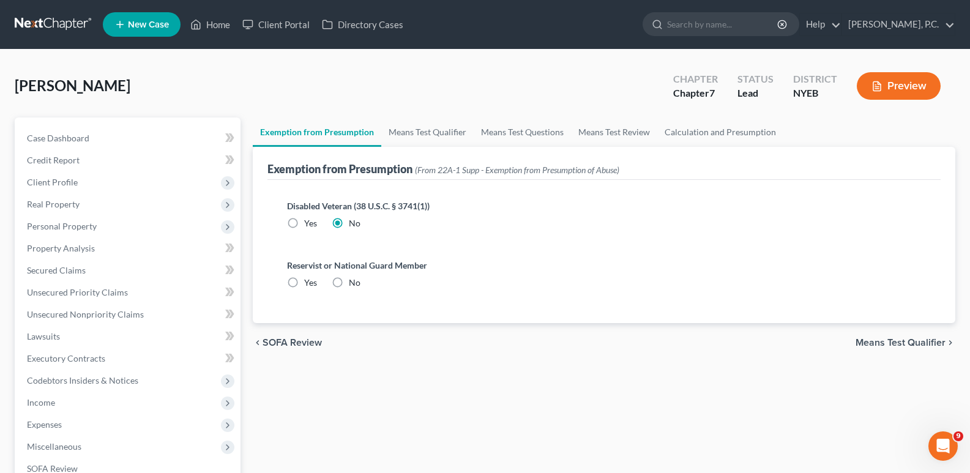
click at [354, 225] on input "No" at bounding box center [358, 221] width 8 height 8
click at [349, 282] on label "No" at bounding box center [355, 283] width 12 height 12
click at [354, 282] on input "No" at bounding box center [358, 281] width 8 height 8
click at [897, 342] on span "Means Test Qualifier" at bounding box center [901, 343] width 90 height 10
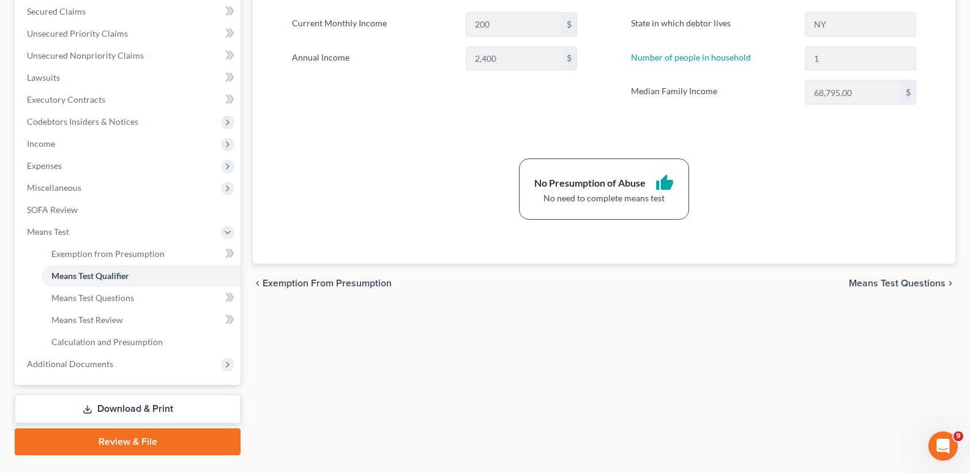
scroll to position [288, 0]
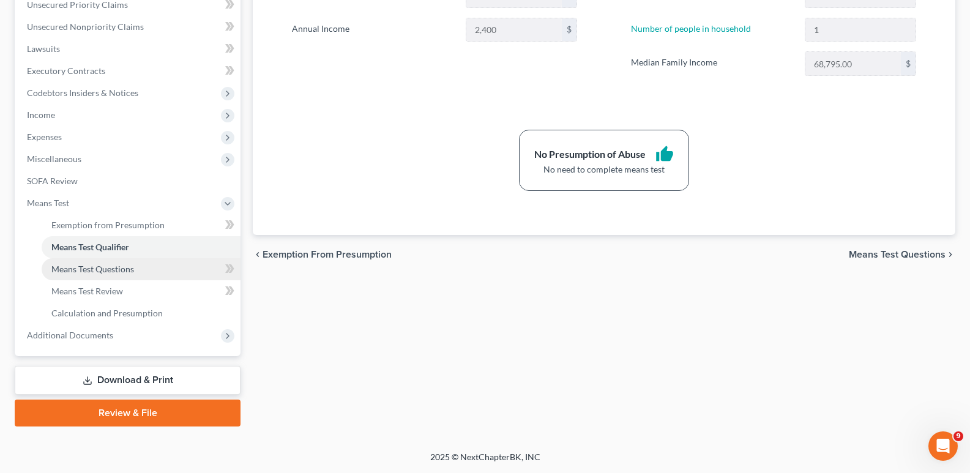
click at [95, 267] on span "Means Test Questions" at bounding box center [92, 269] width 83 height 10
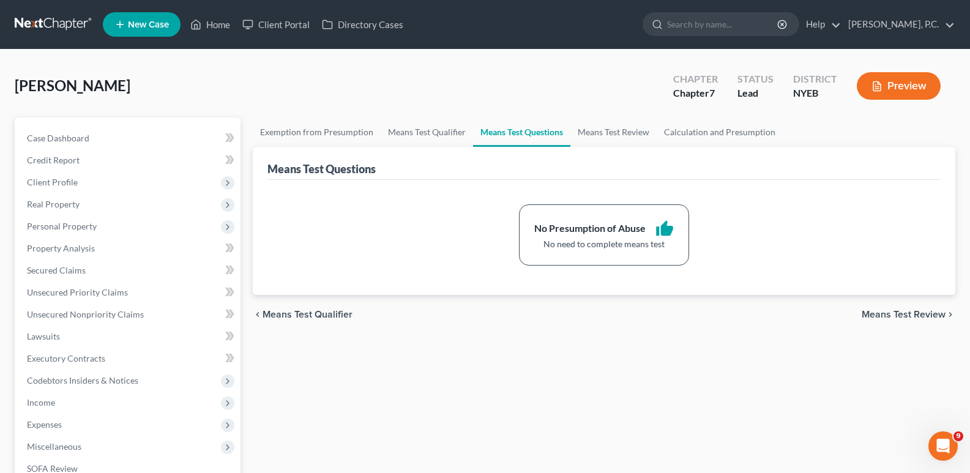
click at [888, 310] on span "Means Test Review" at bounding box center [904, 315] width 84 height 10
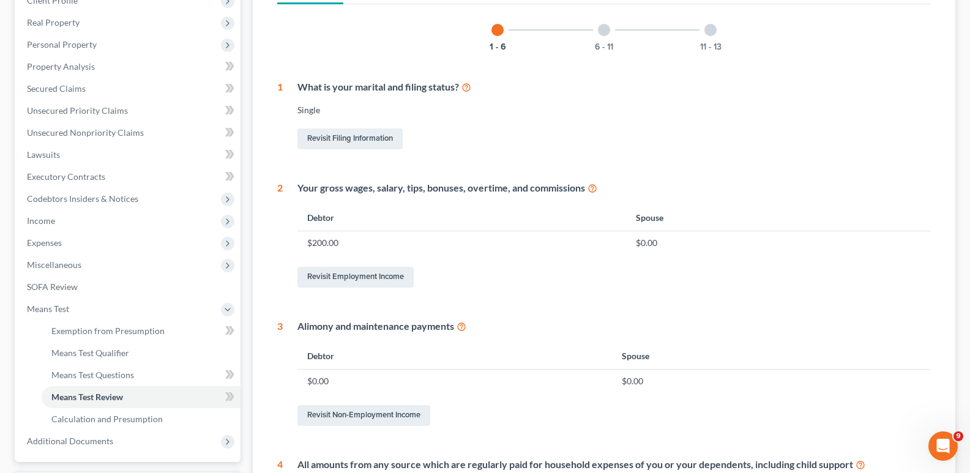
scroll to position [177, 0]
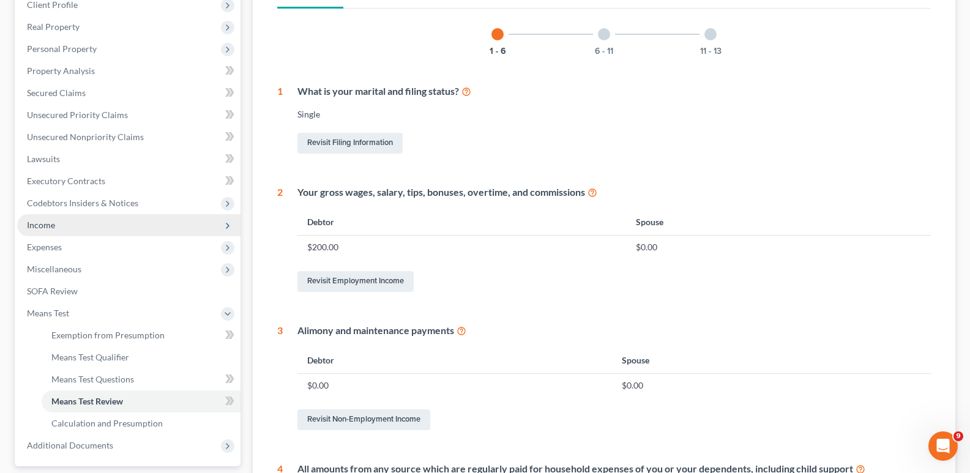
click at [185, 226] on span "Income" at bounding box center [128, 225] width 223 height 22
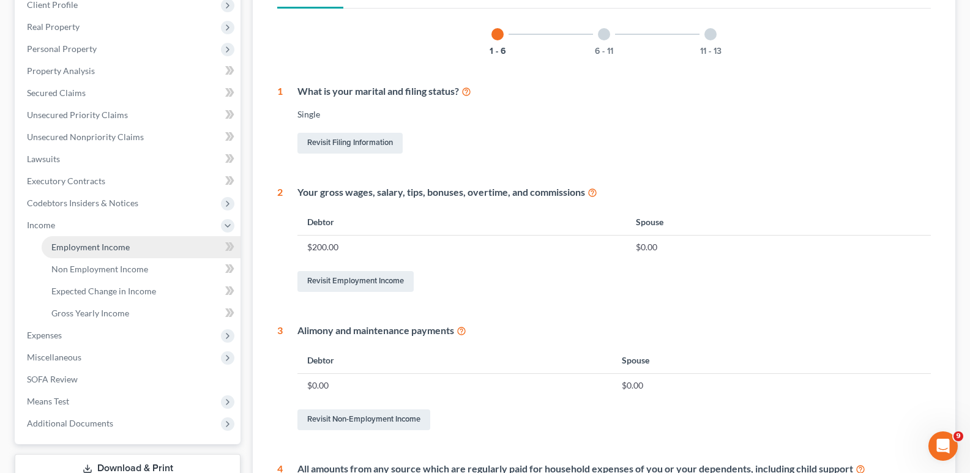
click at [114, 247] on span "Employment Income" at bounding box center [90, 247] width 78 height 10
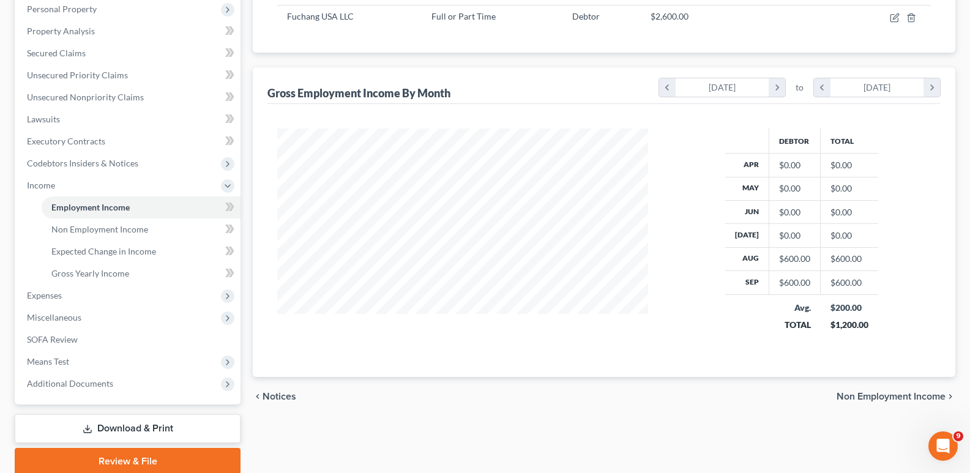
scroll to position [266, 0]
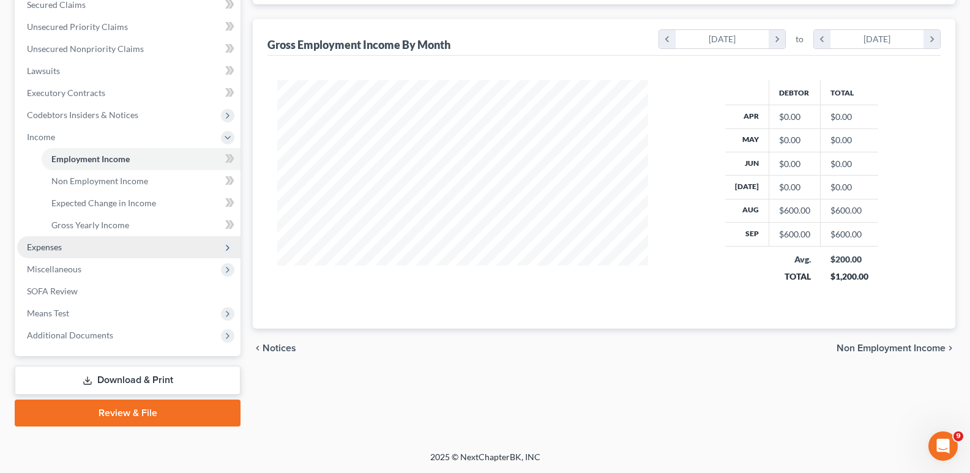
click at [86, 243] on span "Expenses" at bounding box center [128, 247] width 223 height 22
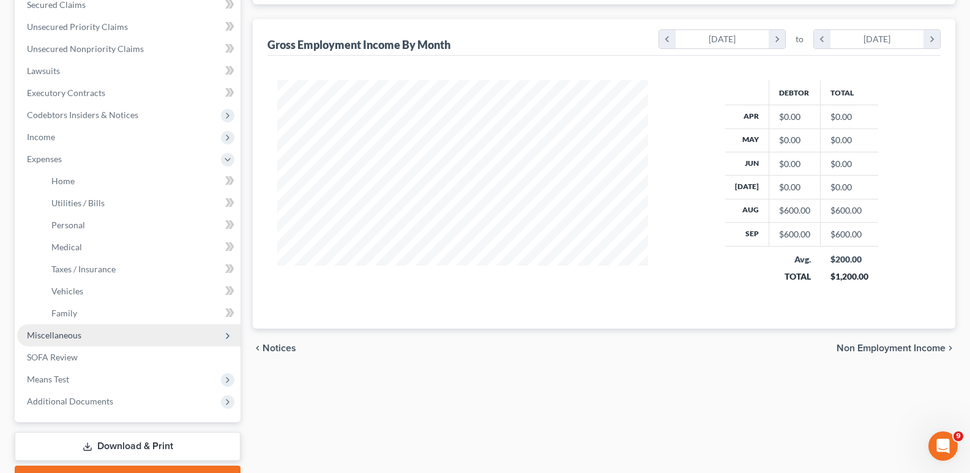
click at [74, 340] on span "Miscellaneous" at bounding box center [54, 335] width 54 height 10
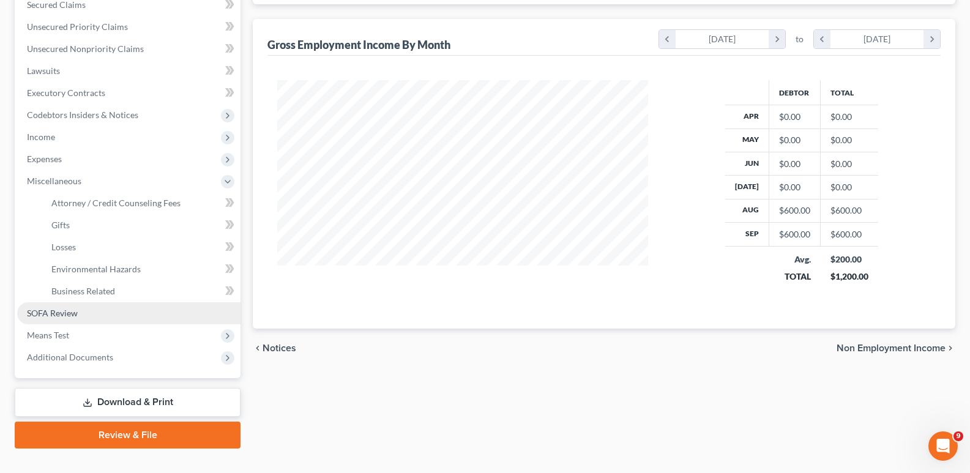
click at [74, 316] on span "SOFA Review" at bounding box center [52, 313] width 51 height 10
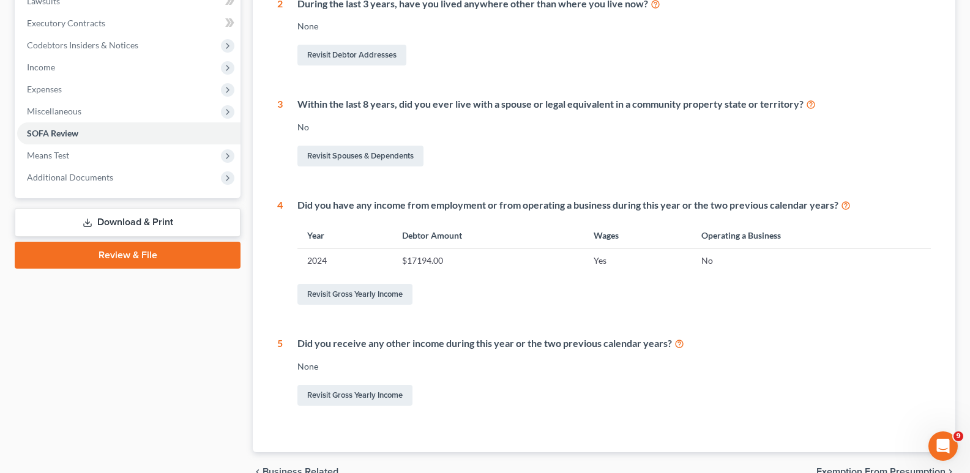
scroll to position [337, 0]
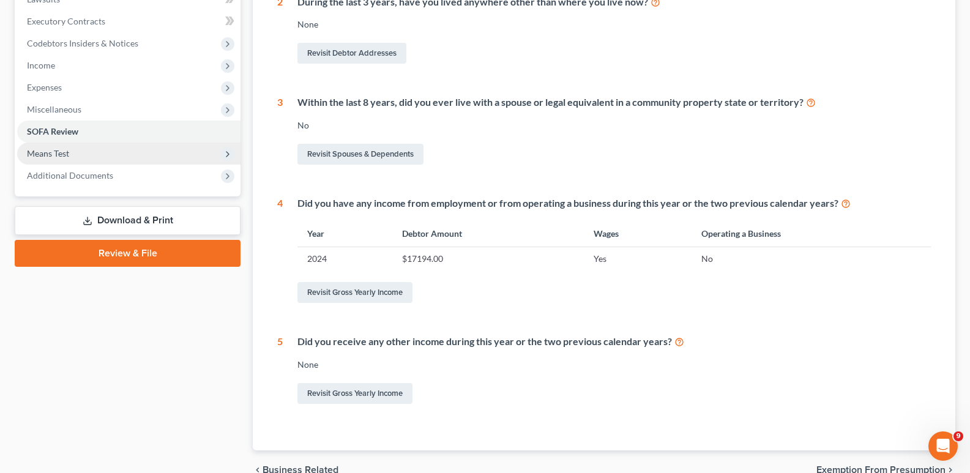
click at [103, 153] on span "Means Test" at bounding box center [128, 154] width 223 height 22
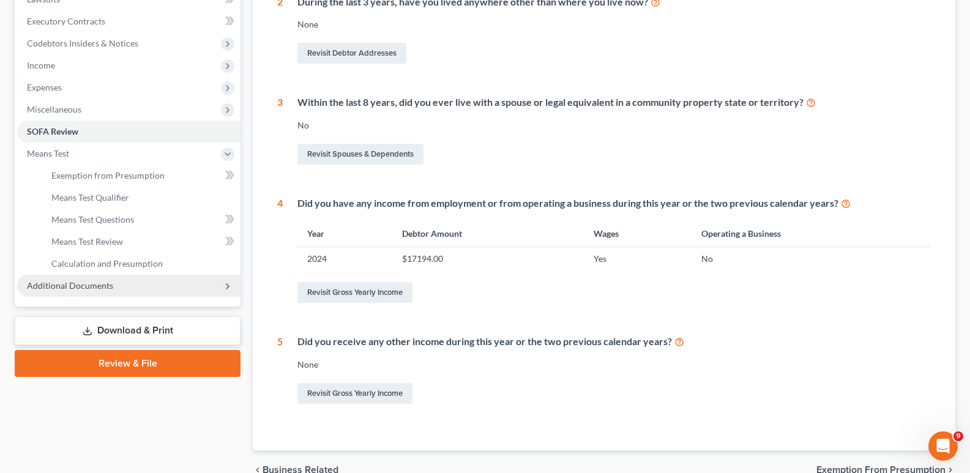
click at [112, 293] on span "Additional Documents" at bounding box center [128, 286] width 223 height 22
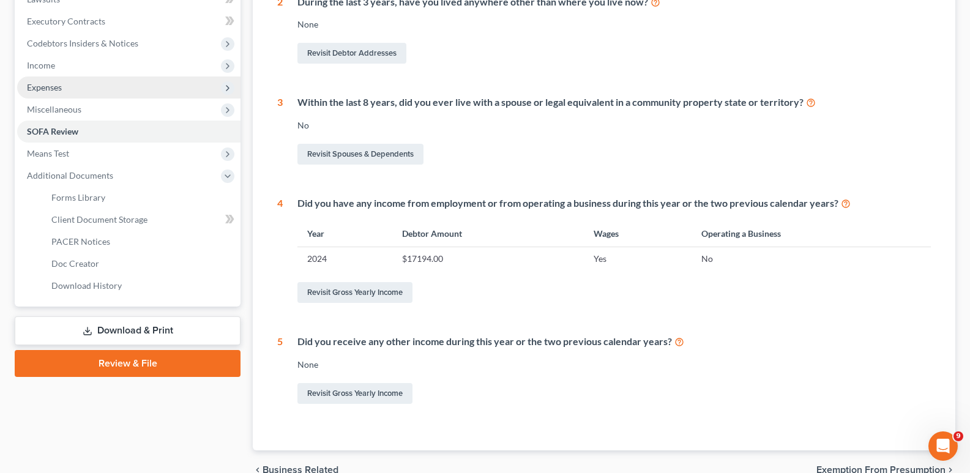
click at [90, 89] on span "Expenses" at bounding box center [128, 88] width 223 height 22
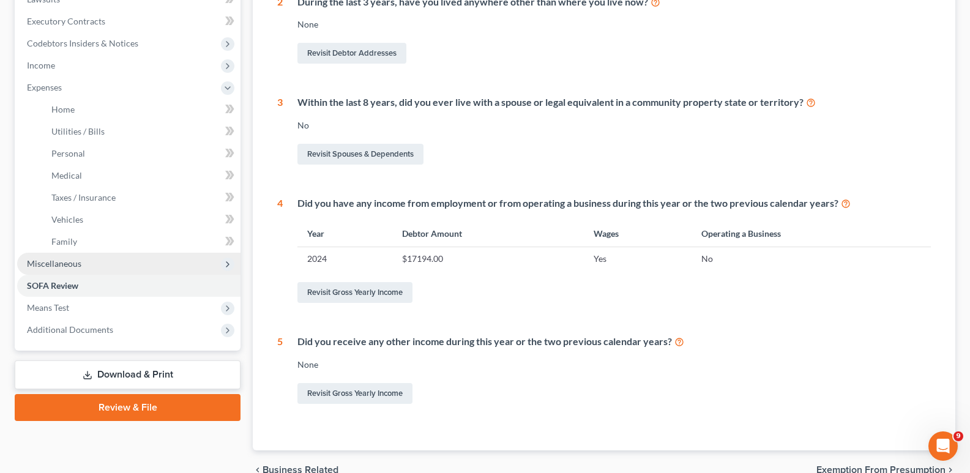
click at [92, 268] on span "Miscellaneous" at bounding box center [128, 264] width 223 height 22
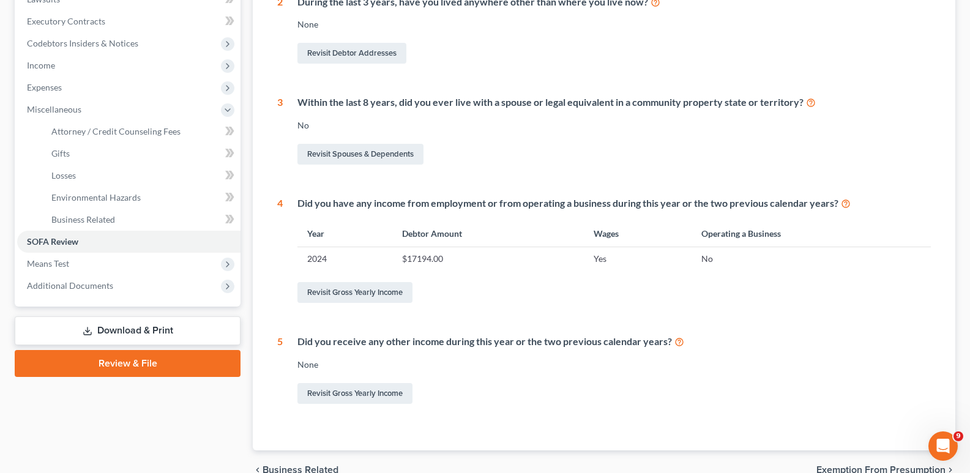
click at [133, 366] on link "Review & File" at bounding box center [128, 363] width 226 height 27
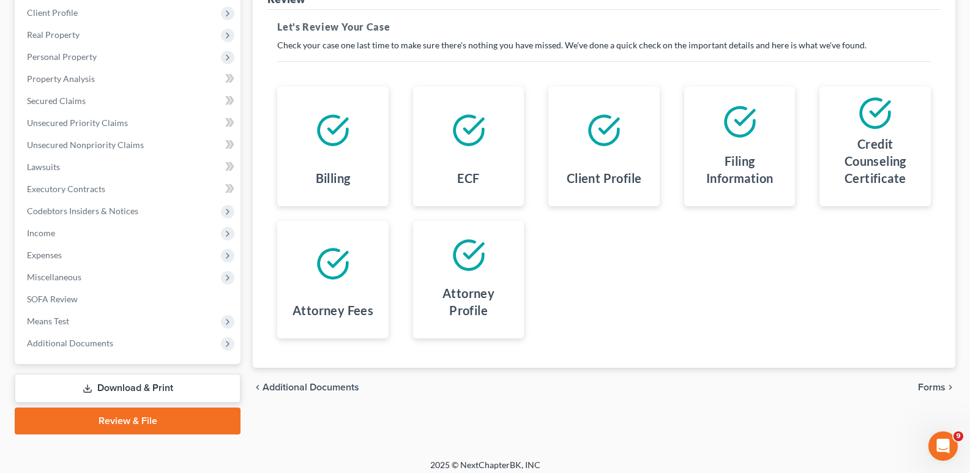
scroll to position [177, 0]
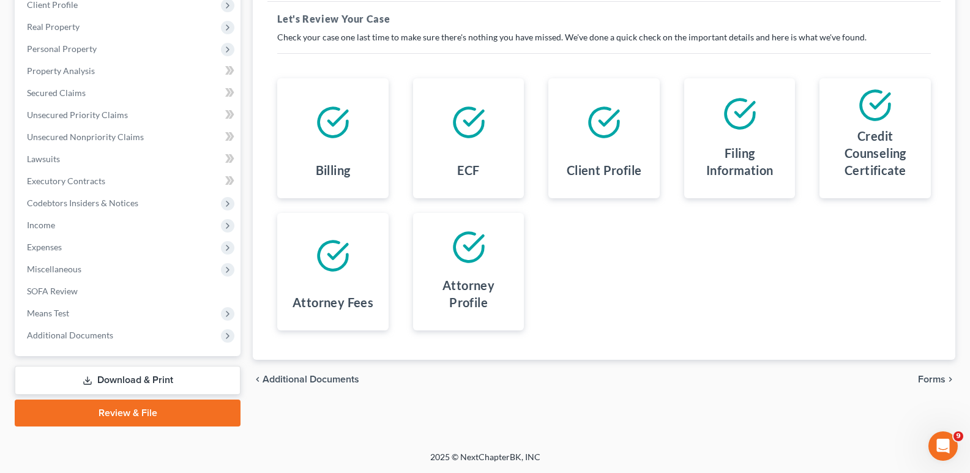
click at [930, 378] on span "Forms" at bounding box center [932, 380] width 28 height 10
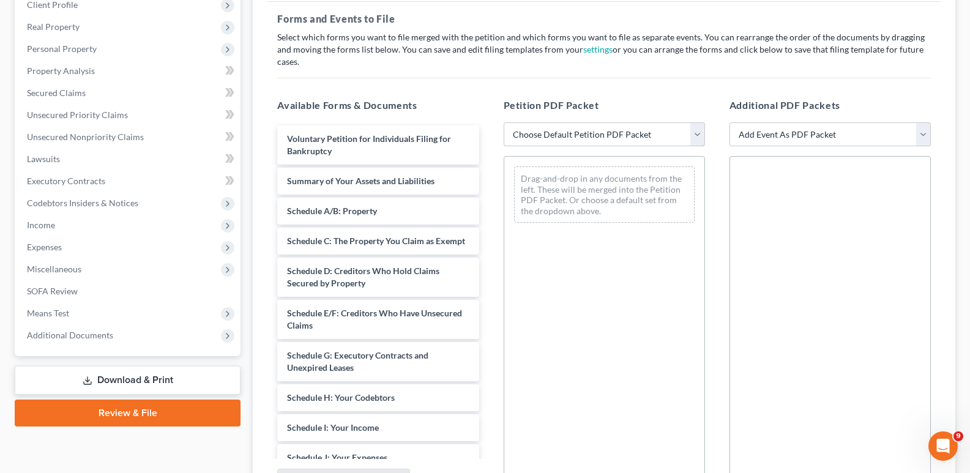
click at [646, 127] on select "Choose Default Petition PDF Packet Complete Bankruptcy Petition (all forms and …" at bounding box center [604, 134] width 201 height 24
click at [504, 122] on select "Choose Default Petition PDF Packet Complete Bankruptcy Petition (all forms and …" at bounding box center [604, 134] width 201 height 24
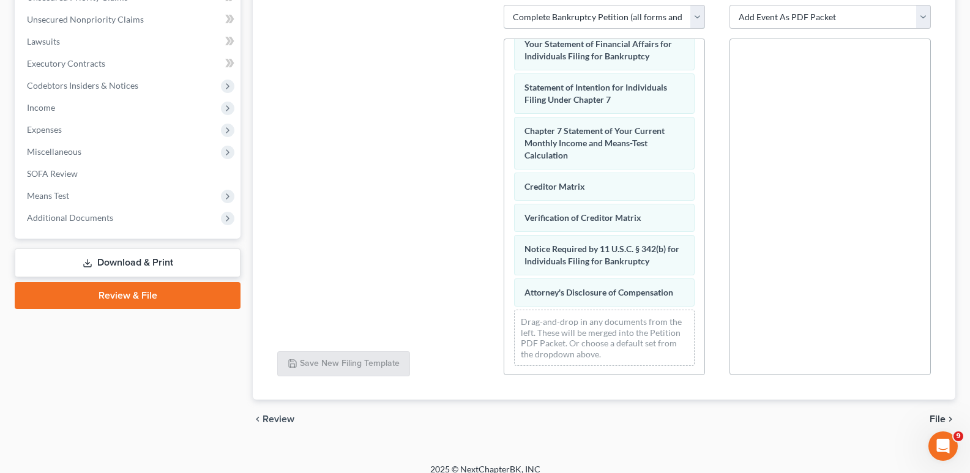
scroll to position [437, 0]
click at [944, 414] on span "File" at bounding box center [938, 419] width 16 height 10
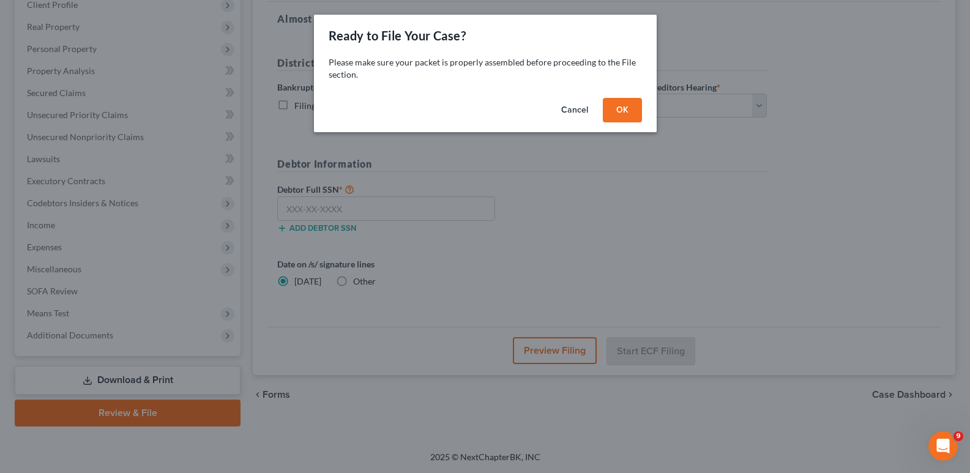
scroll to position [177, 0]
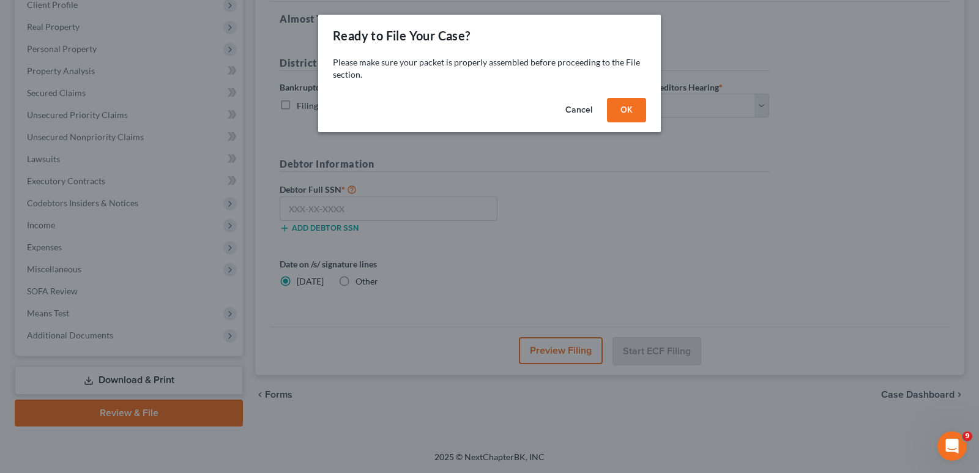
click at [631, 113] on button "OK" at bounding box center [626, 110] width 39 height 24
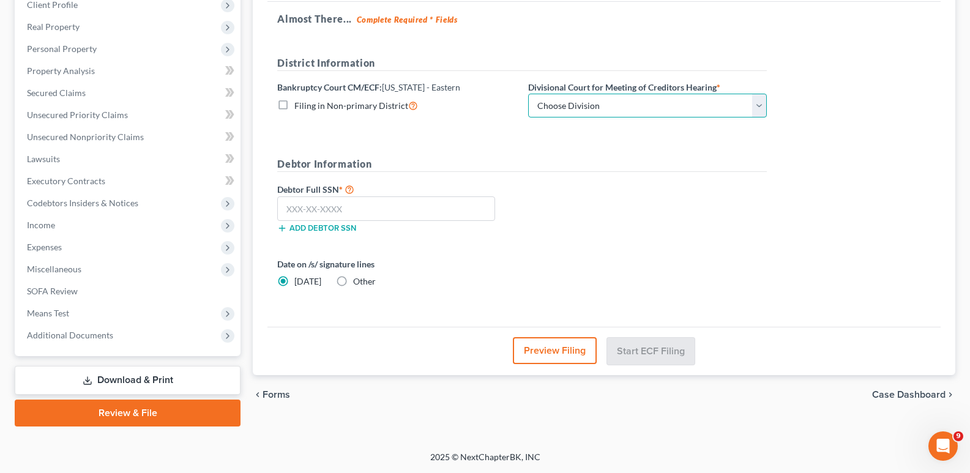
click at [631, 106] on select "Choose Division [GEOGRAPHIC_DATA]" at bounding box center [647, 106] width 239 height 24
click at [528, 94] on select "Choose Division [GEOGRAPHIC_DATA]" at bounding box center [647, 106] width 239 height 24
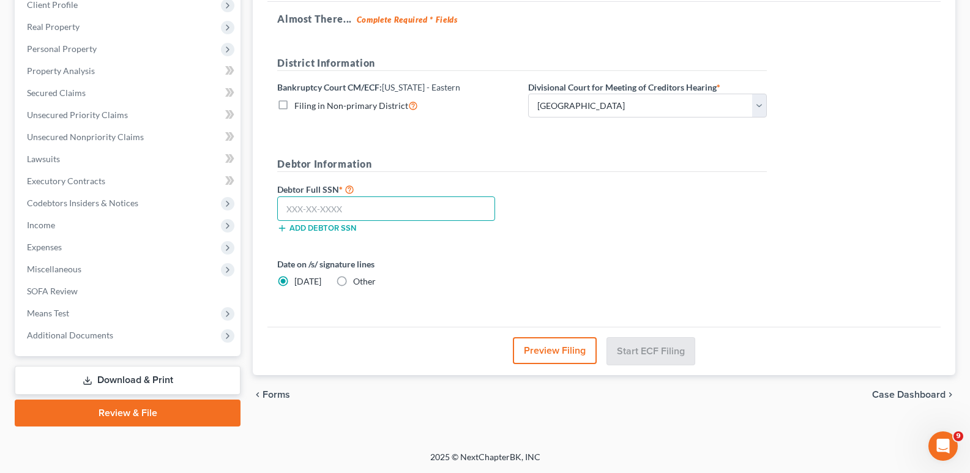
click at [351, 209] on input "text" at bounding box center [386, 208] width 218 height 24
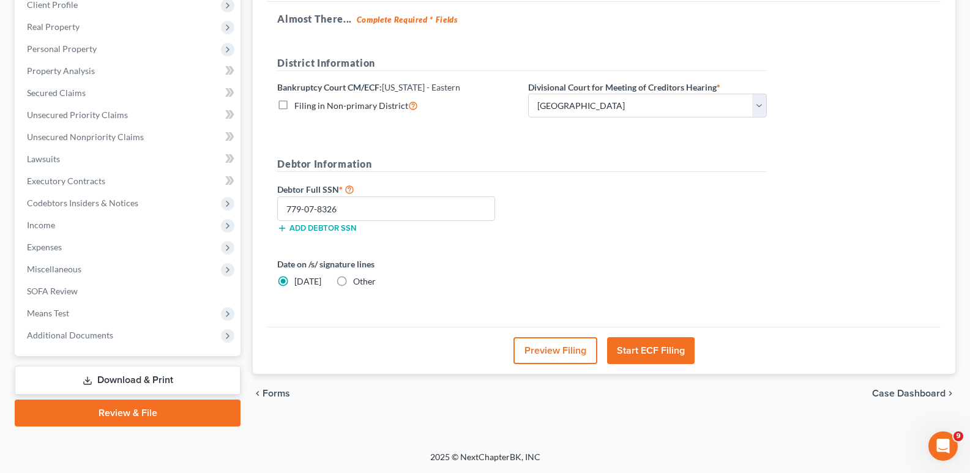
click at [636, 353] on button "Start ECF Filing" at bounding box center [651, 350] width 88 height 27
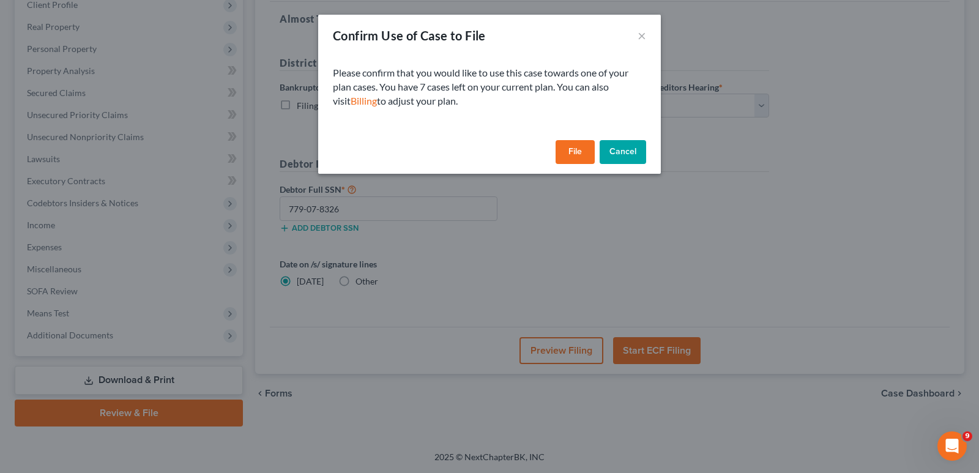
click at [568, 155] on button "File" at bounding box center [575, 152] width 39 height 24
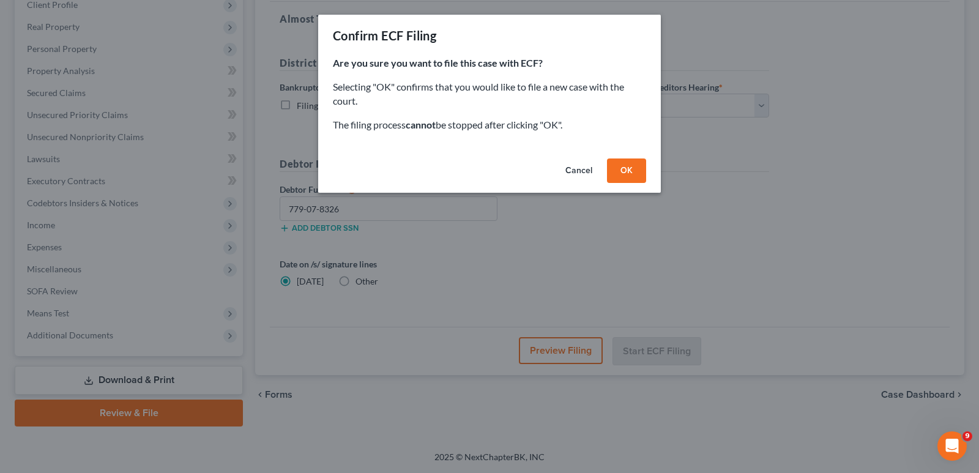
click at [628, 165] on button "OK" at bounding box center [626, 171] width 39 height 24
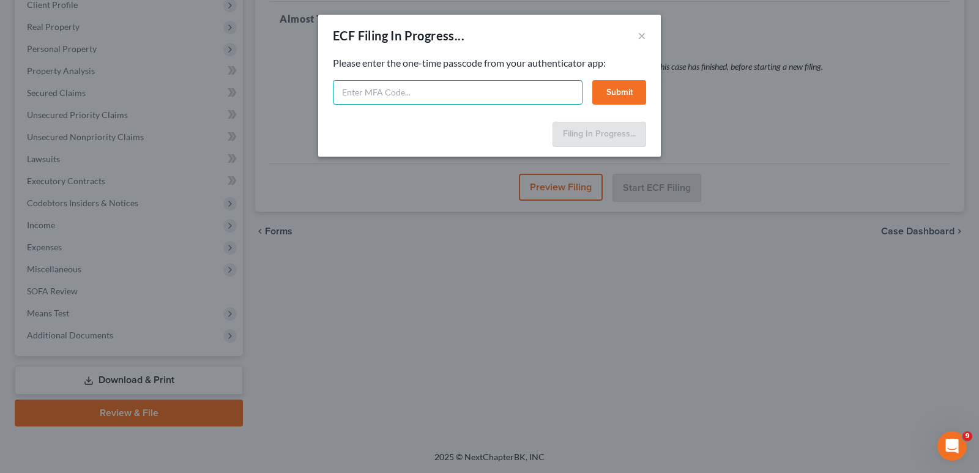
click at [379, 92] on input "text" at bounding box center [458, 92] width 250 height 24
click at [643, 38] on button "×" at bounding box center [642, 35] width 9 height 15
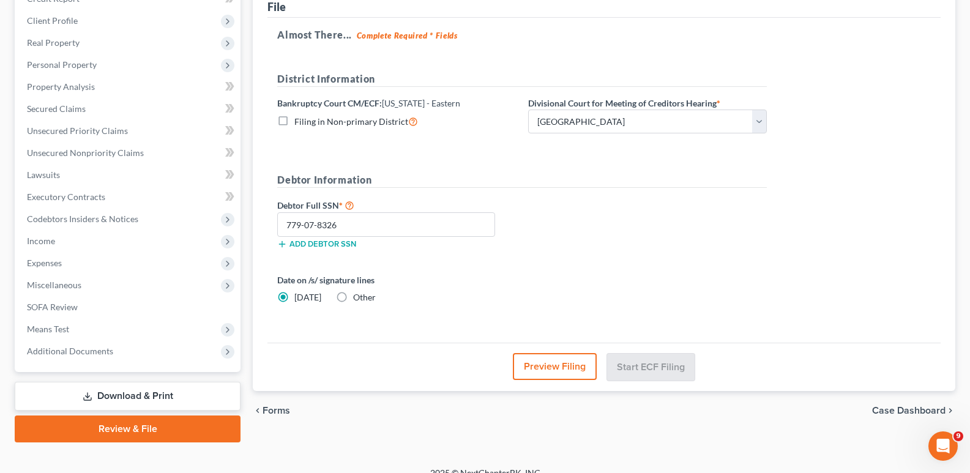
scroll to position [164, 0]
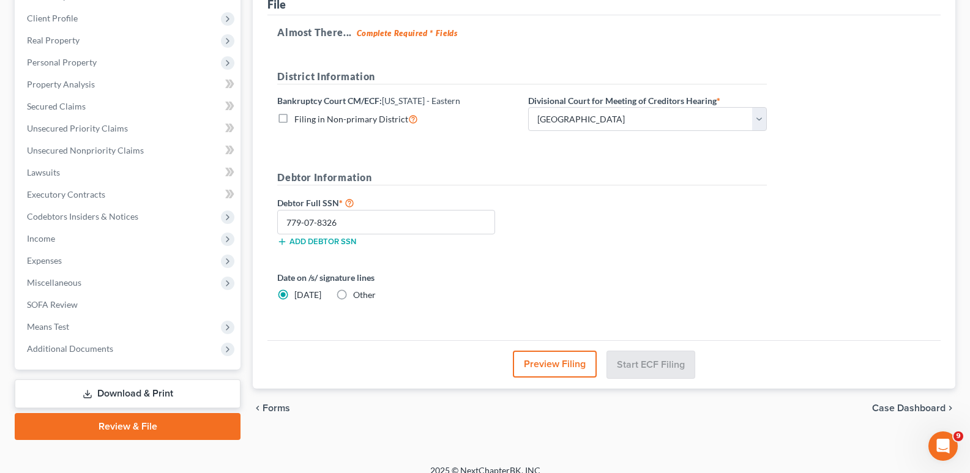
click at [353, 294] on label "Other" at bounding box center [364, 295] width 23 height 12
click at [358, 294] on input "Other" at bounding box center [362, 293] width 8 height 8
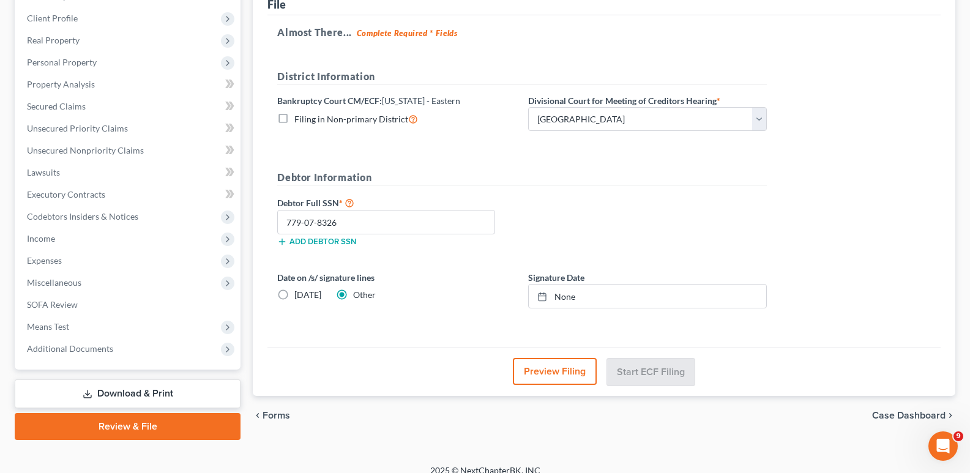
click at [294, 295] on label "[DATE]" at bounding box center [307, 295] width 27 height 12
click at [299, 295] on input "[DATE]" at bounding box center [303, 293] width 8 height 8
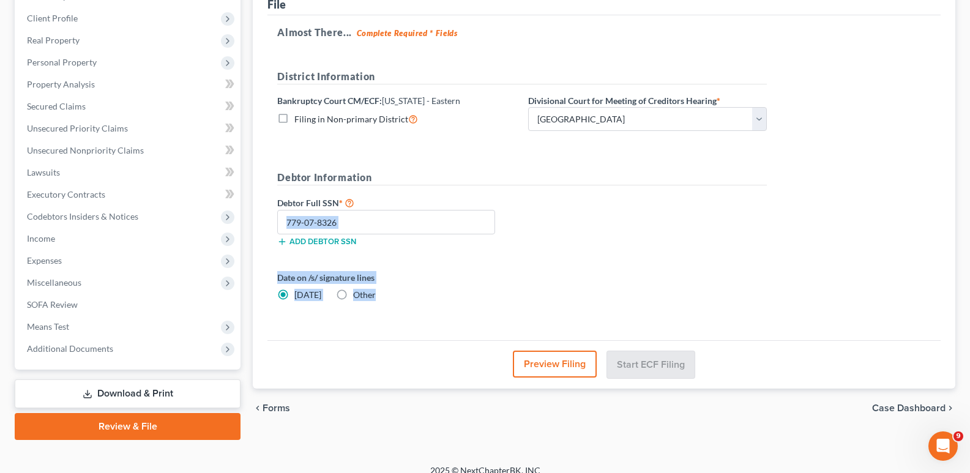
drag, startPoint x: 965, startPoint y: 288, endPoint x: 948, endPoint y: 206, distance: 83.7
click at [948, 206] on div "Cao, Hu Upgraded Chapter Chapter 7 Status District NYEB Preview Petition Naviga…" at bounding box center [485, 175] width 970 height 579
drag, startPoint x: 948, startPoint y: 204, endPoint x: 968, endPoint y: 203, distance: 19.6
click at [948, 206] on div "File Almost There... Complete Required * Fields District Information Bankruptcy…" at bounding box center [604, 185] width 703 height 407
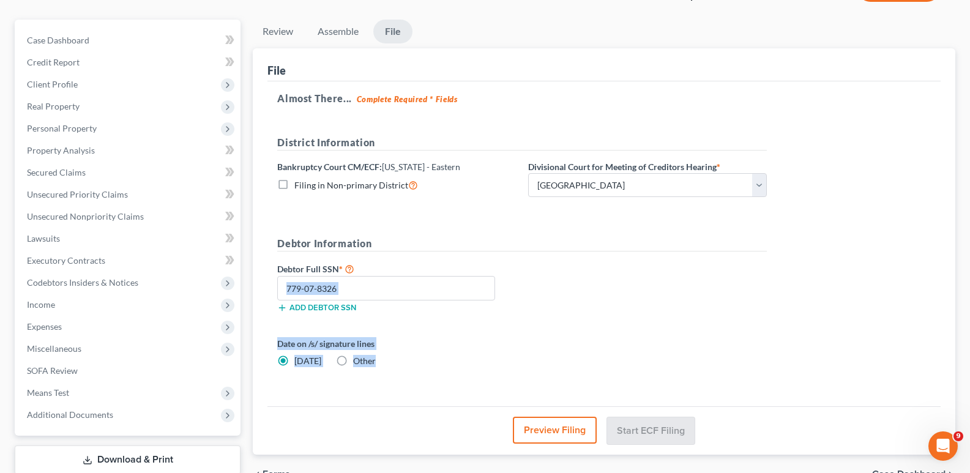
scroll to position [177, 0]
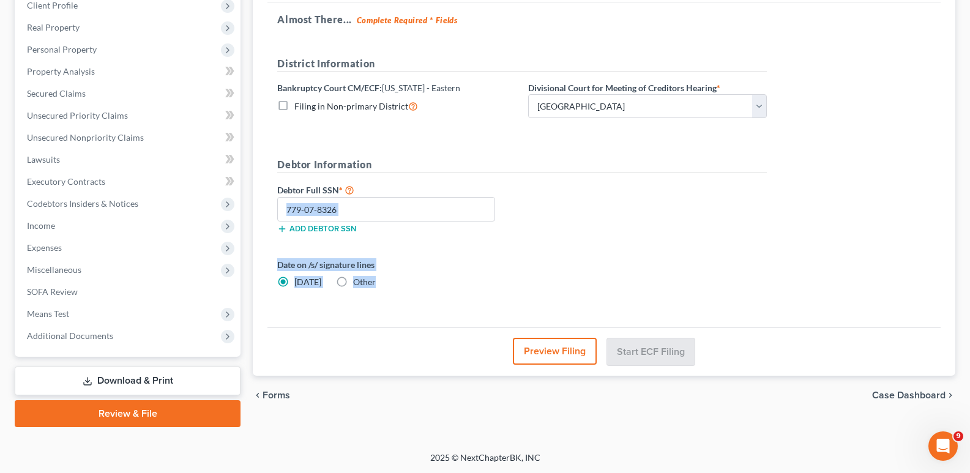
click at [190, 409] on link "Review & File" at bounding box center [128, 413] width 226 height 27
click at [377, 280] on div "Date on /s/ signature lines [DATE] Other" at bounding box center [396, 273] width 251 height 30
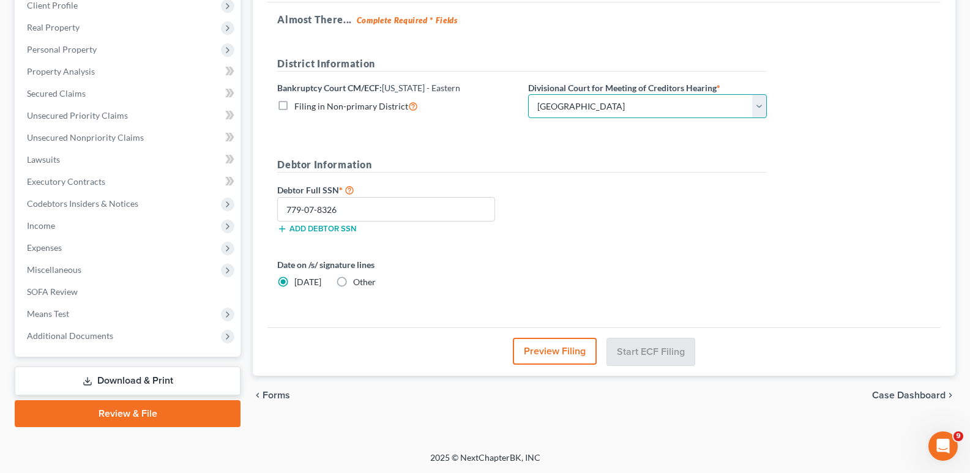
click at [647, 105] on select "Choose Division [GEOGRAPHIC_DATA]" at bounding box center [647, 106] width 239 height 24
click at [528, 94] on select "Choose Division [GEOGRAPHIC_DATA]" at bounding box center [647, 106] width 239 height 24
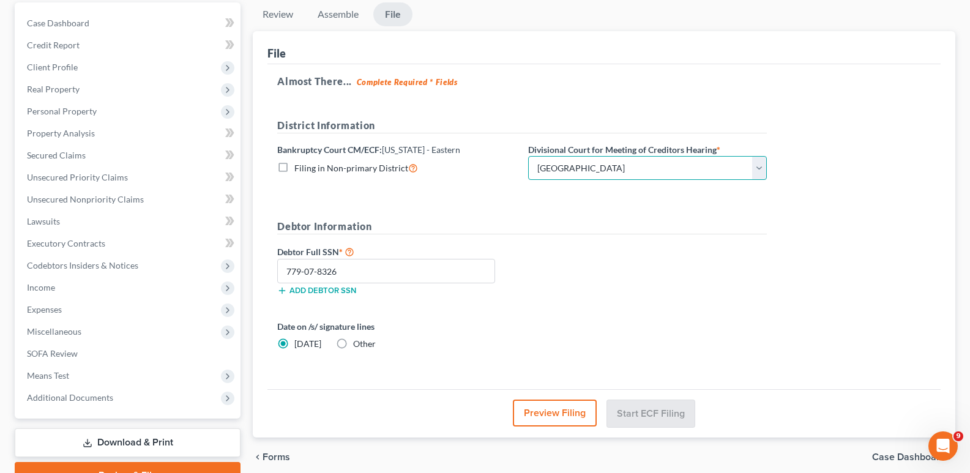
scroll to position [111, 0]
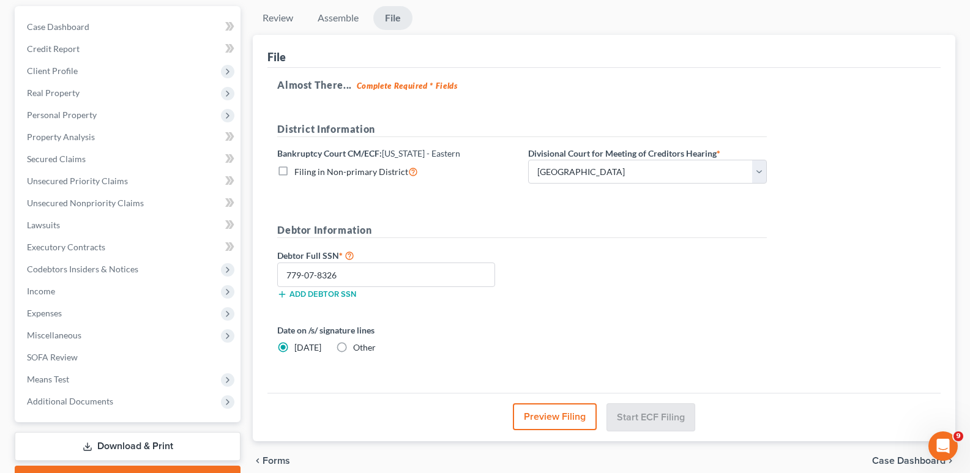
click at [294, 174] on label "Filing in Non-primary District" at bounding box center [356, 172] width 124 height 14
click at [299, 173] on input "Filing in Non-primary District" at bounding box center [303, 169] width 8 height 8
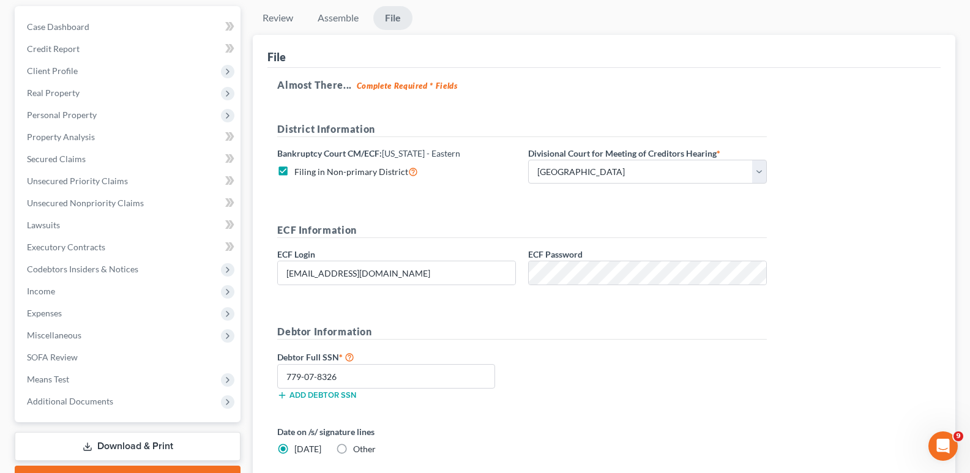
click at [294, 170] on label "Filing in Non-primary District" at bounding box center [356, 172] width 124 height 14
click at [299, 170] on input "Filing in Non-primary District" at bounding box center [303, 169] width 8 height 8
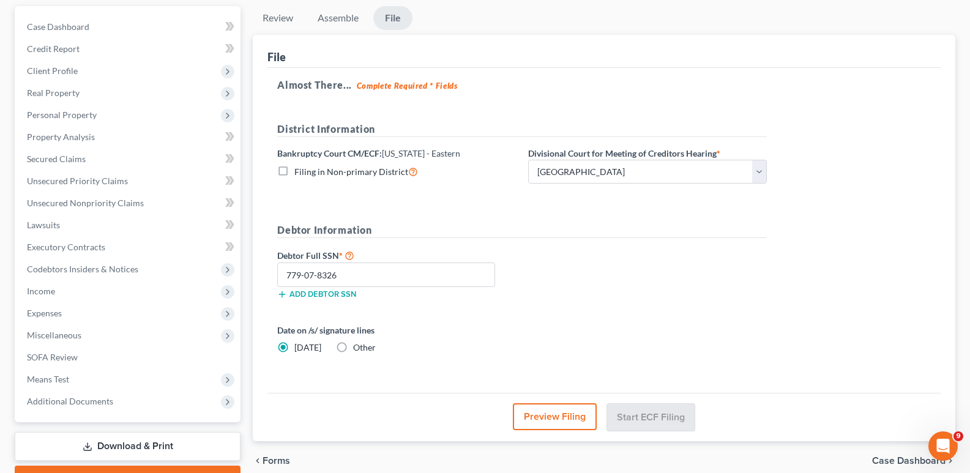
drag, startPoint x: 912, startPoint y: 236, endPoint x: 931, endPoint y: 230, distance: 20.1
click at [921, 233] on div "Almost There... Complete Required * Fields District Information Bankruptcy Cour…" at bounding box center [603, 231] width 673 height 326
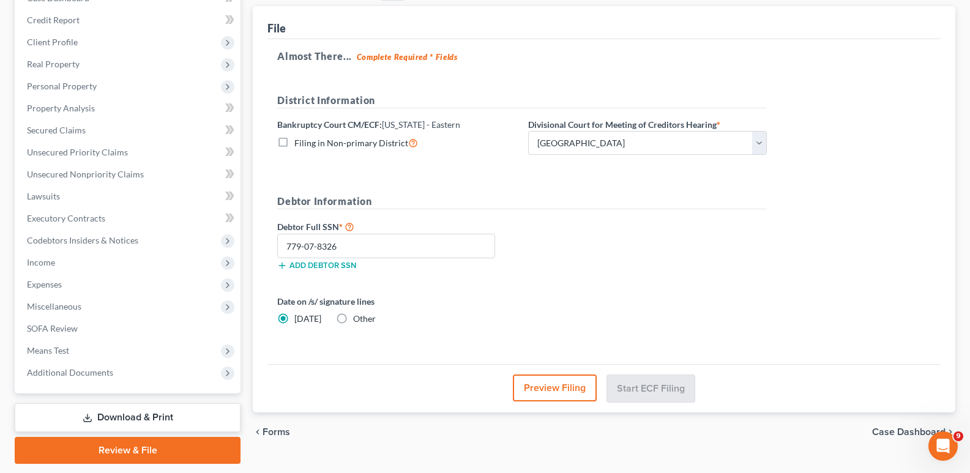
scroll to position [177, 0]
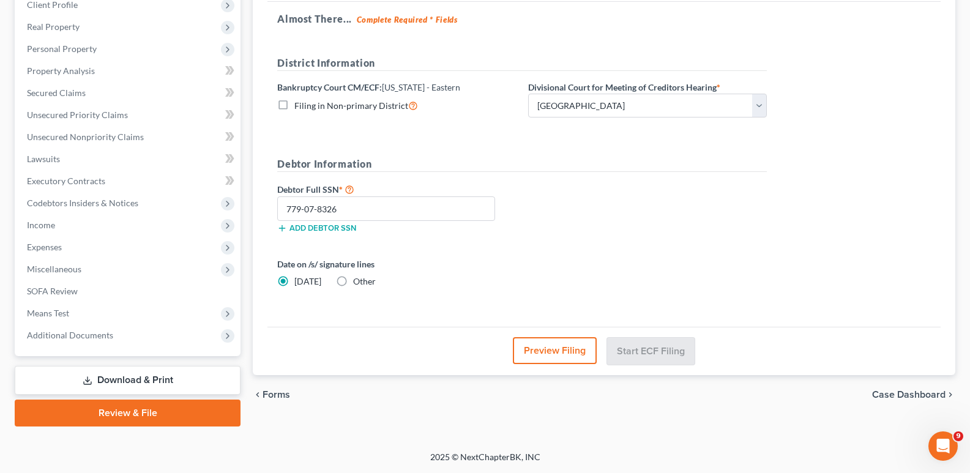
click at [901, 392] on span "Case Dashboard" at bounding box center [908, 395] width 73 height 10
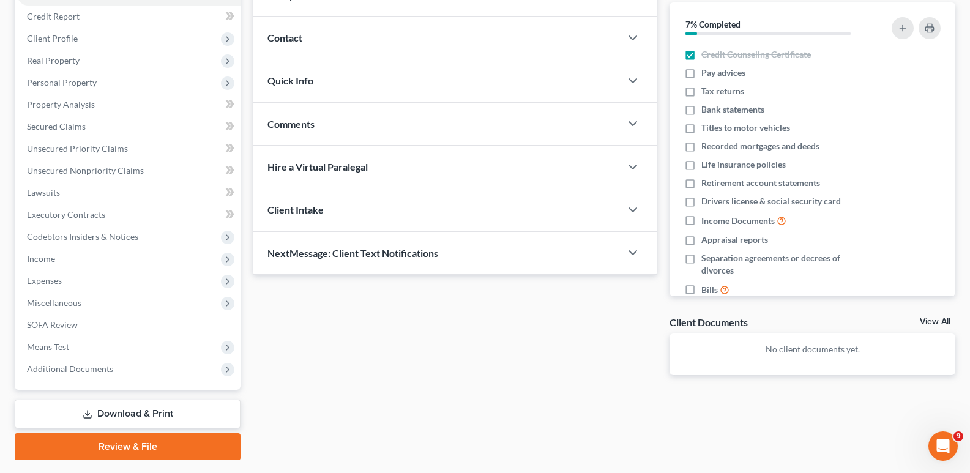
scroll to position [177, 0]
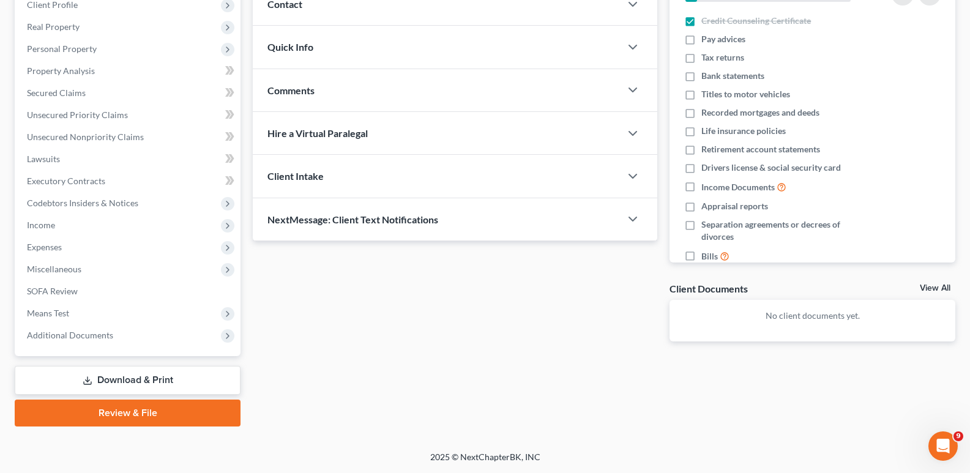
click at [149, 417] on link "Review & File" at bounding box center [128, 413] width 226 height 27
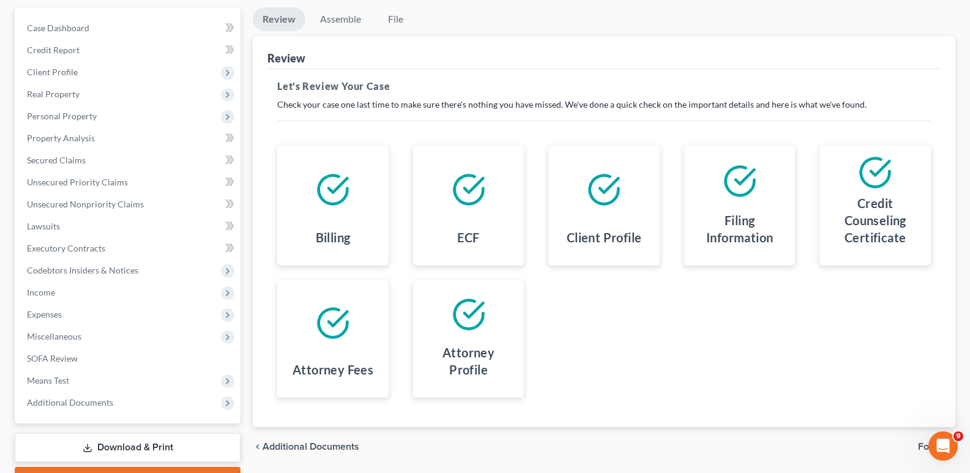
scroll to position [177, 0]
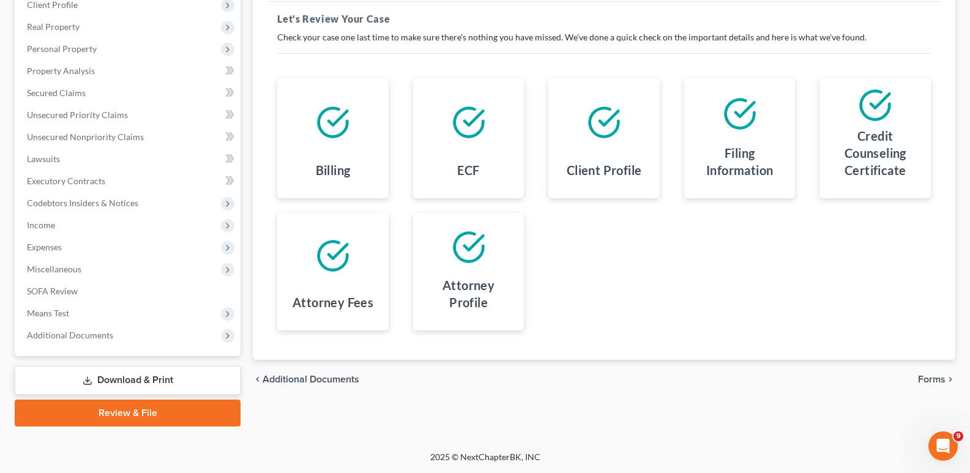
click at [129, 414] on link "Review & File" at bounding box center [128, 413] width 226 height 27
click at [927, 380] on span "Forms" at bounding box center [932, 380] width 28 height 10
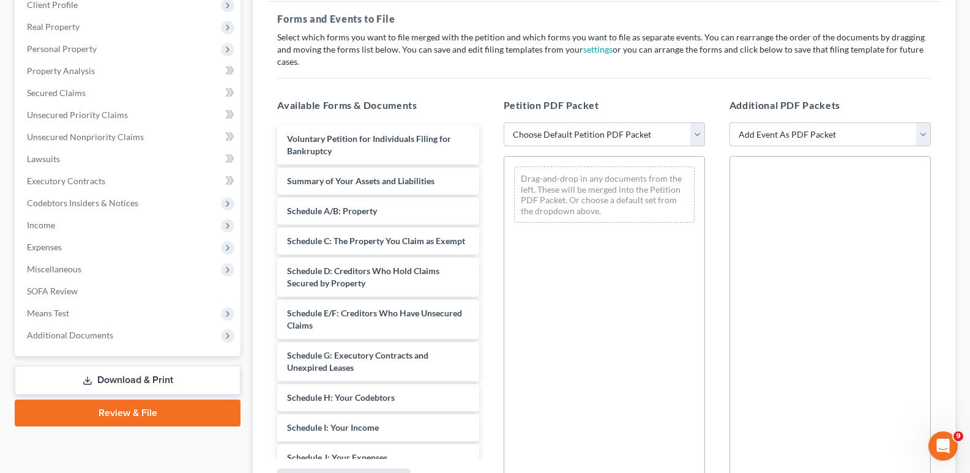
click at [690, 122] on select "Choose Default Petition PDF Packet Complete Bankruptcy Petition (all forms and …" at bounding box center [604, 134] width 201 height 24
click at [504, 122] on select "Choose Default Petition PDF Packet Complete Bankruptcy Petition (all forms and …" at bounding box center [604, 134] width 201 height 24
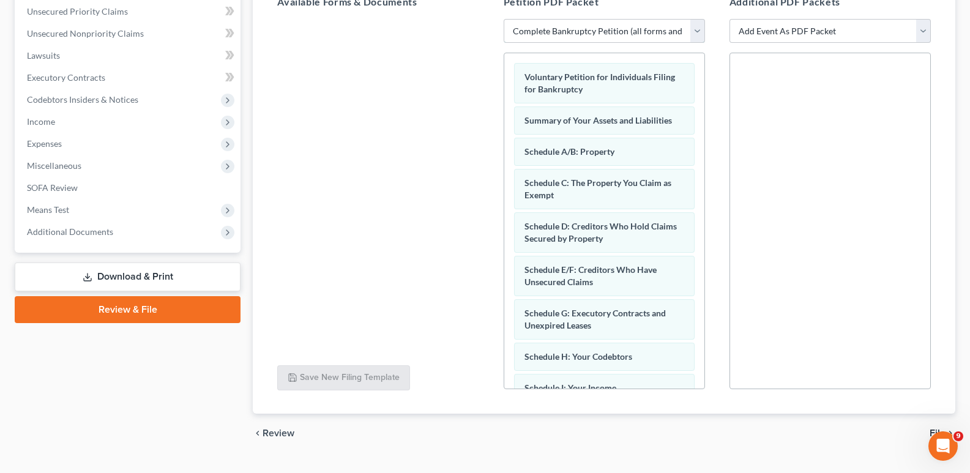
scroll to position [295, 0]
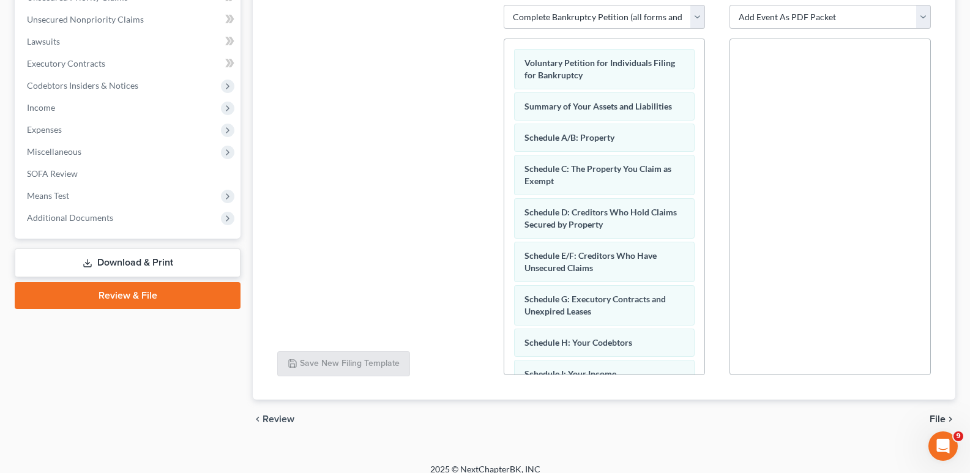
click at [944, 414] on span "File" at bounding box center [938, 419] width 16 height 10
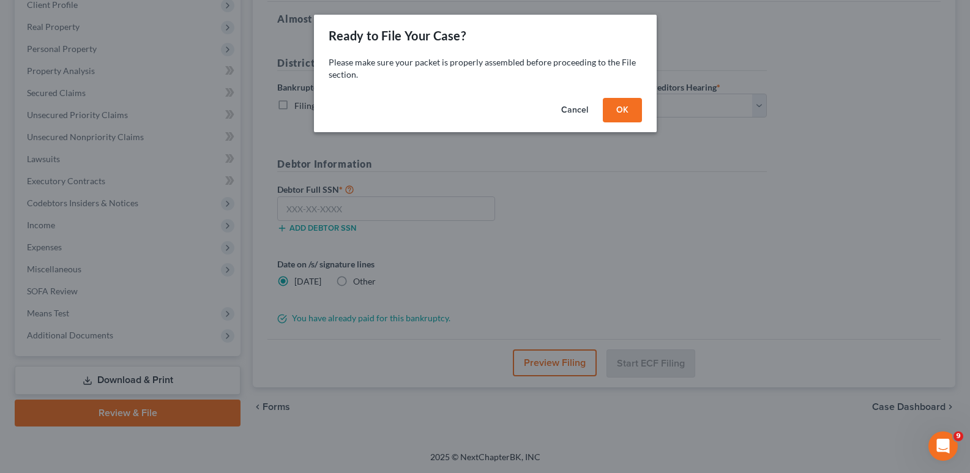
scroll to position [177, 0]
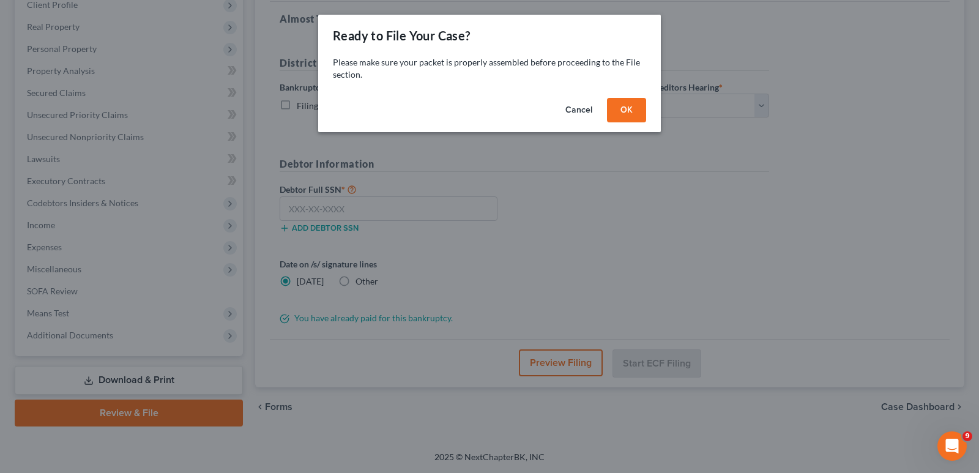
click at [619, 106] on button "OK" at bounding box center [626, 110] width 39 height 24
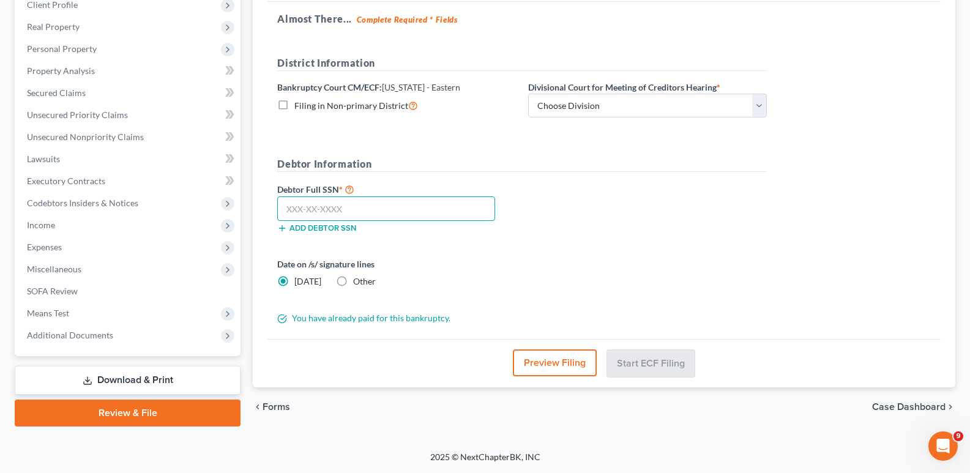
click at [340, 211] on input "text" at bounding box center [386, 208] width 218 height 24
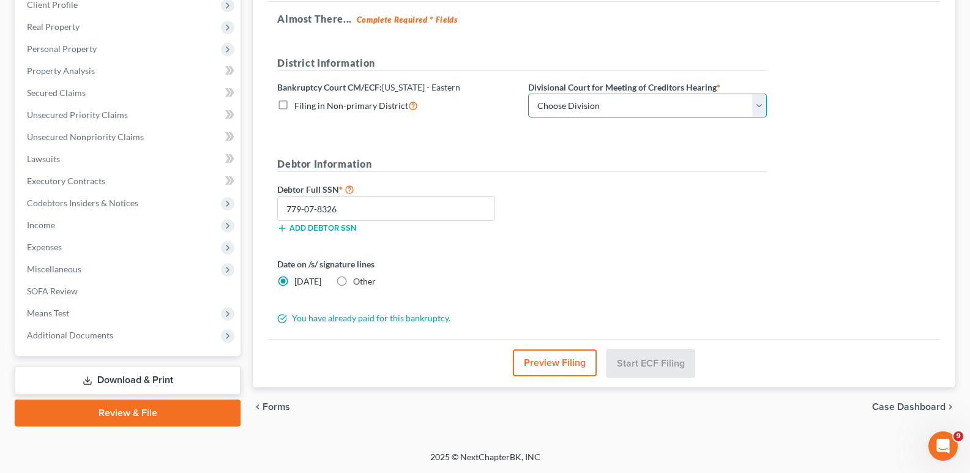
click at [742, 97] on select "Choose Division [GEOGRAPHIC_DATA]" at bounding box center [647, 106] width 239 height 24
click at [528, 94] on select "Choose Division [GEOGRAPHIC_DATA]" at bounding box center [647, 106] width 239 height 24
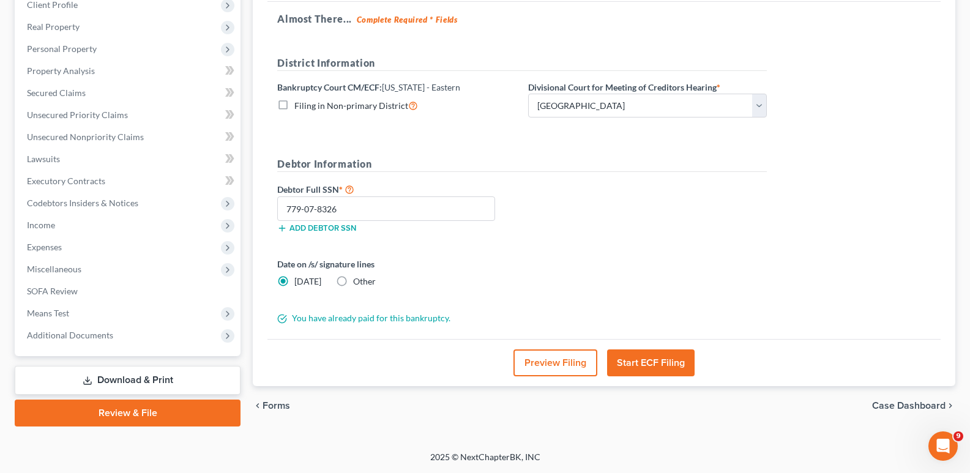
click at [666, 361] on button "Start ECF Filing" at bounding box center [651, 362] width 88 height 27
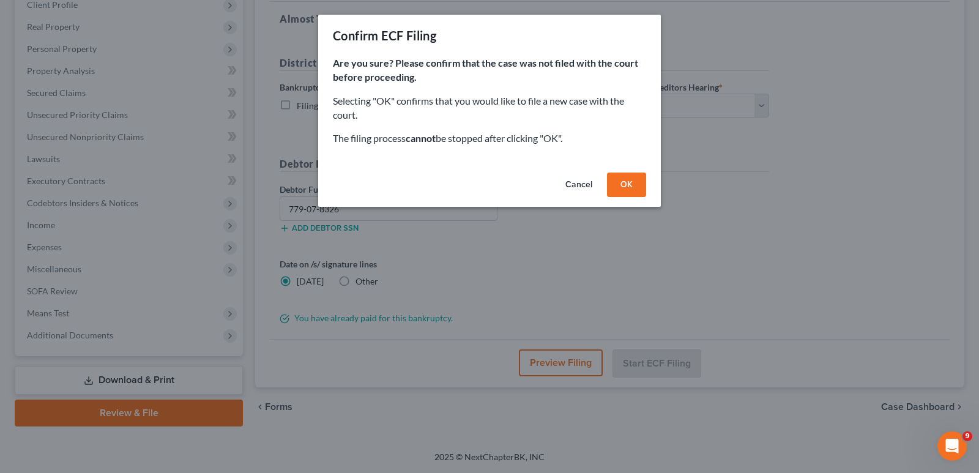
click at [636, 187] on button "OK" at bounding box center [626, 185] width 39 height 24
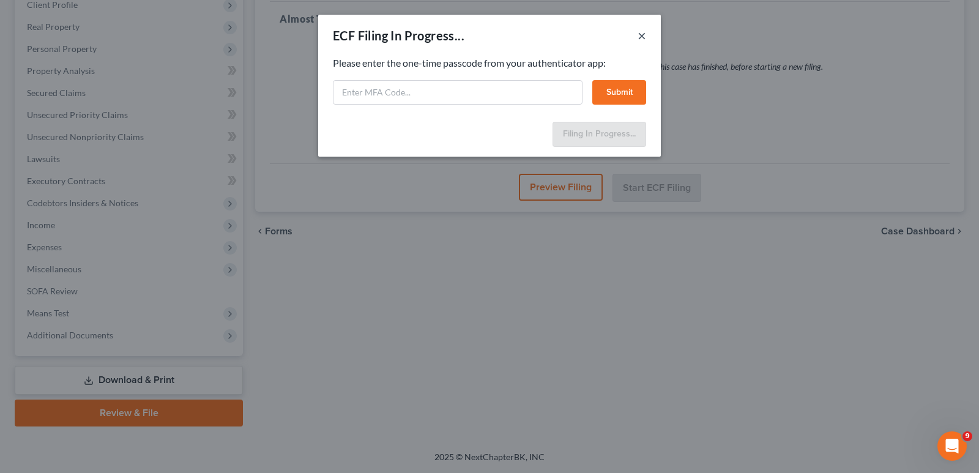
click at [641, 37] on button "×" at bounding box center [642, 35] width 9 height 15
